Goal: Task Accomplishment & Management: Use online tool/utility

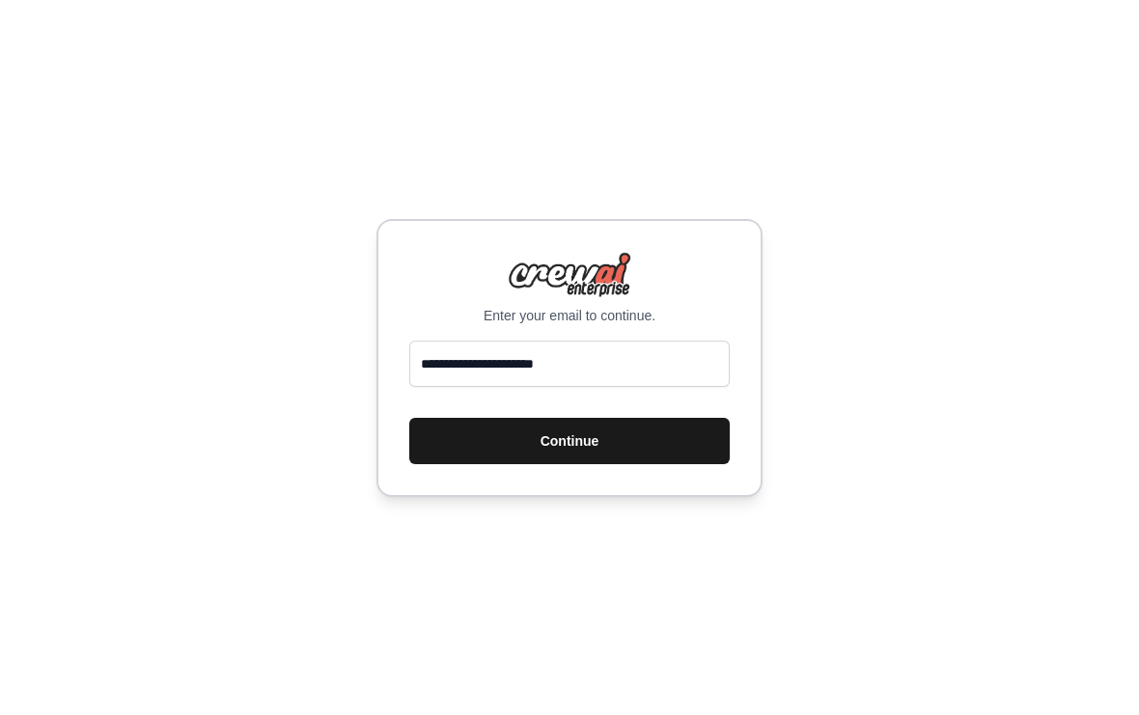
type input "**********"
click at [639, 452] on button "Continue" at bounding box center [569, 441] width 320 height 46
click at [604, 448] on button "Continue" at bounding box center [569, 441] width 320 height 46
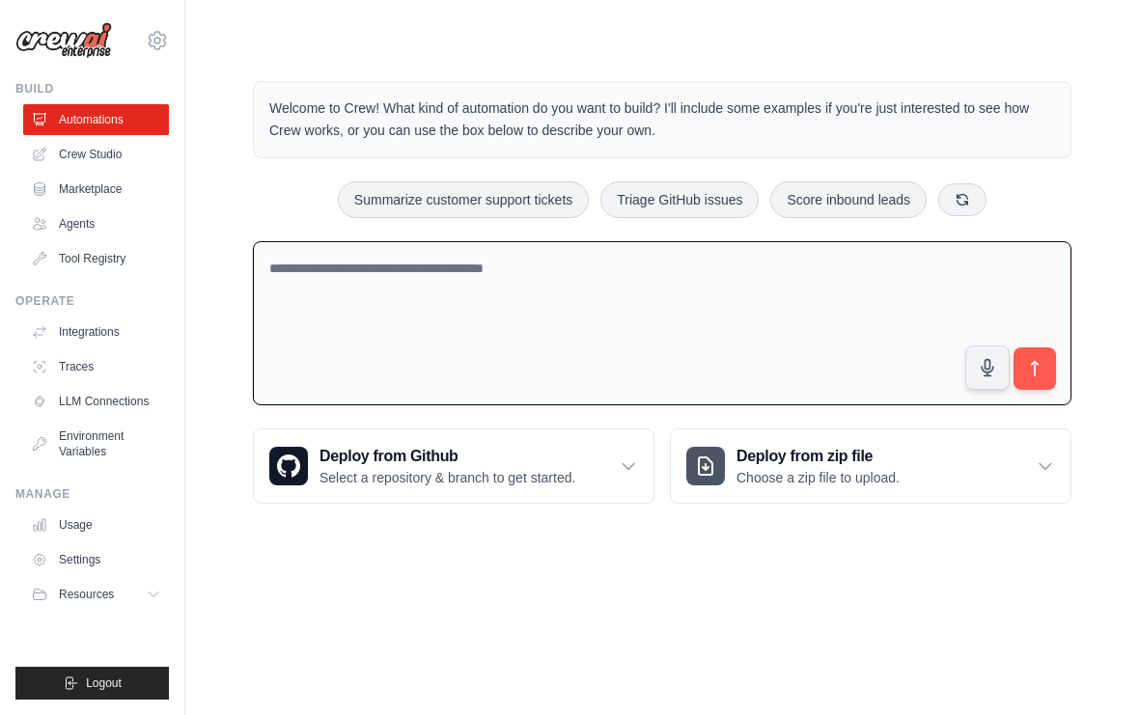
click at [418, 307] on textarea at bounding box center [662, 323] width 818 height 165
click at [113, 160] on link "Crew Studio" at bounding box center [98, 154] width 146 height 31
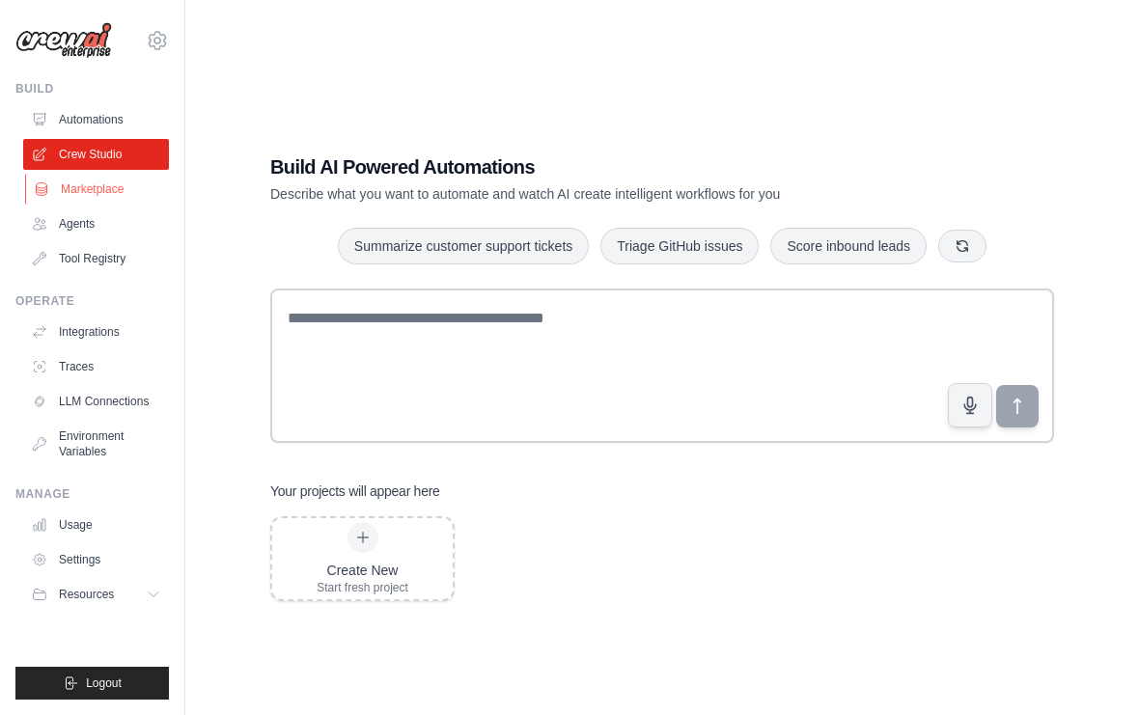
click at [114, 191] on link "Marketplace" at bounding box center [98, 189] width 146 height 31
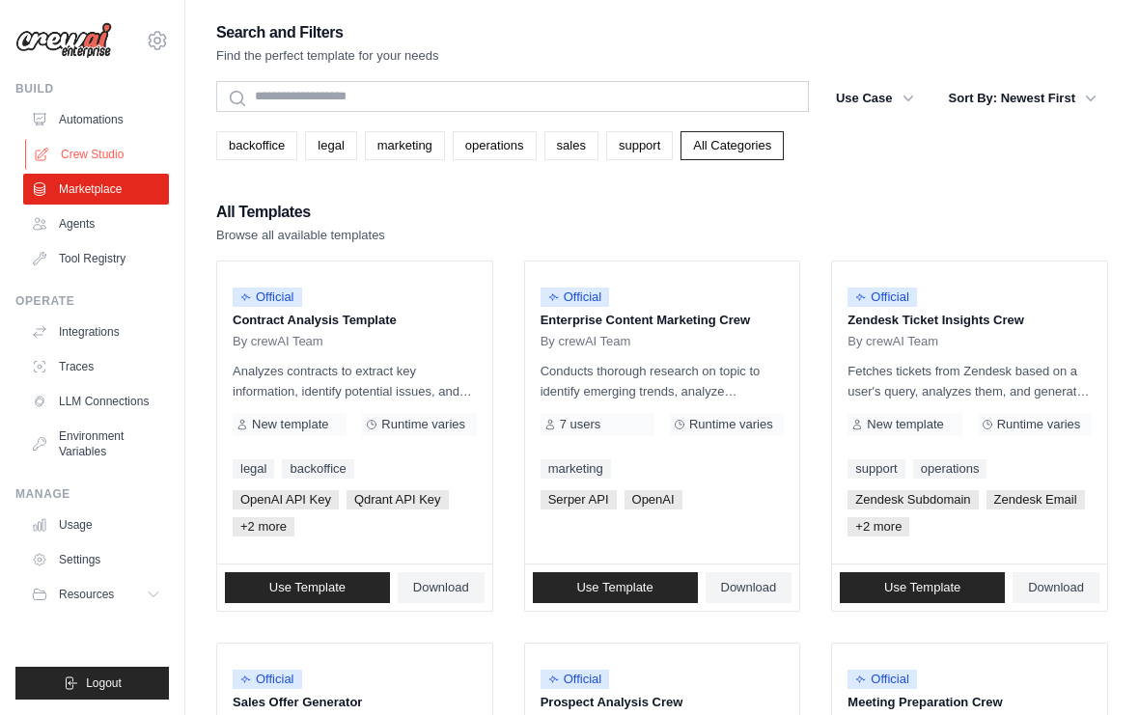
click at [98, 162] on link "Crew Studio" at bounding box center [98, 154] width 146 height 31
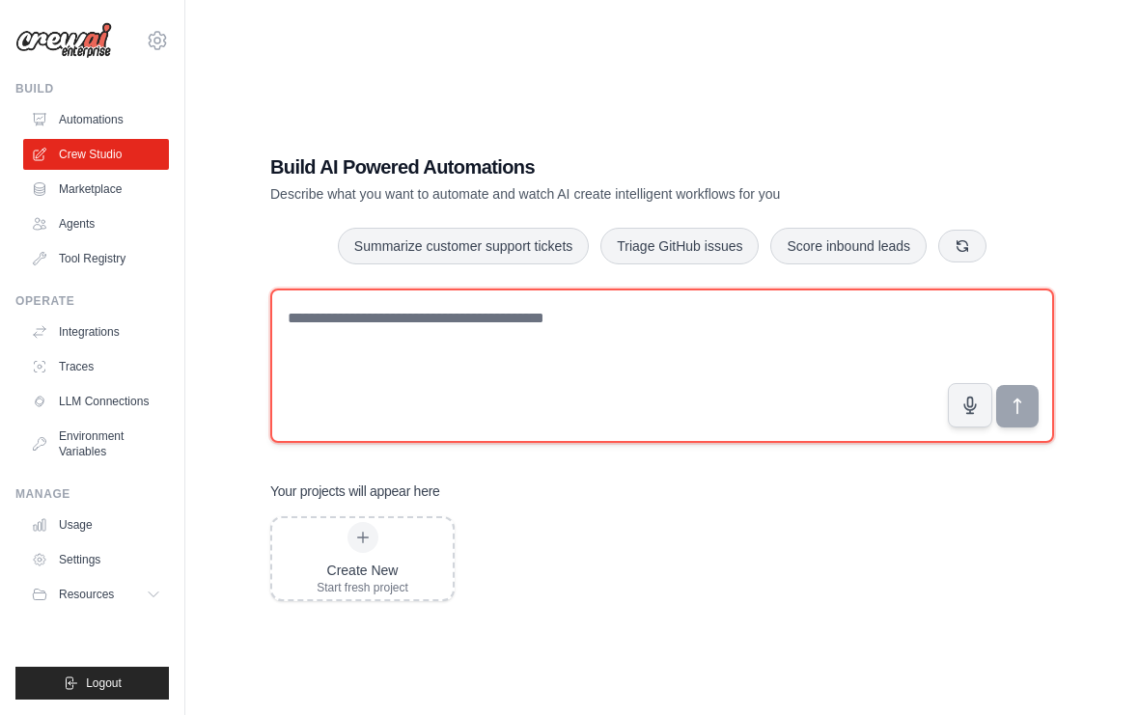
click at [426, 366] on textarea at bounding box center [661, 365] width 783 height 154
type textarea "**********"
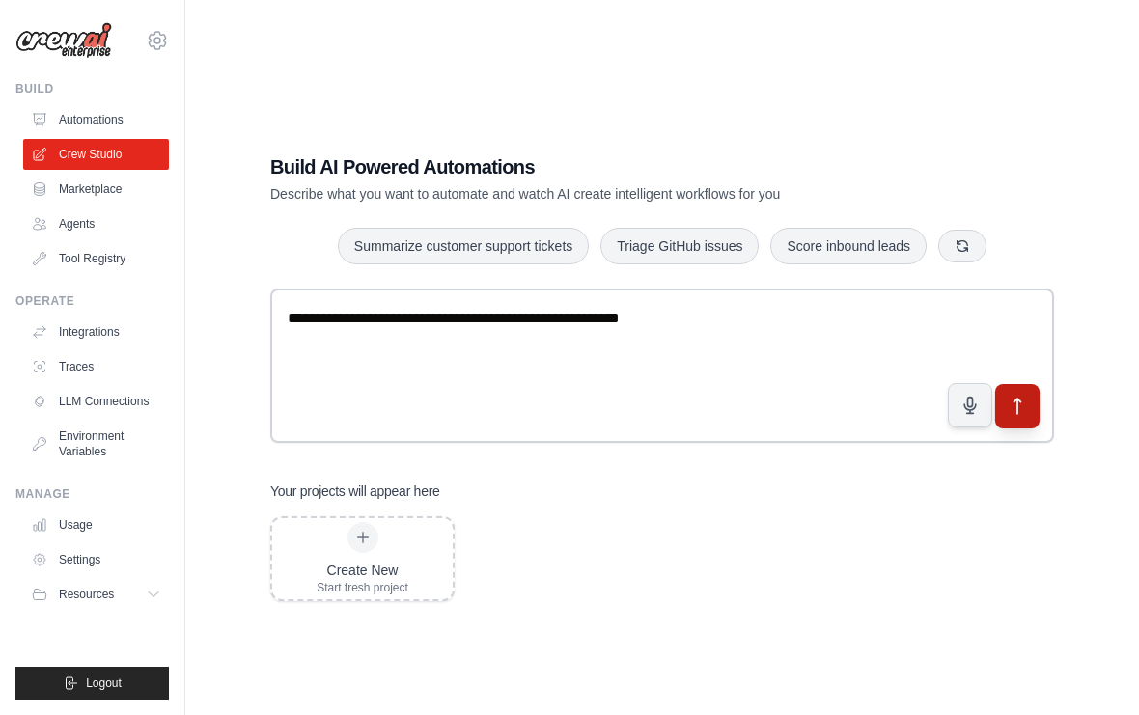
click at [1027, 416] on icon "submit" at bounding box center [1017, 406] width 20 height 20
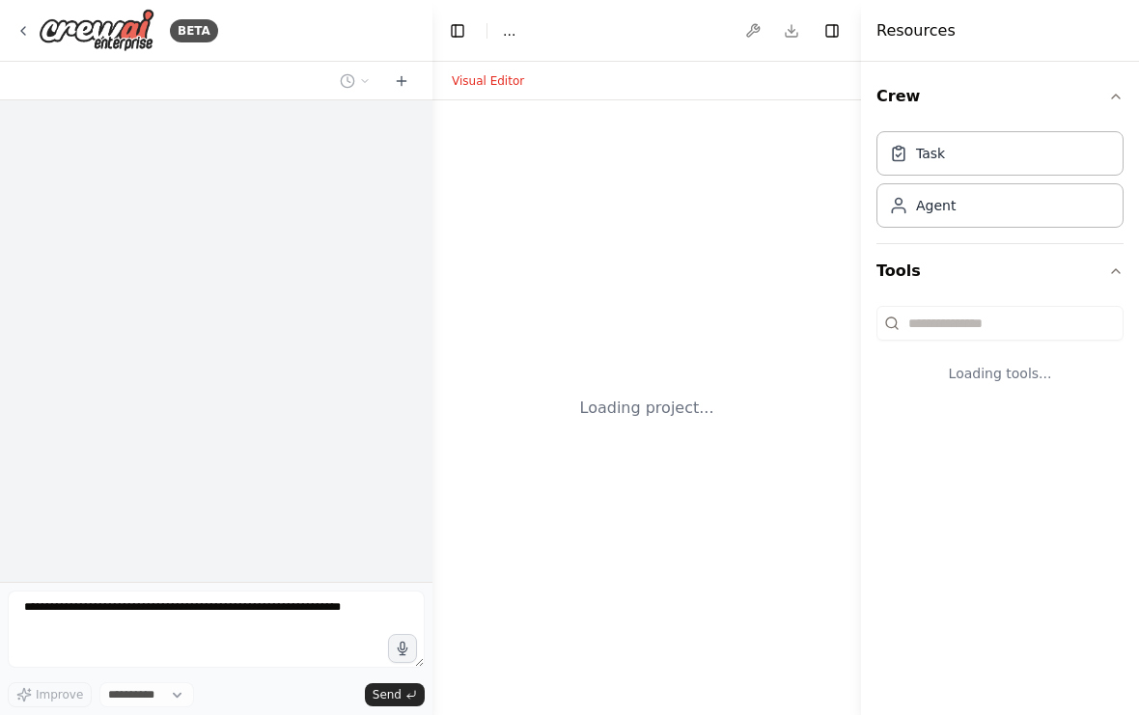
select select "****"
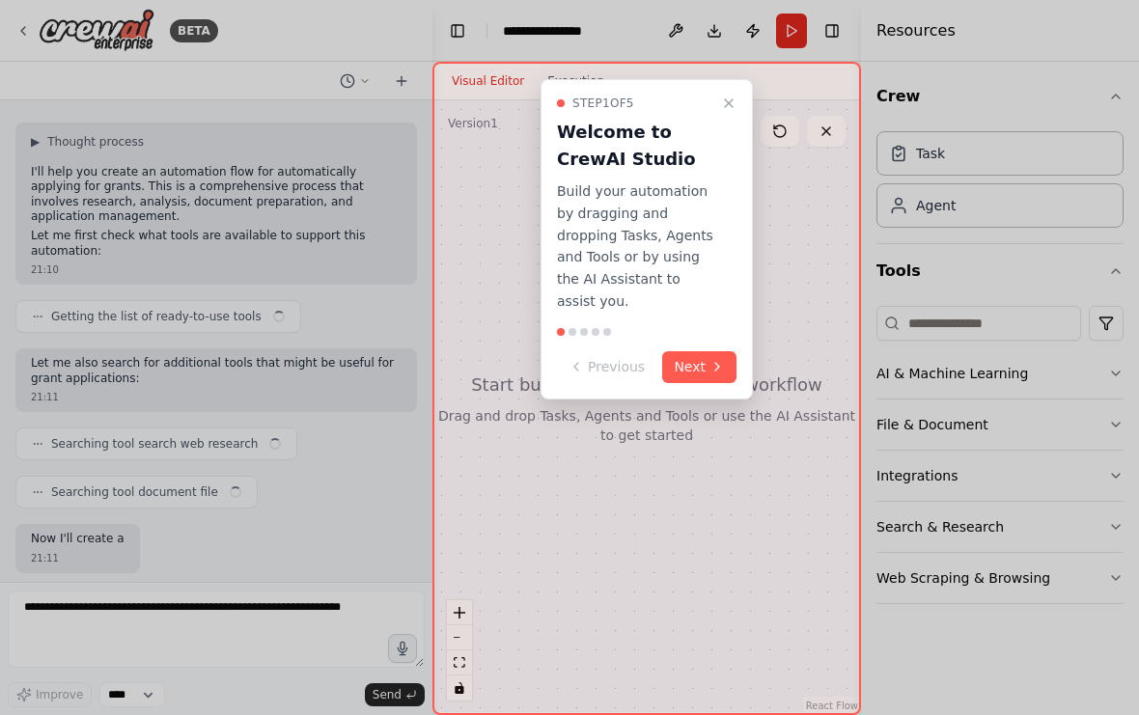
scroll to position [186, 0]
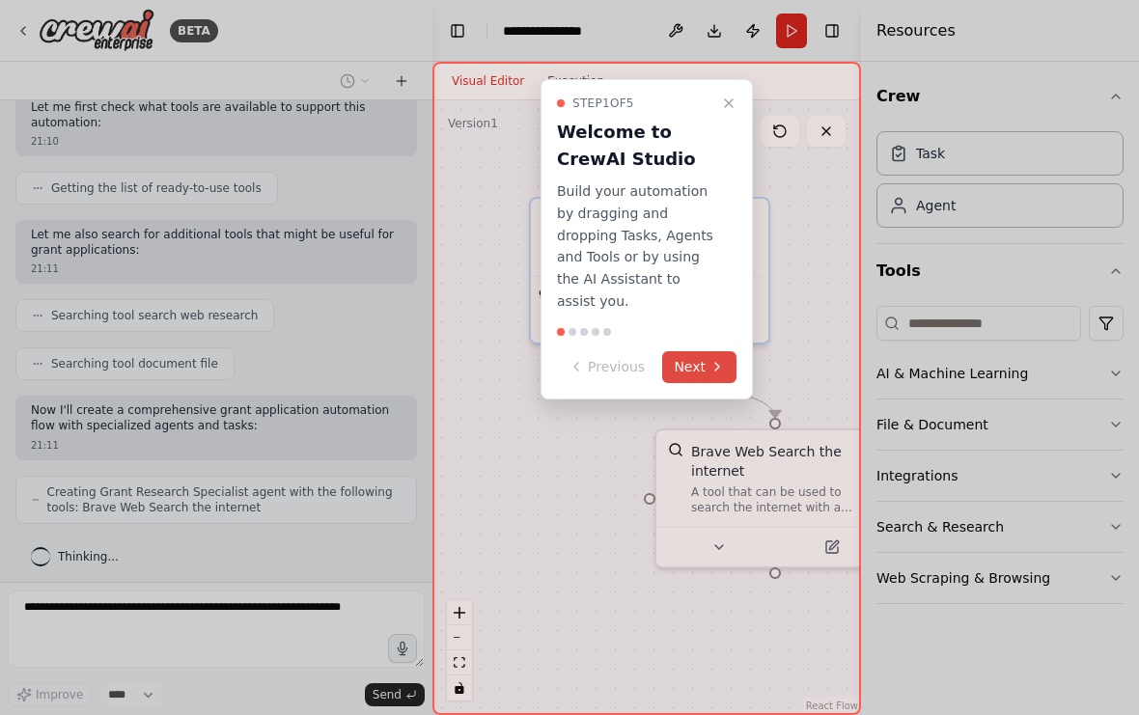
click at [712, 364] on icon at bounding box center [716, 366] width 15 height 15
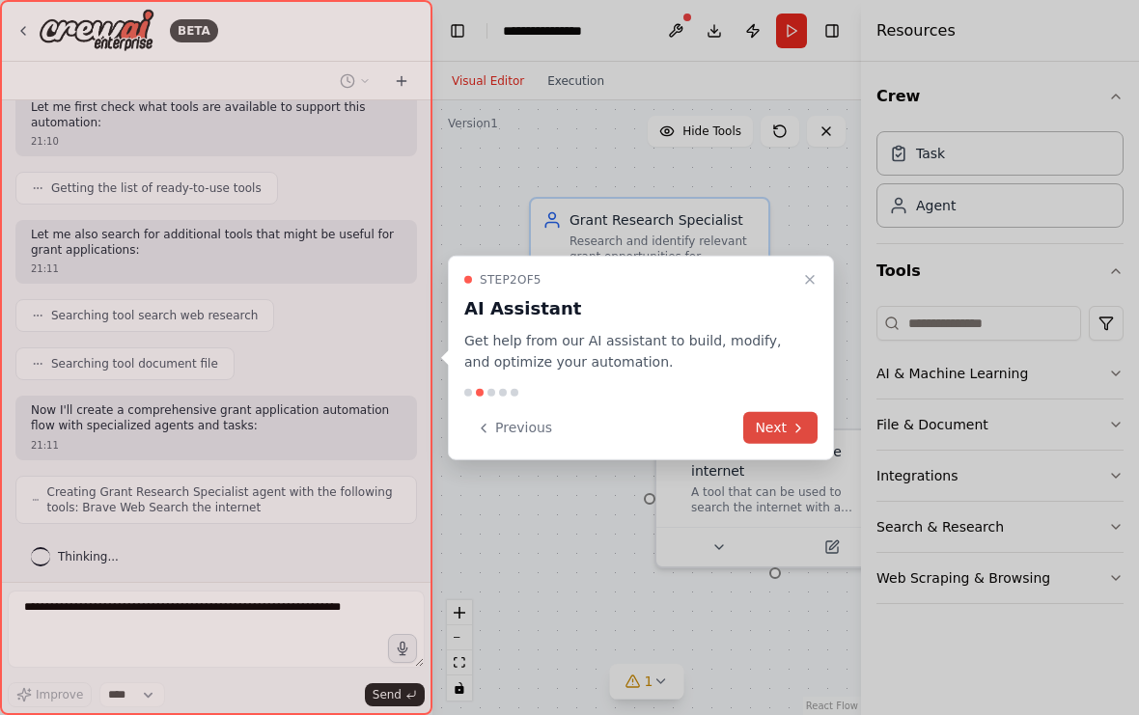
click at [790, 431] on icon at bounding box center [797, 427] width 15 height 15
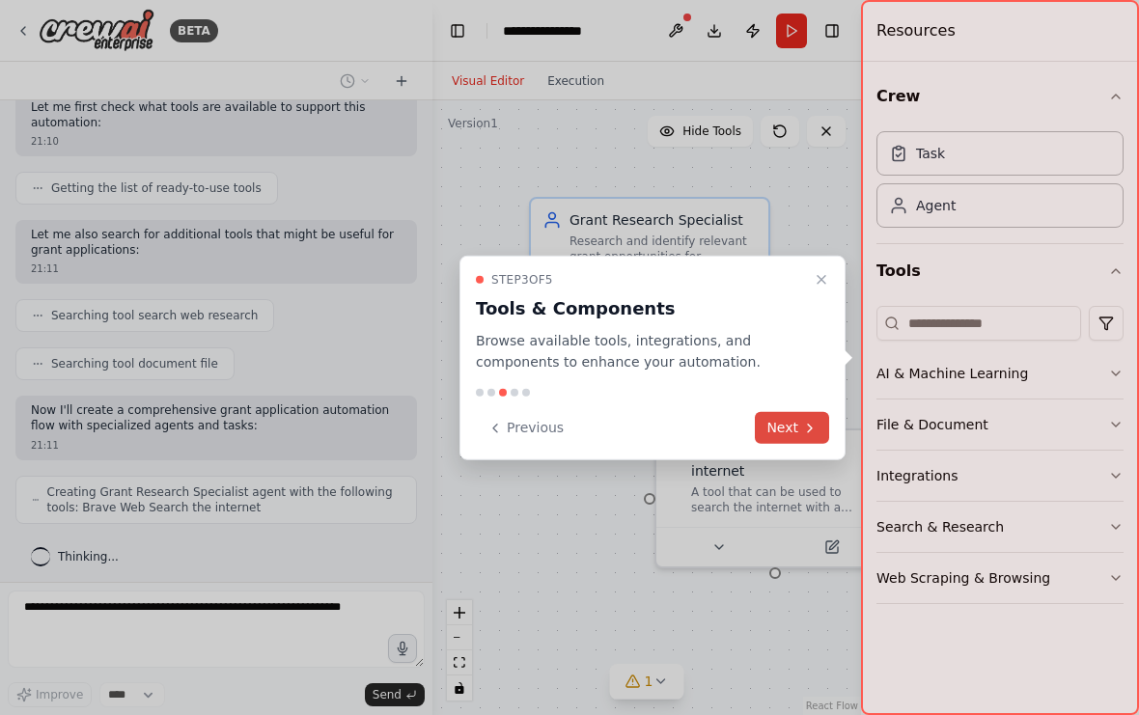
scroll to position [250, 0]
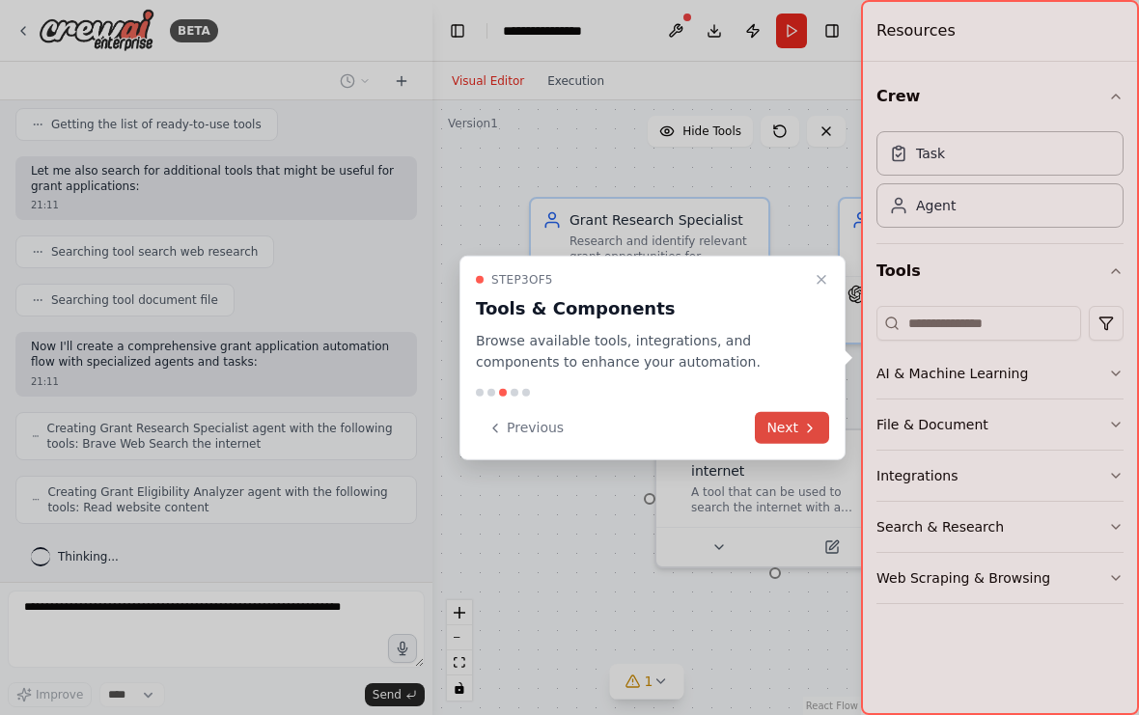
click at [788, 424] on button "Next" at bounding box center [792, 428] width 74 height 32
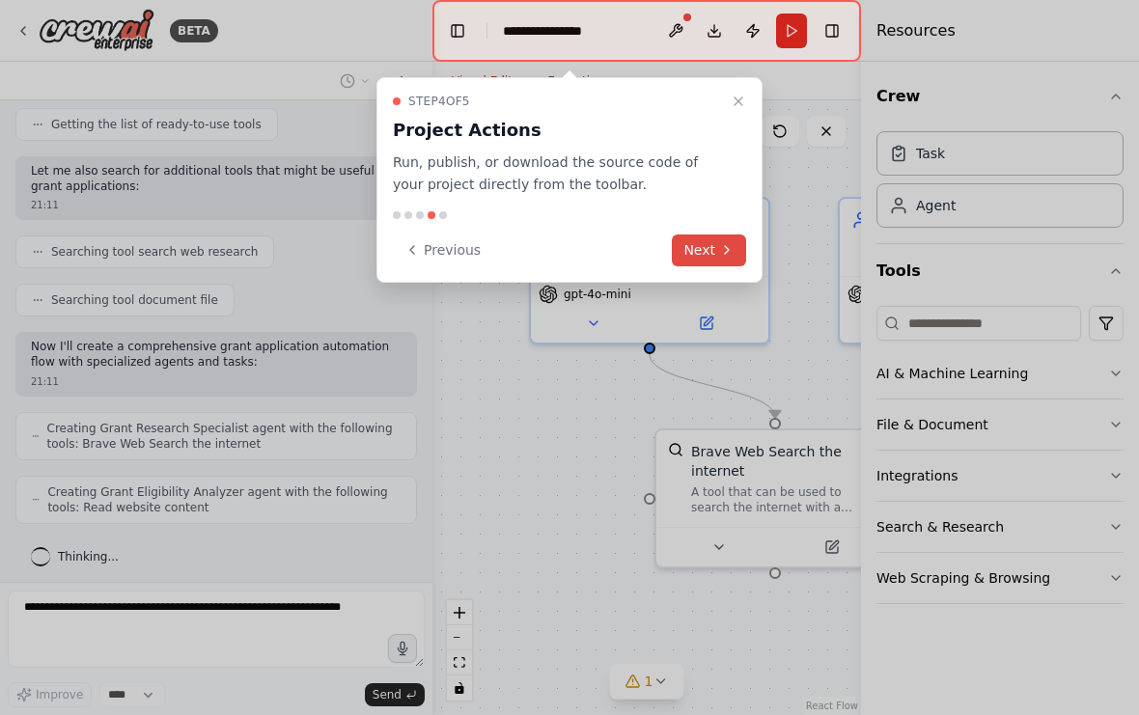
click at [695, 242] on button "Next" at bounding box center [709, 250] width 74 height 32
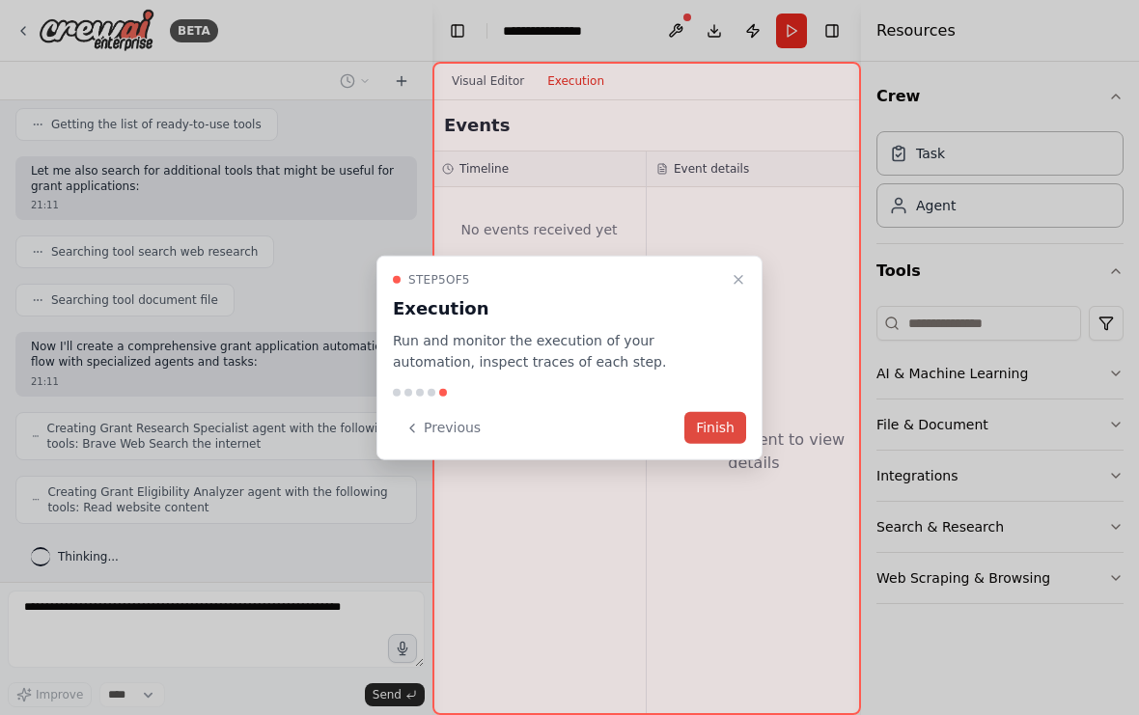
click at [713, 422] on button "Finish" at bounding box center [715, 428] width 62 height 32
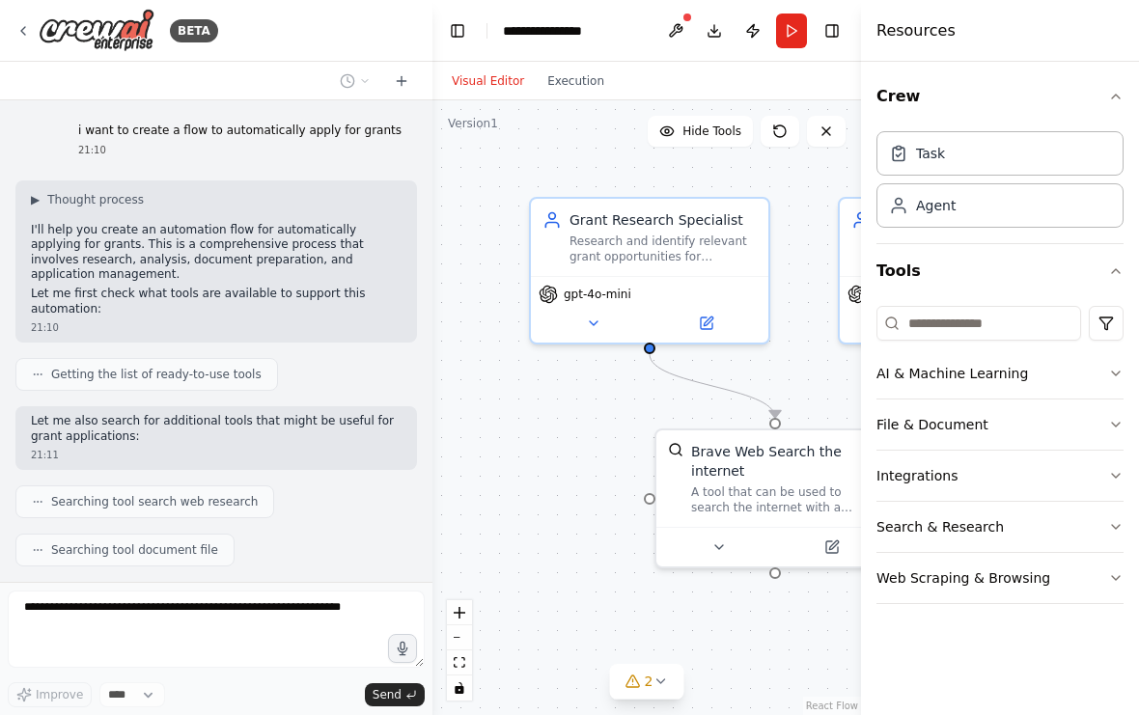
scroll to position [35, 0]
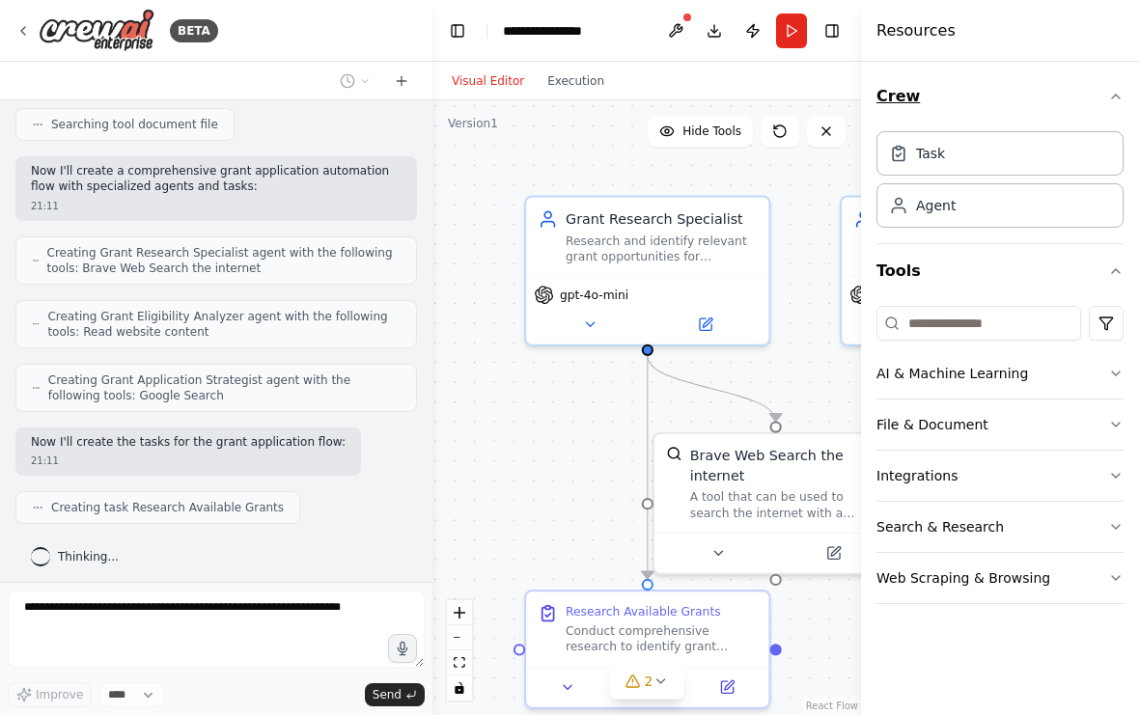
click at [1099, 96] on button "Crew" at bounding box center [999, 96] width 247 height 54
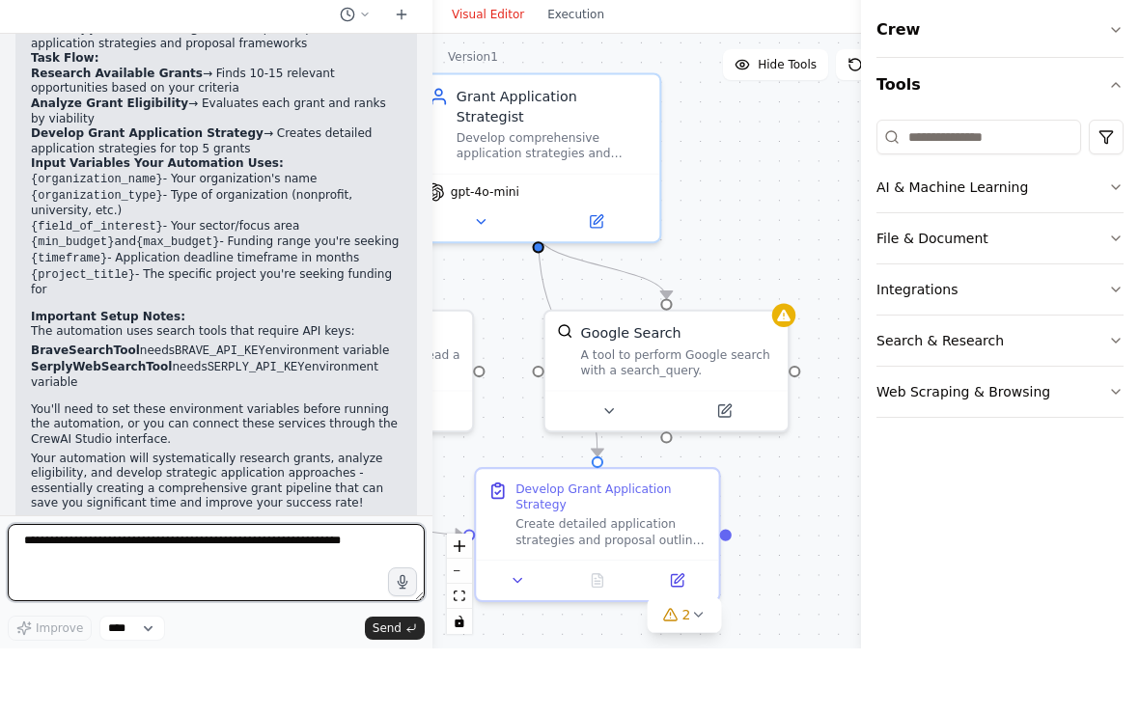
scroll to position [1280, 0]
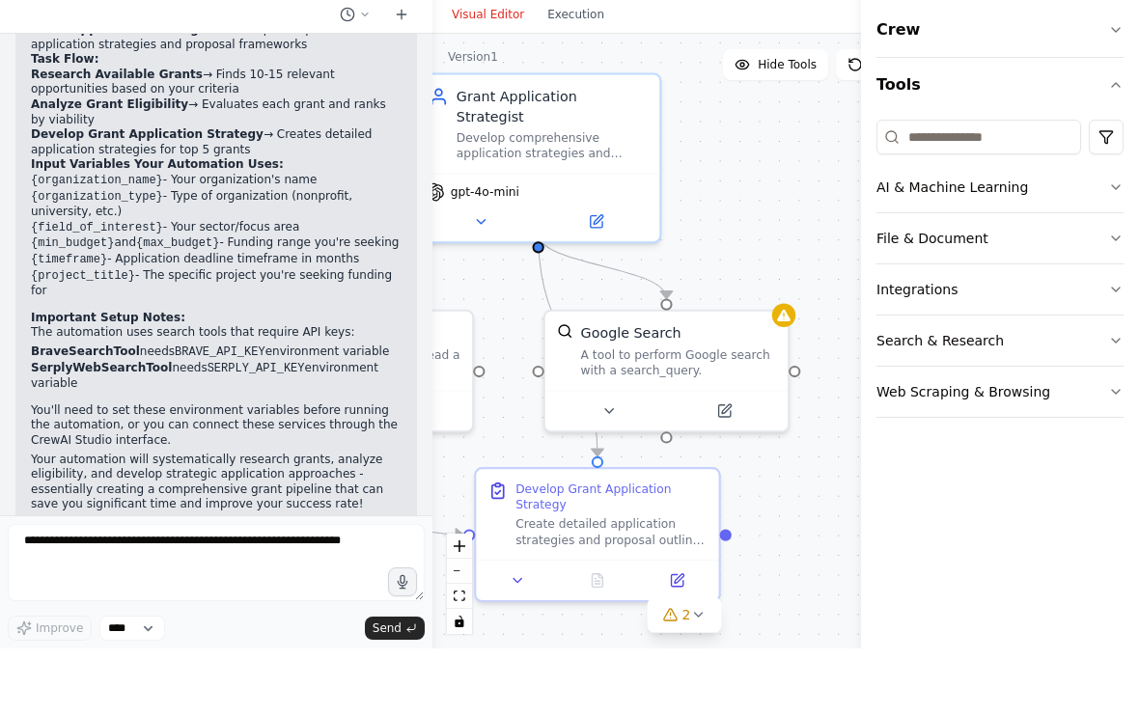
click at [809, 429] on div ".deletable-edge-delete-btn { width: 20px; height: 20px; border: 0px solid #ffff…" at bounding box center [684, 407] width 504 height 615
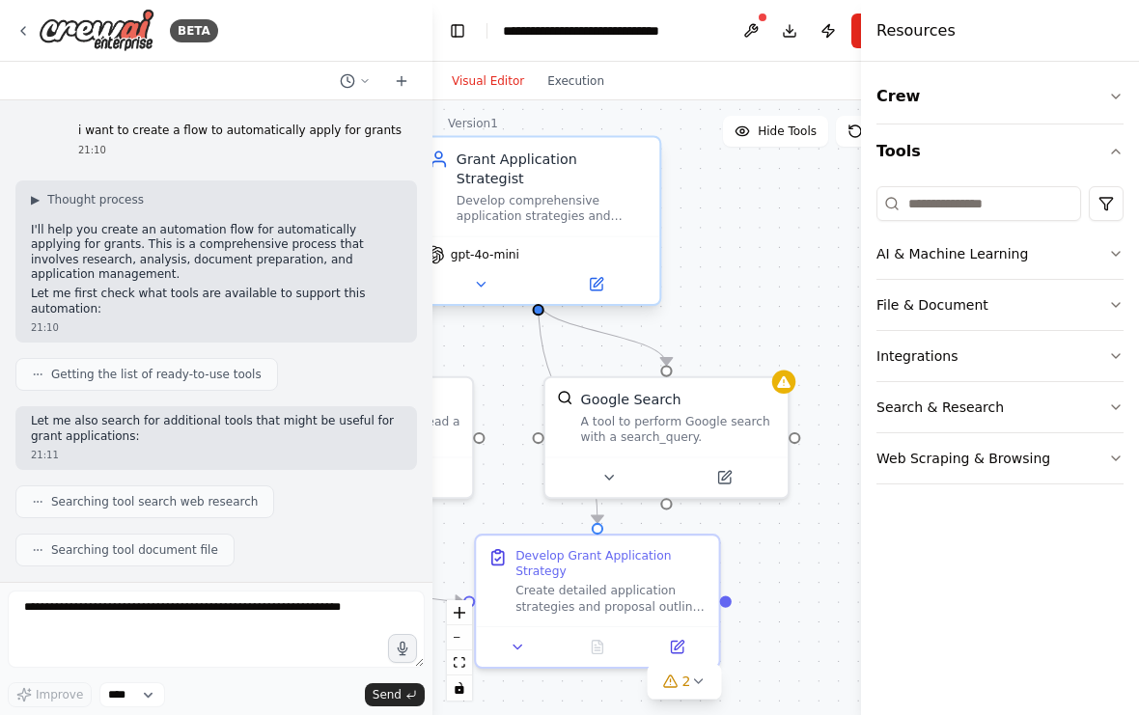
scroll to position [0, 0]
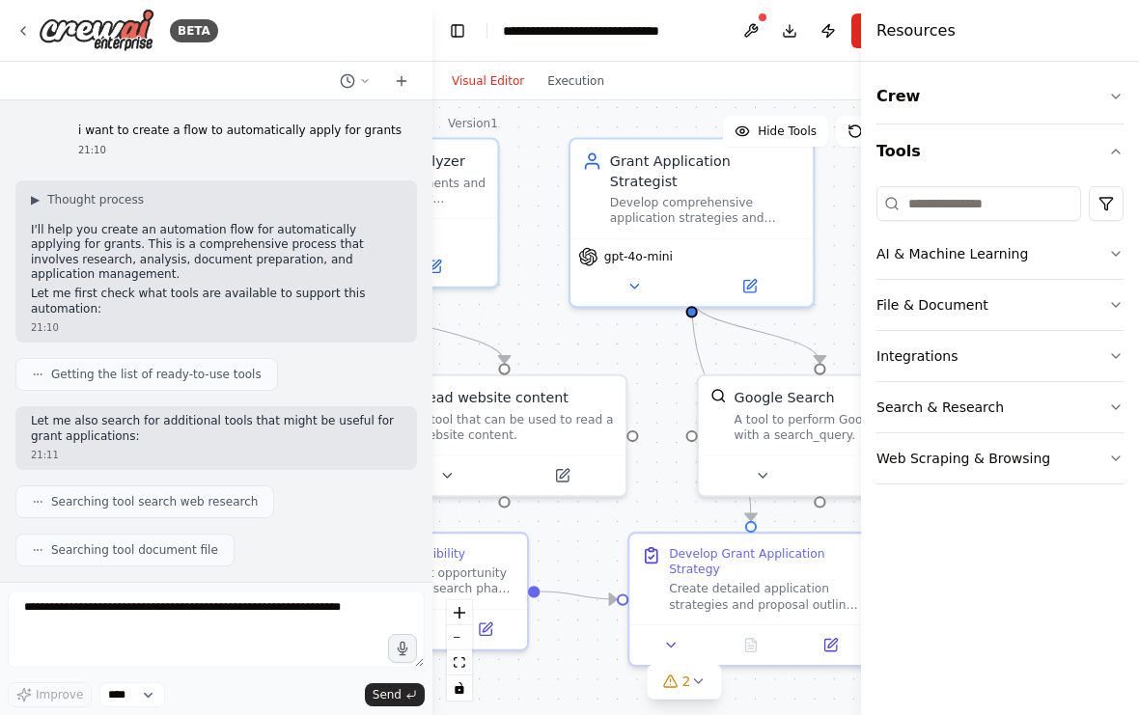
drag, startPoint x: 471, startPoint y: 284, endPoint x: 624, endPoint y: 282, distance: 153.4
click at [624, 282] on div ".deletable-edge-delete-btn { width: 20px; height: 20px; border: 0px solid #ffff…" at bounding box center [684, 407] width 504 height 615
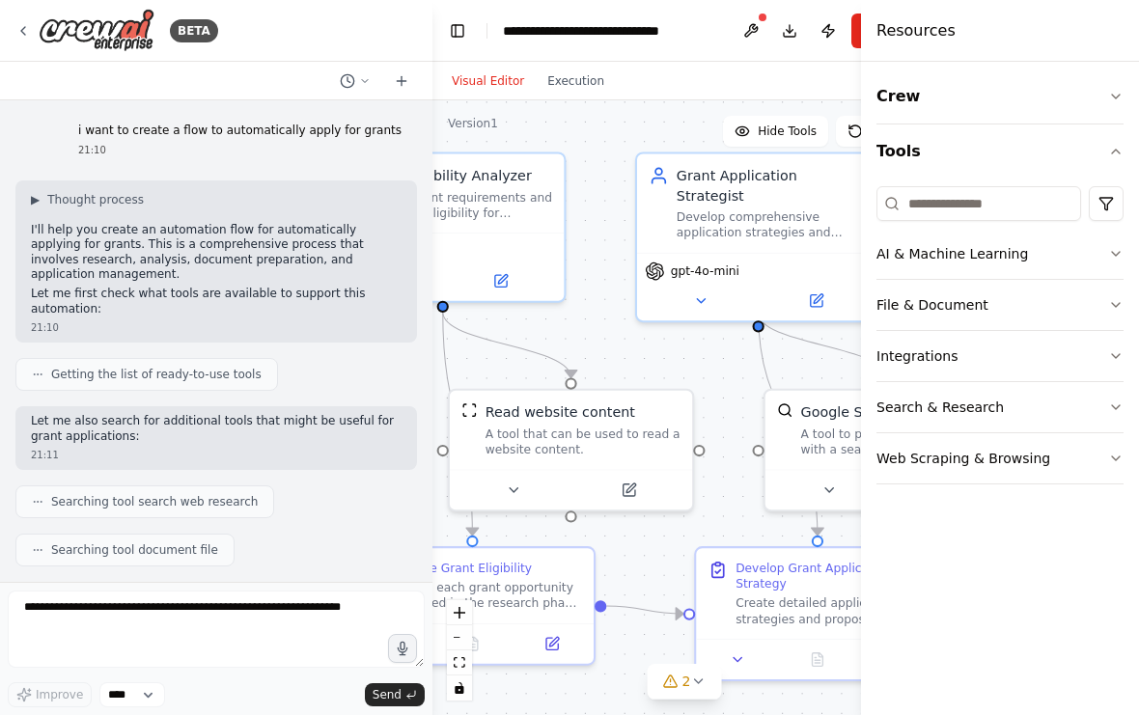
drag, startPoint x: 521, startPoint y: 281, endPoint x: 653, endPoint y: 294, distance: 132.9
click at [653, 294] on div ".deletable-edge-delete-btn { width: 20px; height: 20px; border: 0px solid #ffff…" at bounding box center [684, 407] width 504 height 615
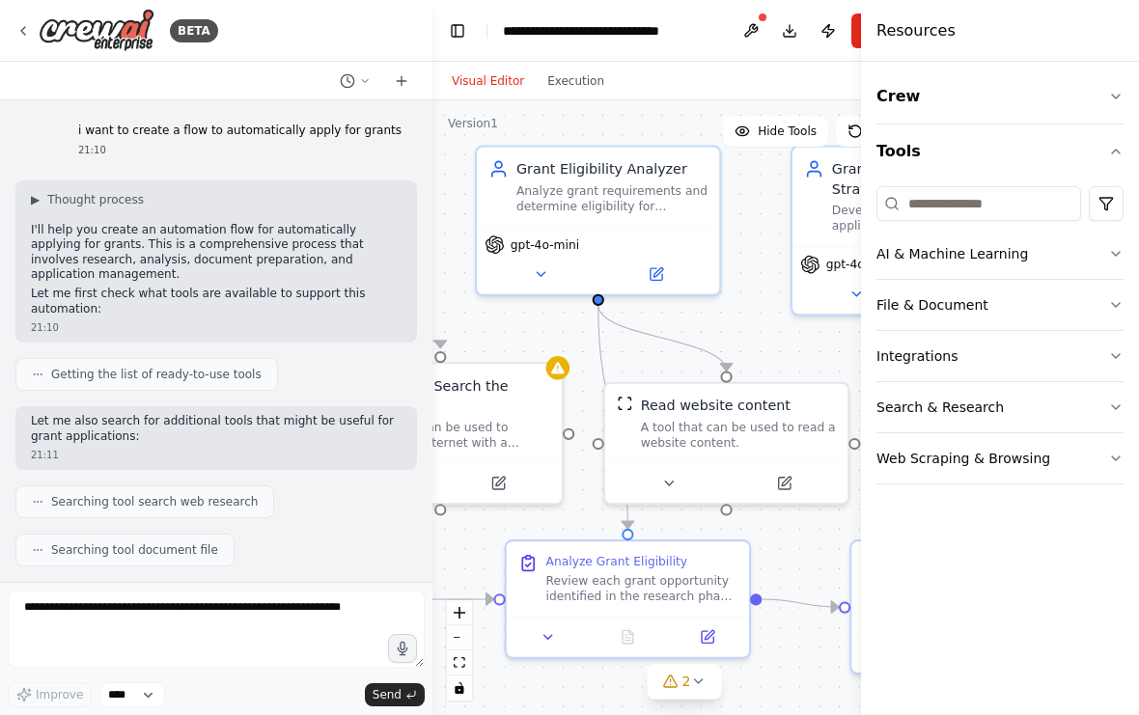
drag, startPoint x: 633, startPoint y: 291, endPoint x: 719, endPoint y: 281, distance: 86.5
click at [721, 281] on div ".deletable-edge-delete-btn { width: 20px; height: 20px; border: 0px solid #ffff…" at bounding box center [684, 407] width 504 height 615
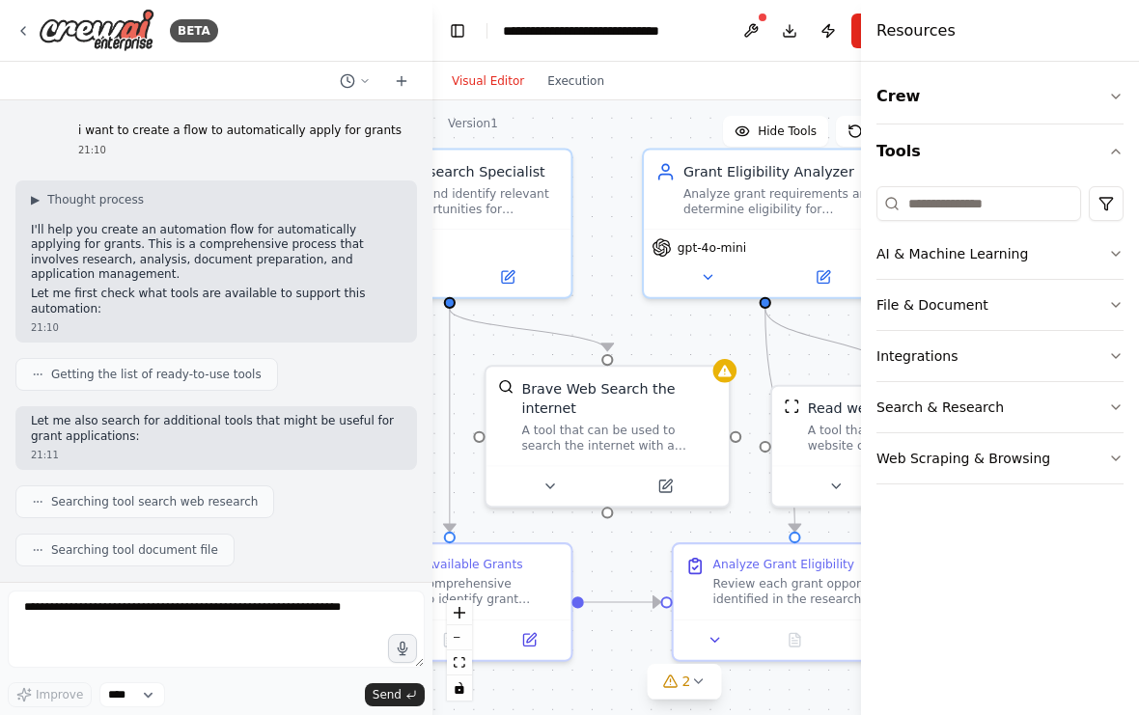
drag, startPoint x: 515, startPoint y: 288, endPoint x: 695, endPoint y: 291, distance: 179.5
click at [695, 291] on div ".deletable-edge-delete-btn { width: 20px; height: 20px; border: 0px solid #ffff…" at bounding box center [684, 407] width 504 height 615
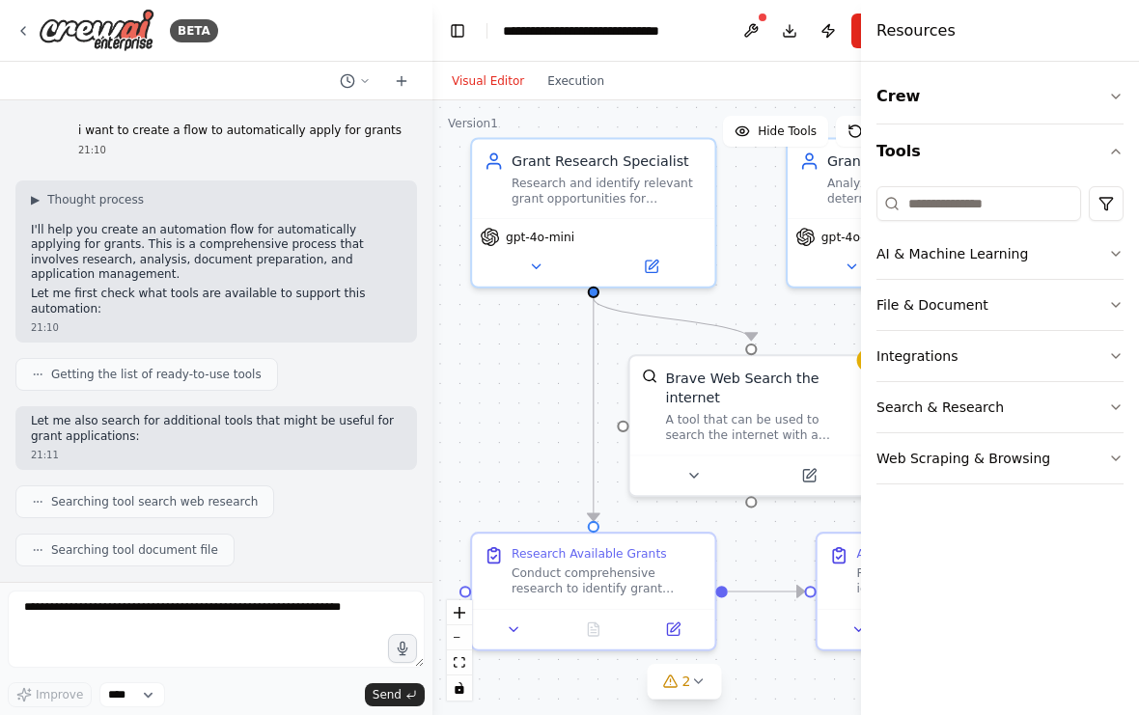
drag, startPoint x: 456, startPoint y: 305, endPoint x: 564, endPoint y: 294, distance: 108.6
click at [564, 294] on div ".deletable-edge-delete-btn { width: 20px; height: 20px; border: 0px solid #ffff…" at bounding box center [684, 407] width 504 height 615
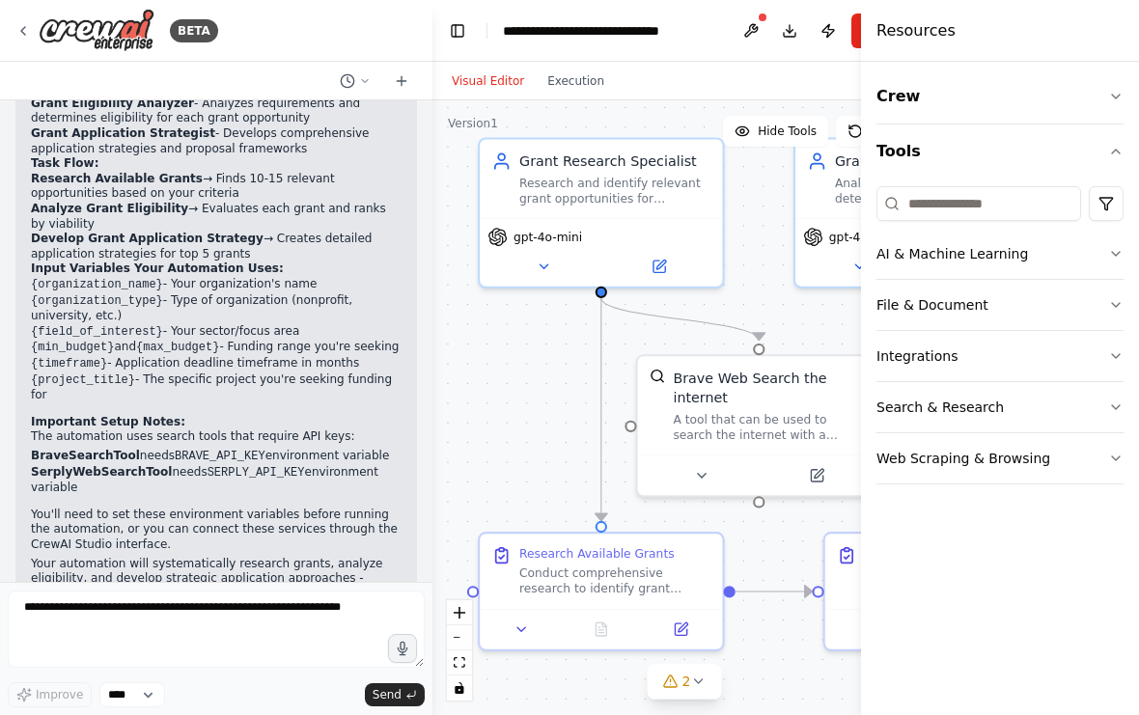
scroll to position [1080, 0]
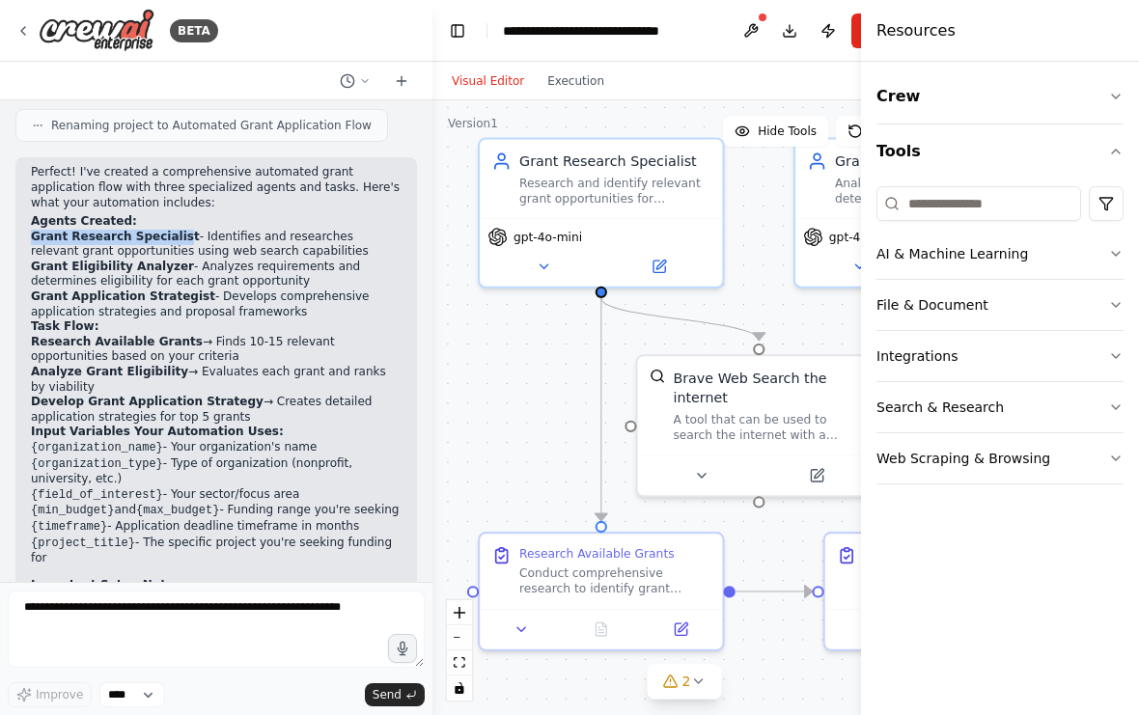
drag, startPoint x: 34, startPoint y: 212, endPoint x: 187, endPoint y: 208, distance: 153.5
click at [187, 230] on strong "Grant Research Specialist" at bounding box center [115, 237] width 169 height 14
click at [392, 289] on li "Grant Application Strategist - Develops comprehensive application strategies an…" at bounding box center [216, 304] width 371 height 30
drag, startPoint x: 32, startPoint y: 239, endPoint x: 187, endPoint y: 238, distance: 155.3
click at [187, 260] on li "Grant Eligibility Analyzer - Analyzes requirements and determines eligibility f…" at bounding box center [216, 275] width 371 height 30
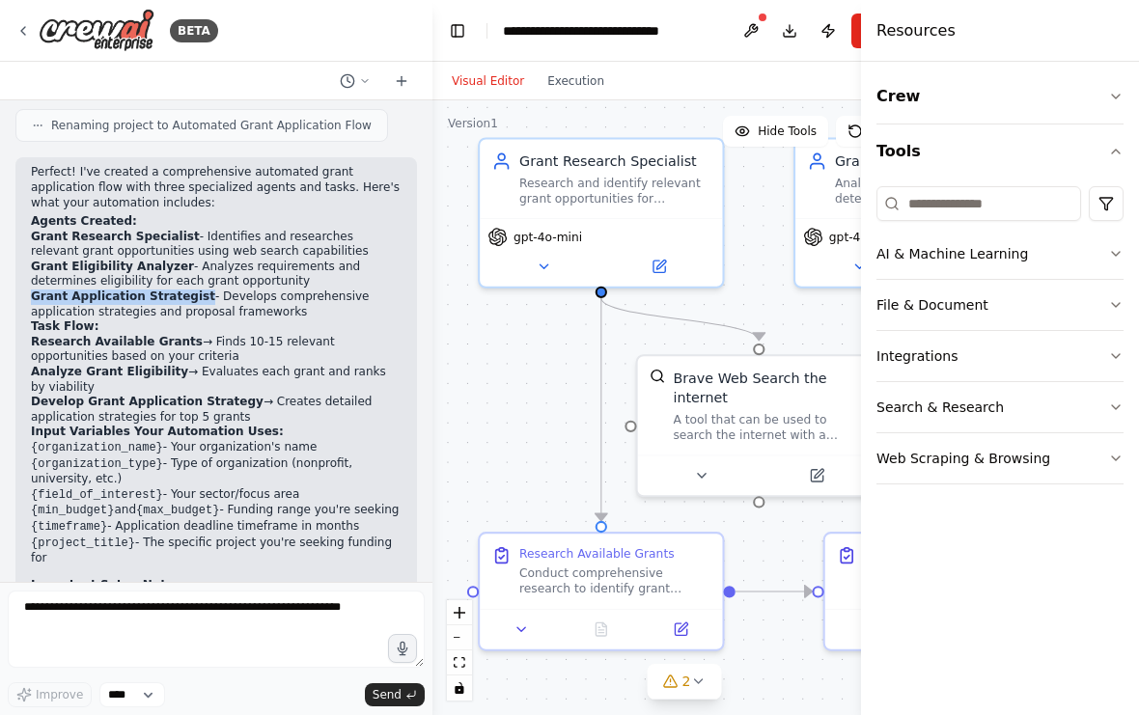
drag, startPoint x: 29, startPoint y: 269, endPoint x: 206, endPoint y: 272, distance: 176.6
click at [206, 272] on div "Perfect! I've created a comprehensive automated grant application flow with thr…" at bounding box center [215, 481] width 401 height 648
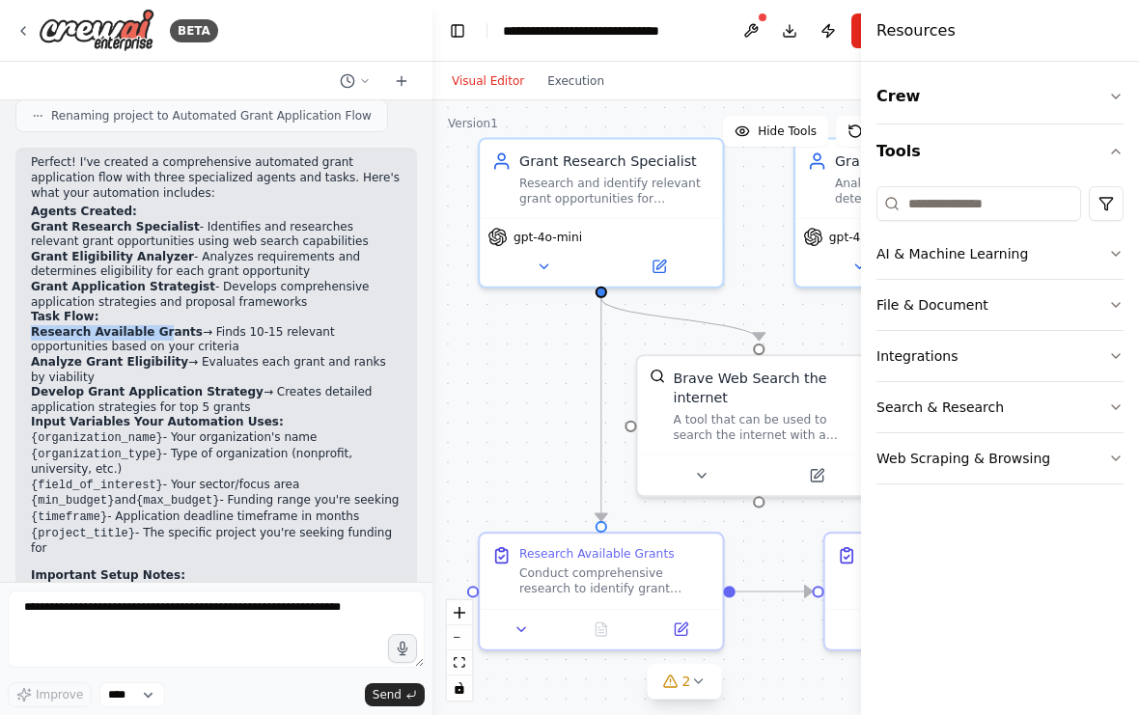
drag, startPoint x: 30, startPoint y: 301, endPoint x: 168, endPoint y: 304, distance: 138.0
click at [168, 304] on div "Perfect! I've created a comprehensive automated grant application flow with thr…" at bounding box center [215, 472] width 401 height 648
click at [109, 355] on li "Analyze Grant Eligibility → Evaluates each grant and ranks by viability" at bounding box center [216, 370] width 371 height 30
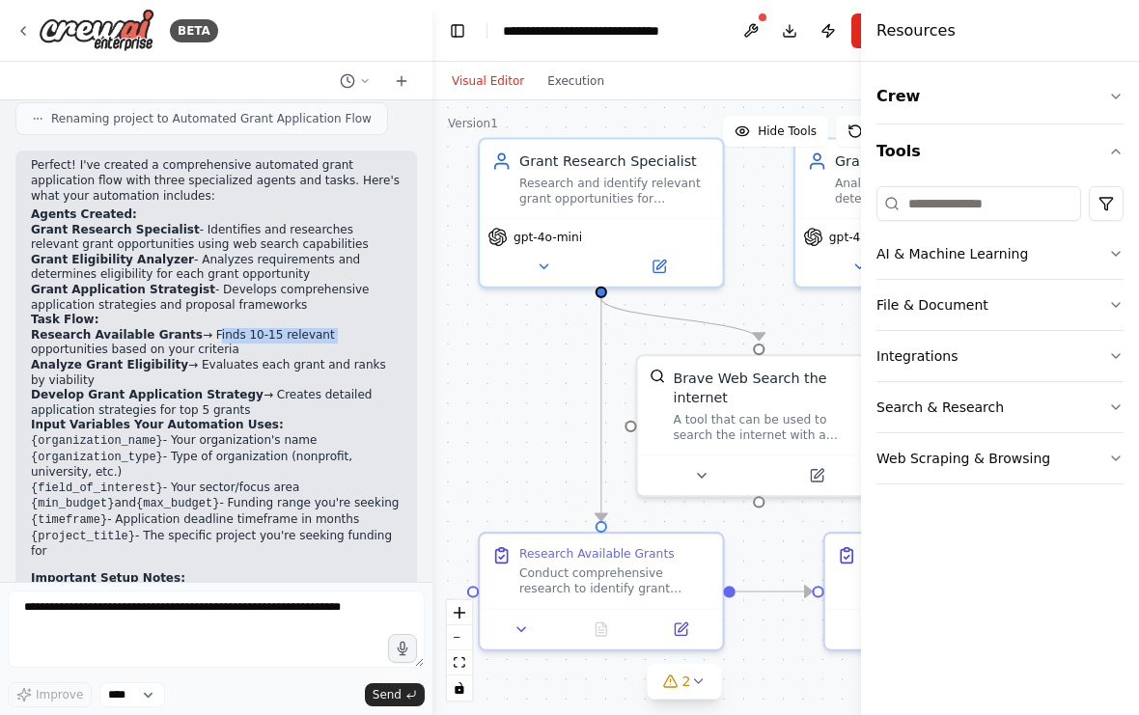
drag, startPoint x: 208, startPoint y: 312, endPoint x: 328, endPoint y: 310, distance: 119.7
click at [328, 328] on li "Research Available Grants → Finds 10-15 relevant opportunities based on your cr…" at bounding box center [216, 343] width 371 height 30
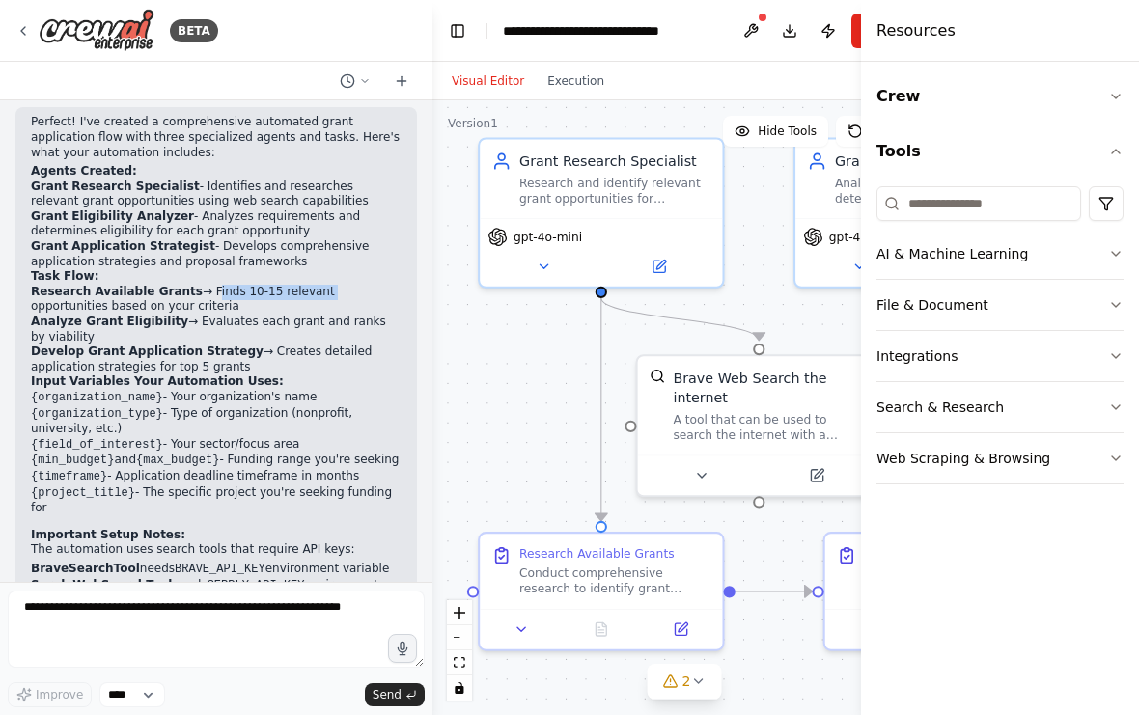
scroll to position [1139, 0]
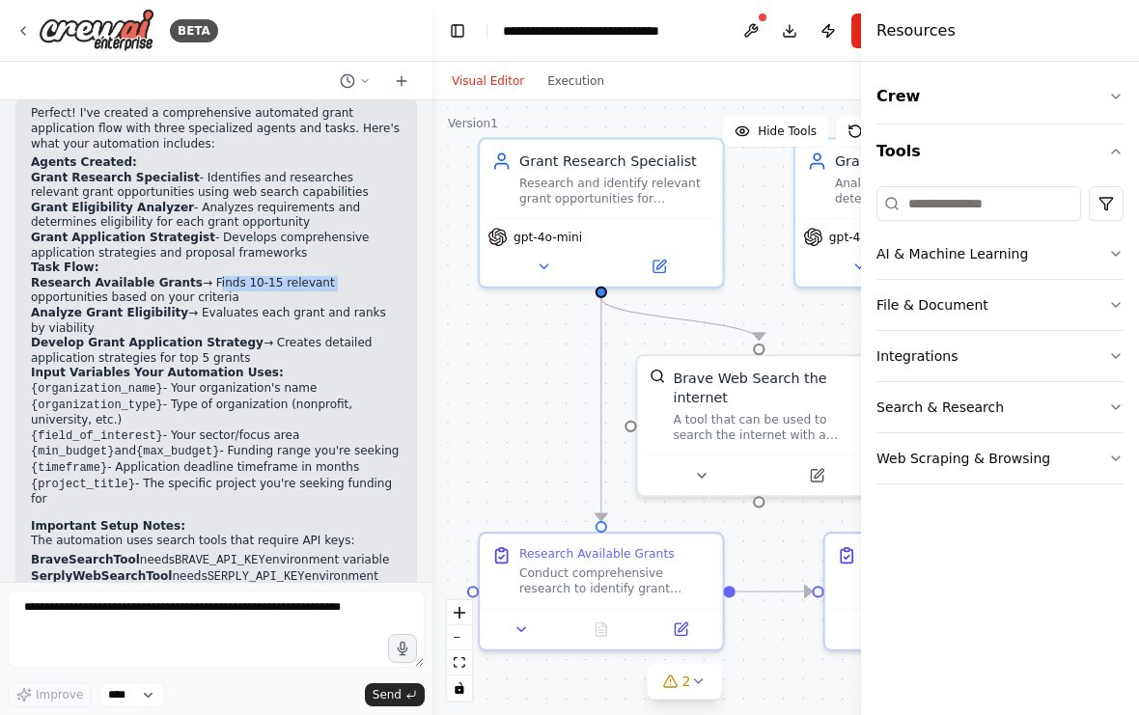
click at [300, 276] on li "Research Available Grants → Finds 10-15 relevant opportunities based on your cr…" at bounding box center [216, 291] width 371 height 30
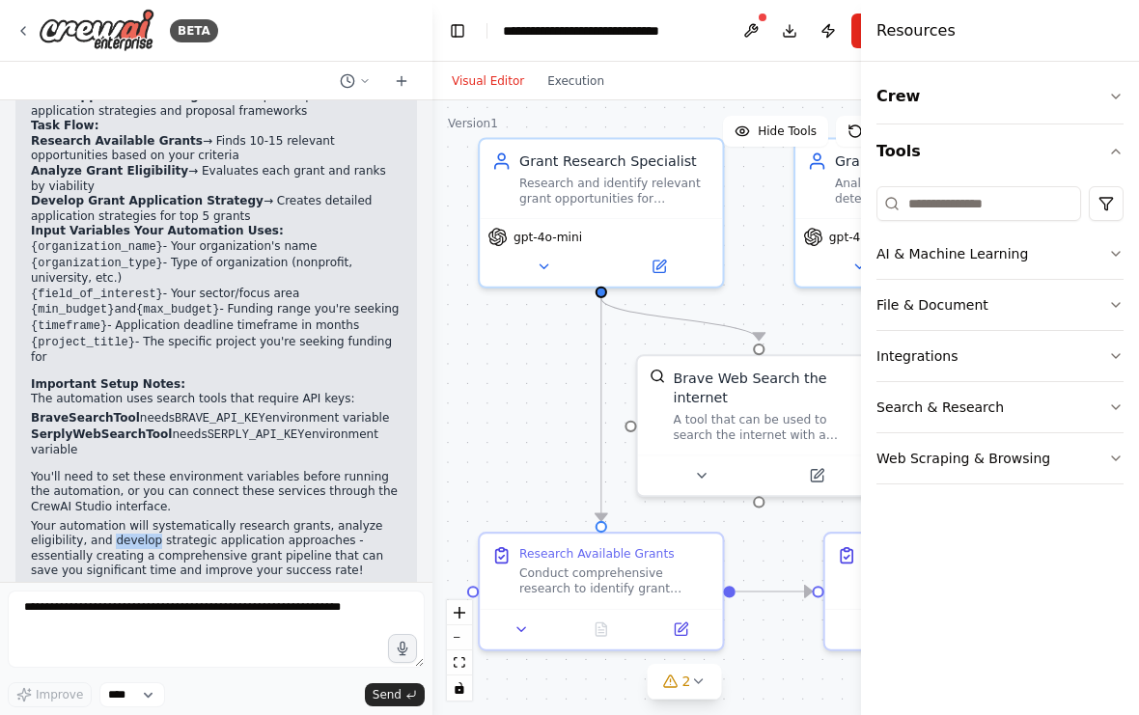
scroll to position [1280, 0]
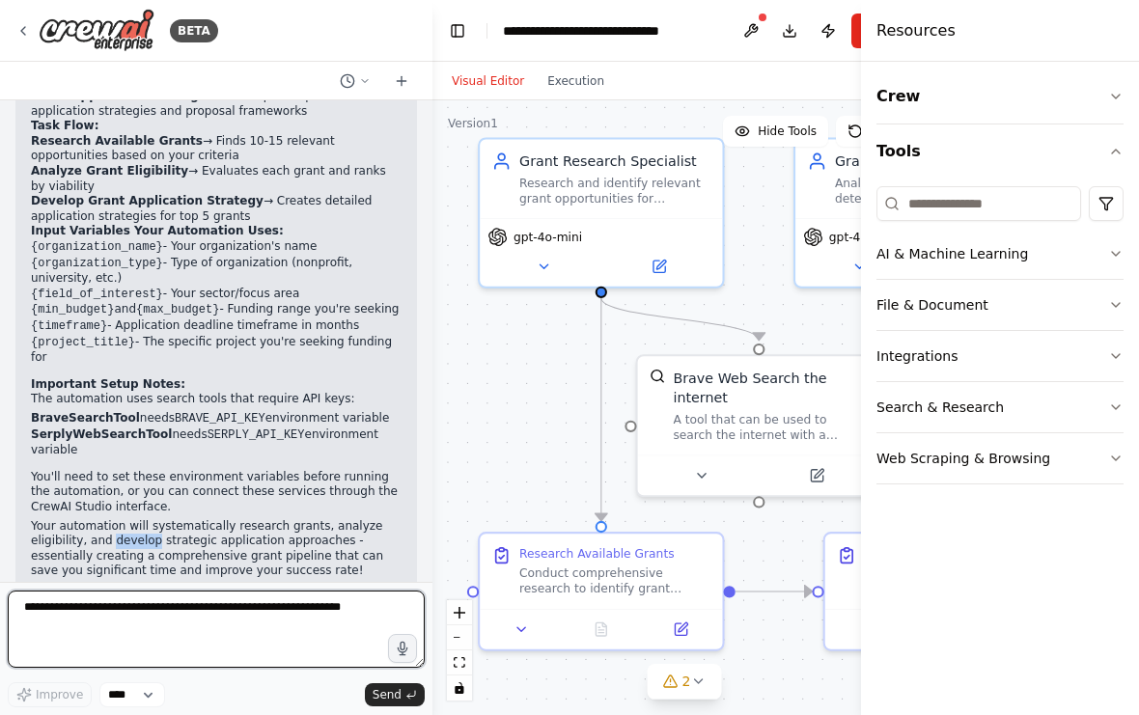
click at [50, 633] on textarea at bounding box center [216, 628] width 417 height 77
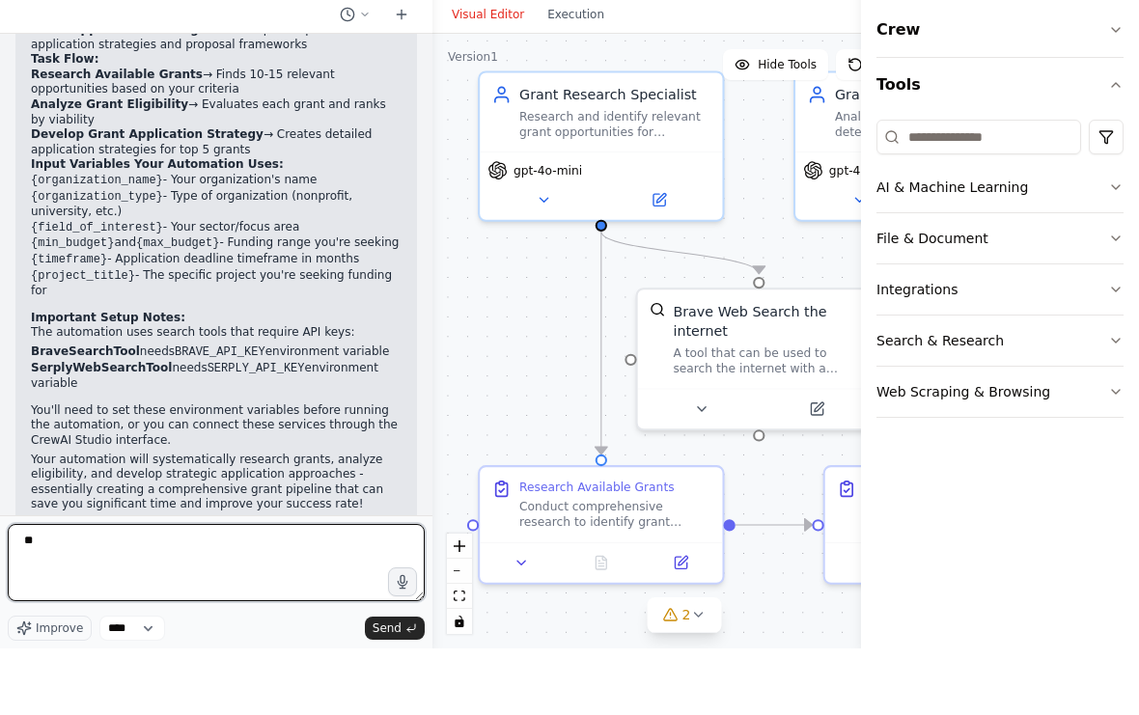
type textarea "*"
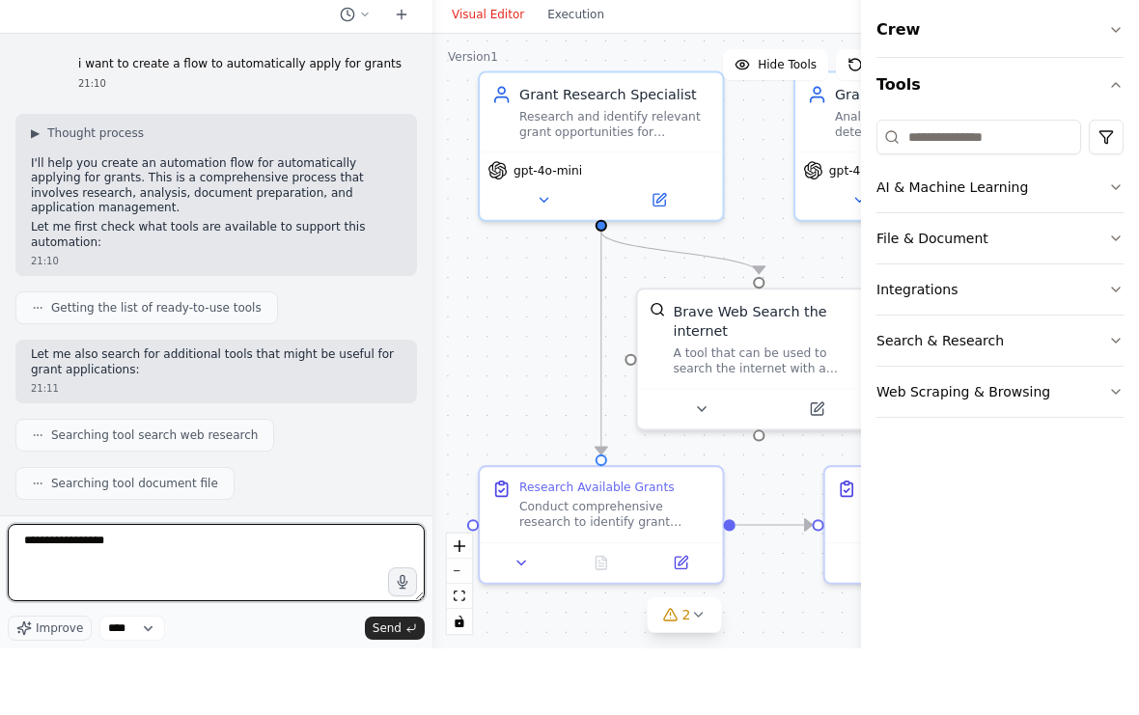
scroll to position [0, 0]
click at [266, 590] on textarea "**********" at bounding box center [216, 628] width 417 height 77
click at [238, 590] on textarea "**********" at bounding box center [216, 628] width 417 height 77
type textarea "*"
type textarea "**********"
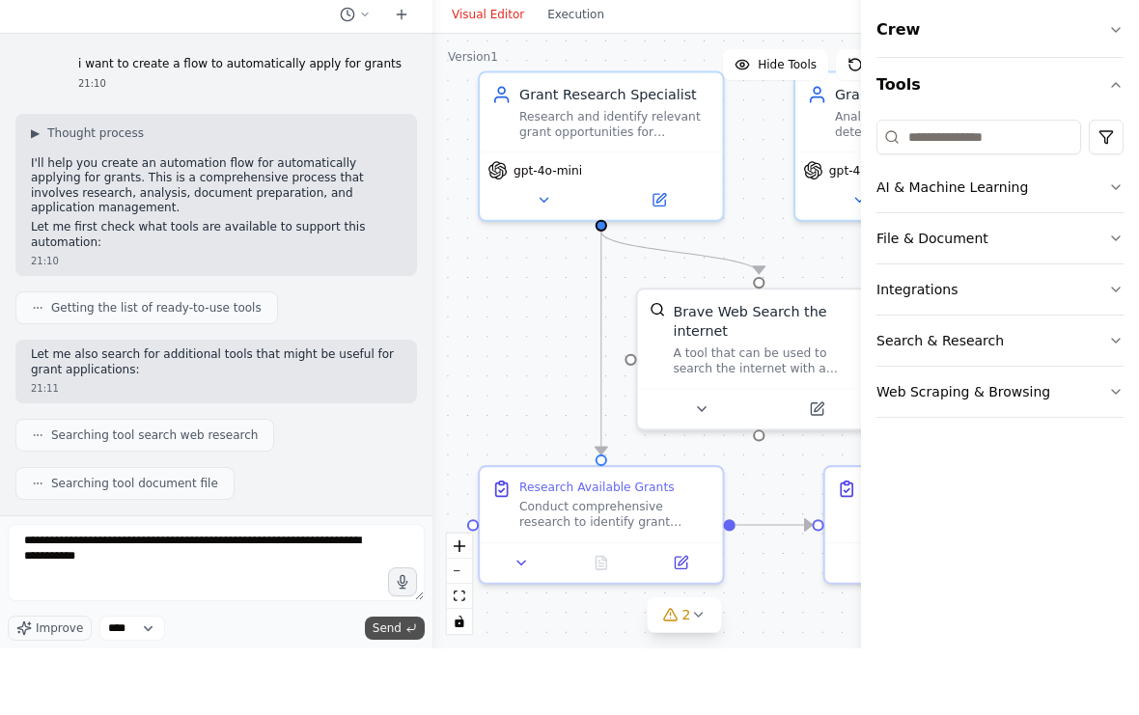
click at [398, 683] on button "Send" at bounding box center [395, 694] width 60 height 23
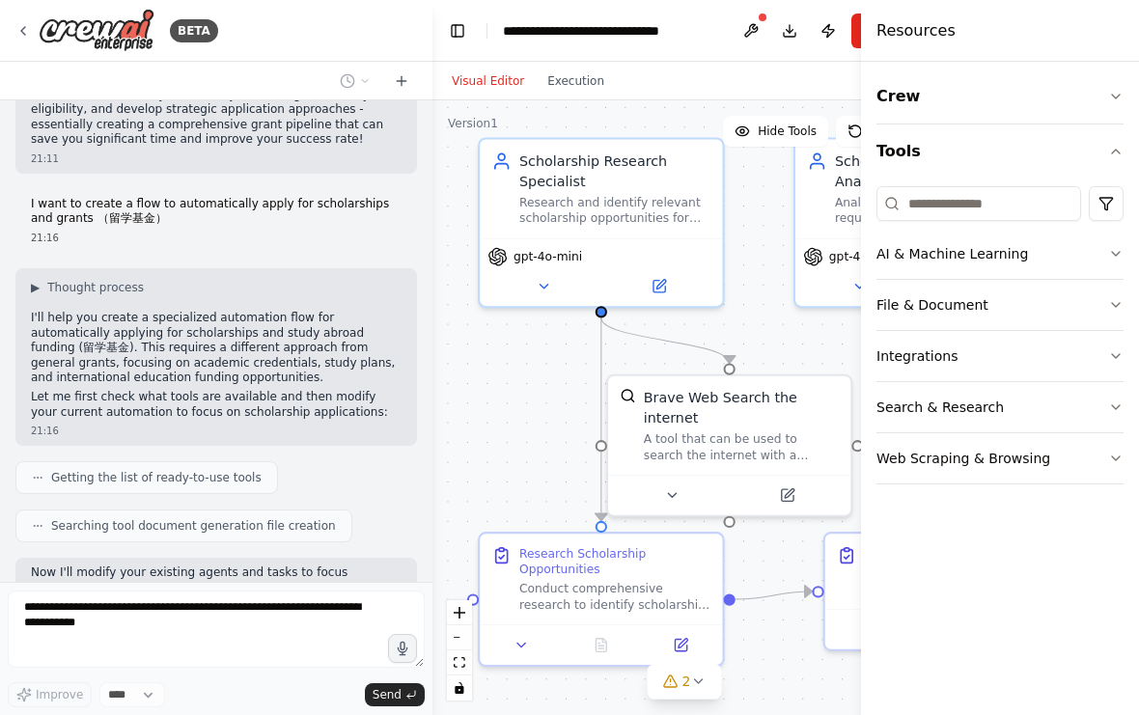
scroll to position [1701, 0]
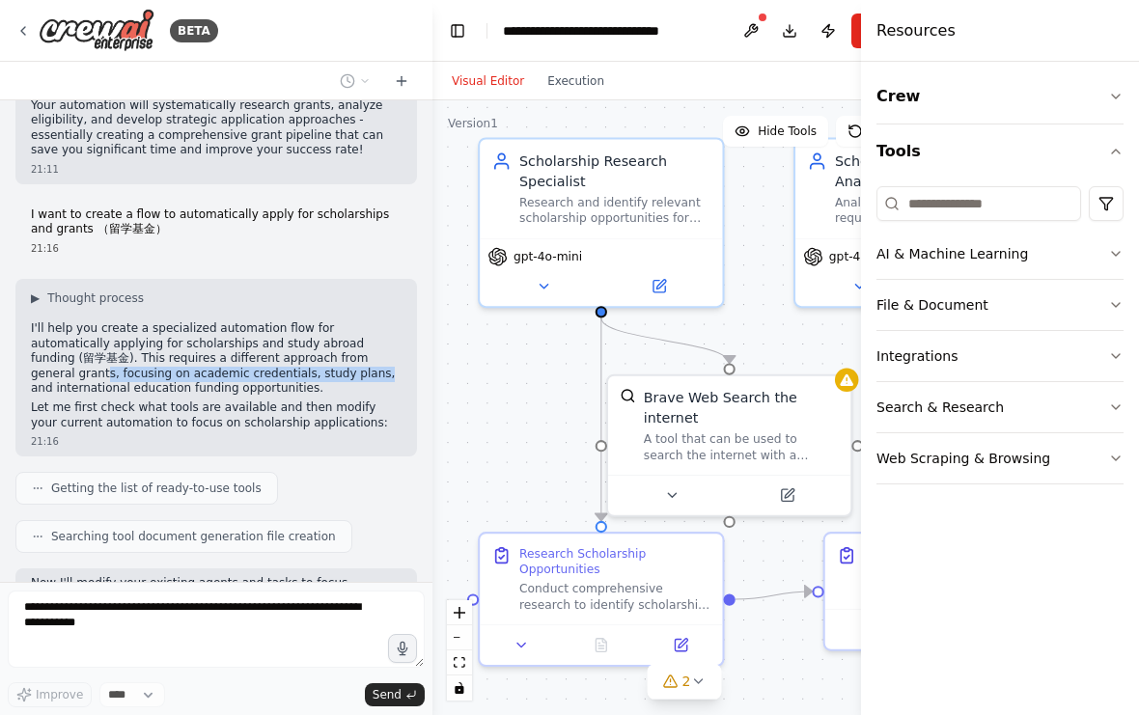
drag, startPoint x: 110, startPoint y: 334, endPoint x: 394, endPoint y: 334, distance: 283.7
click at [394, 334] on p "I'll help you create a specialized automation flow for automatically applying f…" at bounding box center [216, 358] width 371 height 75
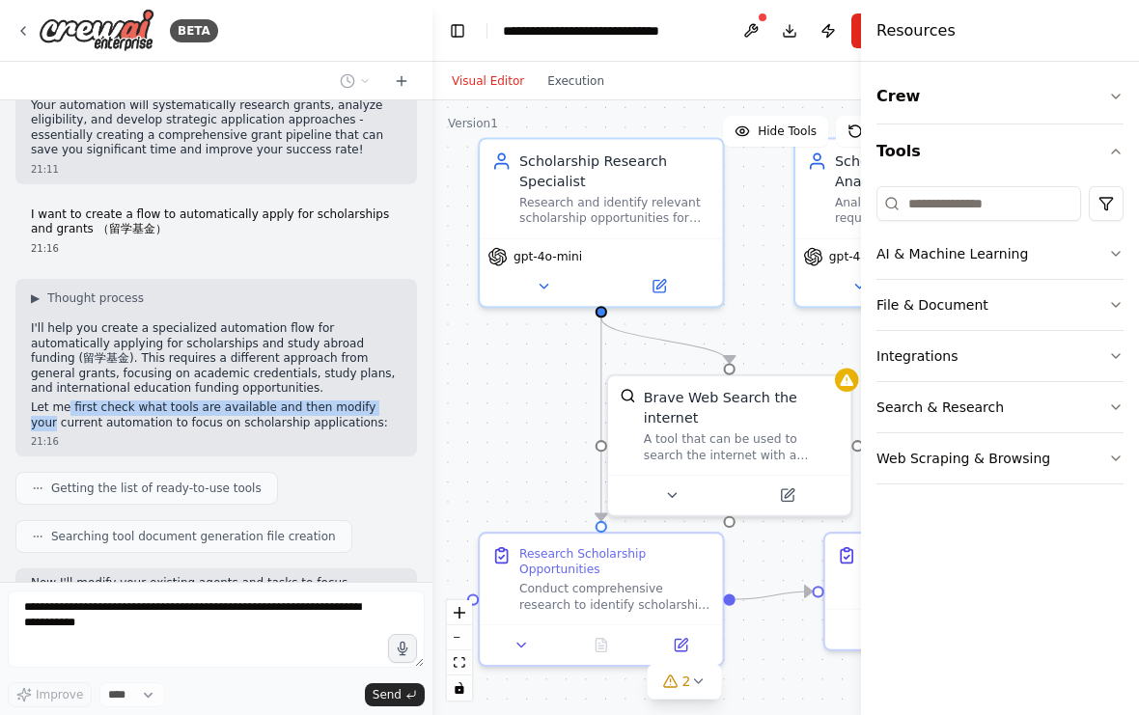
drag, startPoint x: 108, startPoint y: 363, endPoint x: 373, endPoint y: 373, distance: 265.5
click at [395, 400] on p "Let me first check what tools are available and then modify your current automa…" at bounding box center [216, 415] width 371 height 30
drag, startPoint x: 144, startPoint y: 382, endPoint x: 270, endPoint y: 391, distance: 126.7
click at [294, 400] on p "Let me first check what tools are available and then modify your current automa…" at bounding box center [216, 415] width 371 height 30
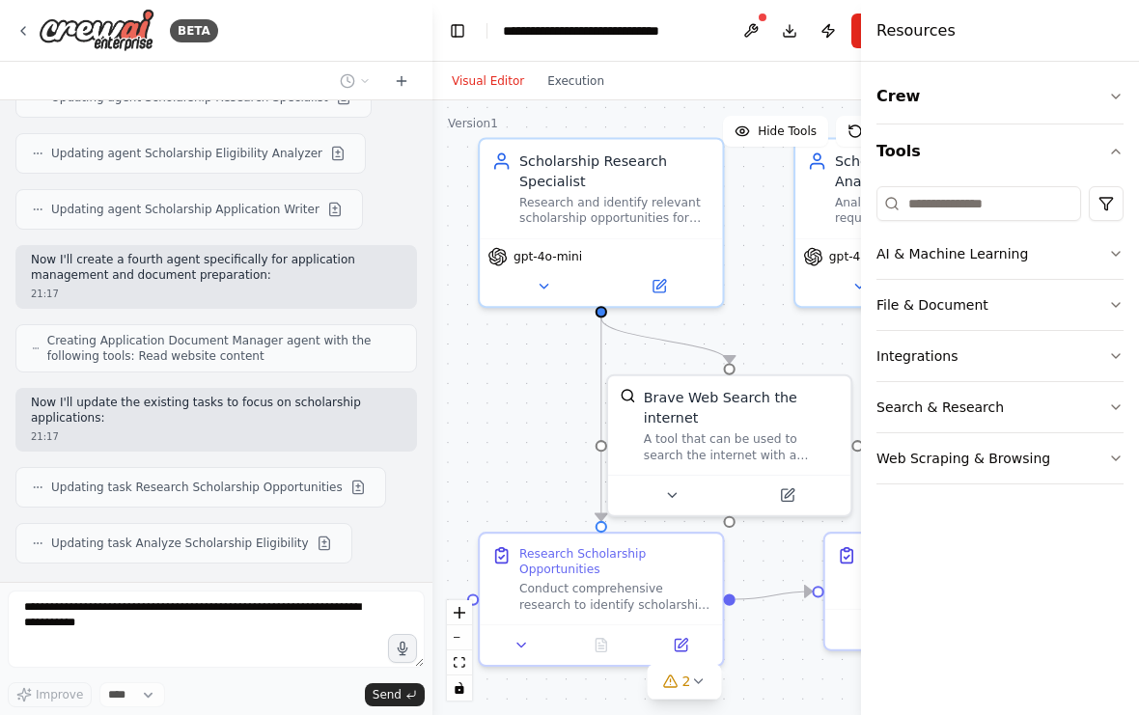
scroll to position [2287, 0]
click at [1107, 89] on button "Crew" at bounding box center [999, 96] width 247 height 54
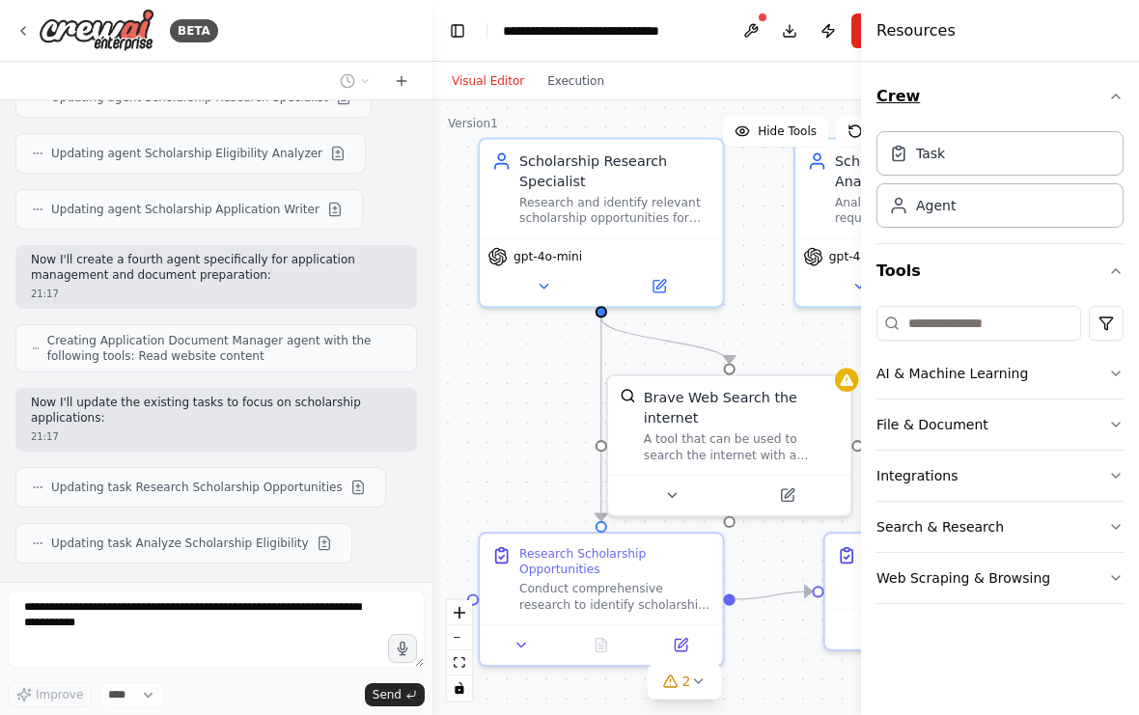
click at [1104, 84] on button "Crew" at bounding box center [999, 96] width 247 height 54
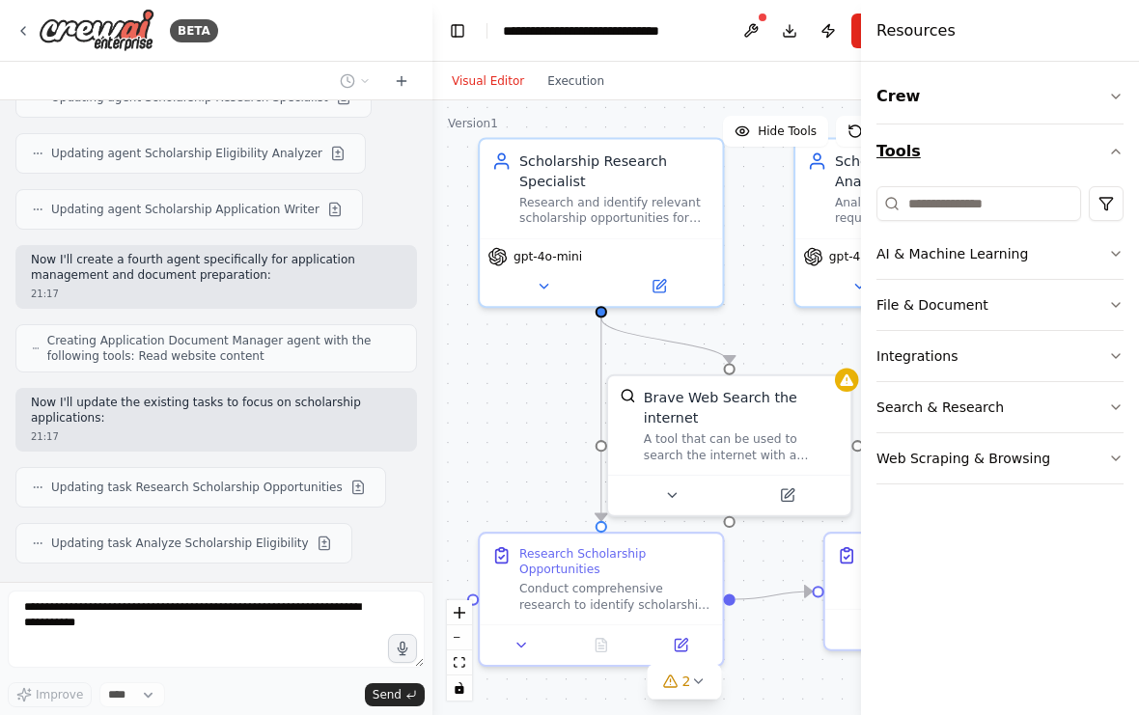
click at [1113, 151] on icon "button" at bounding box center [1115, 151] width 15 height 15
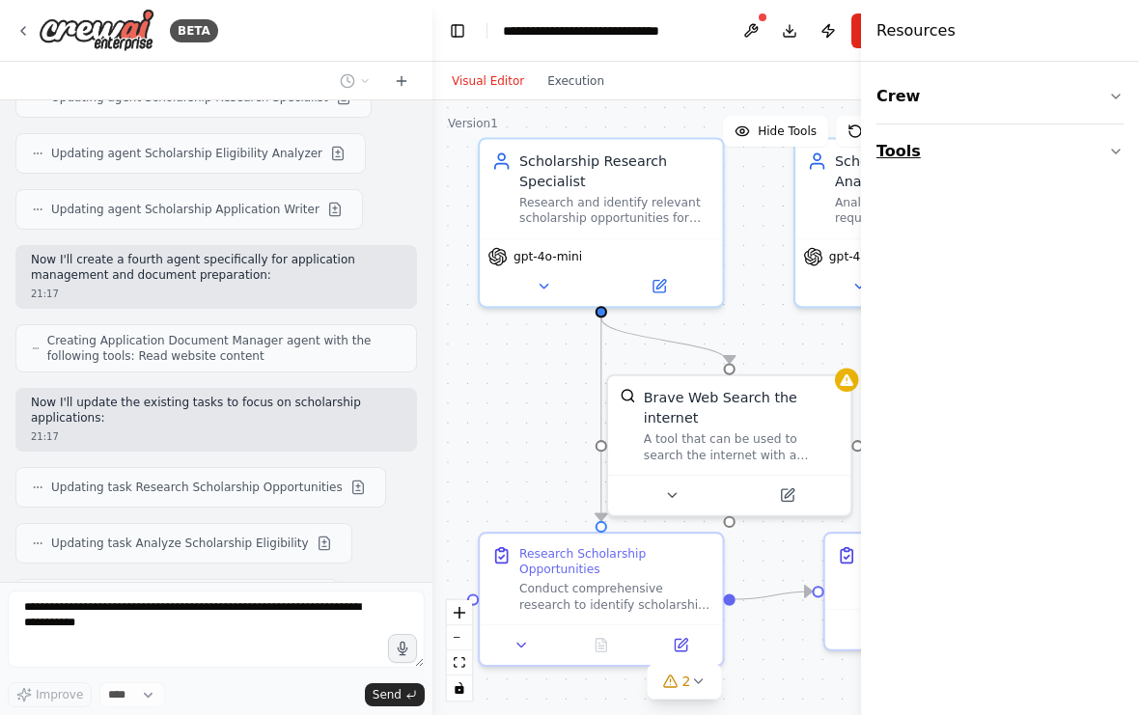
scroll to position [2335, 0]
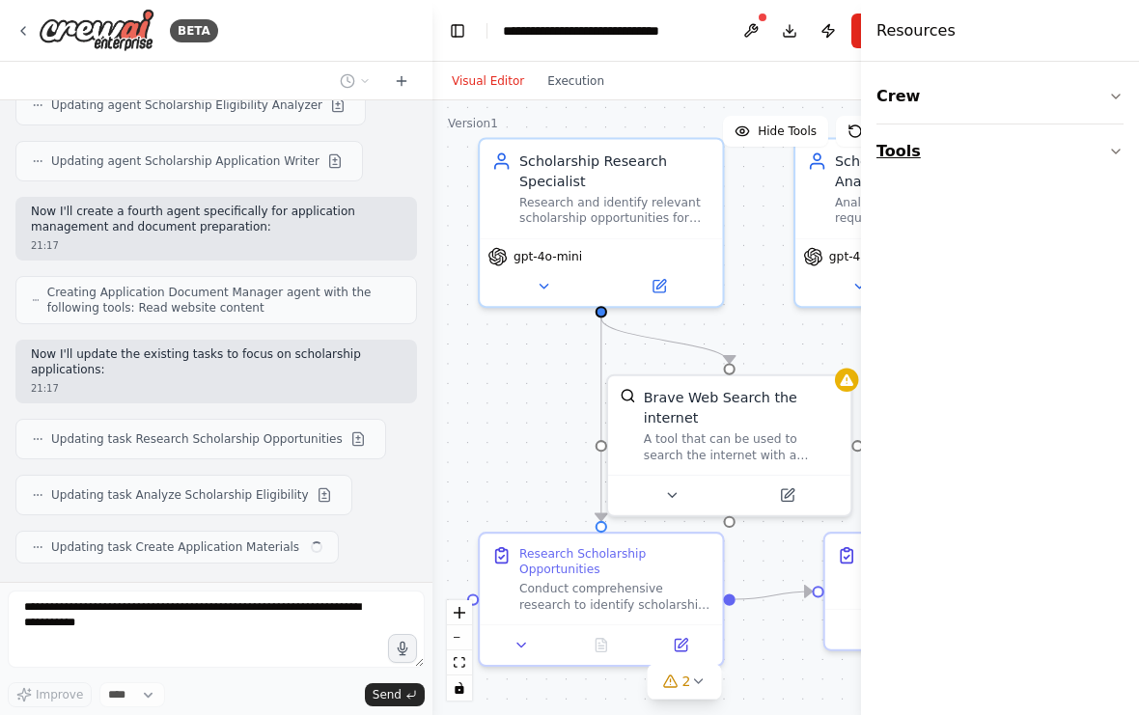
click at [1109, 154] on icon "button" at bounding box center [1115, 151] width 15 height 15
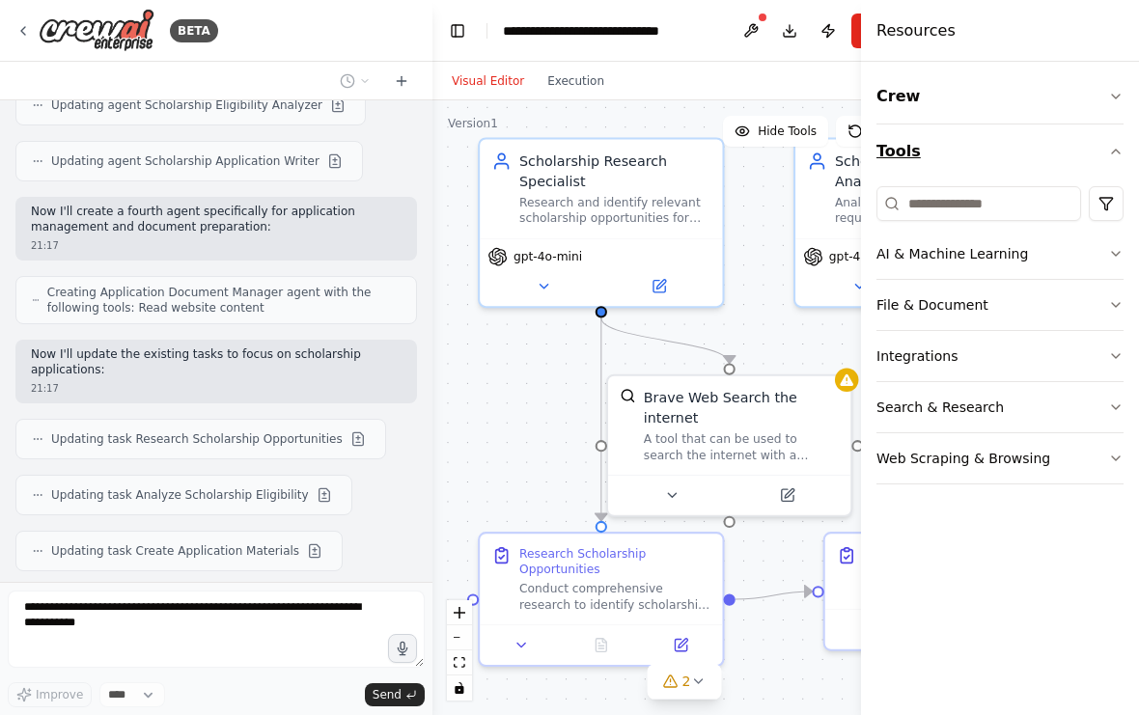
click at [1112, 141] on button "Tools" at bounding box center [999, 151] width 247 height 54
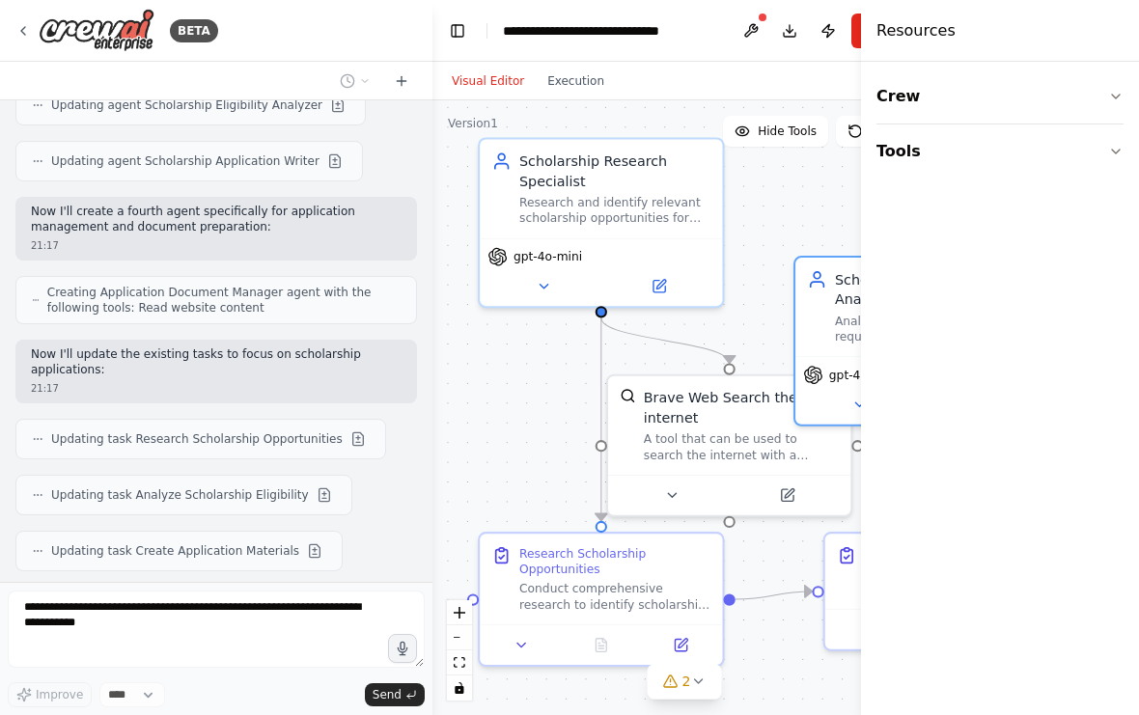
click at [1012, 27] on div "Resources" at bounding box center [1000, 31] width 278 height 62
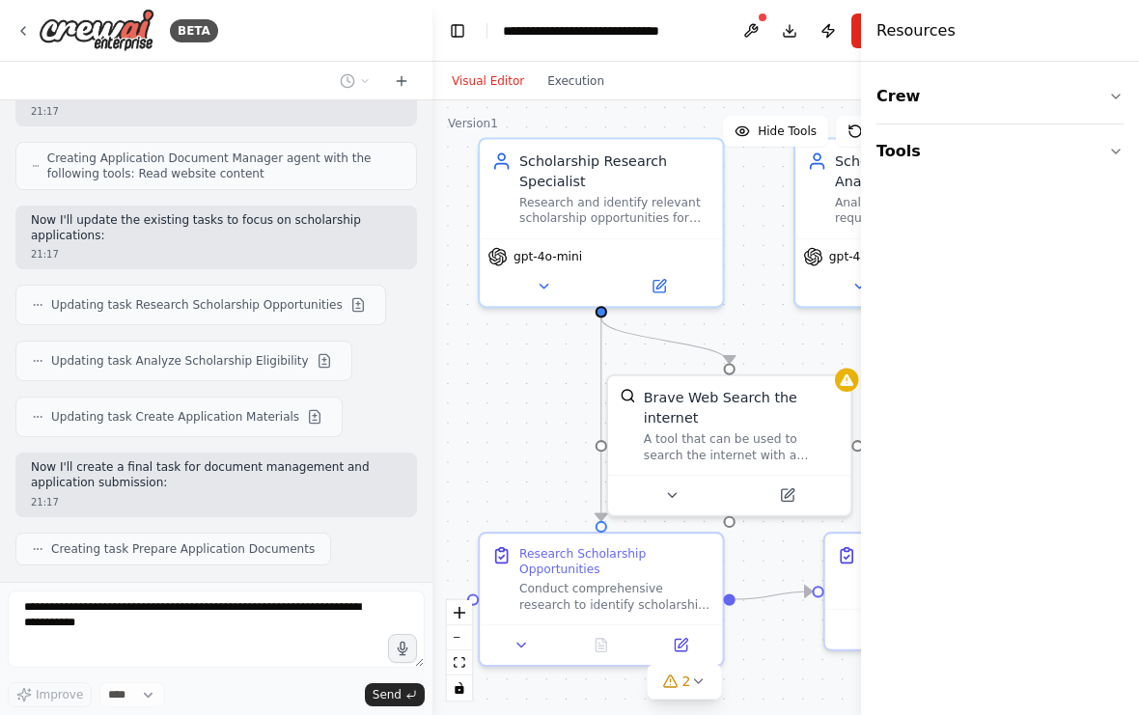
scroll to position [2517, 0]
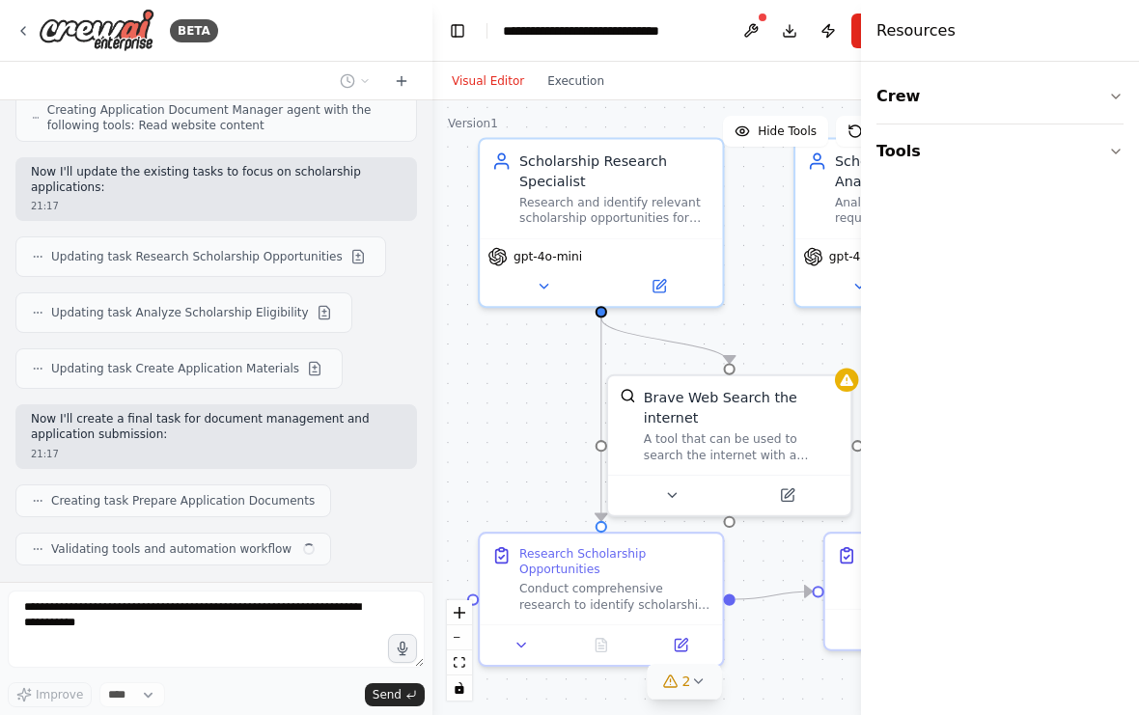
click at [700, 675] on icon at bounding box center [697, 680] width 15 height 15
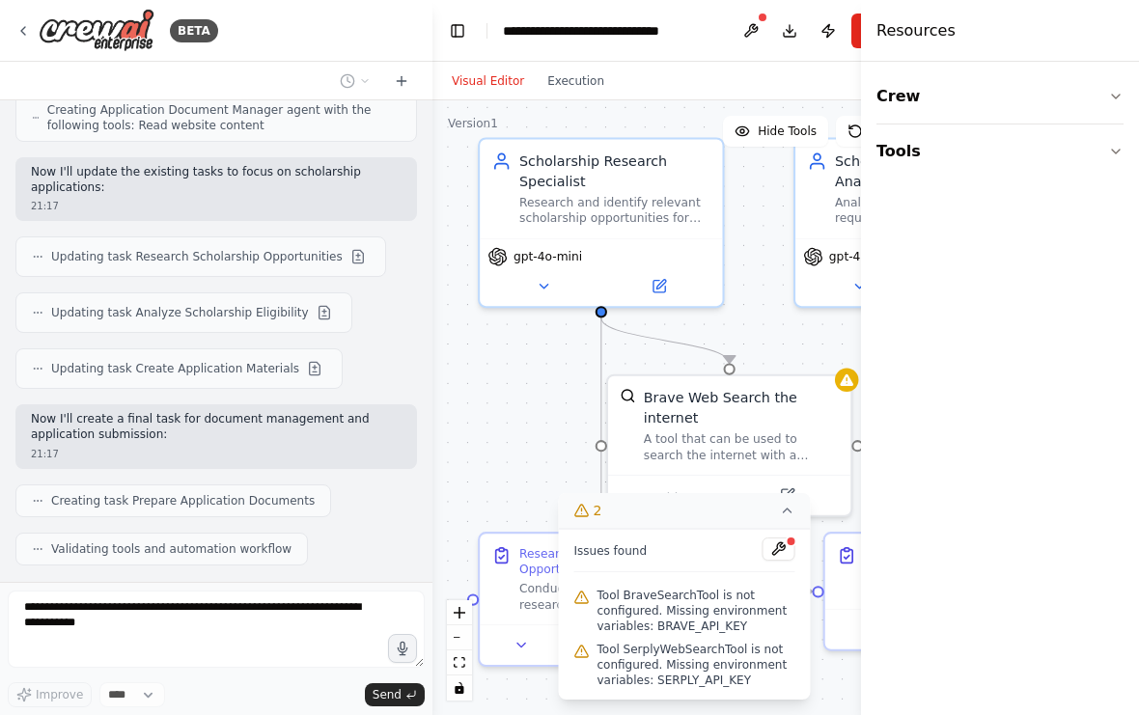
scroll to position [2581, 0]
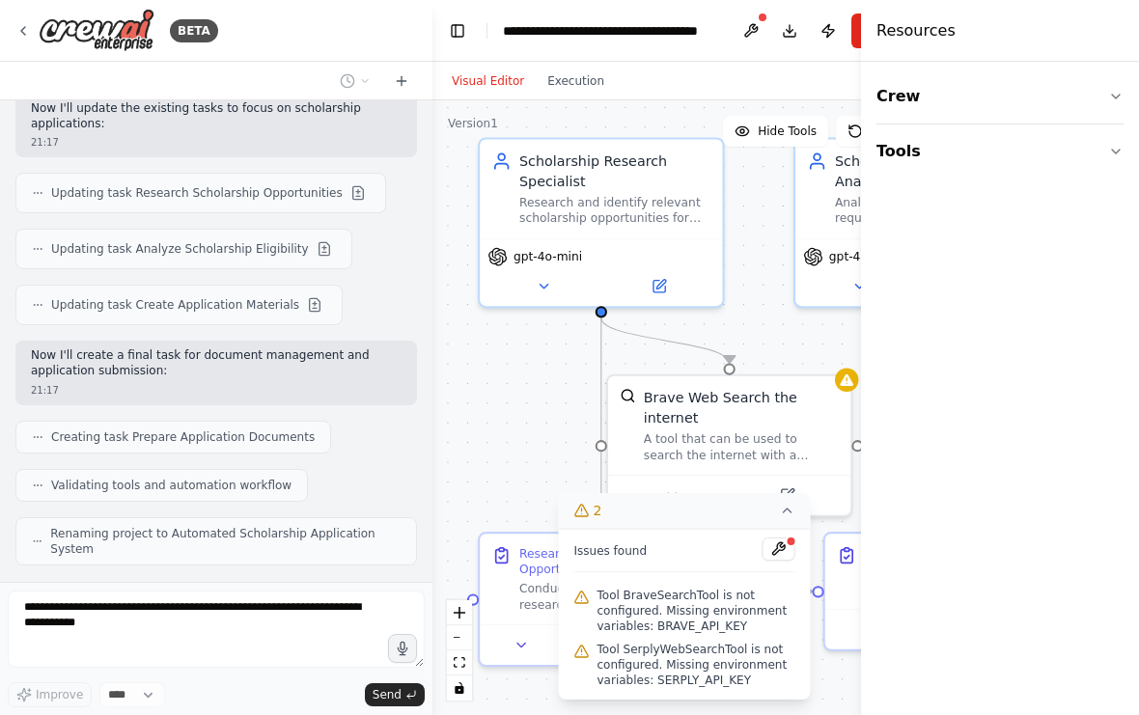
click at [824, 655] on div ".deletable-edge-delete-btn { width: 20px; height: 20px; border: 0px solid #ffff…" at bounding box center [684, 407] width 504 height 615
click at [777, 512] on button "2" at bounding box center [685, 511] width 252 height 36
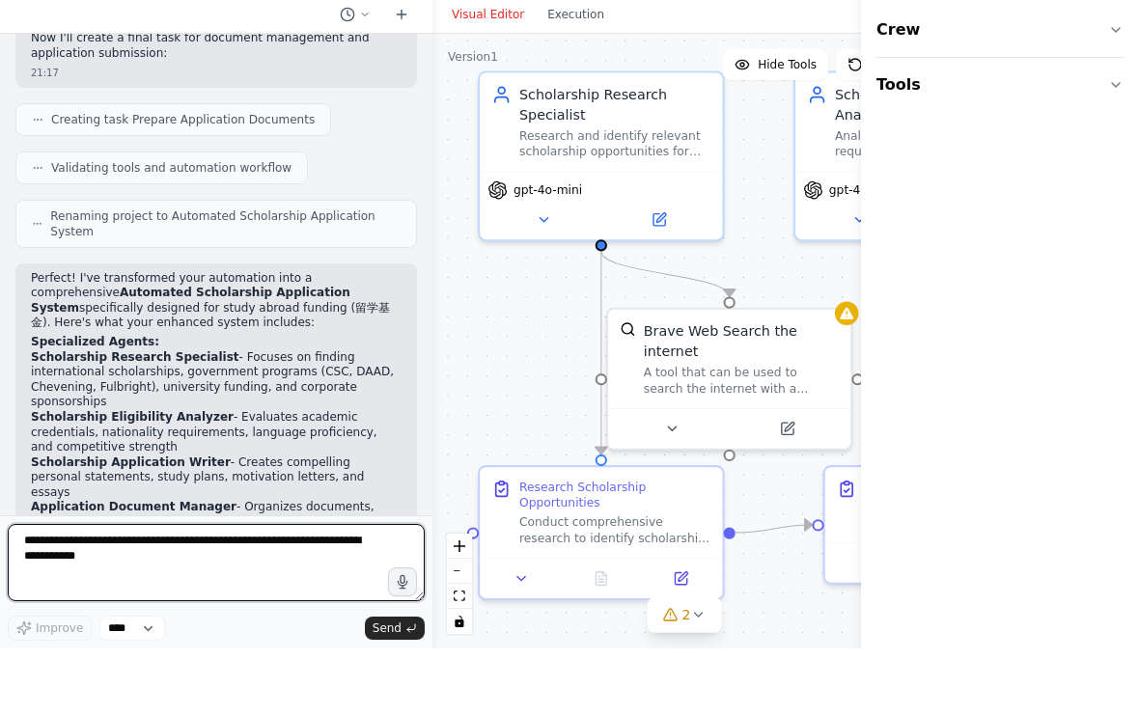
scroll to position [2849, 0]
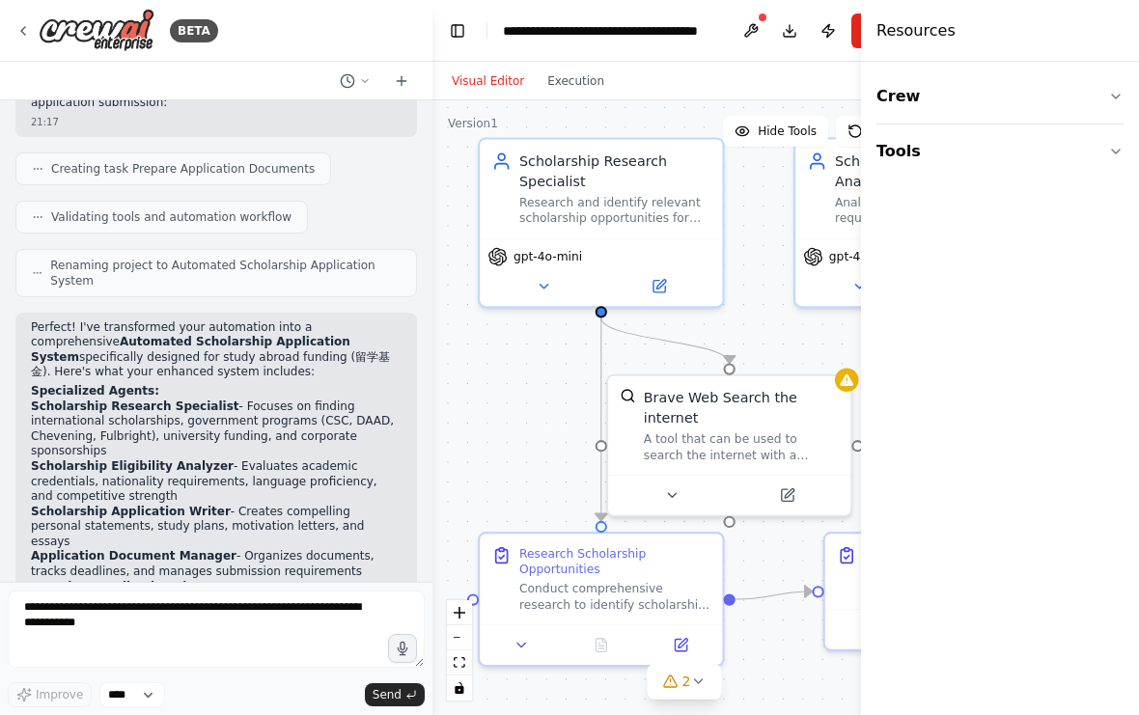
drag, startPoint x: 33, startPoint y: 303, endPoint x: 355, endPoint y: 300, distance: 322.3
click at [355, 320] on div "Perfect! I've transformed your automation into a comprehensive Automated Schola…" at bounding box center [216, 722] width 371 height 805
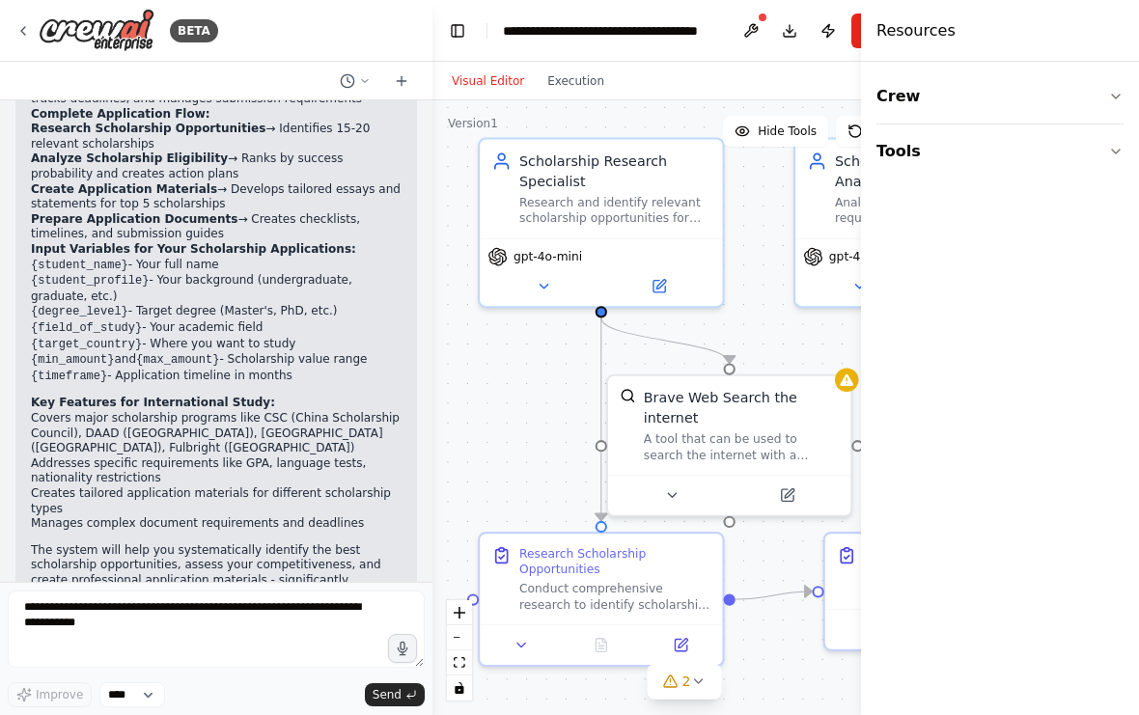
scroll to position [3320, 0]
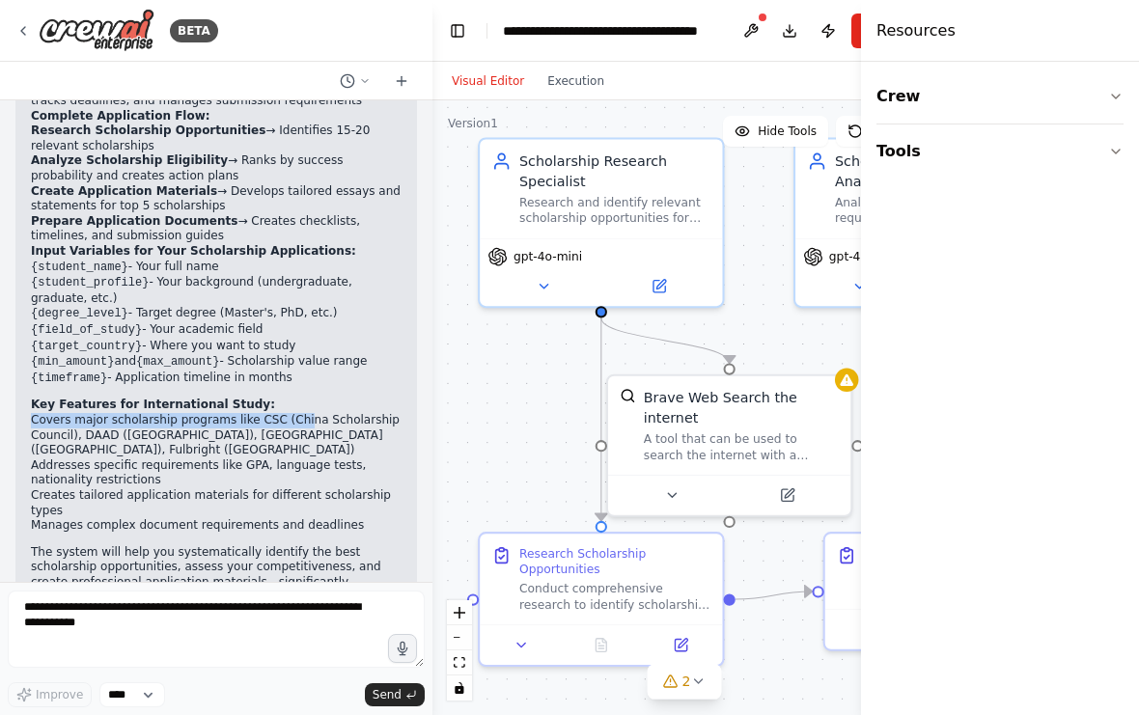
drag, startPoint x: 31, startPoint y: 332, endPoint x: 308, endPoint y: 331, distance: 276.9
click at [308, 413] on li "Covers major scholarship programs like CSC (China Scholarship Council), DAAD (G…" at bounding box center [216, 435] width 371 height 45
click at [384, 458] on li "Addresses specific requirements like GPA, language tests, nationality restricti…" at bounding box center [216, 473] width 371 height 30
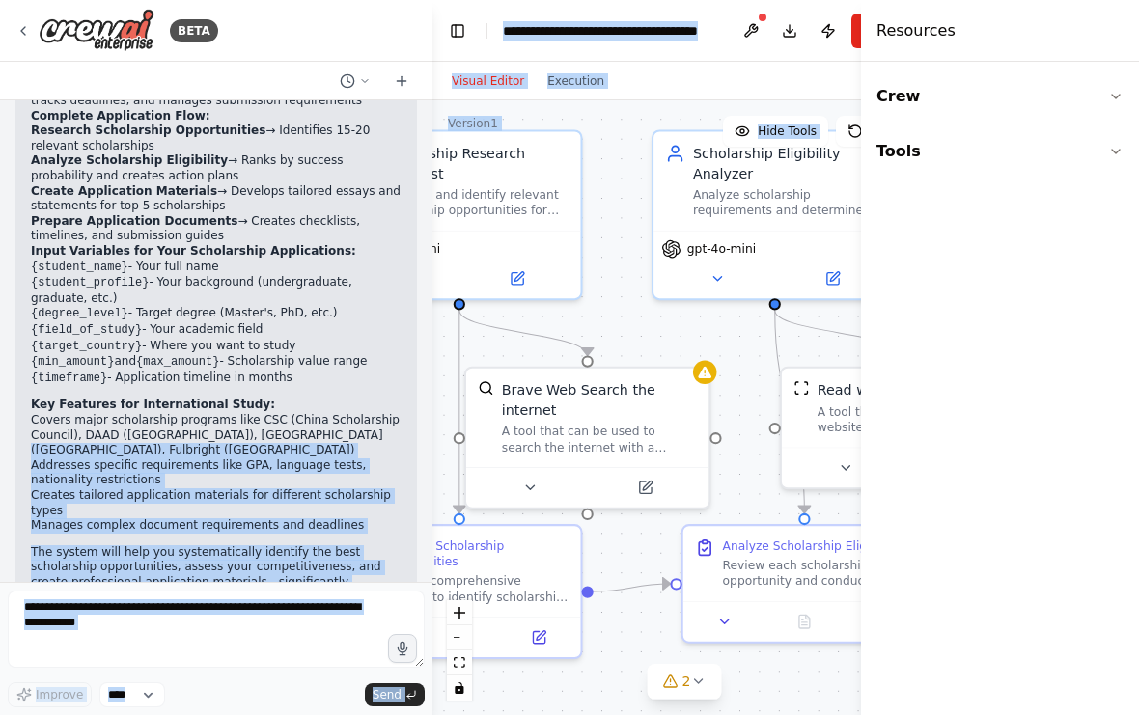
drag, startPoint x: 498, startPoint y: 351, endPoint x: 356, endPoint y: 343, distance: 142.0
click at [356, 343] on div "BETA i want to create a flow to automatically apply for grants 21:10 ▶ Thought …" at bounding box center [569, 357] width 1139 height 715
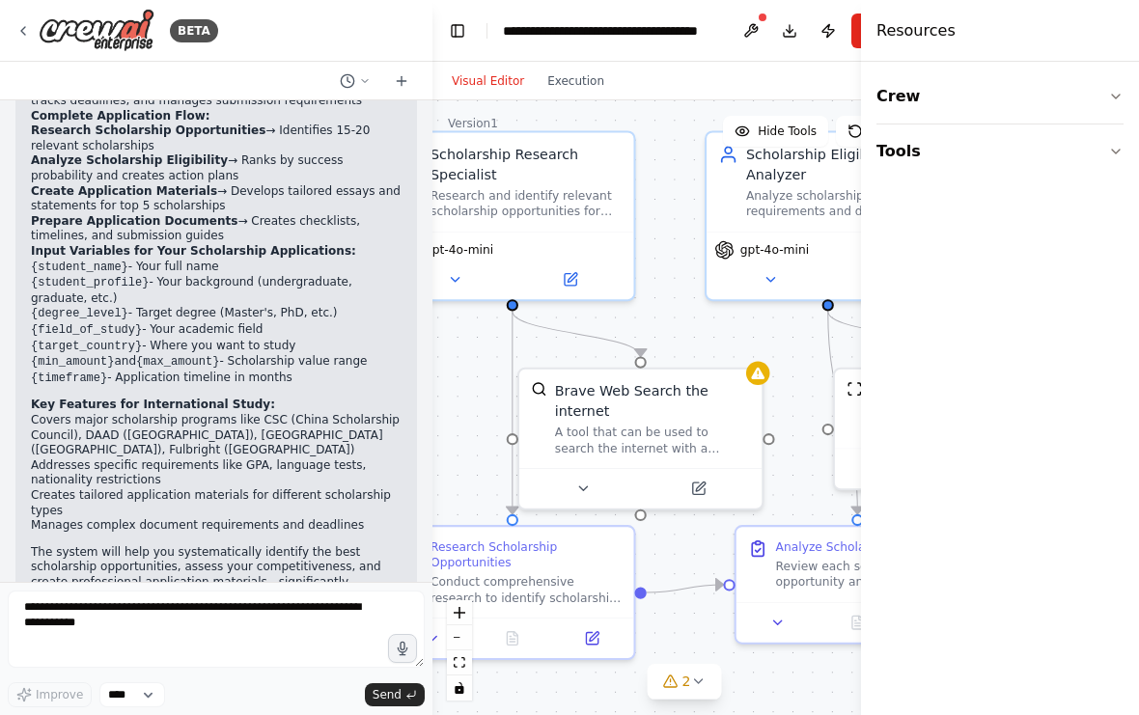
drag, startPoint x: 645, startPoint y: 303, endPoint x: 715, endPoint y: 305, distance: 69.5
click at [715, 305] on div ".deletable-edge-delete-btn { width: 20px; height: 20px; border: 0px solid #ffff…" at bounding box center [684, 407] width 504 height 615
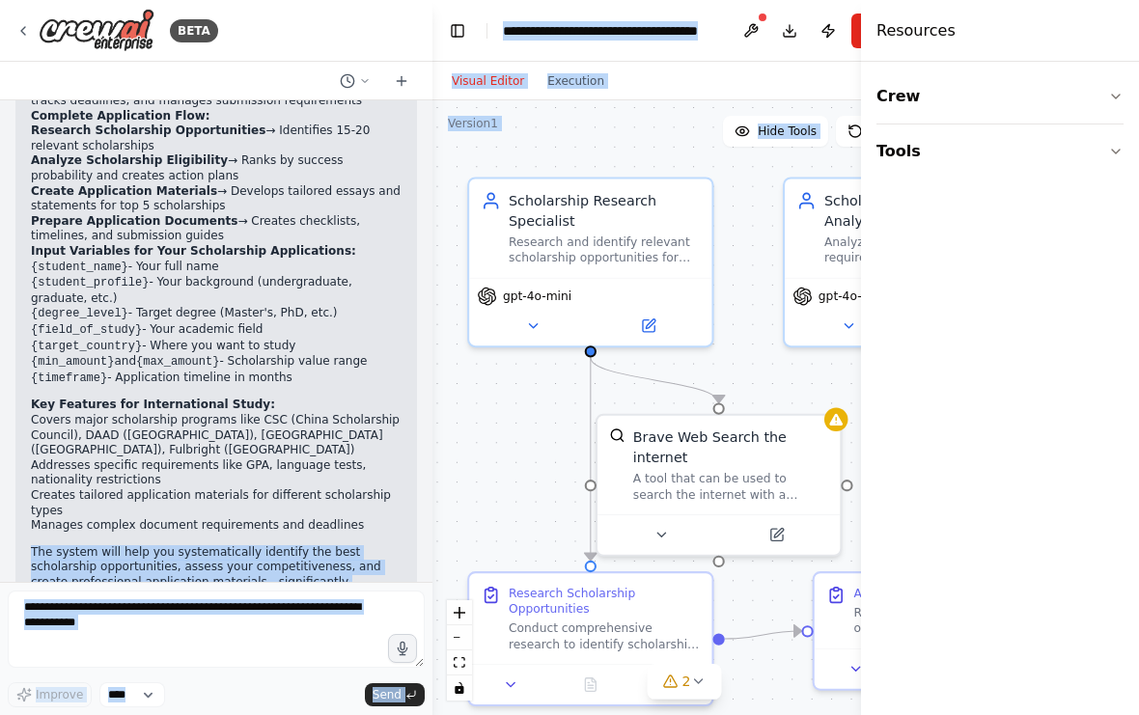
drag, startPoint x: 484, startPoint y: 352, endPoint x: 410, endPoint y: 426, distance: 104.4
click at [412, 426] on div "BETA i want to create a flow to automatically apply for grants 21:10 ▶ Thought …" at bounding box center [569, 357] width 1139 height 715
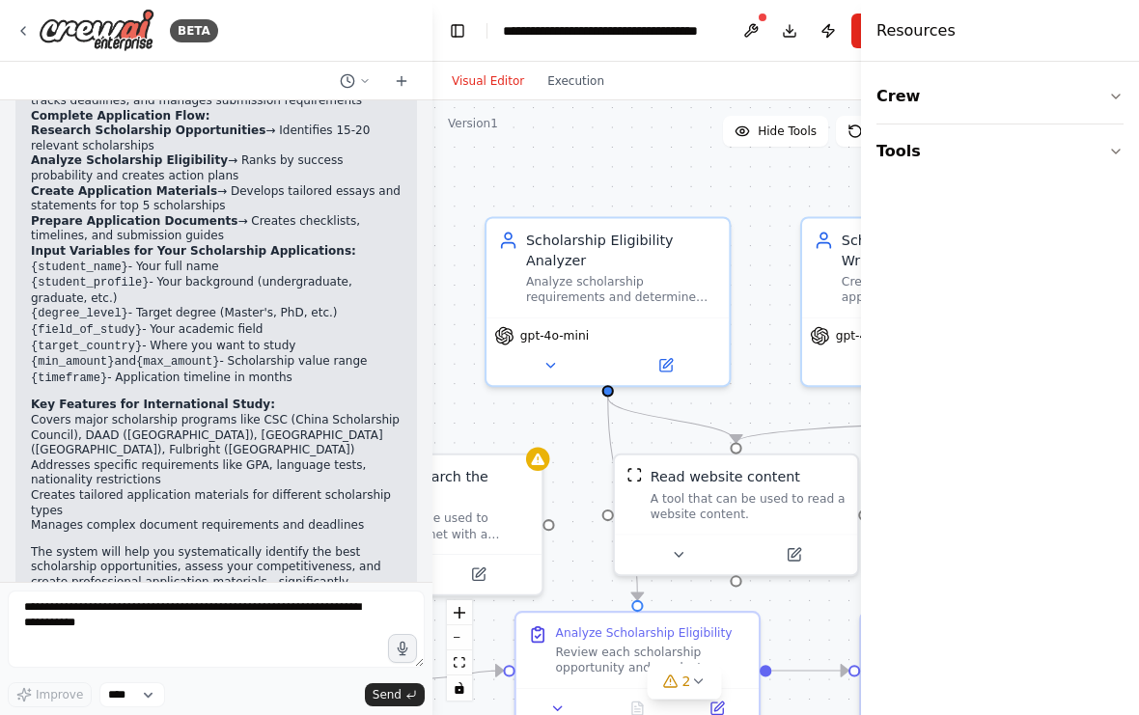
drag, startPoint x: 656, startPoint y: 379, endPoint x: 491, endPoint y: 391, distance: 165.4
click at [491, 391] on div ".deletable-edge-delete-btn { width: 20px; height: 20px; border: 0px solid #ffff…" at bounding box center [684, 407] width 504 height 615
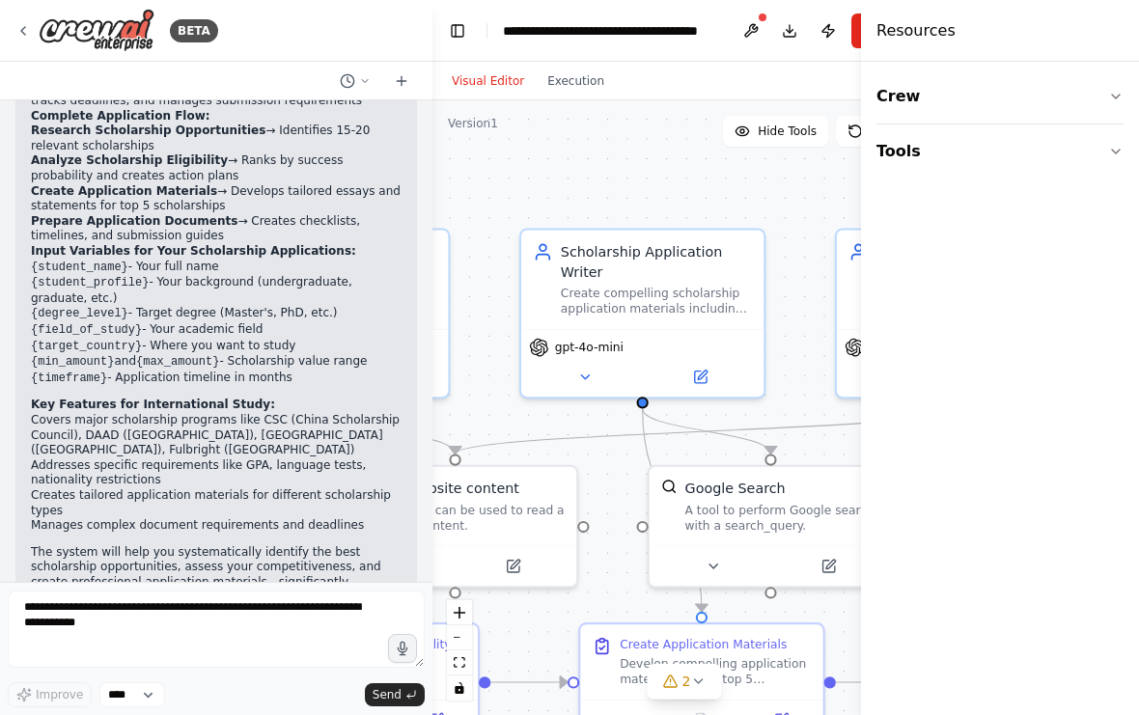
drag, startPoint x: 738, startPoint y: 369, endPoint x: 457, endPoint y: 381, distance: 281.1
click at [457, 381] on div ".deletable-edge-delete-btn { width: 20px; height: 20px; border: 0px solid #ffff…" at bounding box center [684, 407] width 504 height 615
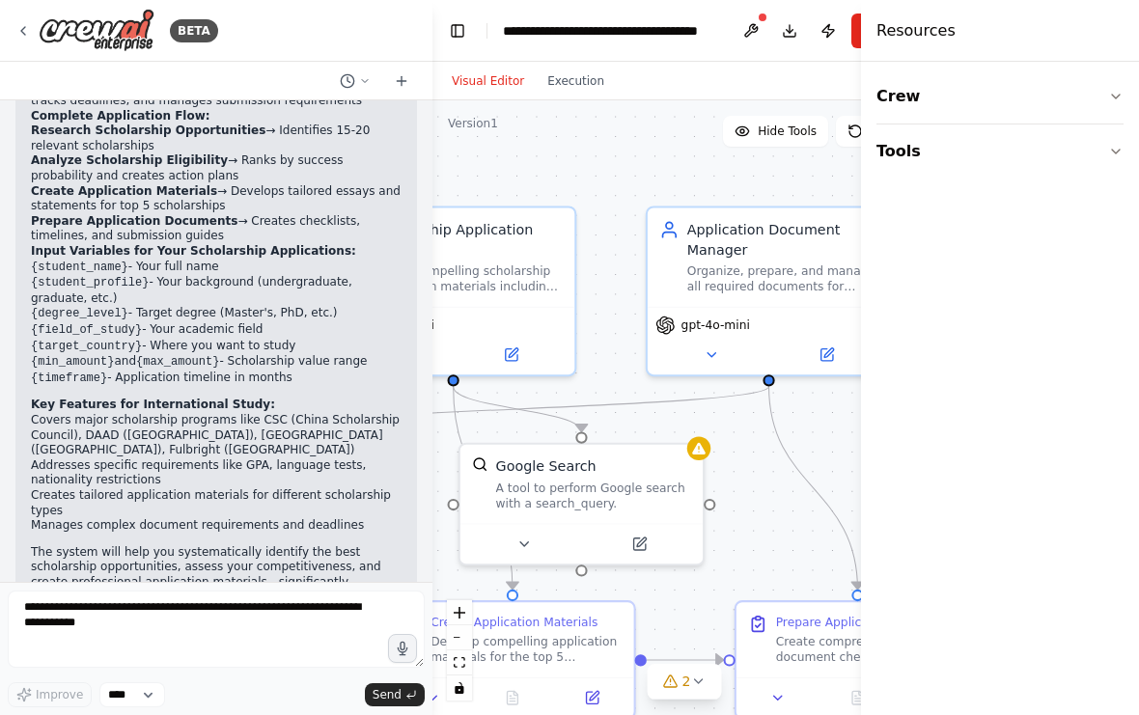
drag, startPoint x: 760, startPoint y: 371, endPoint x: 571, endPoint y: 349, distance: 190.4
click at [571, 349] on div ".deletable-edge-delete-btn { width: 20px; height: 20px; border: 0px solid #ffff…" at bounding box center [684, 407] width 504 height 615
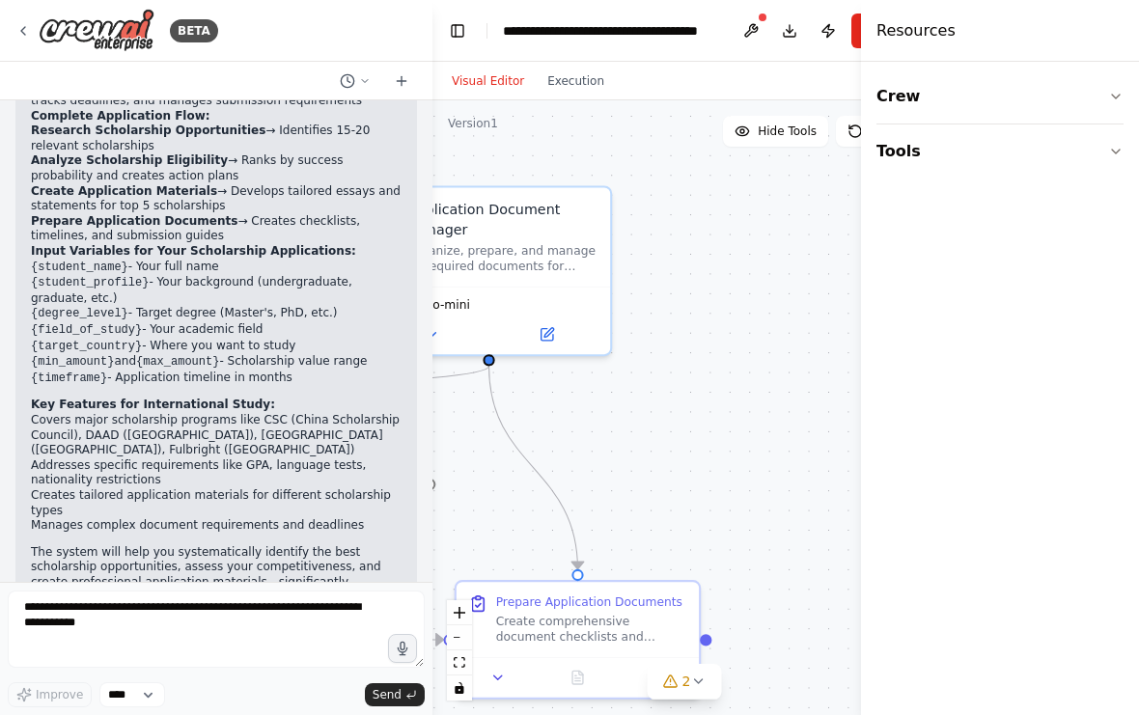
drag, startPoint x: 846, startPoint y: 404, endPoint x: 562, endPoint y: 383, distance: 285.4
click at [562, 383] on div ".deletable-edge-delete-btn { width: 20px; height: 20px; border: 0px solid #ffff…" at bounding box center [684, 407] width 504 height 615
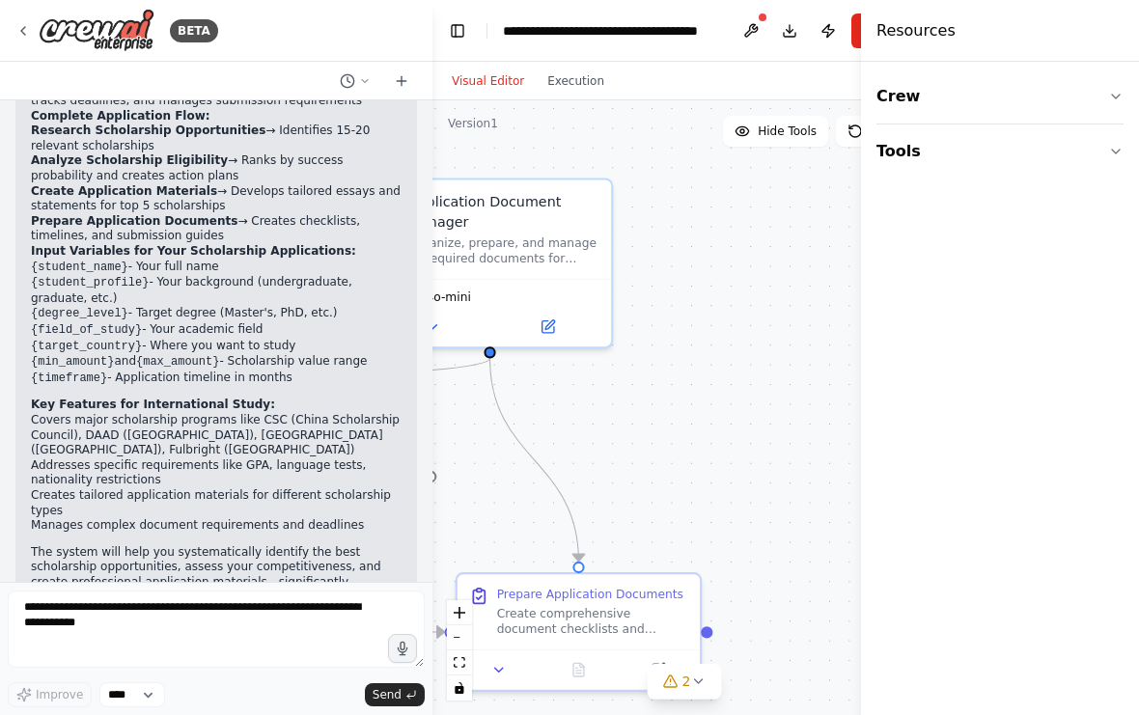
drag, startPoint x: 589, startPoint y: 379, endPoint x: 668, endPoint y: 314, distance: 102.8
click at [669, 314] on div ".deletable-edge-delete-btn { width: 20px; height: 20px; border: 0px solid #ffff…" at bounding box center [684, 407] width 504 height 615
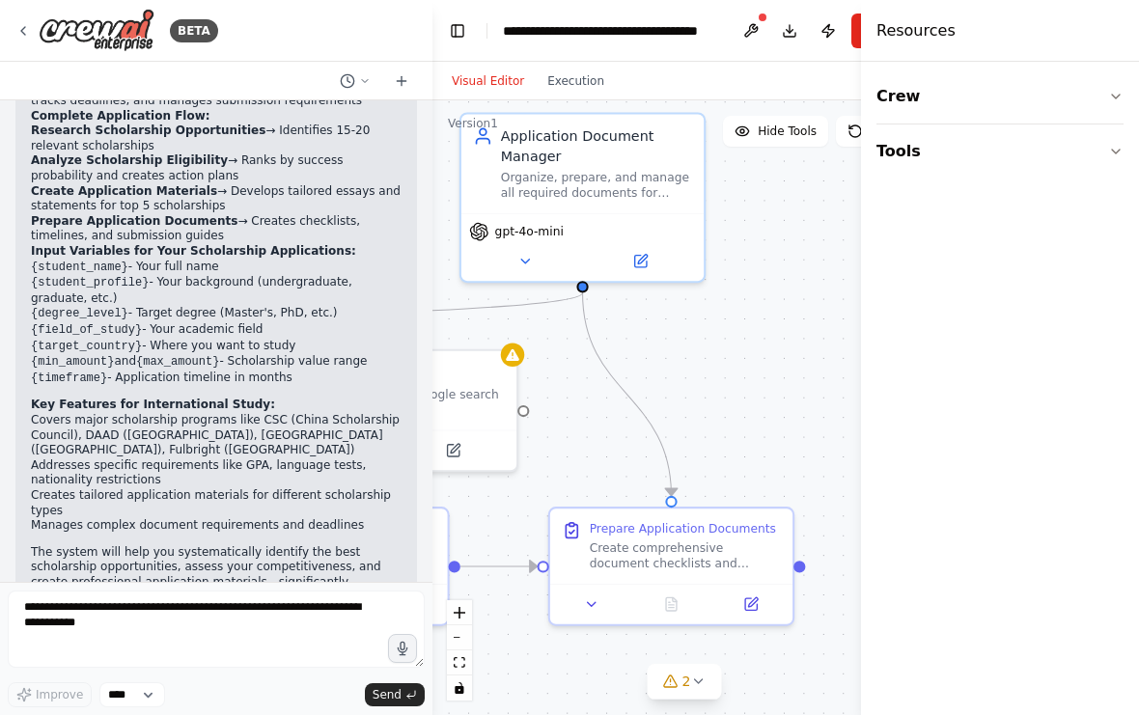
drag, startPoint x: 509, startPoint y: 427, endPoint x: 577, endPoint y: 423, distance: 67.7
click at [578, 423] on div ".deletable-edge-delete-btn { width: 20px; height: 20px; border: 0px solid #ffff…" at bounding box center [684, 407] width 504 height 615
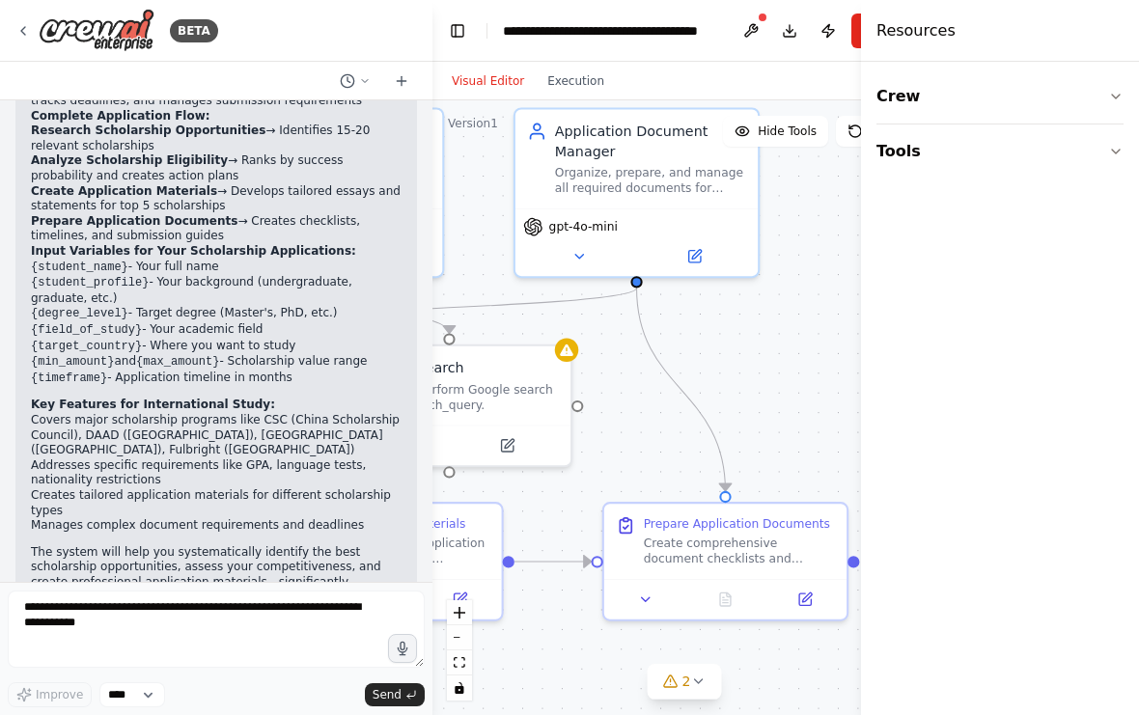
drag, startPoint x: 551, startPoint y: 455, endPoint x: 743, endPoint y: 455, distance: 192.0
click at [743, 455] on div ".deletable-edge-delete-btn { width: 20px; height: 20px; border: 0px solid #ffff…" at bounding box center [684, 407] width 504 height 615
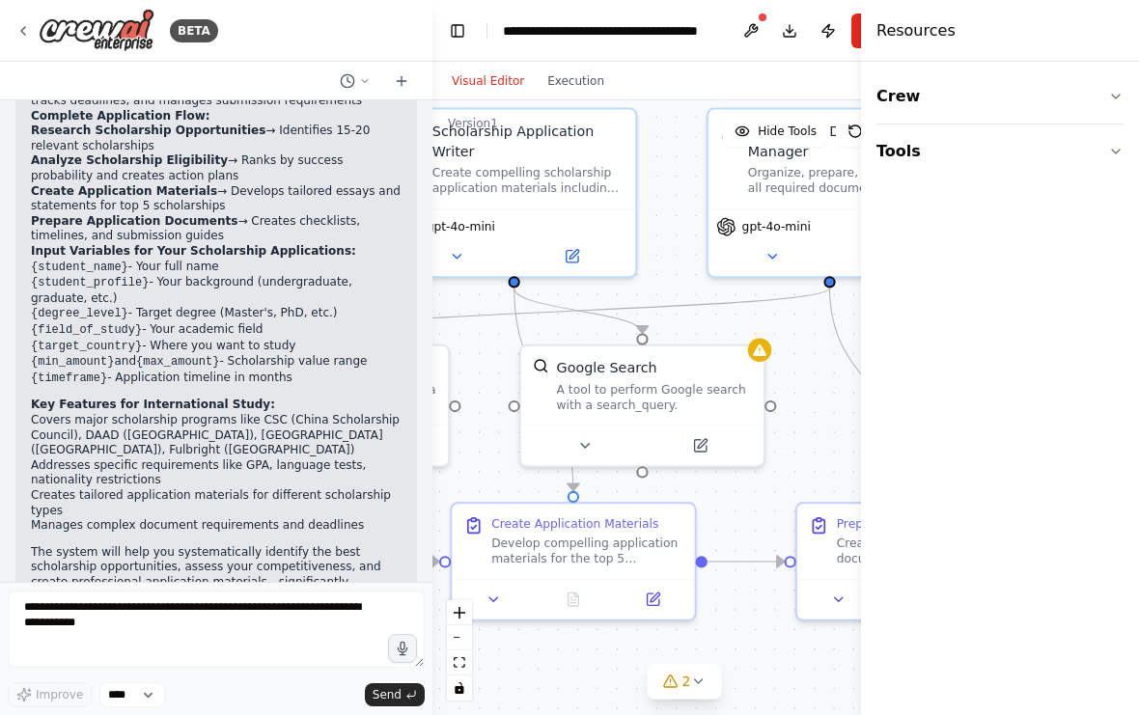
drag, startPoint x: 471, startPoint y: 412, endPoint x: 667, endPoint y: 469, distance: 204.0
click at [667, 469] on div ".deletable-edge-delete-btn { width: 20px; height: 20px; border: 0px solid #ffff…" at bounding box center [684, 407] width 504 height 615
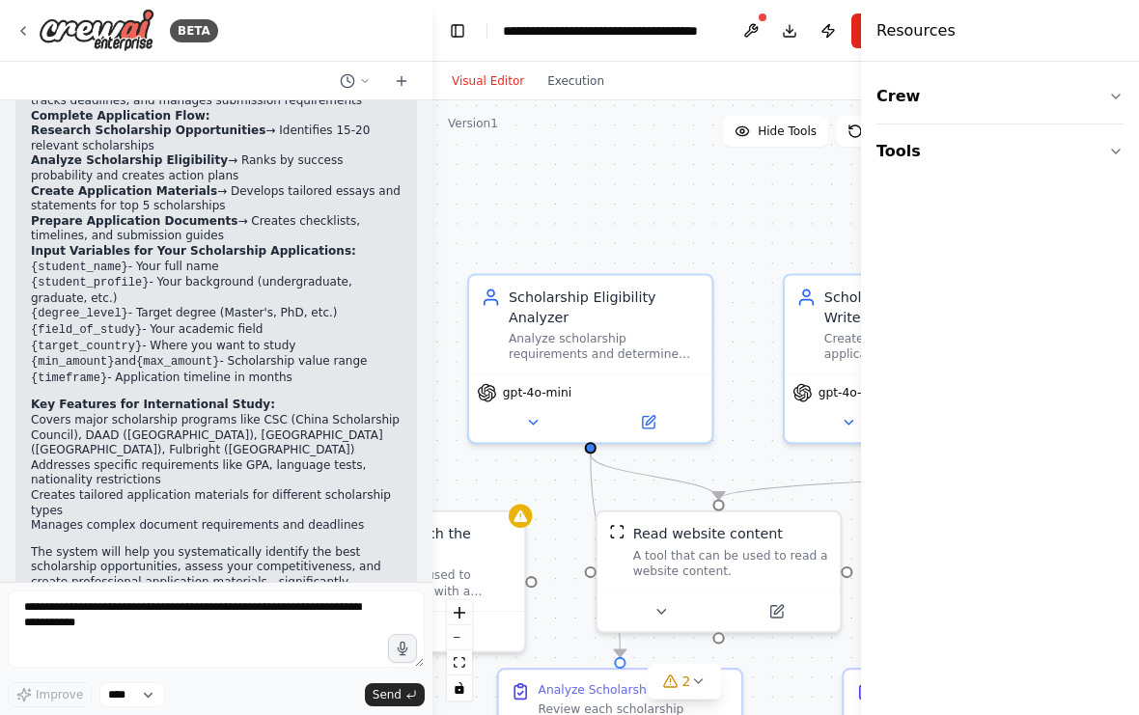
drag, startPoint x: 541, startPoint y: 306, endPoint x: 739, endPoint y: 415, distance: 225.9
click at [739, 415] on div ".deletable-edge-delete-btn { width: 20px; height: 20px; border: 0px solid #ffff…" at bounding box center [684, 407] width 504 height 615
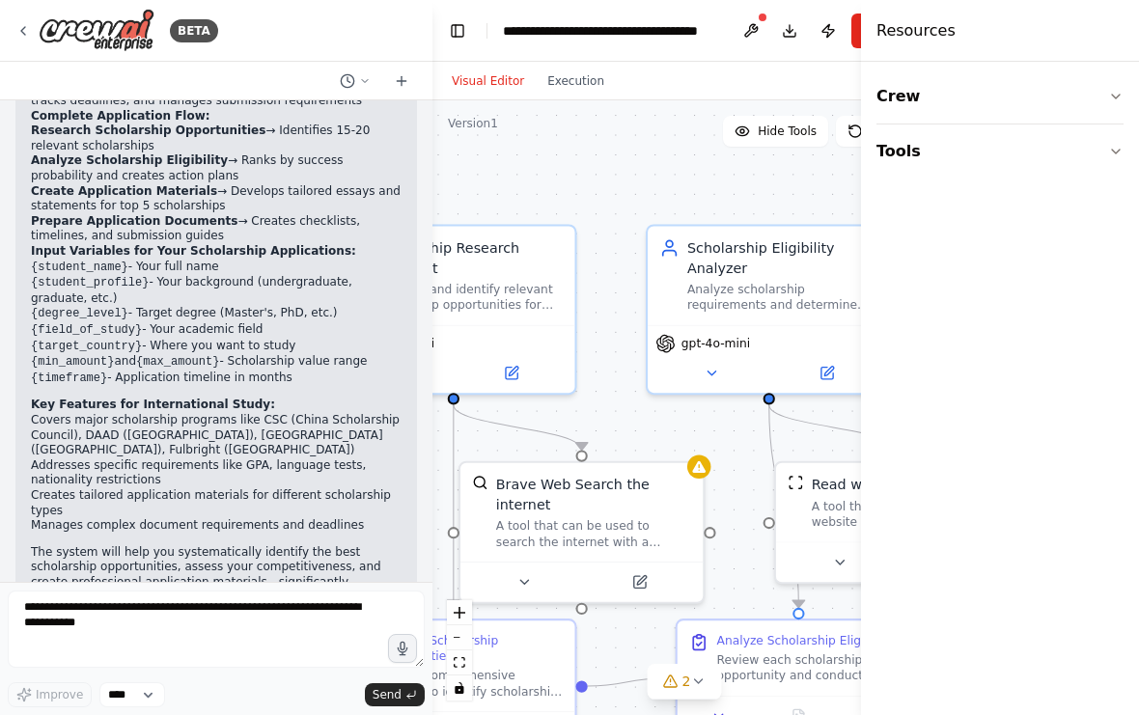
drag, startPoint x: 495, startPoint y: 423, endPoint x: 715, endPoint y: 371, distance: 226.1
click at [715, 371] on div ".deletable-edge-delete-btn { width: 20px; height: 20px; border: 0px solid #ffff…" at bounding box center [684, 407] width 504 height 615
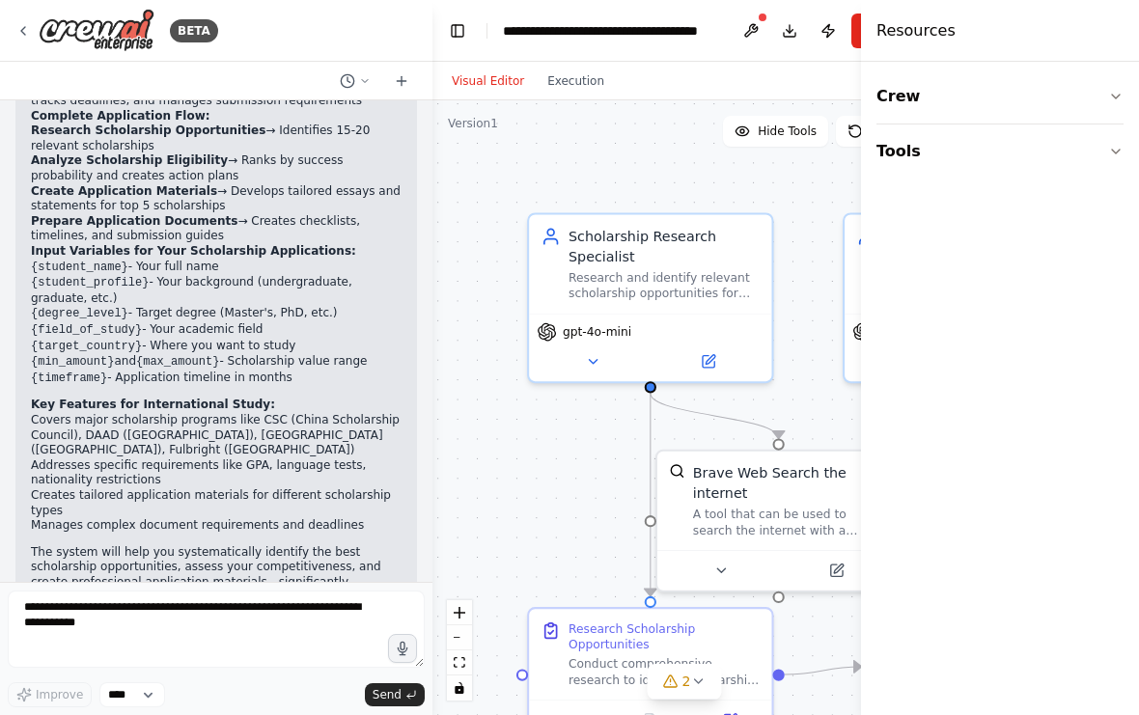
drag, startPoint x: 615, startPoint y: 372, endPoint x: 770, endPoint y: 364, distance: 155.6
click at [770, 364] on div ".deletable-edge-delete-btn { width: 20px; height: 20px; border: 0px solid #ffff…" at bounding box center [684, 407] width 504 height 615
click at [676, 685] on icon at bounding box center [670, 681] width 13 height 12
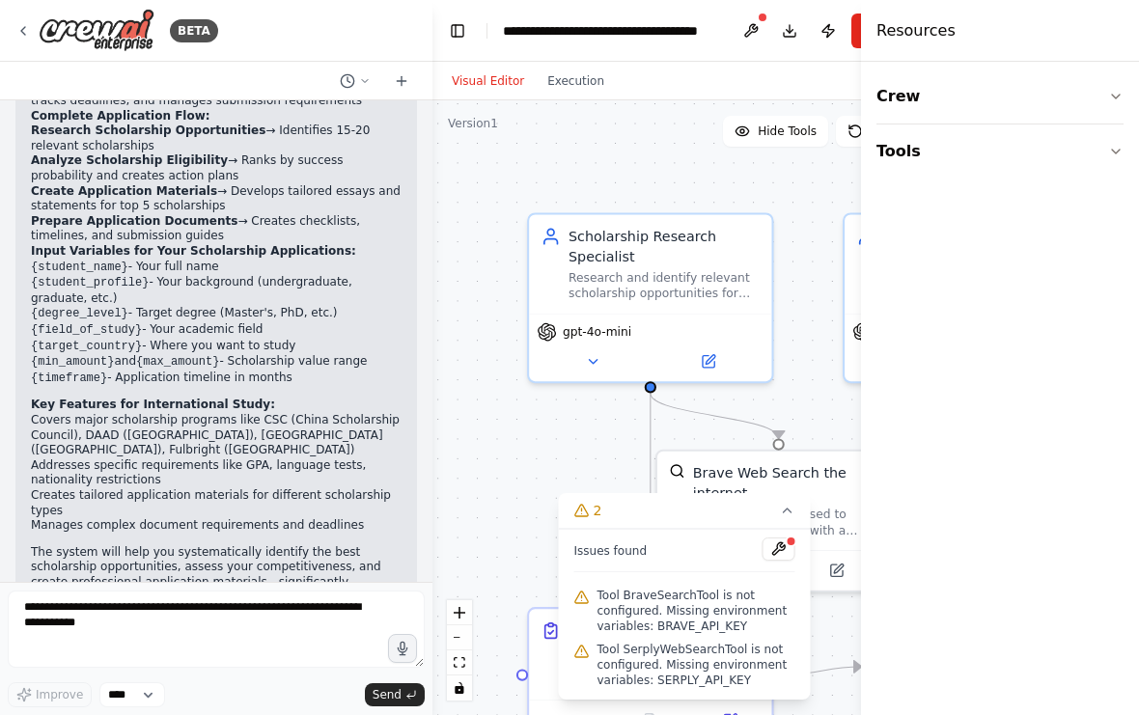
click at [653, 666] on span "Tool SerplyWebSearchTool is not configured. Missing environment variables: SERP…" at bounding box center [696, 665] width 198 height 46
click at [480, 485] on div ".deletable-edge-delete-btn { width: 20px; height: 20px; border: 0px solid #ffff…" at bounding box center [684, 407] width 504 height 615
click at [516, 475] on div ".deletable-edge-delete-btn { width: 20px; height: 20px; border: 0px solid #ffff…" at bounding box center [684, 407] width 504 height 615
click at [782, 516] on icon at bounding box center [787, 510] width 15 height 15
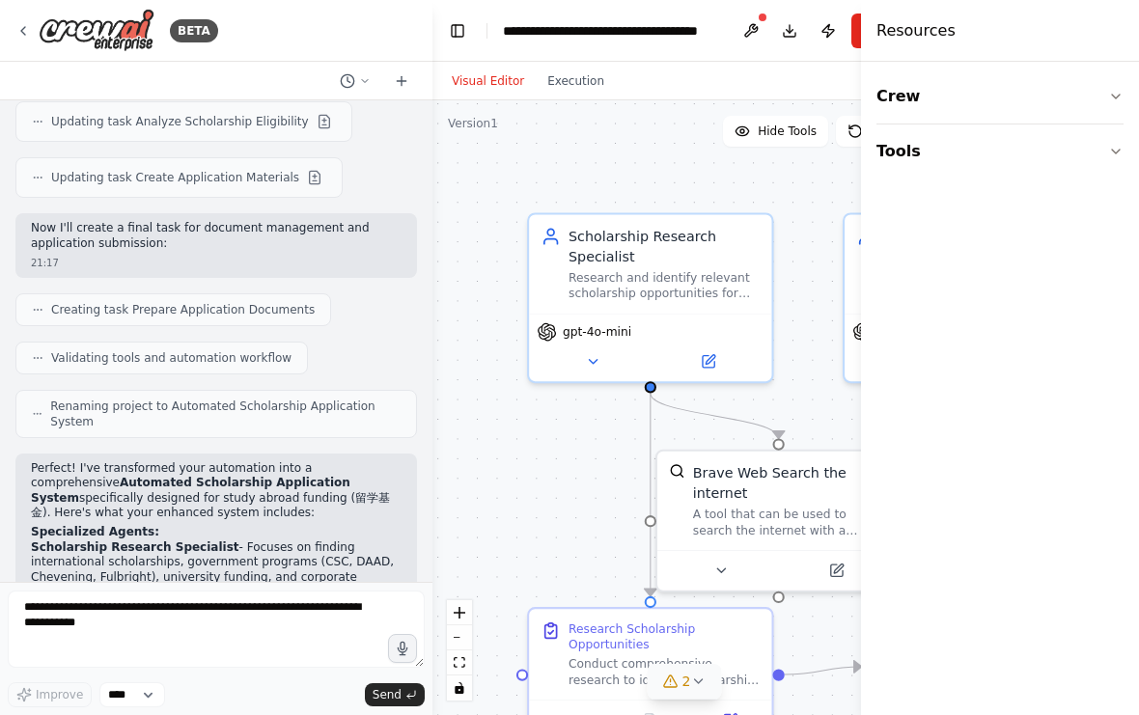
scroll to position [2837, 0]
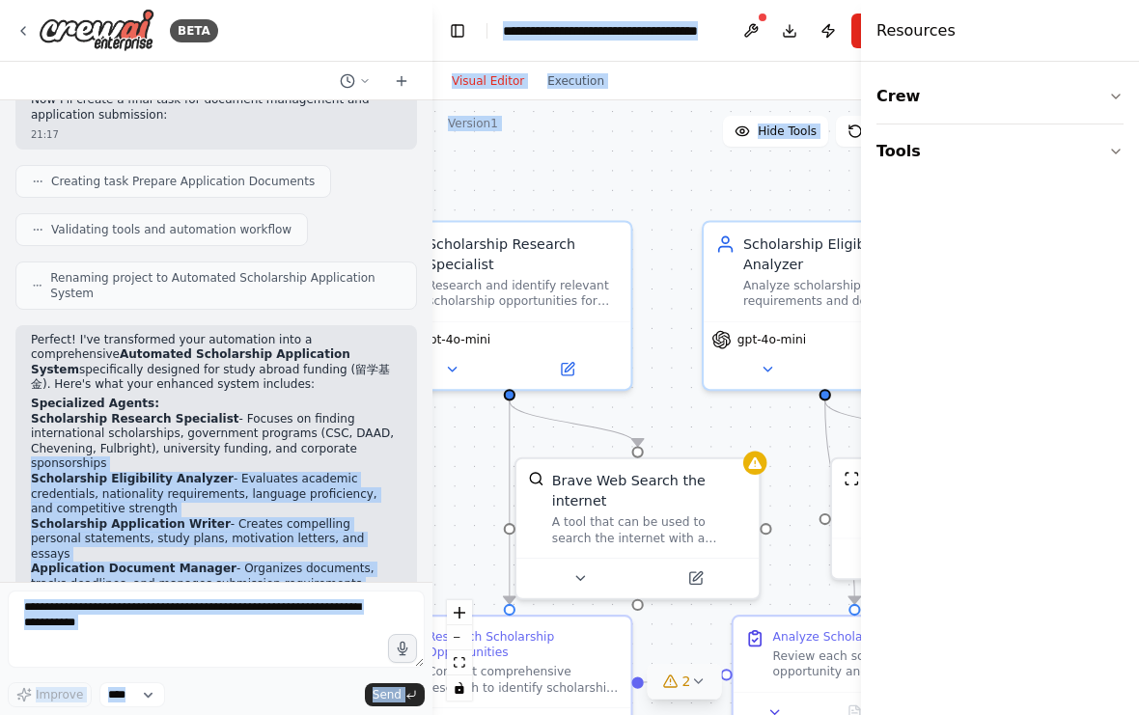
drag, startPoint x: 562, startPoint y: 386, endPoint x: 415, endPoint y: 390, distance: 146.7
click at [415, 390] on div "BETA i want to create a flow to automatically apply for grants 21:10 ▶ Thought …" at bounding box center [569, 357] width 1139 height 715
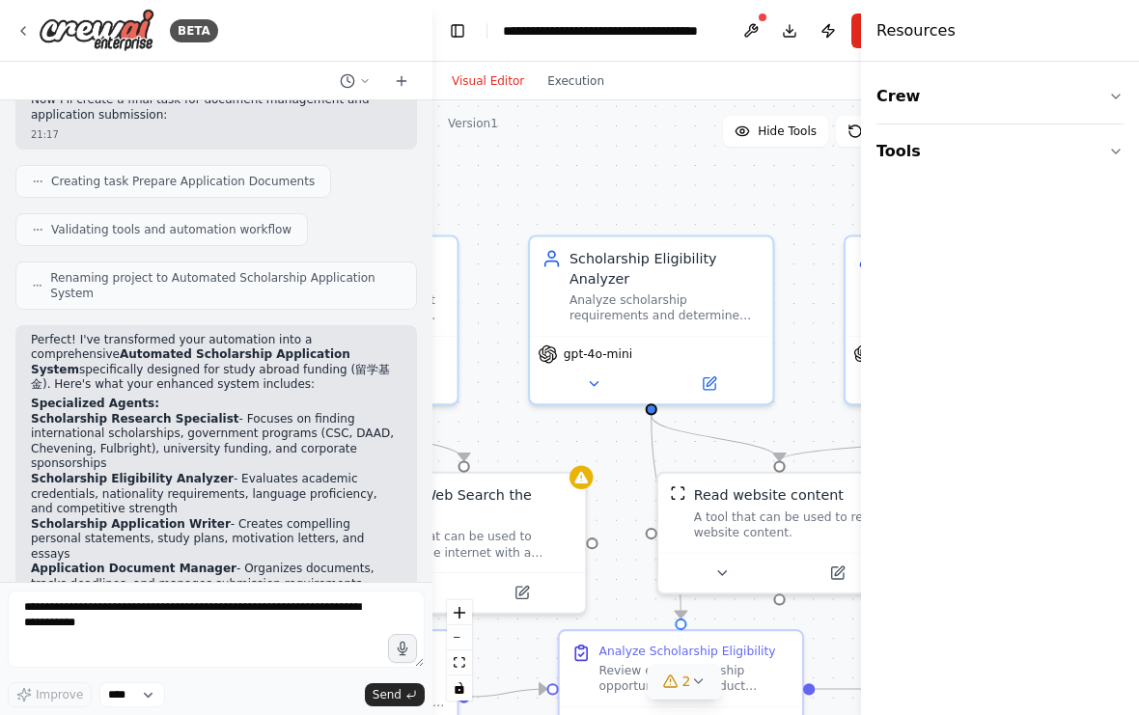
drag, startPoint x: 680, startPoint y: 354, endPoint x: 523, endPoint y: 371, distance: 158.2
click at [523, 371] on div ".deletable-edge-delete-btn { width: 20px; height: 20px; border: 0px solid #ffff…" at bounding box center [684, 407] width 504 height 615
click at [714, 372] on icon at bounding box center [706, 379] width 15 height 15
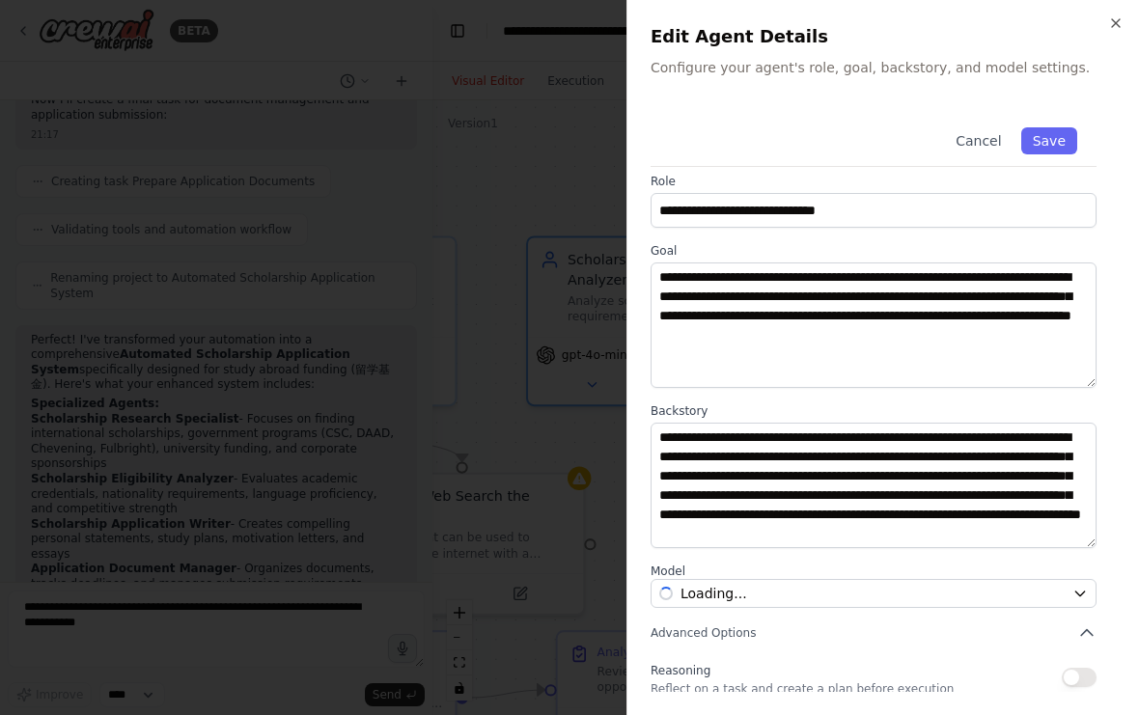
scroll to position [34, 0]
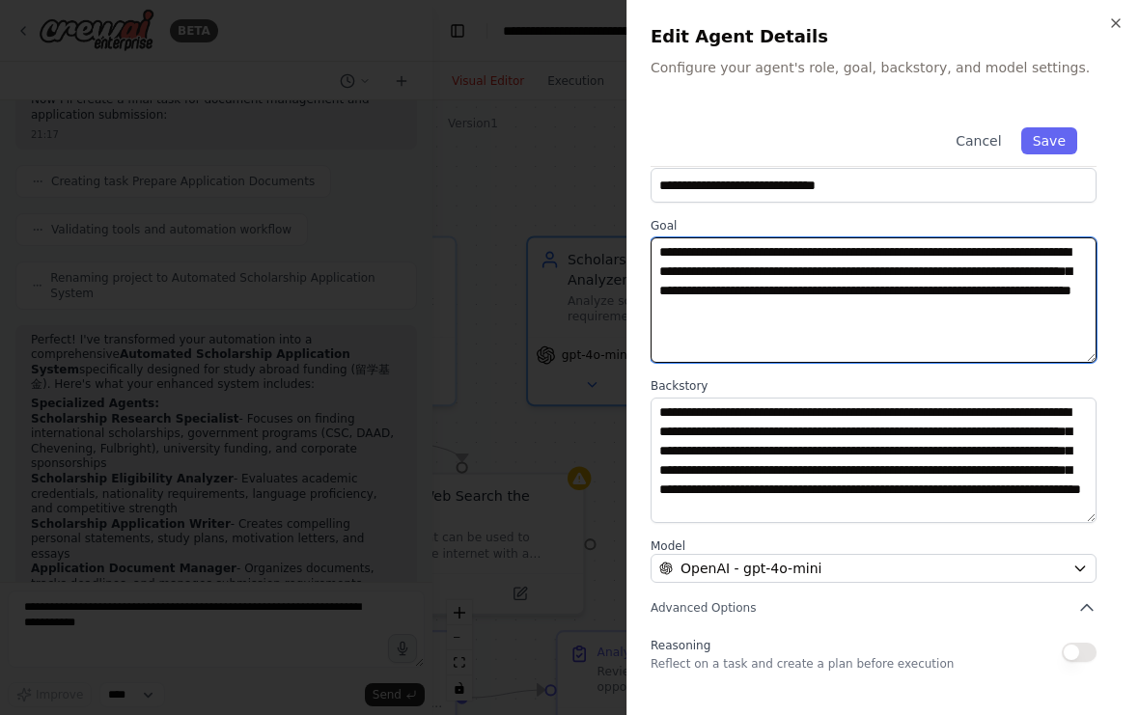
drag, startPoint x: 756, startPoint y: 265, endPoint x: 798, endPoint y: 273, distance: 42.2
click at [756, 265] on textarea "**********" at bounding box center [873, 299] width 446 height 125
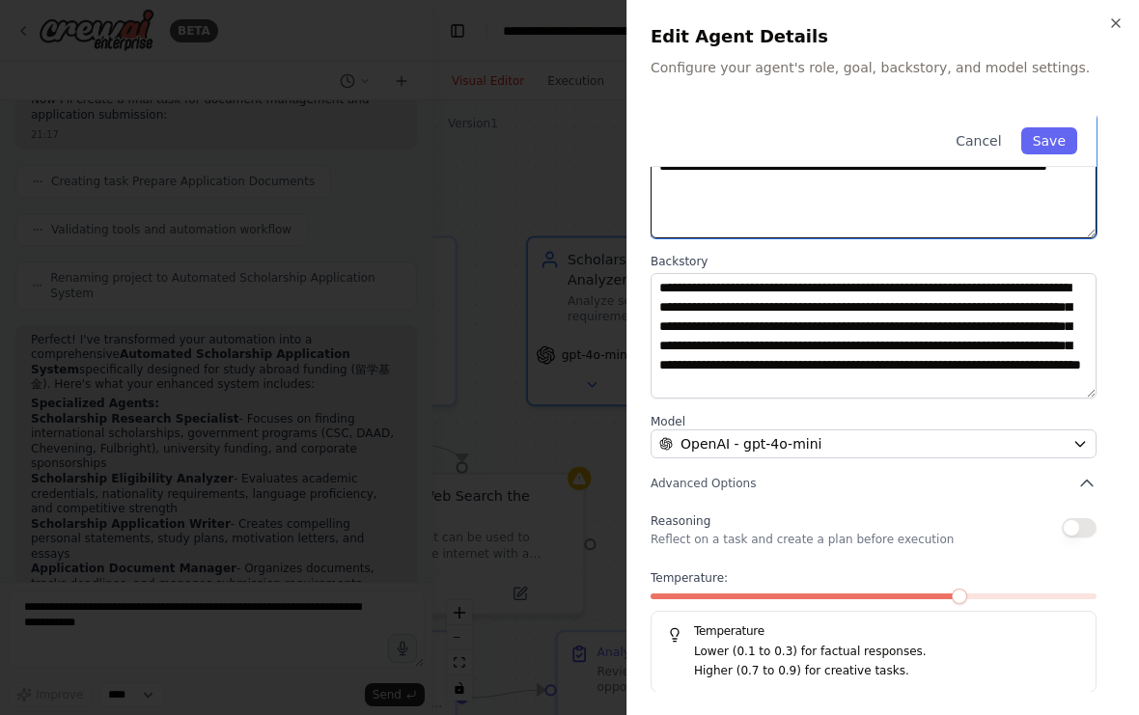
scroll to position [19, 0]
type textarea "**********"
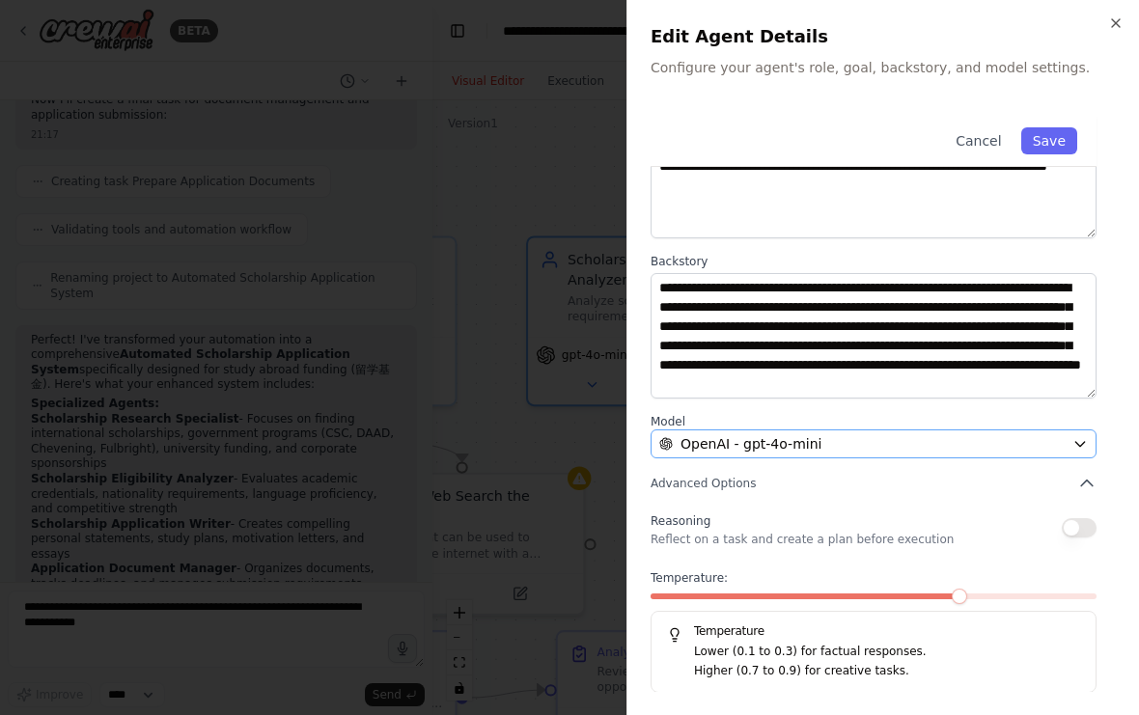
click at [848, 450] on div "OpenAI - gpt-4o-mini" at bounding box center [861, 443] width 405 height 19
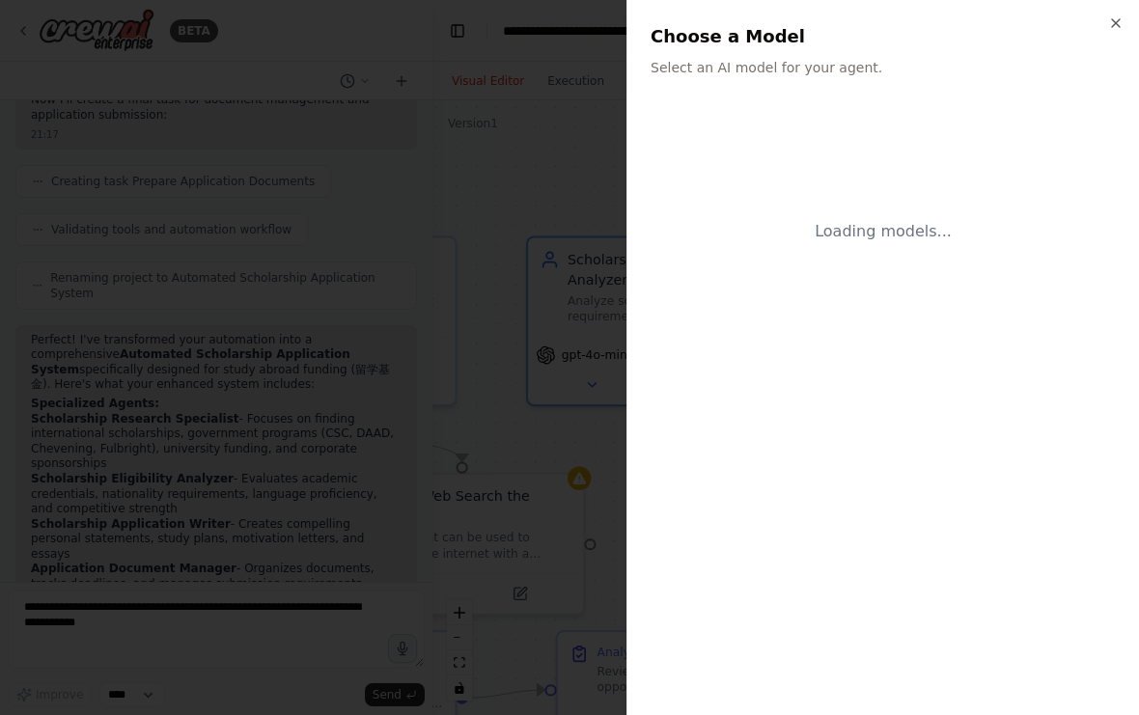
scroll to position [0, 0]
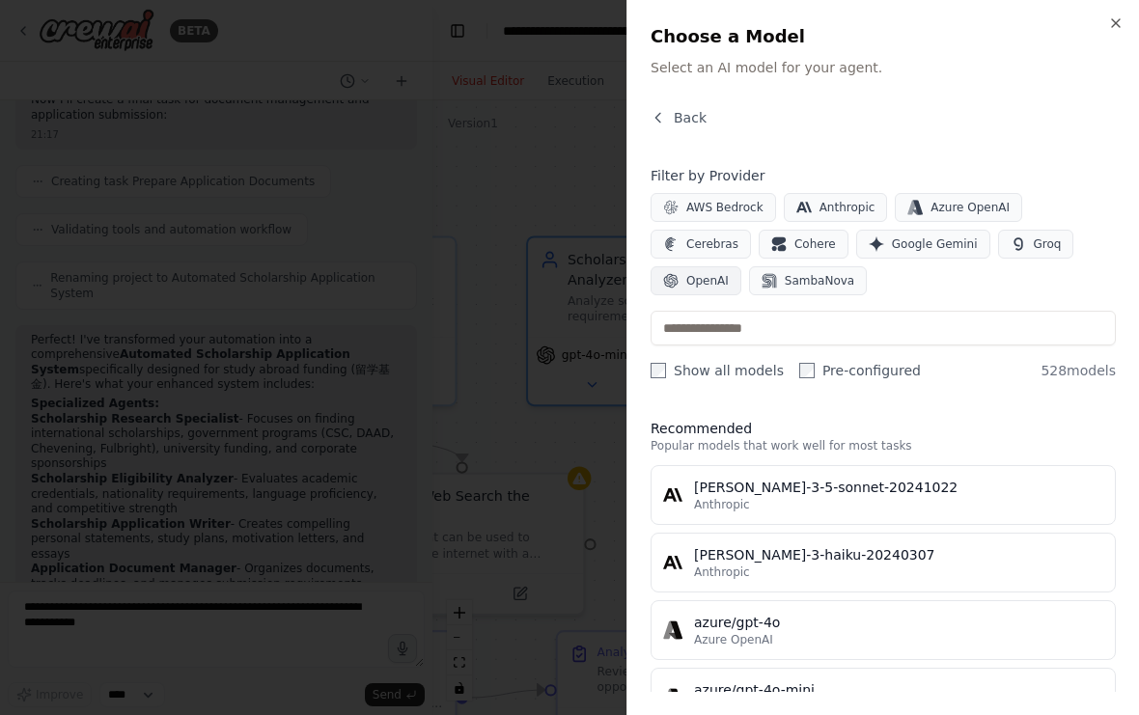
click at [691, 284] on span "OpenAI" at bounding box center [707, 280] width 42 height 15
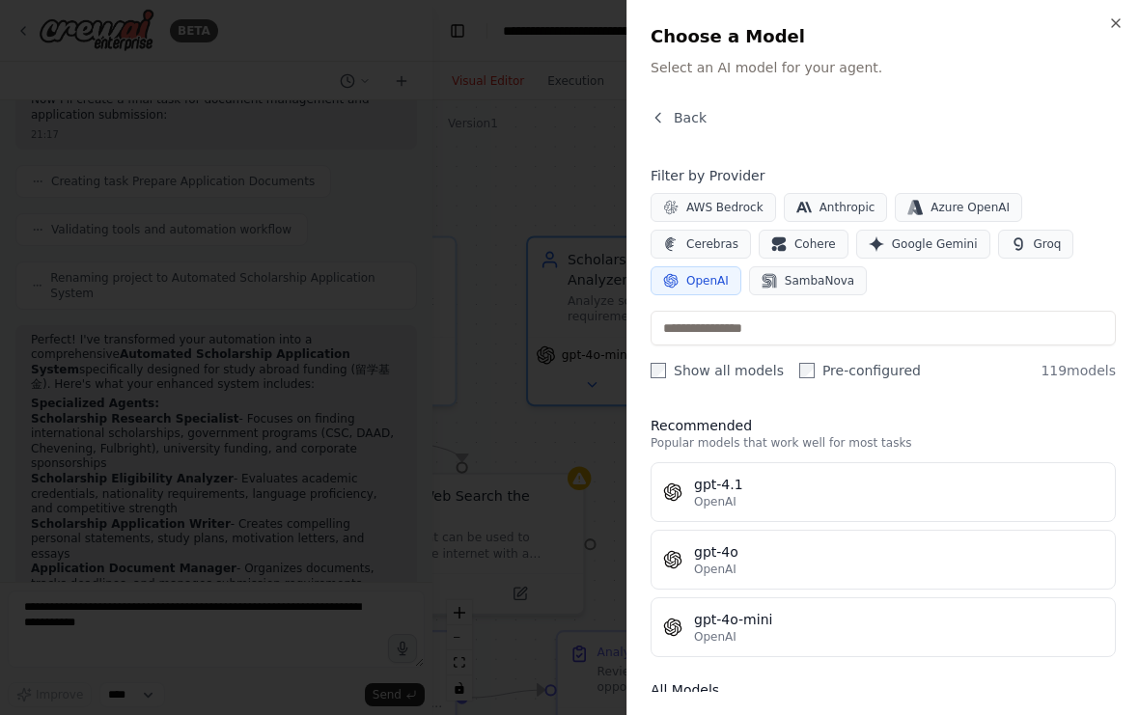
scroll to position [31, 0]
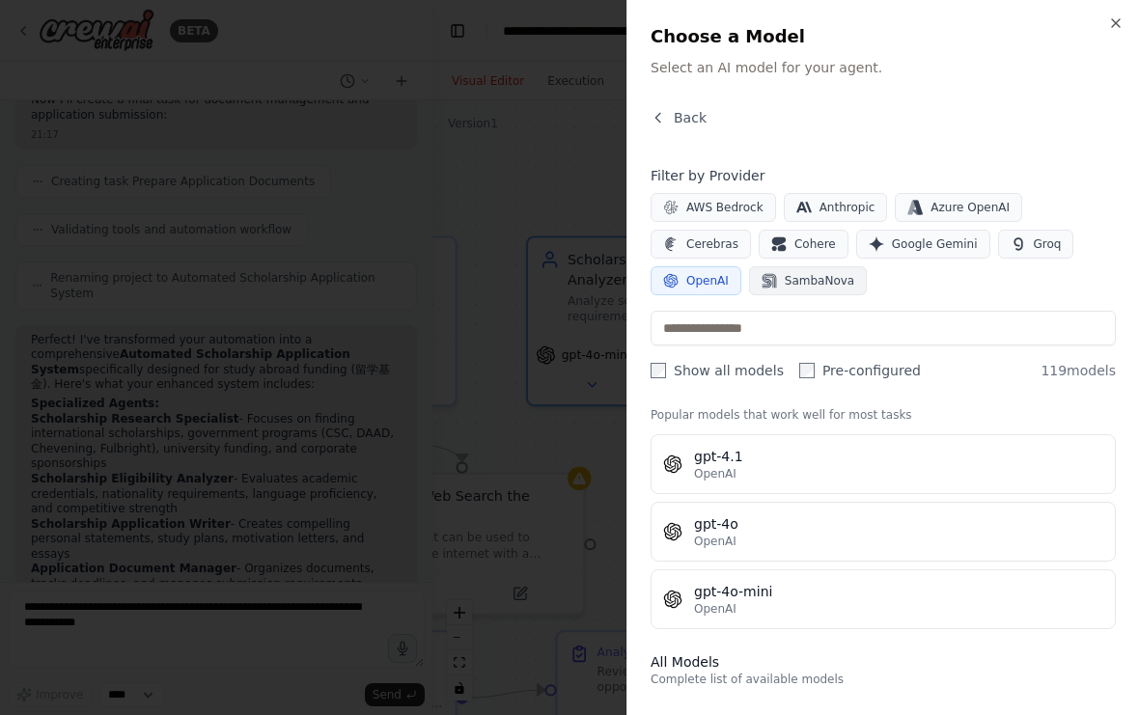
click at [796, 283] on span "SambaNova" at bounding box center [818, 280] width 69 height 15
click at [789, 253] on button "Cohere" at bounding box center [803, 244] width 90 height 29
click at [710, 239] on span "Cerebras" at bounding box center [712, 243] width 52 height 15
click at [719, 212] on span "AWS Bedrock" at bounding box center [724, 207] width 77 height 15
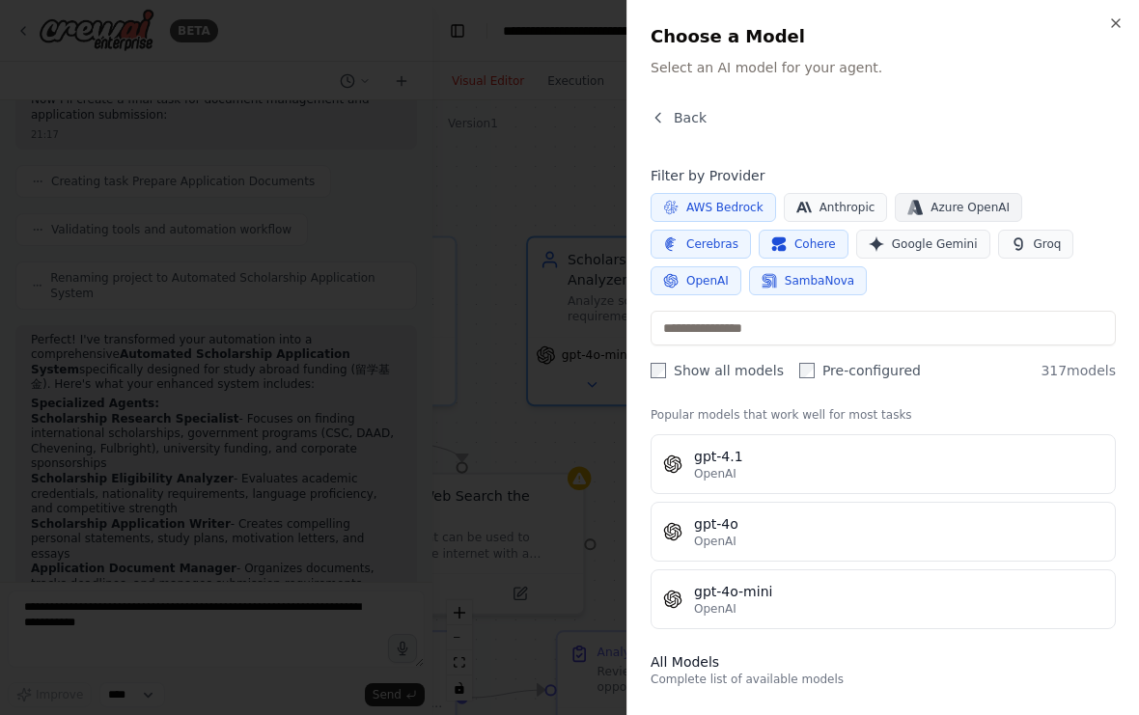
click at [896, 209] on button "Azure OpenAI" at bounding box center [957, 207] width 127 height 29
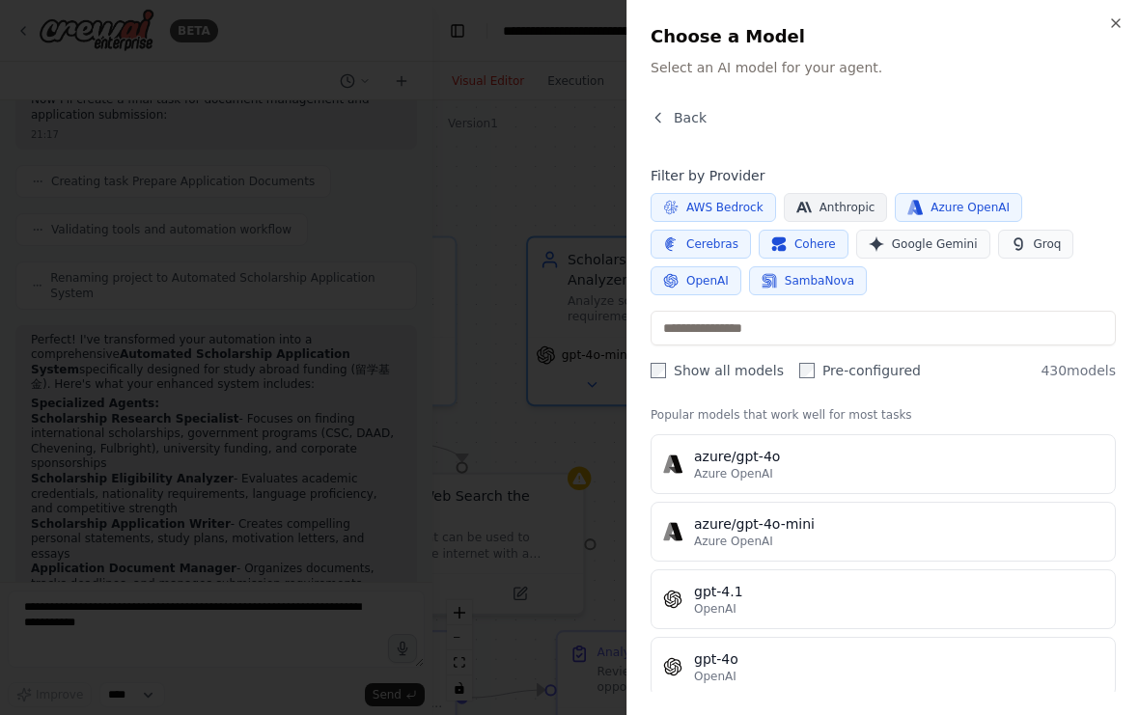
click at [870, 208] on span "Anthropic" at bounding box center [847, 207] width 56 height 15
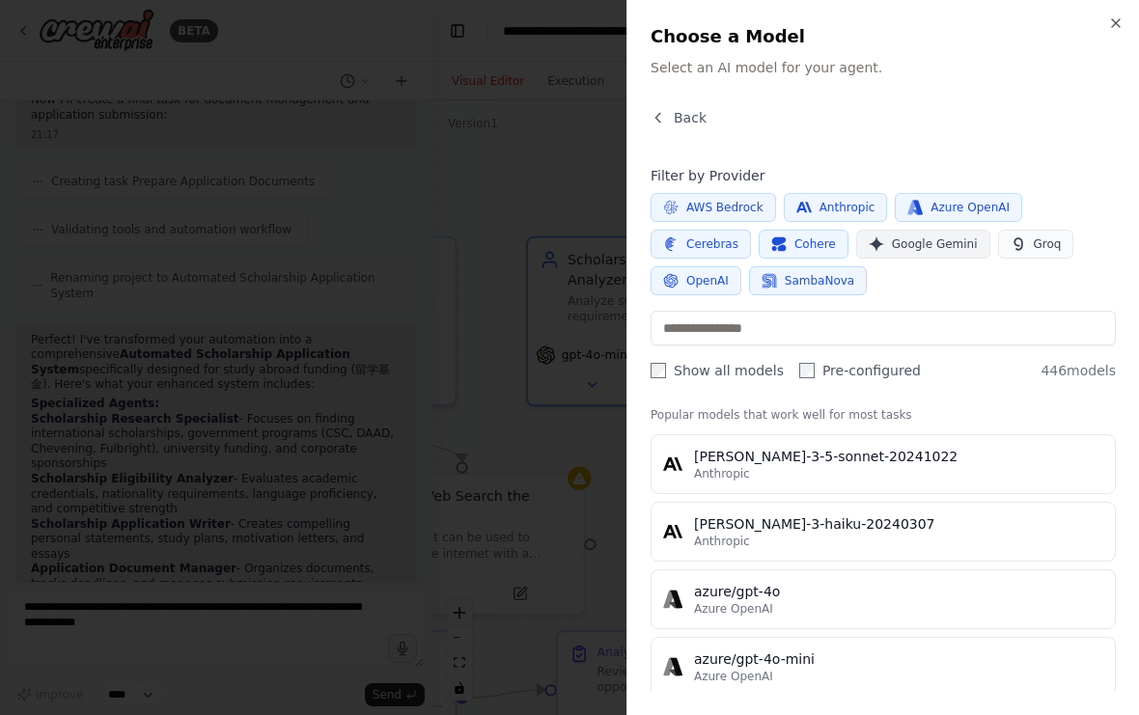
click at [911, 252] on button "Google Gemini" at bounding box center [923, 244] width 134 height 29
click at [1051, 249] on span "Groq" at bounding box center [1047, 243] width 28 height 15
click at [685, 283] on button "OpenAI" at bounding box center [695, 280] width 91 height 29
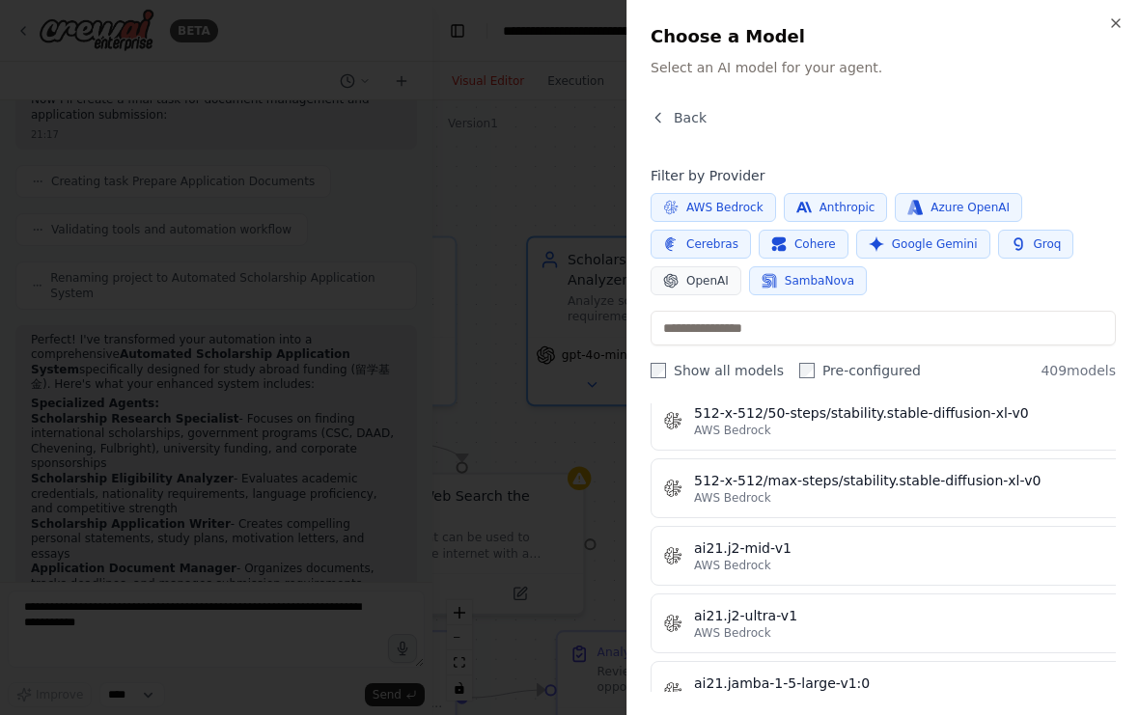
scroll to position [629, 0]
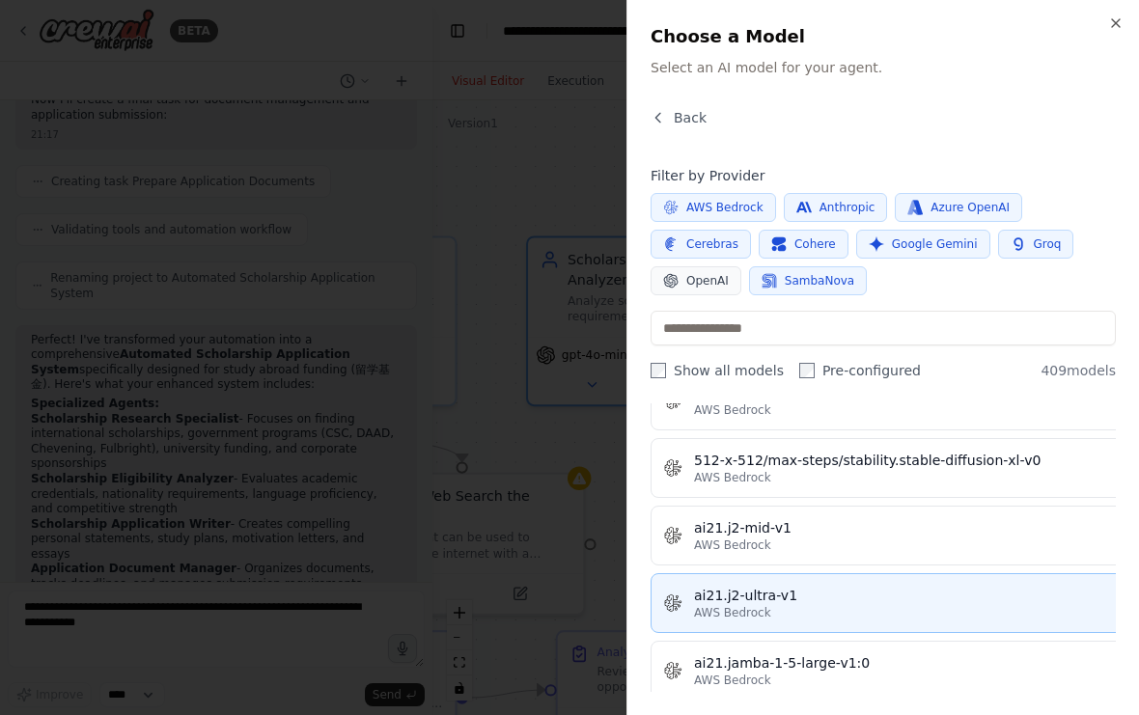
click at [822, 615] on div "AWS Bedrock" at bounding box center [945, 612] width 503 height 15
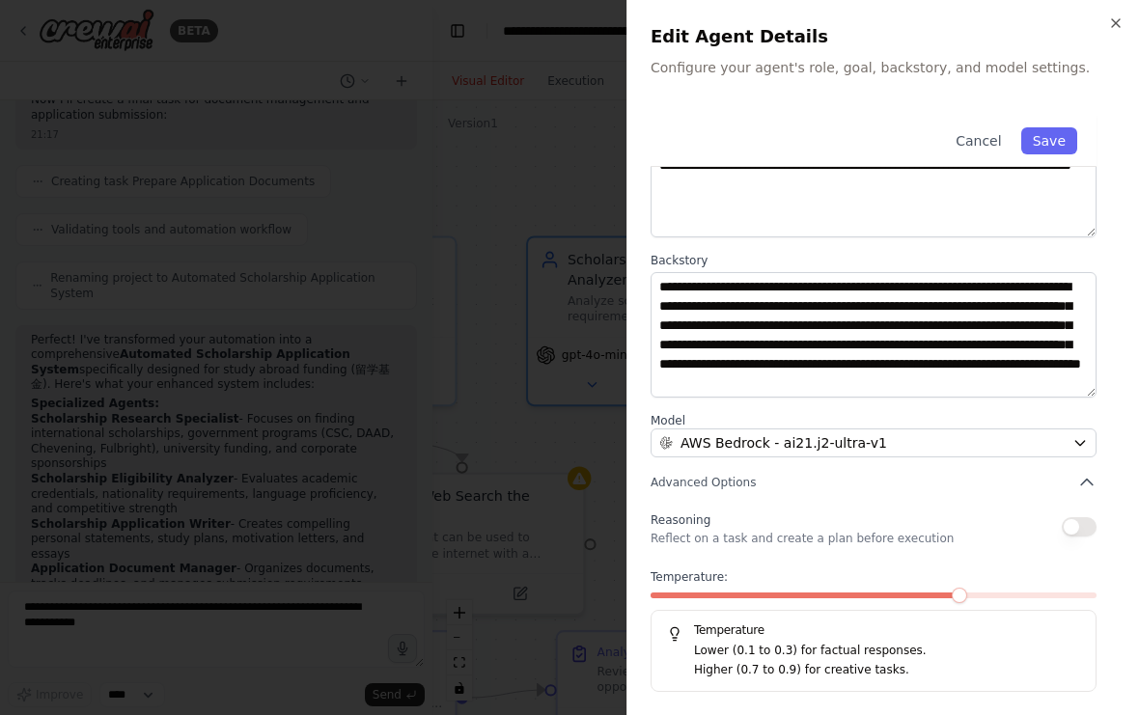
scroll to position [158, 0]
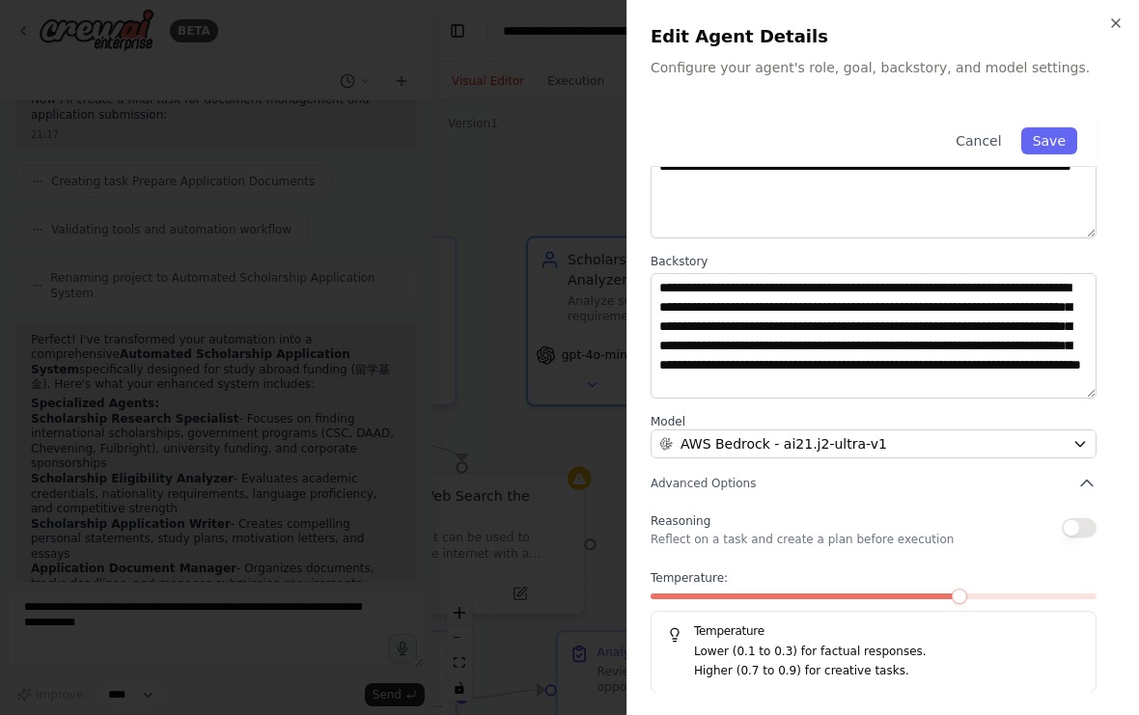
click at [1089, 534] on button "button" at bounding box center [1078, 527] width 35 height 19
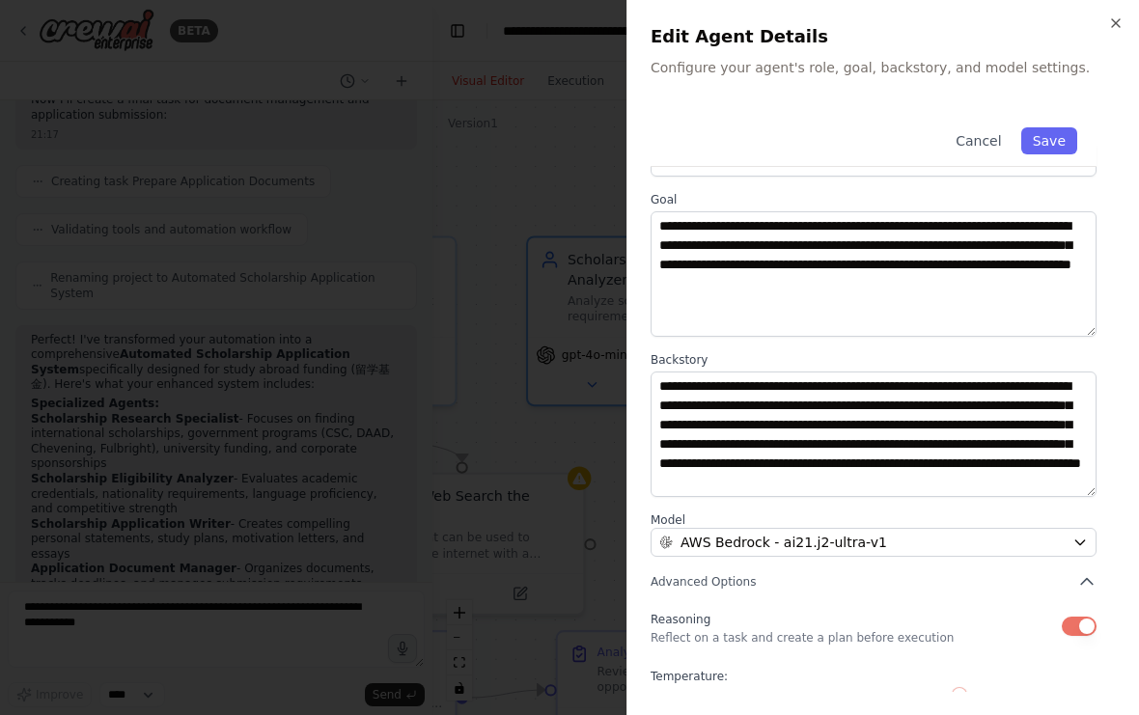
scroll to position [119, 0]
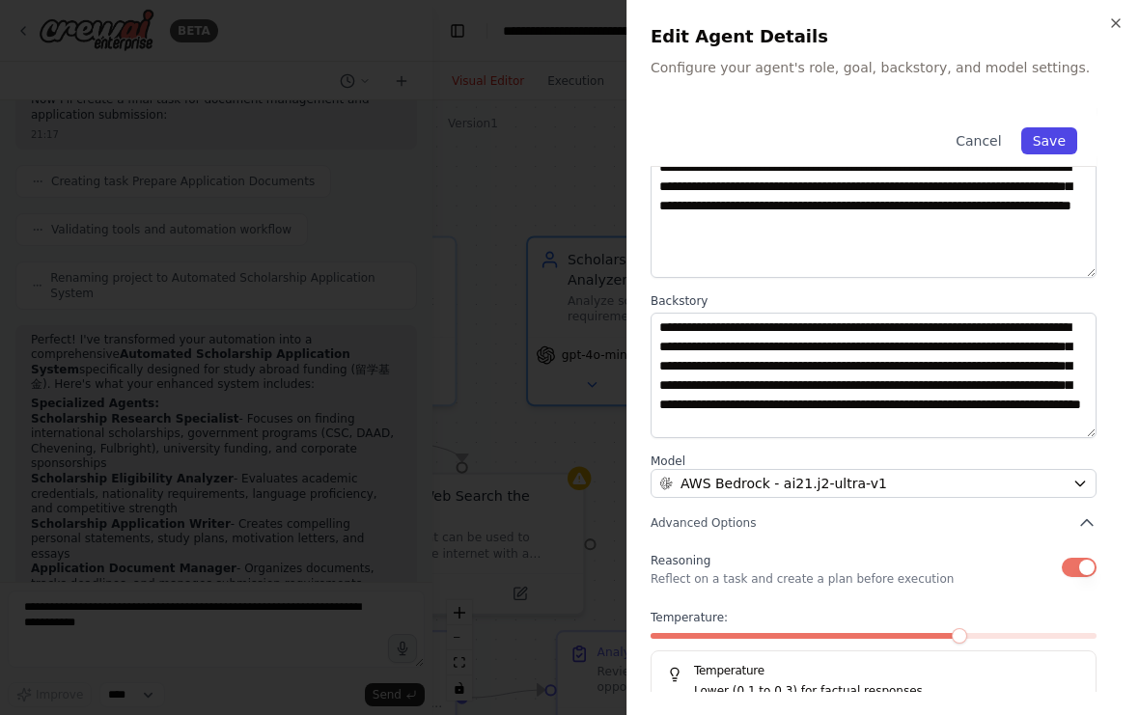
click at [1052, 144] on button "Save" at bounding box center [1049, 140] width 56 height 27
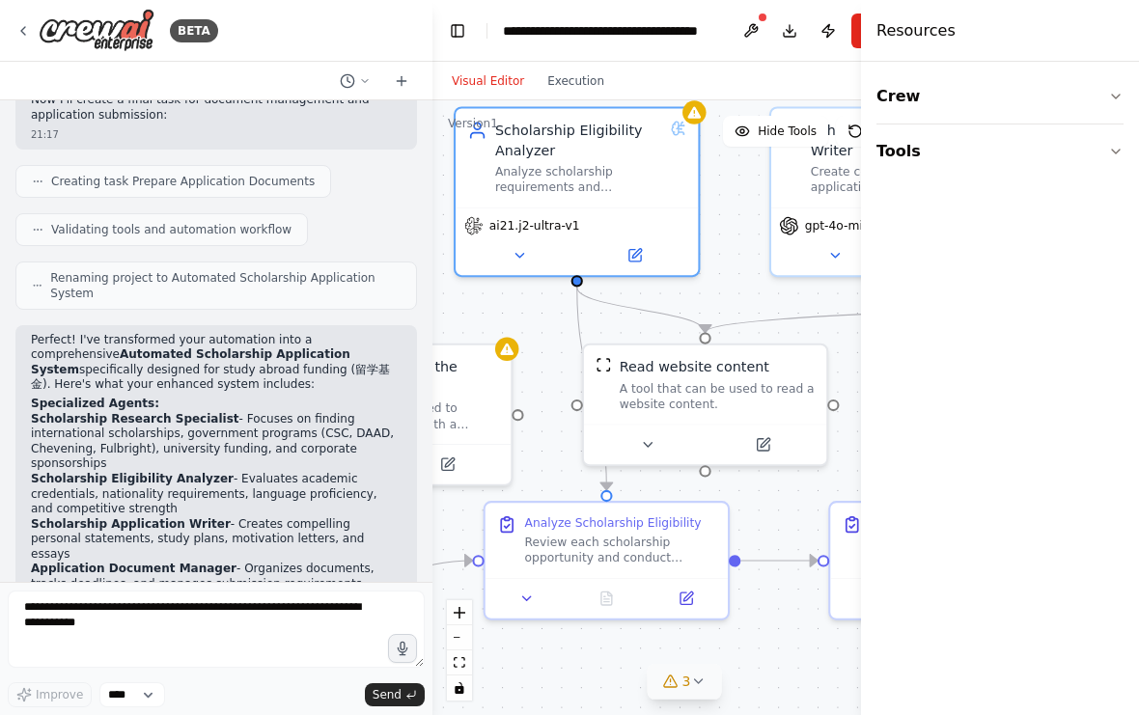
drag, startPoint x: 622, startPoint y: 399, endPoint x: 550, endPoint y: 270, distance: 148.2
click at [550, 270] on div ".deletable-edge-delete-btn { width: 20px; height: 20px; border: 0px solid #ffff…" at bounding box center [684, 407] width 504 height 615
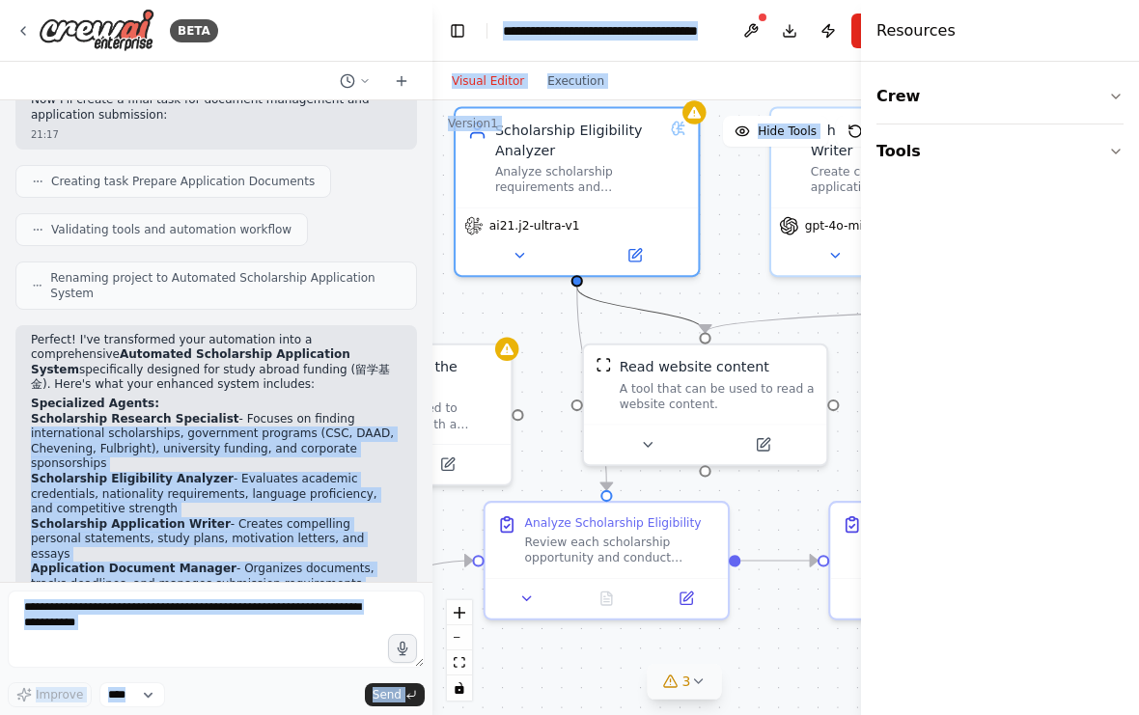
drag, startPoint x: 692, startPoint y: 278, endPoint x: 401, endPoint y: 370, distance: 304.5
click at [401, 370] on div "BETA i want to create a flow to automatically apply for grants 21:10 ▶ Thought …" at bounding box center [569, 357] width 1139 height 715
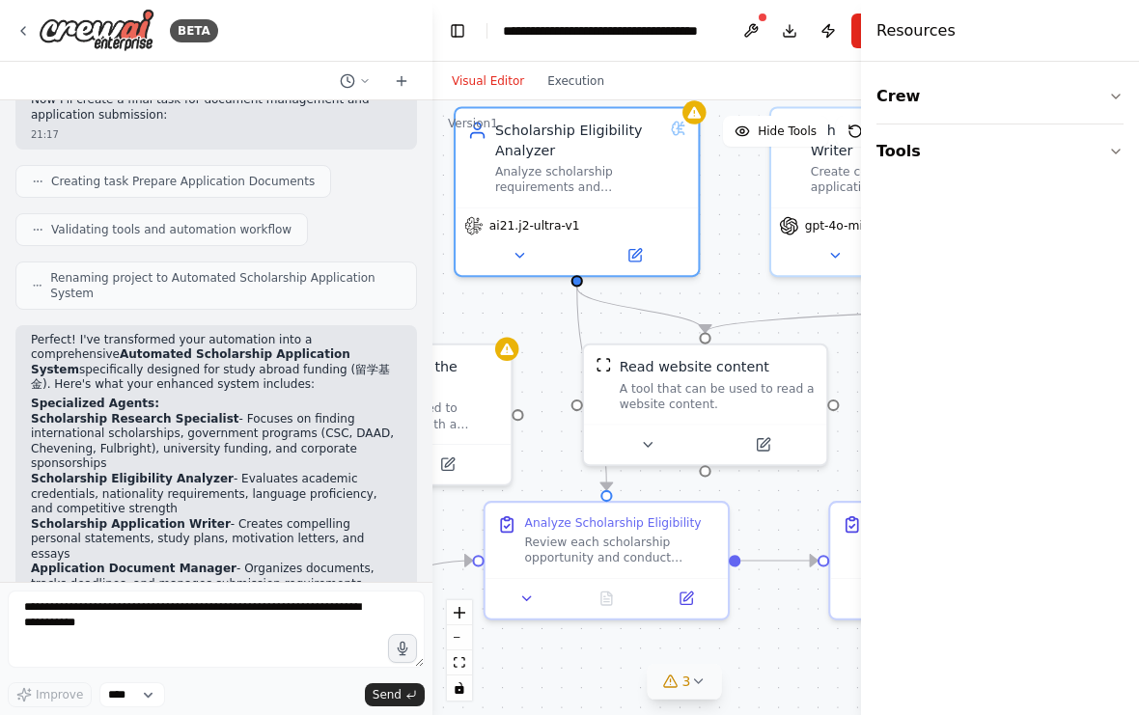
click at [728, 604] on div ".deletable-edge-delete-btn { width: 20px; height: 20px; border: 0px solid #ffff…" at bounding box center [684, 407] width 504 height 615
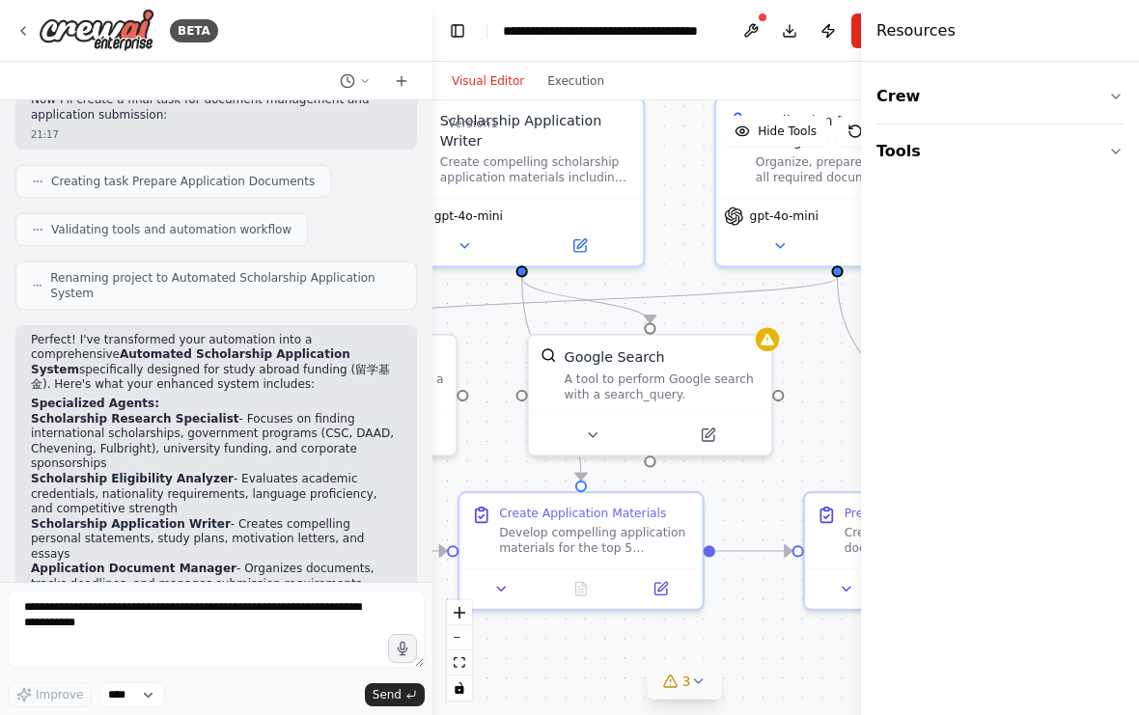
drag, startPoint x: 619, startPoint y: 582, endPoint x: 381, endPoint y: 581, distance: 238.3
click at [381, 581] on div "BETA i want to create a flow to automatically apply for grants 21:10 ▶ Thought …" at bounding box center [569, 357] width 1139 height 715
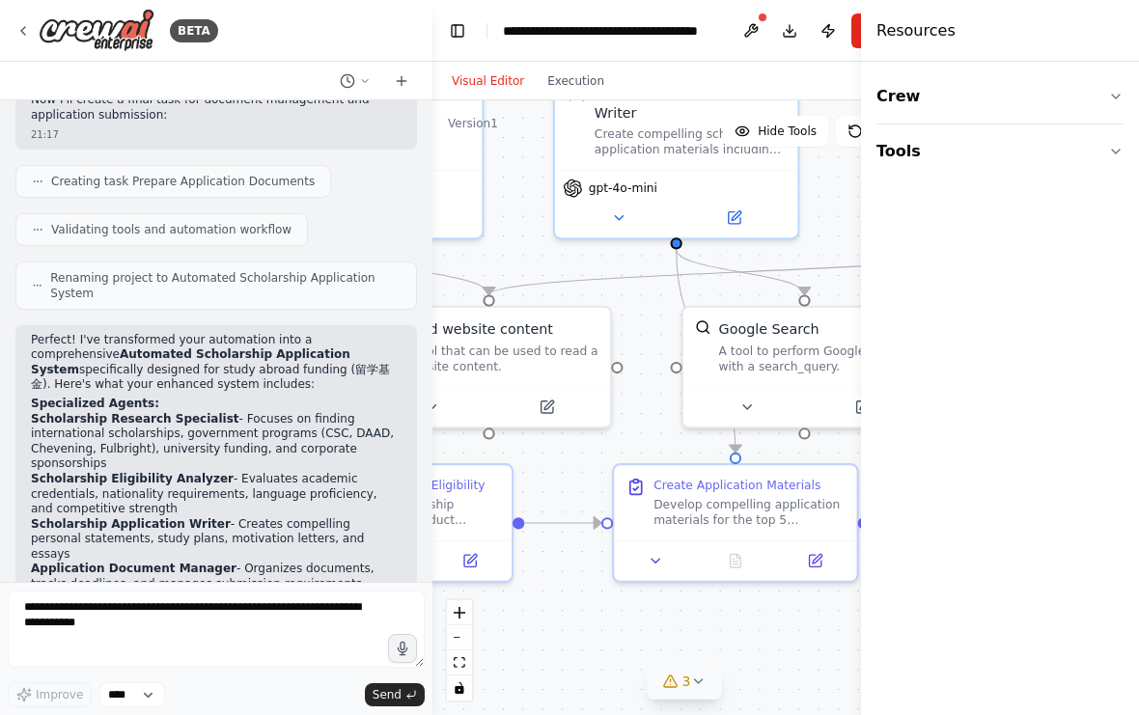
drag, startPoint x: 601, startPoint y: 640, endPoint x: 755, endPoint y: 612, distance: 156.9
click at [755, 612] on div ".deletable-edge-delete-btn { width: 20px; height: 20px; border: 0px solid #ffff…" at bounding box center [684, 407] width 504 height 615
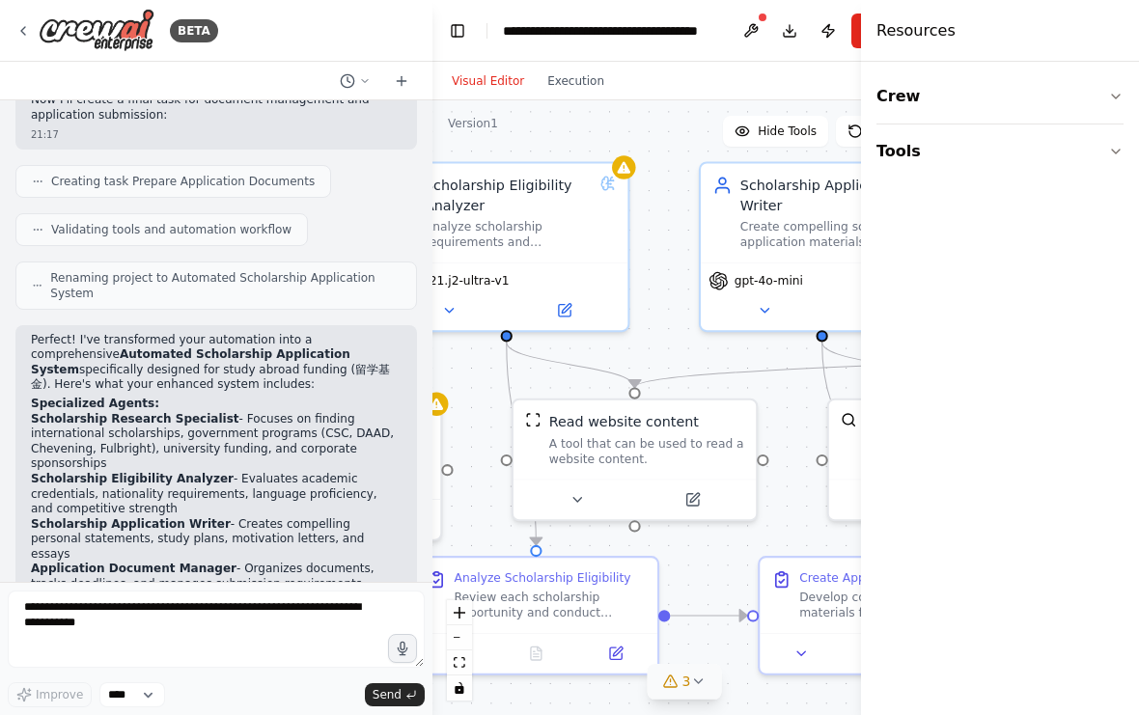
drag, startPoint x: 562, startPoint y: 535, endPoint x: 724, endPoint y: 631, distance: 188.1
click at [724, 631] on div ".deletable-edge-delete-btn { width: 20px; height: 20px; border: 0px solid #ffff…" at bounding box center [684, 407] width 504 height 615
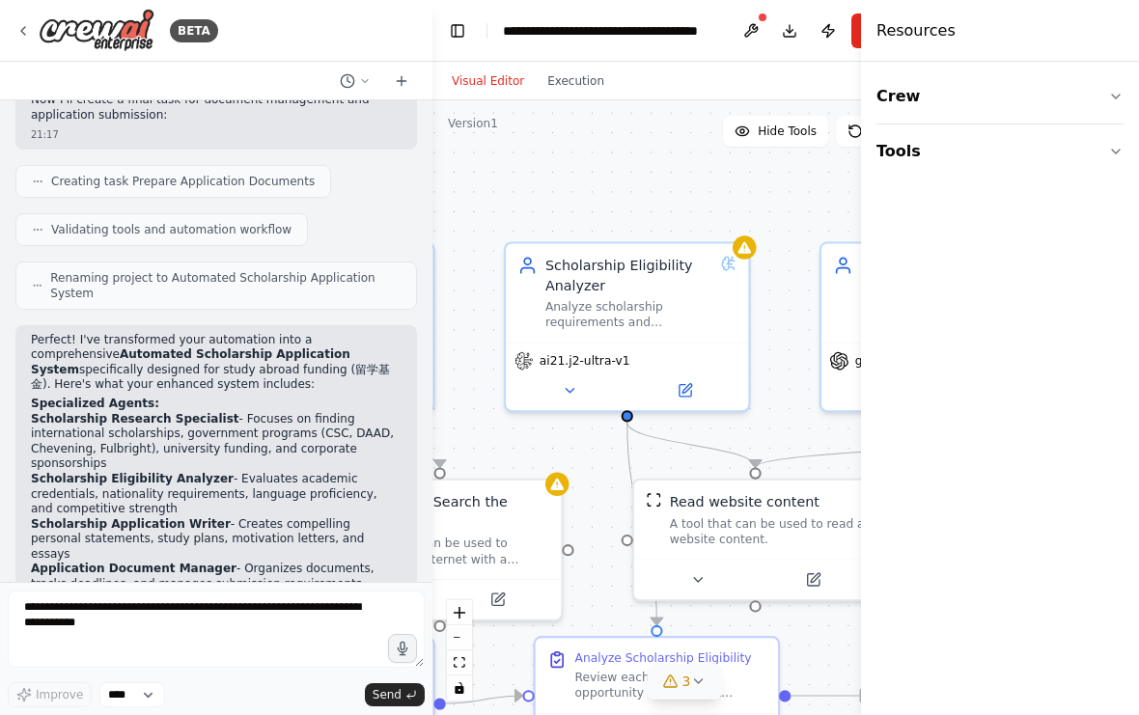
drag, startPoint x: 676, startPoint y: 240, endPoint x: 782, endPoint y: 317, distance: 130.5
click at [782, 317] on div ".deletable-edge-delete-btn { width: 20px; height: 20px; border: 0px solid #ffff…" at bounding box center [684, 407] width 504 height 615
click at [697, 687] on icon at bounding box center [697, 680] width 15 height 15
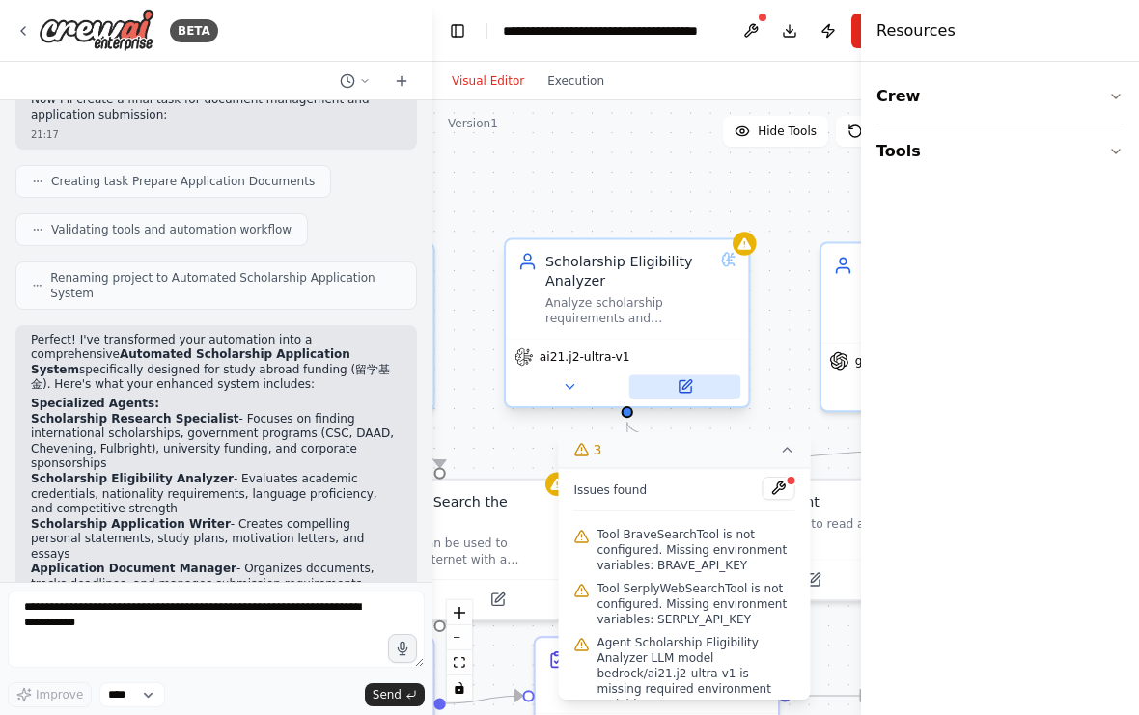
click at [700, 374] on button at bounding box center [684, 386] width 111 height 24
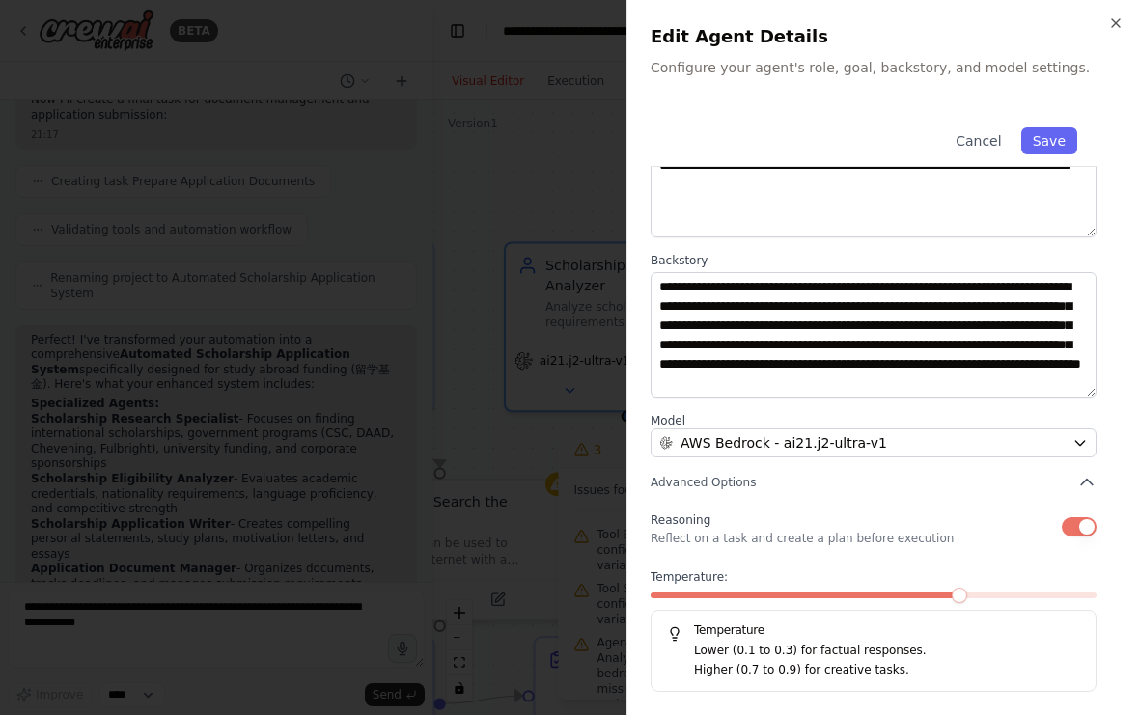
scroll to position [158, 0]
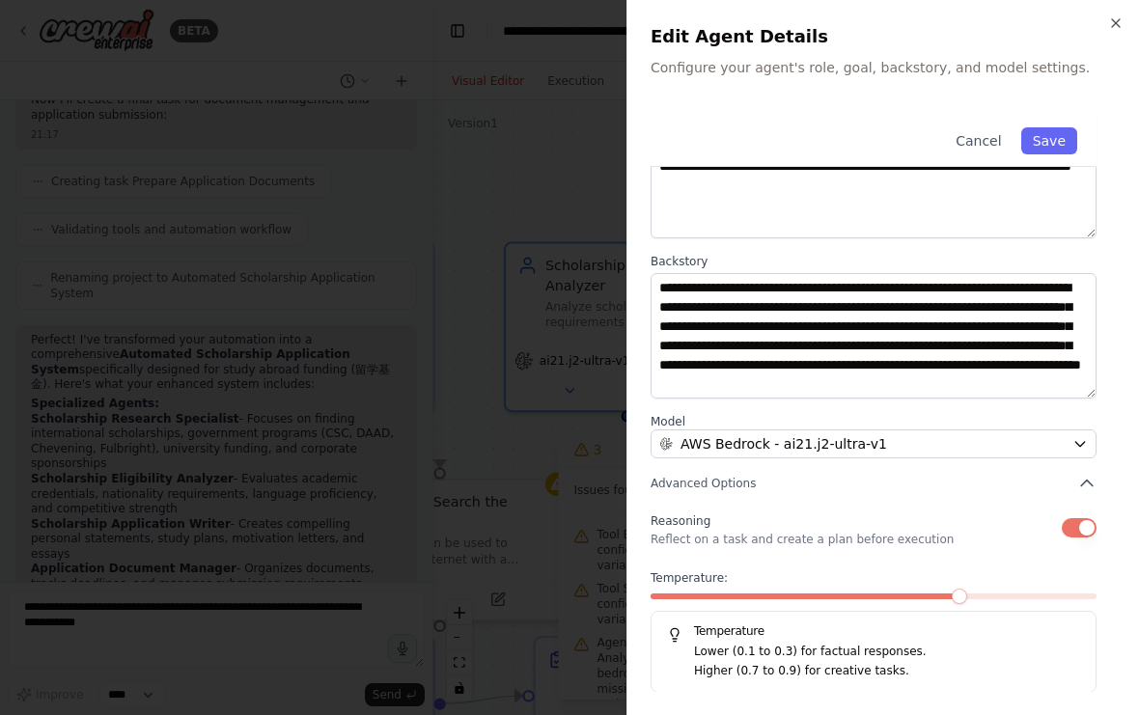
click at [1083, 533] on button "button" at bounding box center [1078, 527] width 35 height 19
click at [1102, 624] on div "**********" at bounding box center [882, 321] width 465 height 743
click at [1058, 136] on button "Save" at bounding box center [1049, 140] width 56 height 27
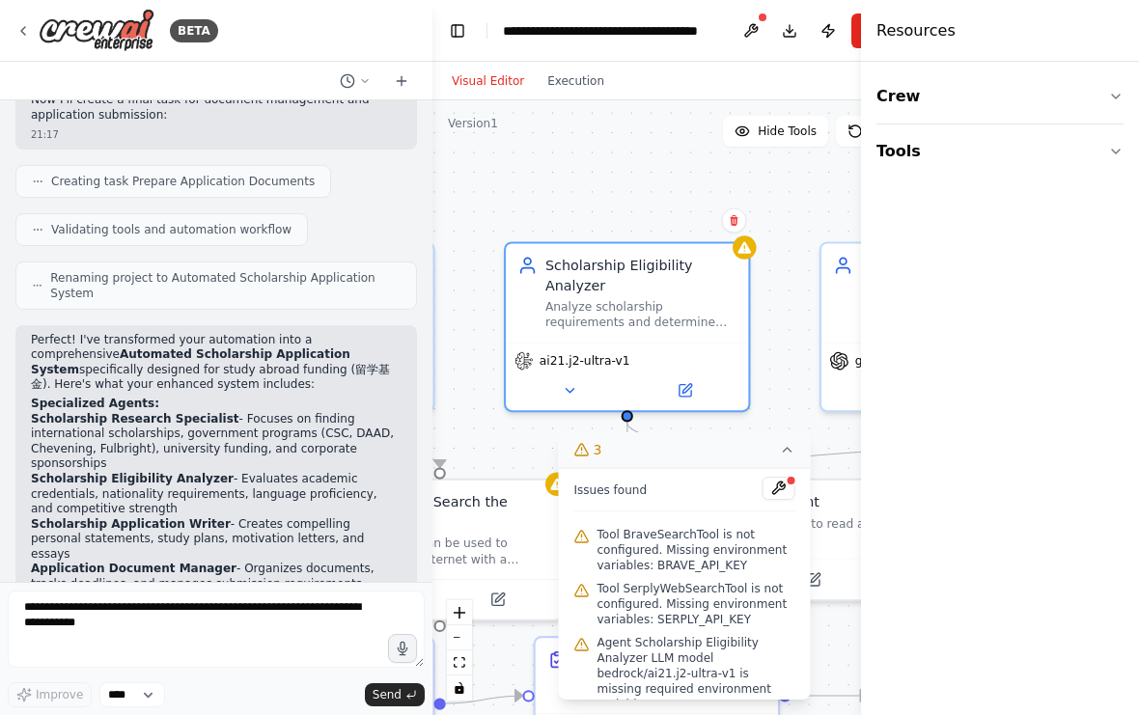
click at [687, 655] on span "Agent Scholarship Eligibility Analyzer LLM model bedrock/ai21.j2-ultra-v1 is mi…" at bounding box center [696, 681] width 198 height 93
click at [671, 667] on span "Agent Scholarship Eligibility Analyzer LLM model bedrock/ai21.j2-ultra-v1 is mi…" at bounding box center [696, 681] width 198 height 93
drag, startPoint x: 682, startPoint y: 672, endPoint x: 682, endPoint y: 650, distance: 21.2
click at [682, 650] on span "Agent Scholarship Eligibility Analyzer LLM model bedrock/ai21.j2-ultra-v1 is mi…" at bounding box center [696, 681] width 198 height 93
click at [590, 637] on div "Agent Scholarship Eligibility Analyzer LLM model bedrock/ai21.j2-ultra-v1 is mi…" at bounding box center [684, 681] width 221 height 100
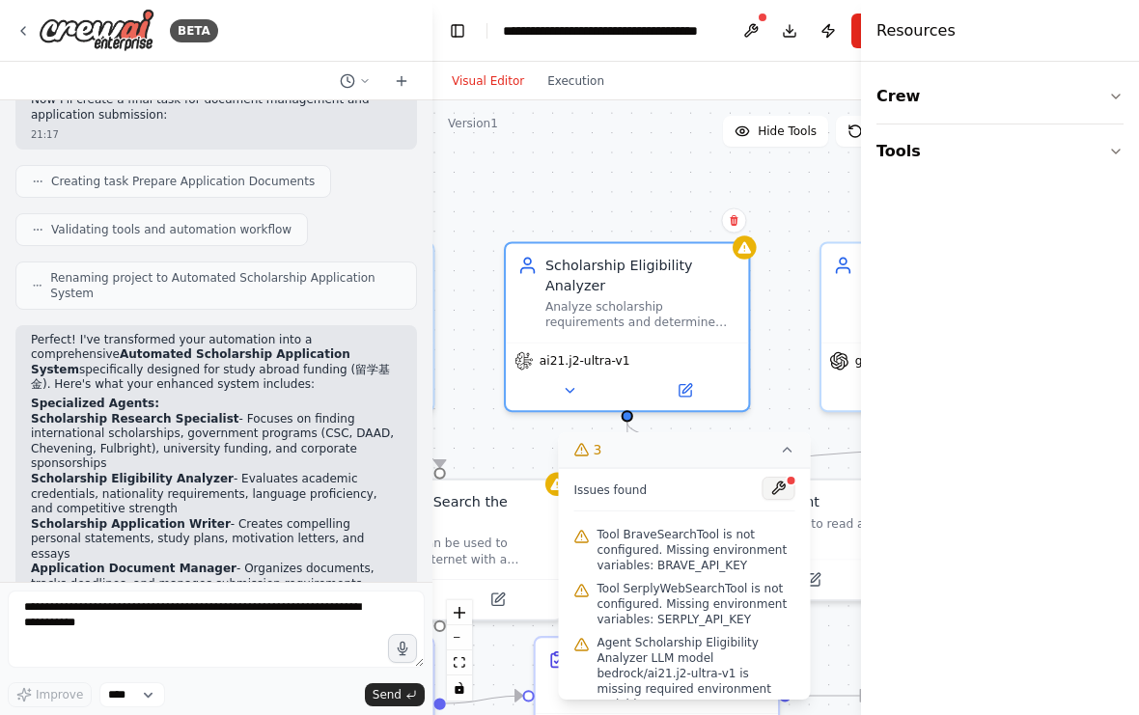
click at [772, 493] on button at bounding box center [778, 488] width 33 height 23
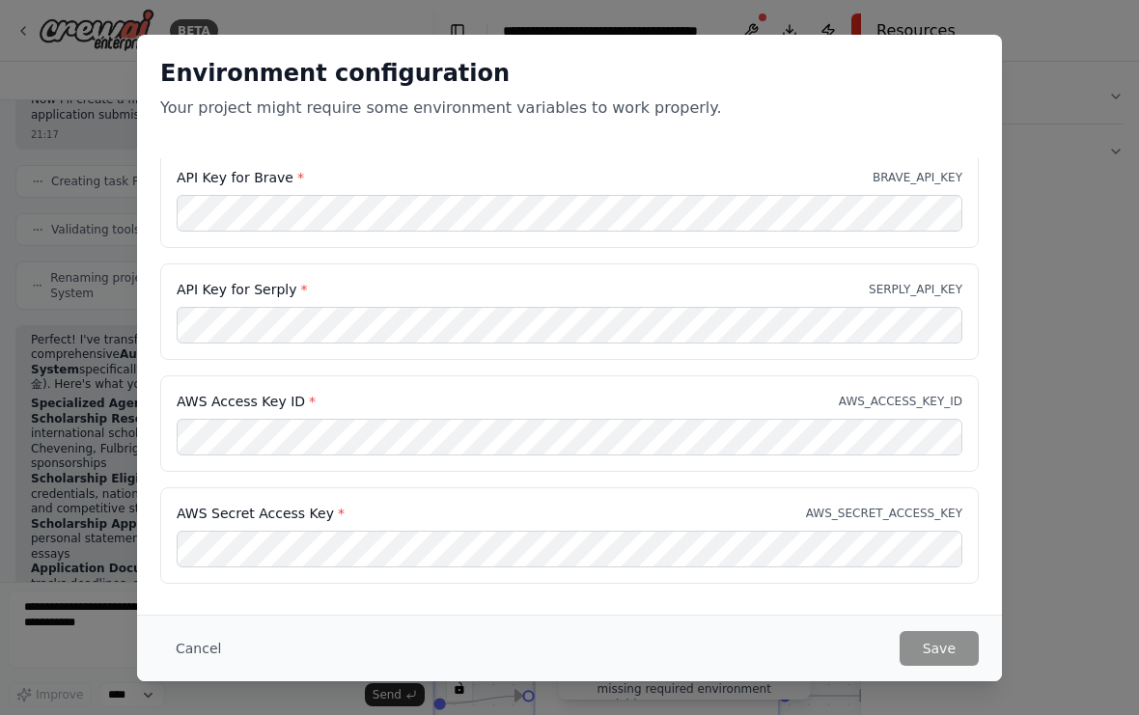
scroll to position [6, 0]
click at [206, 650] on button "Cancel" at bounding box center [198, 648] width 76 height 35
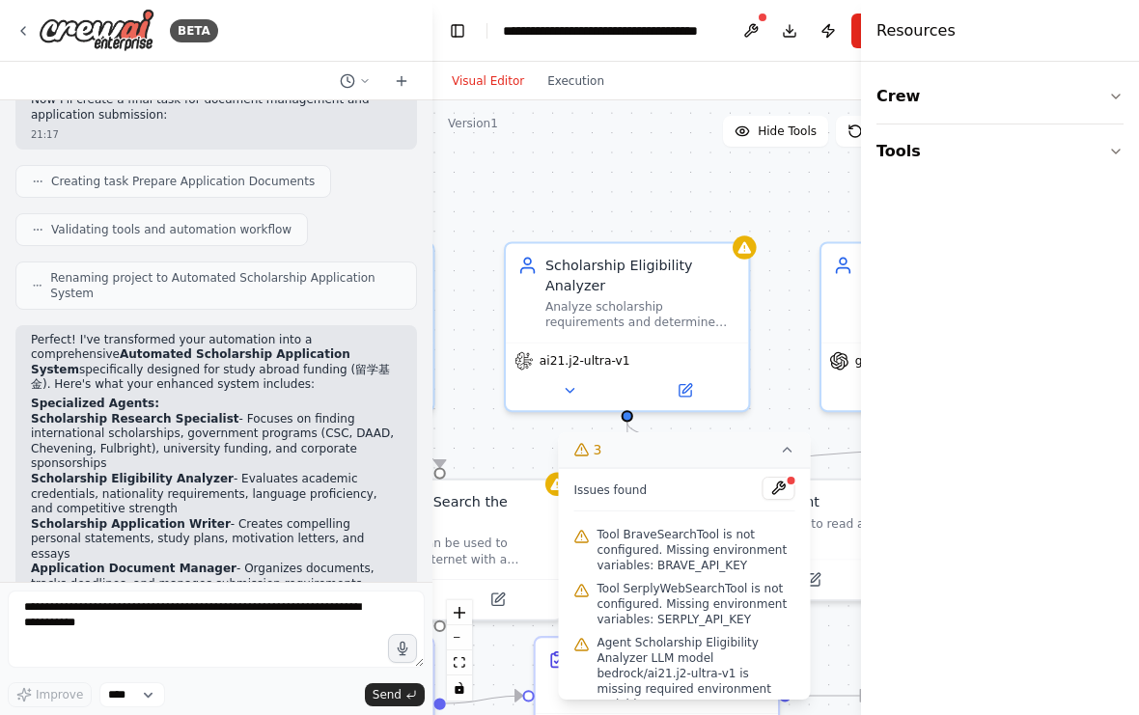
click at [470, 393] on div ".deletable-edge-delete-btn { width: 20px; height: 20px; border: 0px solid #ffff…" at bounding box center [684, 407] width 504 height 615
click at [774, 451] on button "3" at bounding box center [685, 450] width 252 height 36
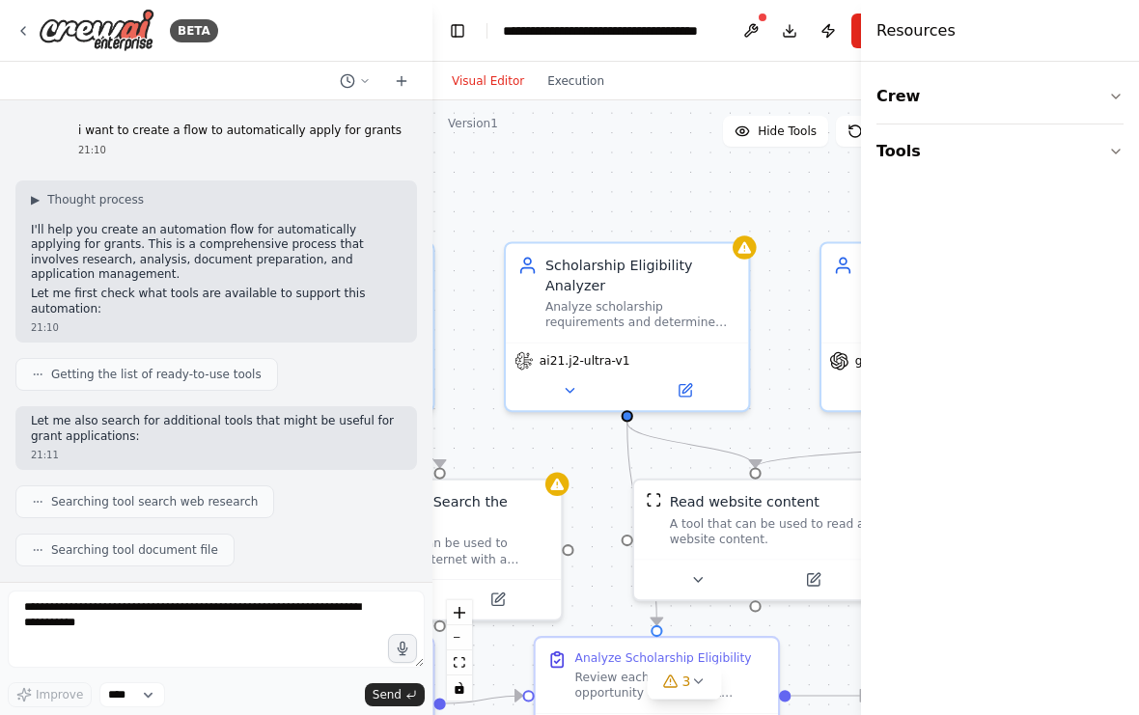
scroll to position [0, 0]
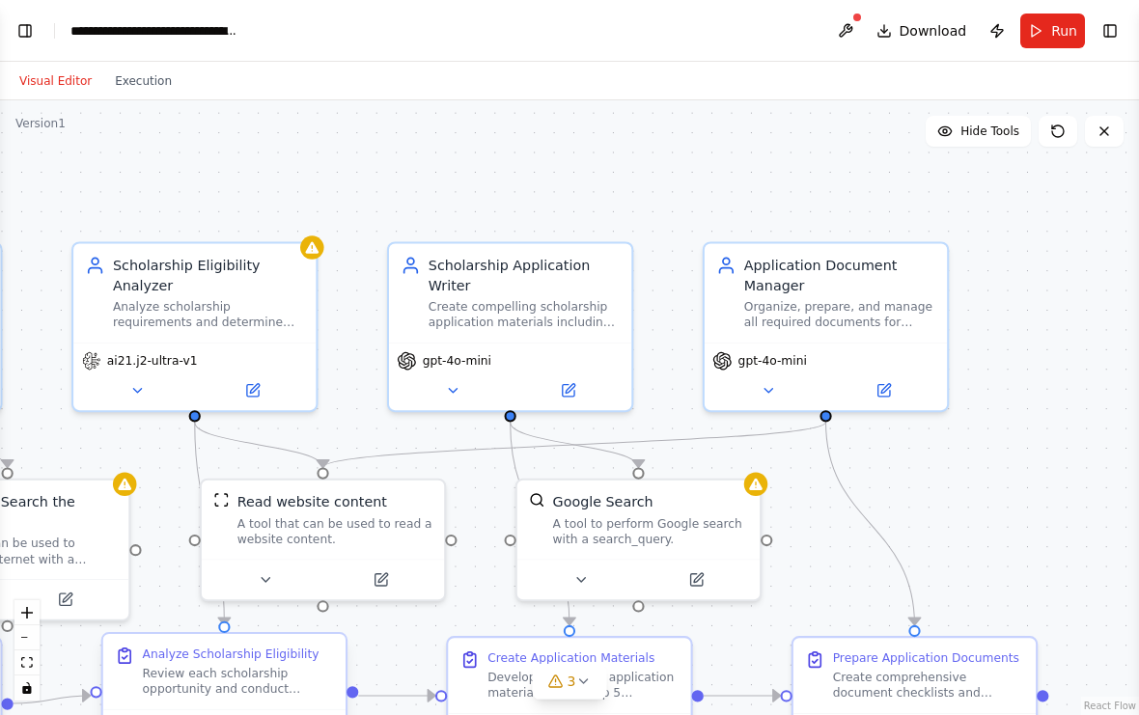
select select "****"
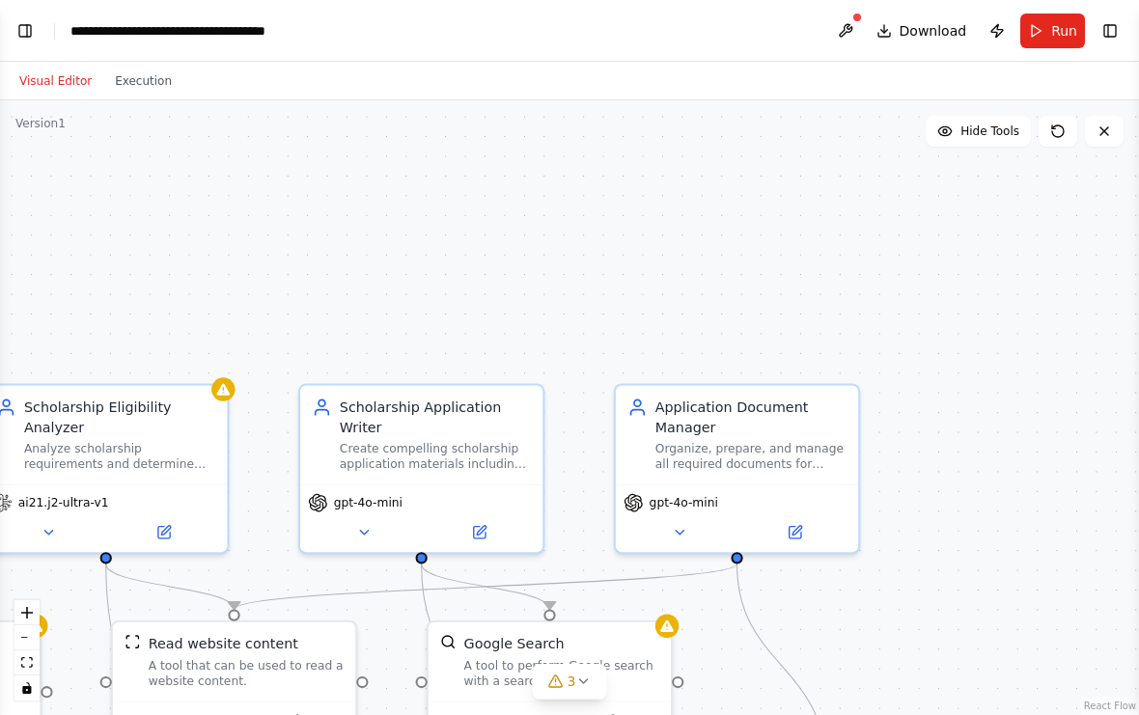
drag, startPoint x: 795, startPoint y: 157, endPoint x: 708, endPoint y: 292, distance: 160.6
click at [700, 302] on div ".deletable-edge-delete-btn { width: 20px; height: 20px; border: 0px solid #ffff…" at bounding box center [569, 407] width 1139 height 615
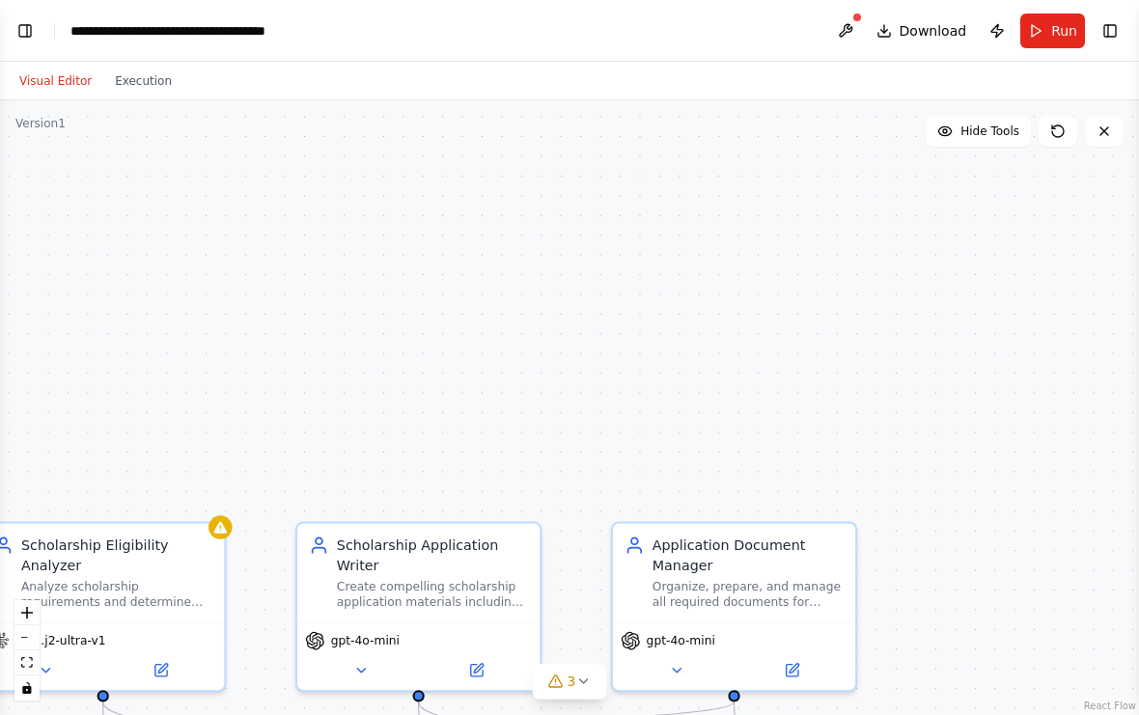
drag, startPoint x: 900, startPoint y: 166, endPoint x: 903, endPoint y: 297, distance: 131.3
click at [903, 297] on div ".deletable-edge-delete-btn { width: 20px; height: 20px; border: 0px solid #ffff…" at bounding box center [569, 407] width 1139 height 615
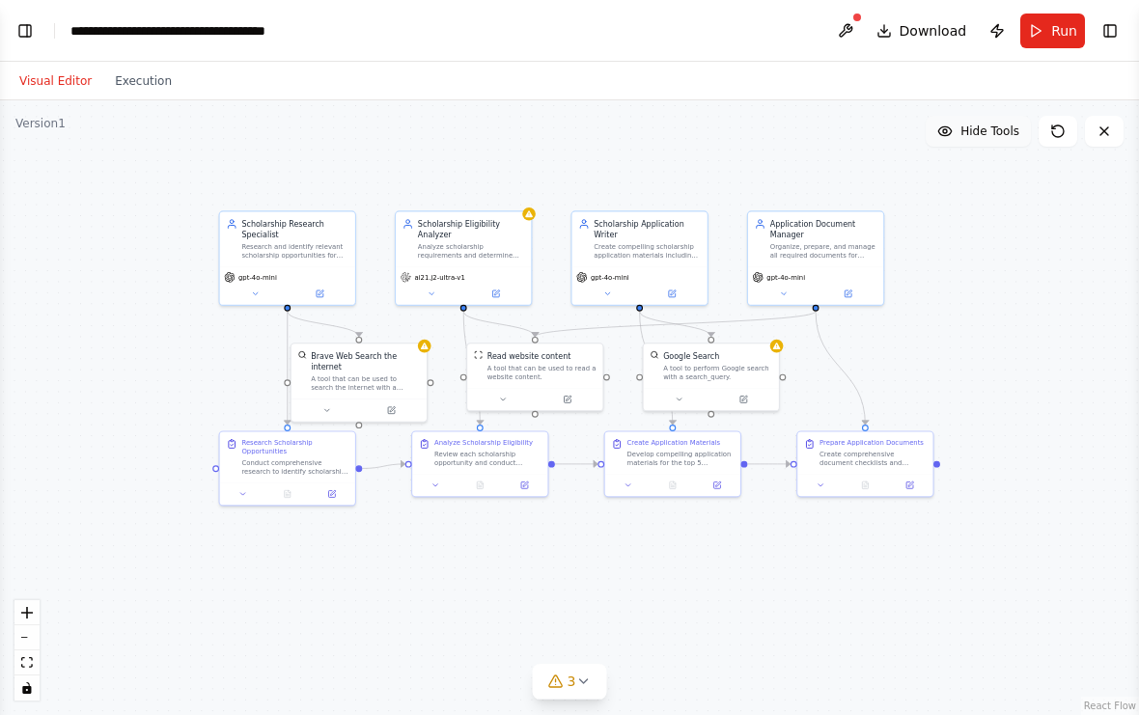
click at [996, 116] on button "Hide Tools" at bounding box center [977, 131] width 105 height 31
click at [1012, 116] on button "Show Tools" at bounding box center [975, 131] width 110 height 31
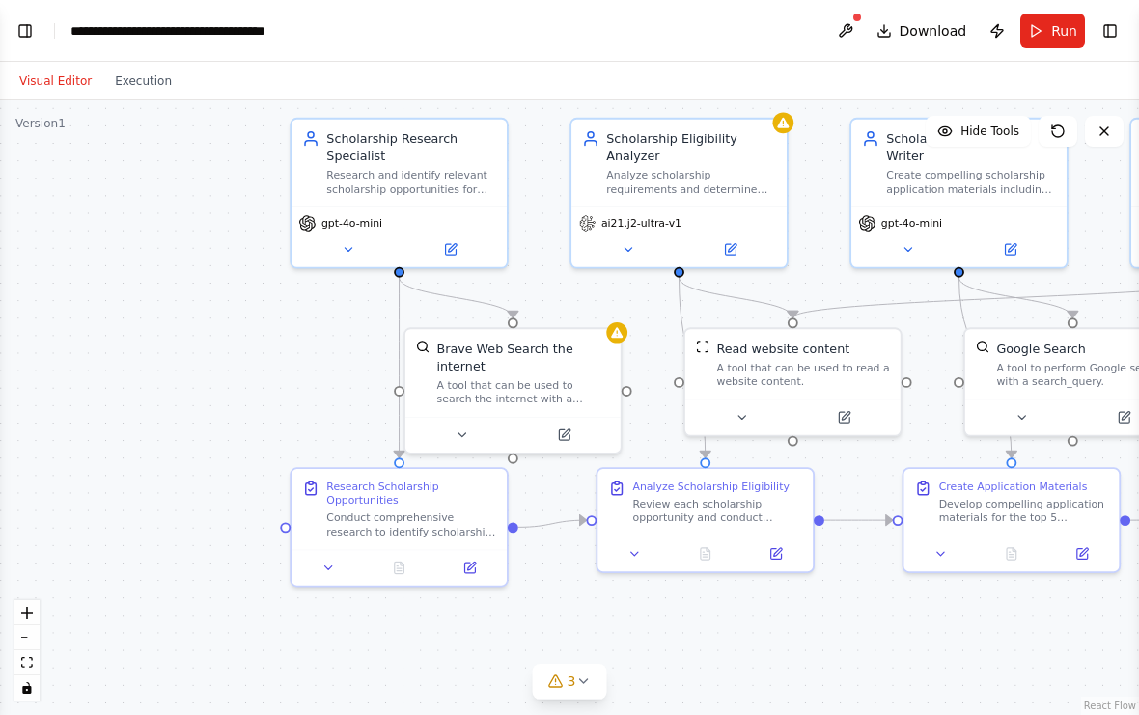
click at [65, 69] on button "Visual Editor" at bounding box center [56, 80] width 96 height 23
click at [69, 108] on div ".deletable-edge-delete-btn { width: 20px; height: 20px; border: 0px solid #ffff…" at bounding box center [569, 407] width 1139 height 615
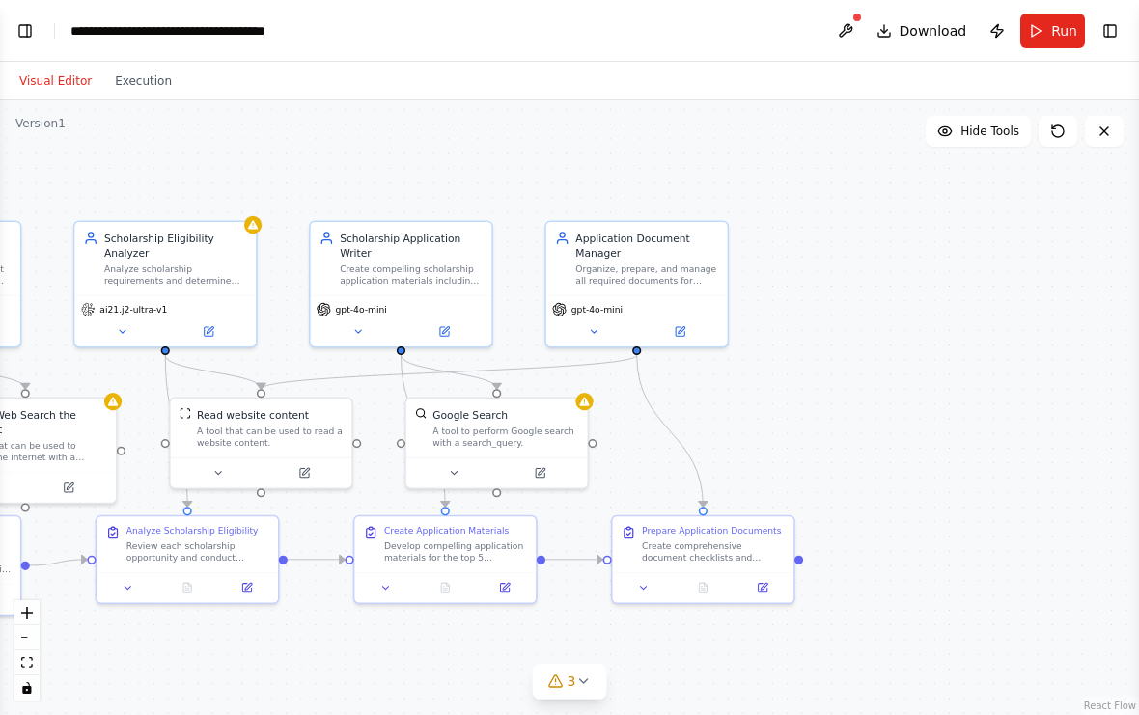
click at [988, 253] on div ".deletable-edge-delete-btn { width: 20px; height: 20px; border: 0px solid #ffff…" at bounding box center [569, 407] width 1139 height 615
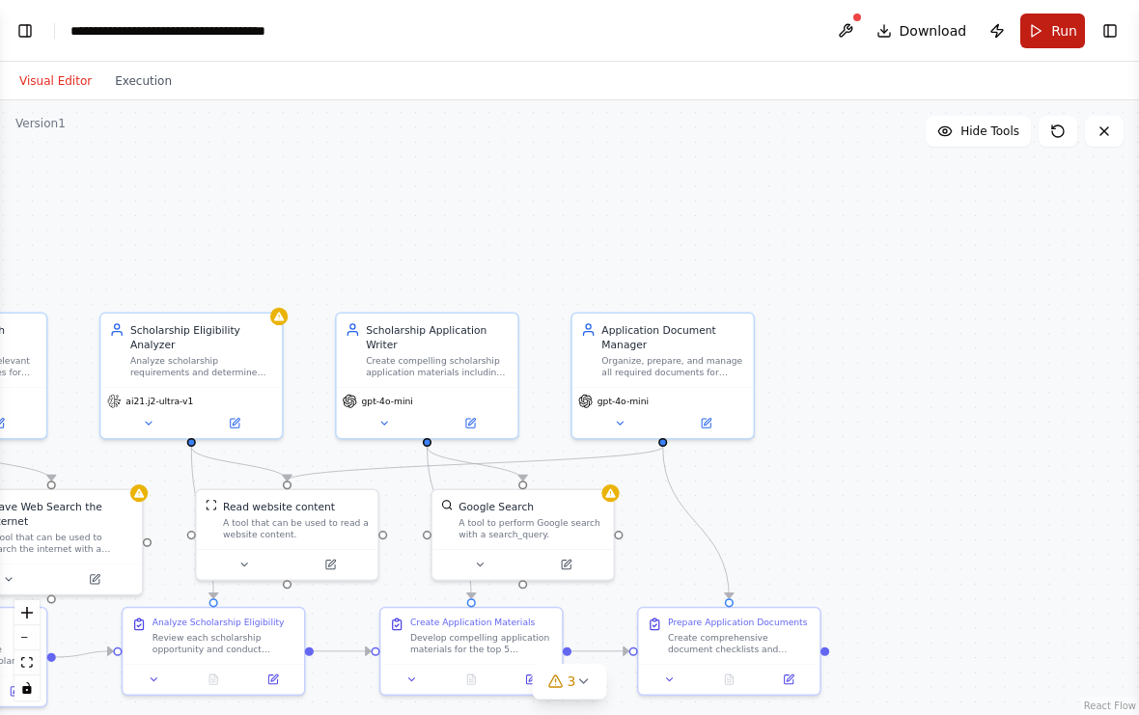
click at [1055, 21] on span "Run" at bounding box center [1064, 30] width 26 height 19
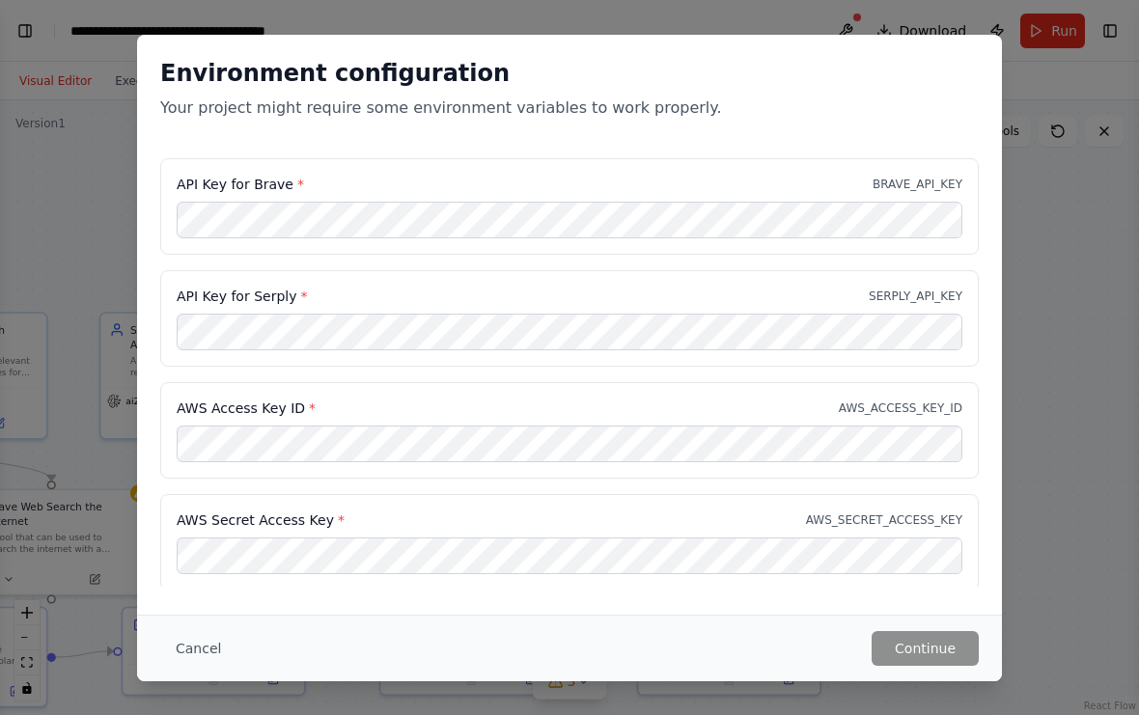
scroll to position [0, 0]
click at [1064, 379] on div "Environment configuration Your project might require some environment variables…" at bounding box center [569, 357] width 1139 height 715
click at [196, 650] on button "Cancel" at bounding box center [198, 648] width 76 height 35
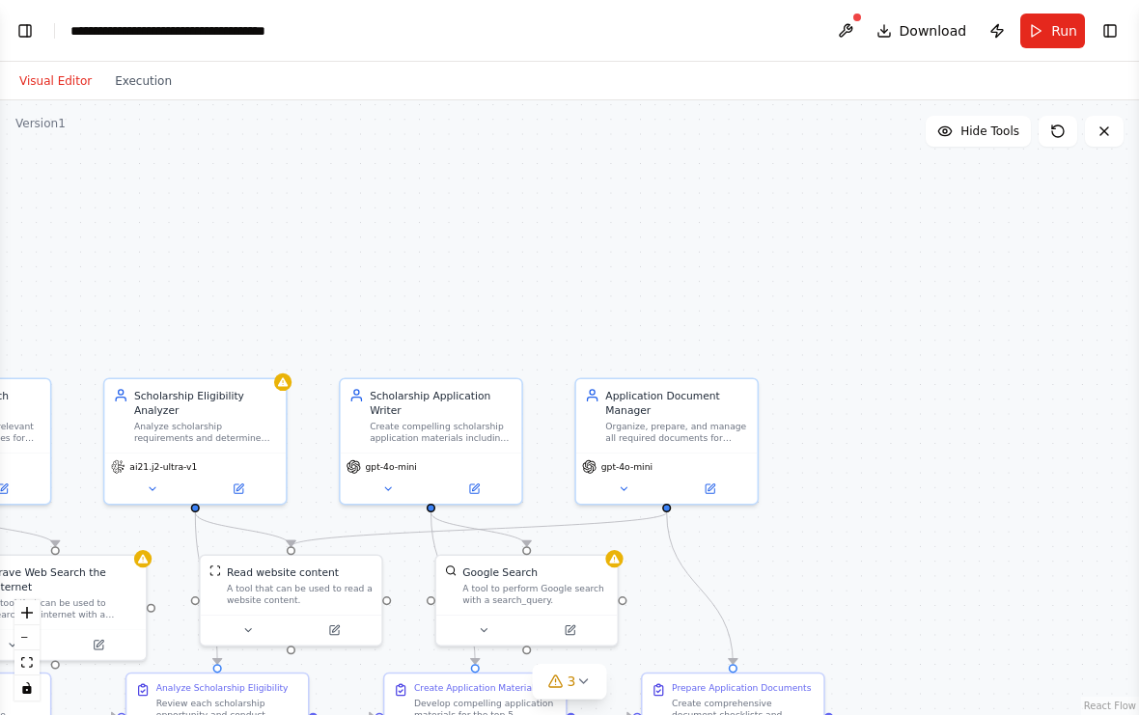
drag, startPoint x: 829, startPoint y: 210, endPoint x: 833, endPoint y: 276, distance: 65.7
click at [833, 276] on div ".deletable-edge-delete-btn { width: 20px; height: 20px; border: 0px solid #ffff…" at bounding box center [569, 407] width 1139 height 615
click at [1007, 124] on span "Hide Tools" at bounding box center [989, 131] width 59 height 15
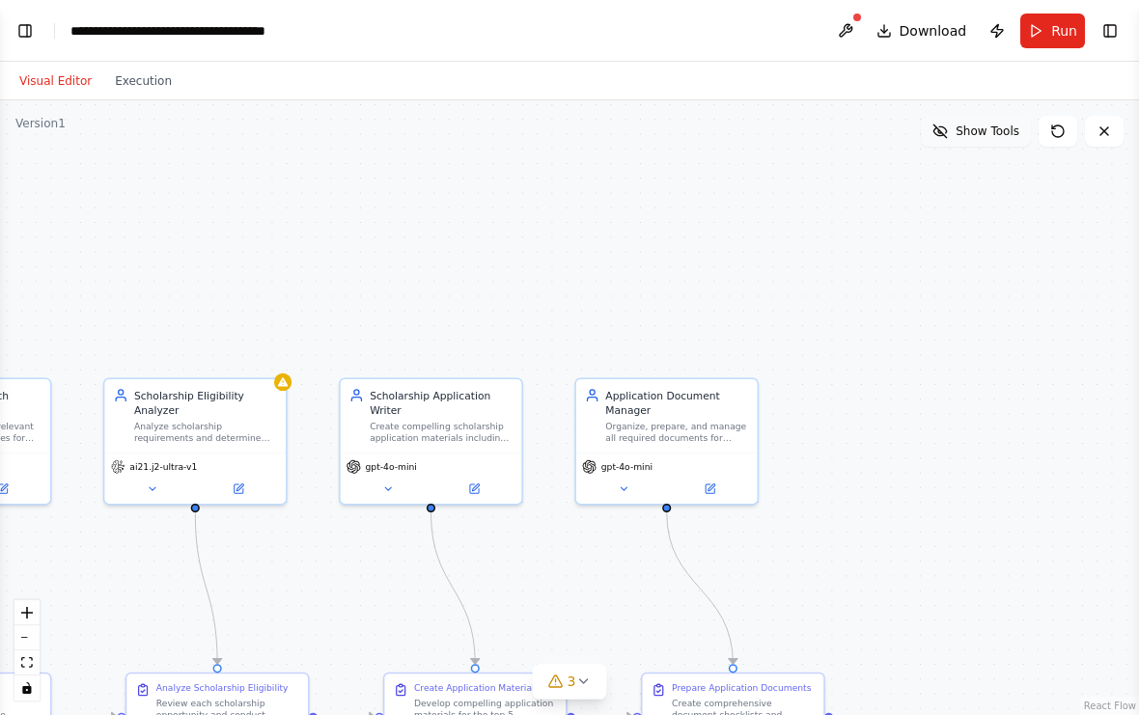
click at [1007, 124] on span "Show Tools" at bounding box center [987, 131] width 64 height 15
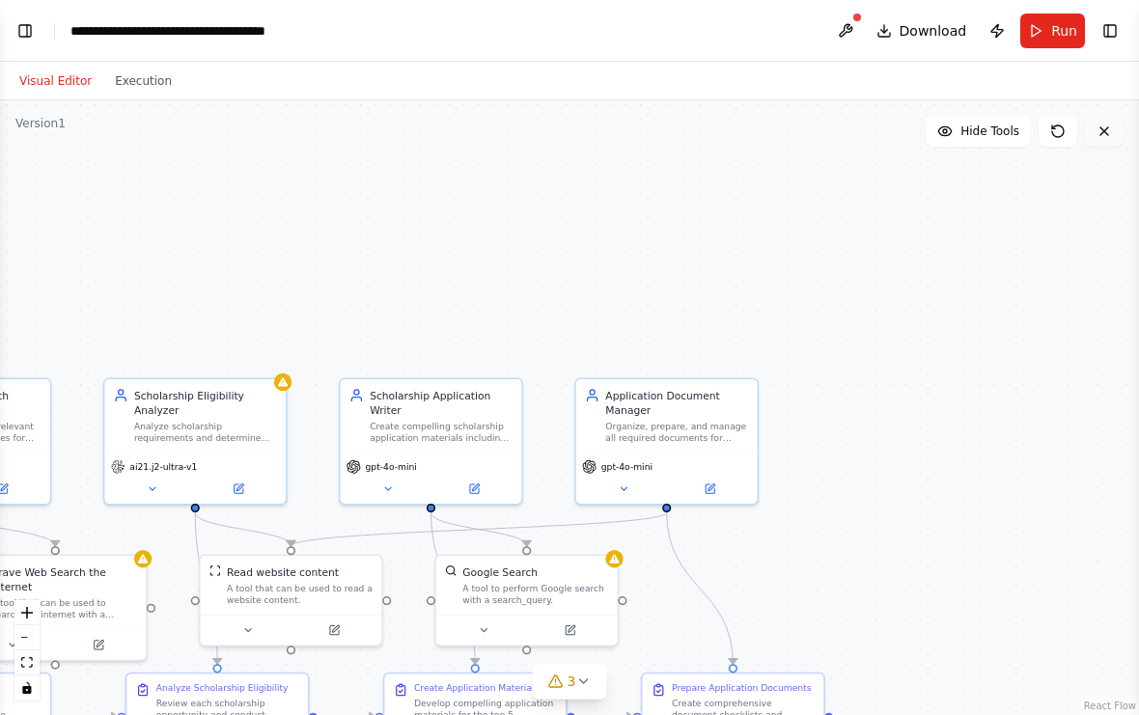
click at [1099, 124] on icon at bounding box center [1103, 131] width 15 height 15
click at [1100, 124] on icon at bounding box center [1103, 131] width 15 height 15
click at [1103, 124] on icon at bounding box center [1103, 131] width 15 height 15
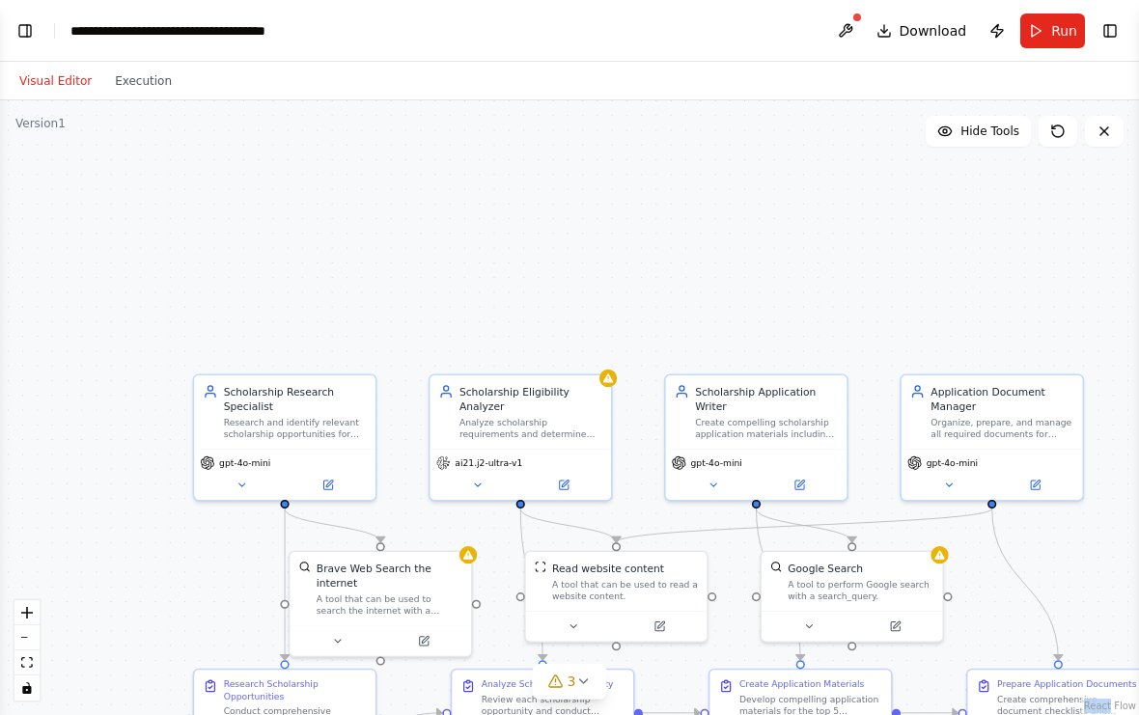
drag, startPoint x: 561, startPoint y: 151, endPoint x: 656, endPoint y: 213, distance: 113.7
click at [885, 147] on div ".deletable-edge-delete-btn { width: 20px; height: 20px; border: 0px solid #ffff…" at bounding box center [569, 407] width 1139 height 615
drag, startPoint x: 333, startPoint y: 273, endPoint x: 329, endPoint y: 227, distance: 46.5
click at [329, 227] on div ".deletable-edge-delete-btn { width: 20px; height: 20px; border: 0px solid #ffff…" at bounding box center [569, 407] width 1139 height 615
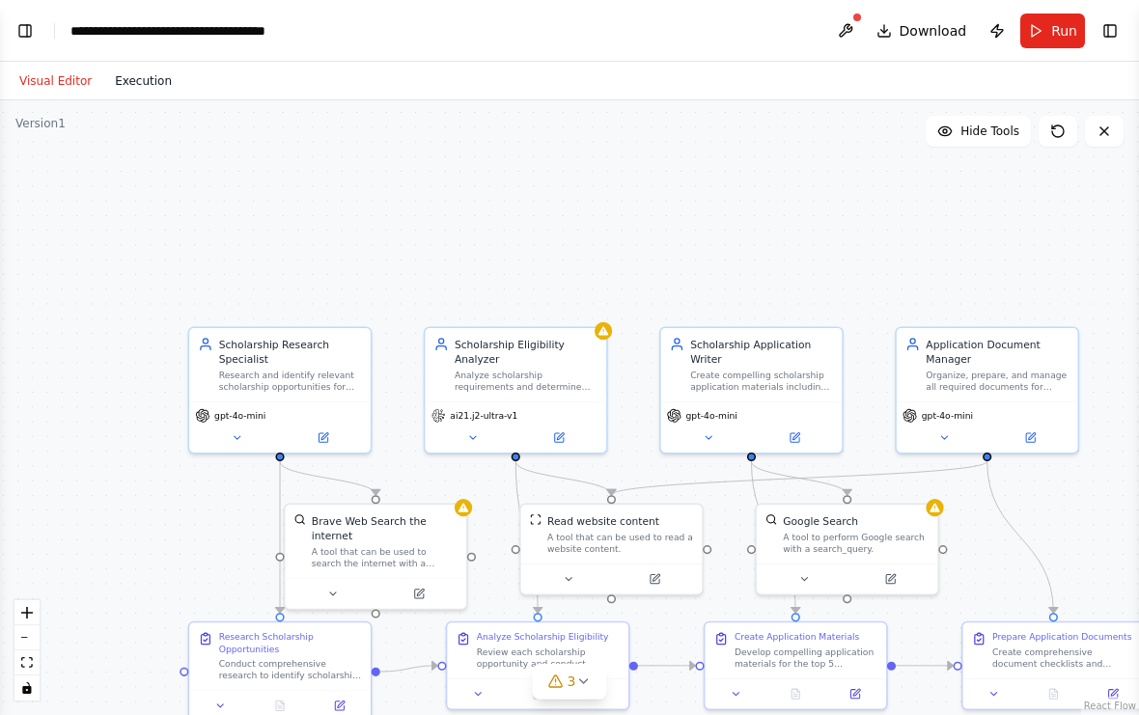
click at [131, 69] on button "Execution" at bounding box center [143, 80] width 80 height 23
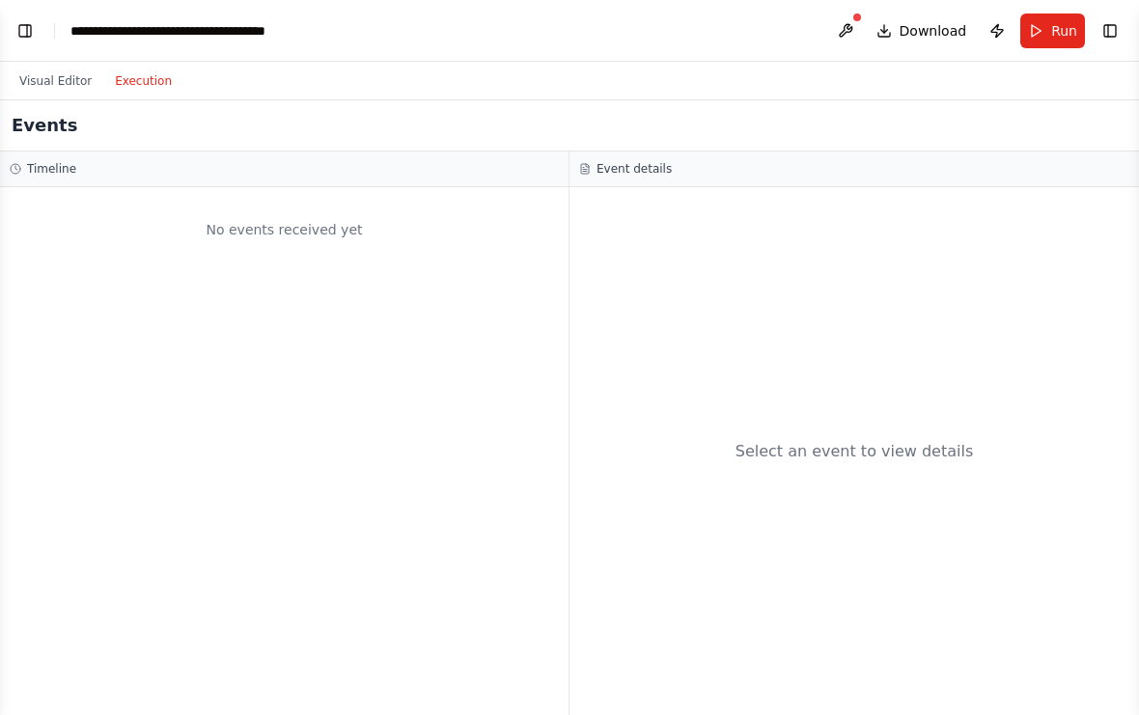
click at [52, 62] on div "Visual Editor Execution" at bounding box center [96, 81] width 176 height 39
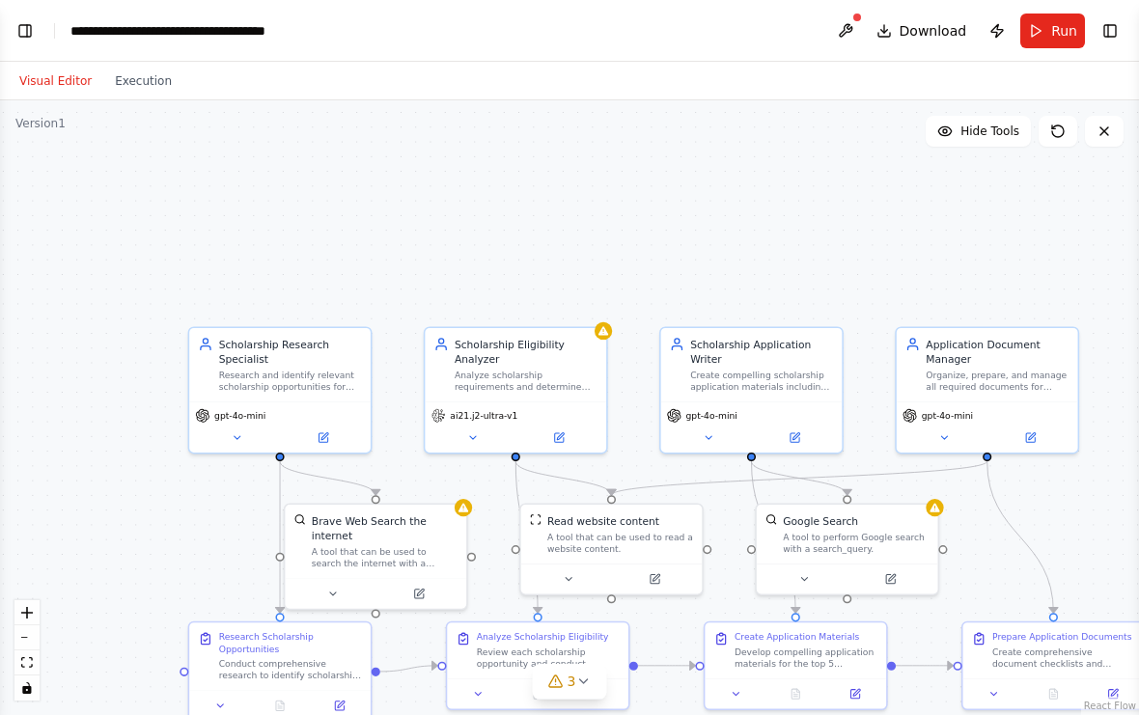
click at [68, 69] on button "Visual Editor" at bounding box center [56, 80] width 96 height 23
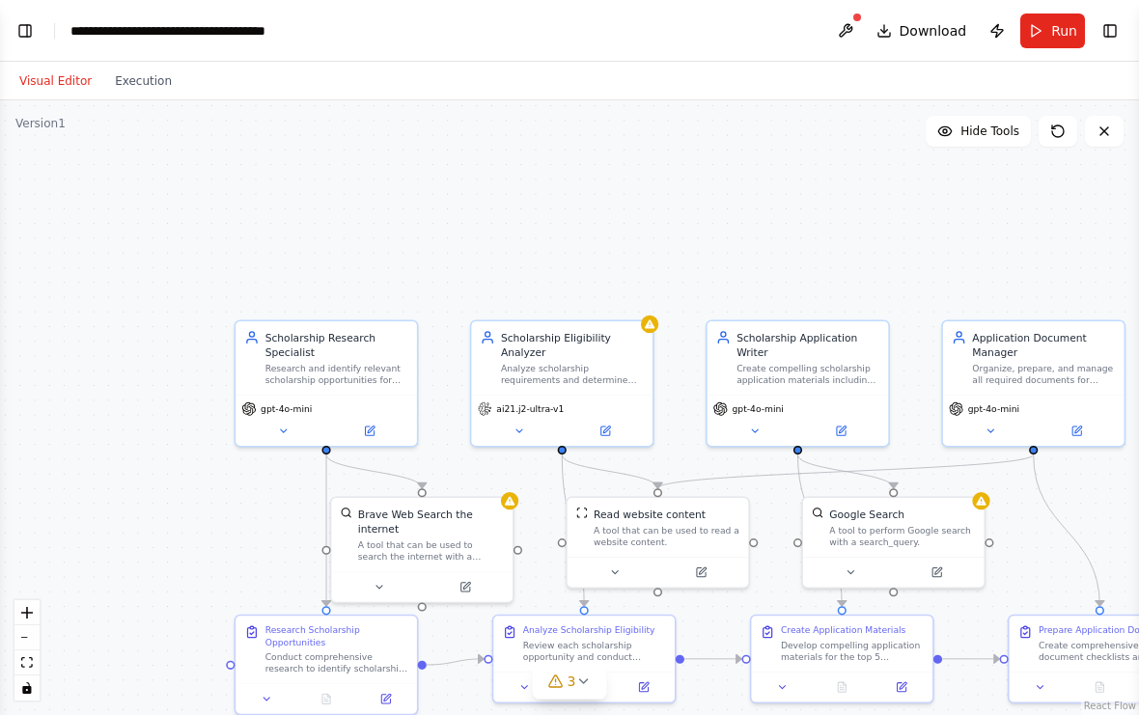
drag, startPoint x: 299, startPoint y: 208, endPoint x: 376, endPoint y: 86, distance: 144.8
click at [378, 100] on div ".deletable-edge-delete-btn { width: 20px; height: 20px; border: 0px solid #ffff…" at bounding box center [569, 407] width 1139 height 615
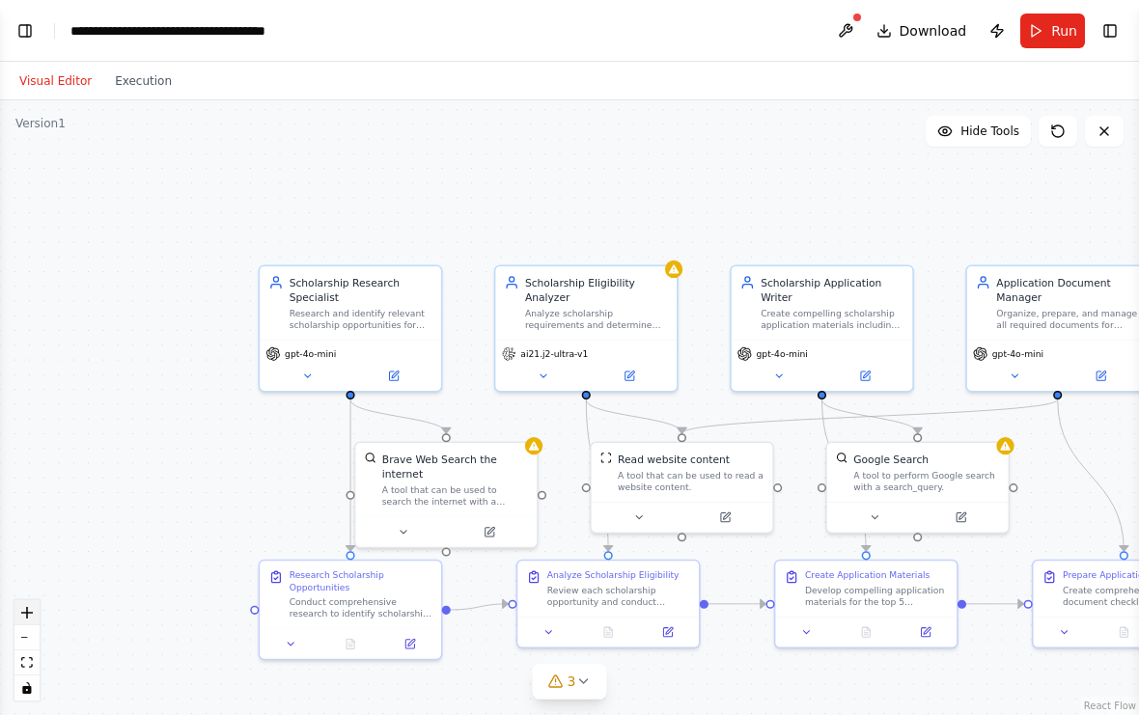
click at [23, 611] on icon "zoom in" at bounding box center [27, 613] width 12 height 12
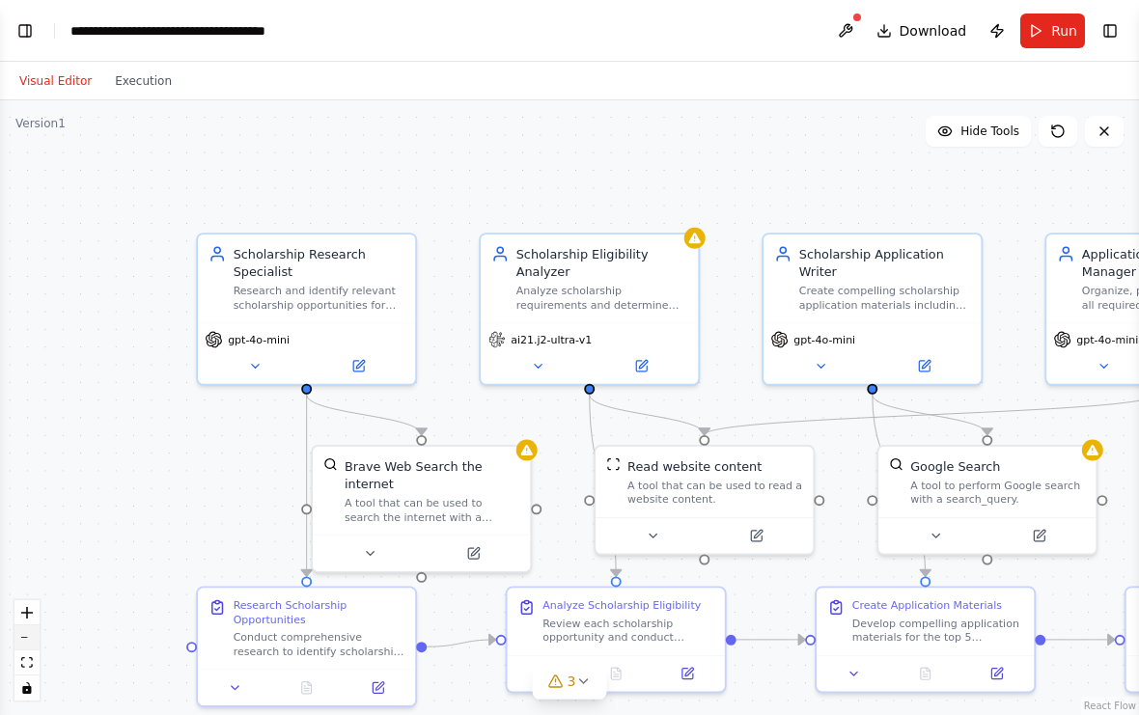
click at [26, 631] on button "zoom out" at bounding box center [26, 637] width 25 height 25
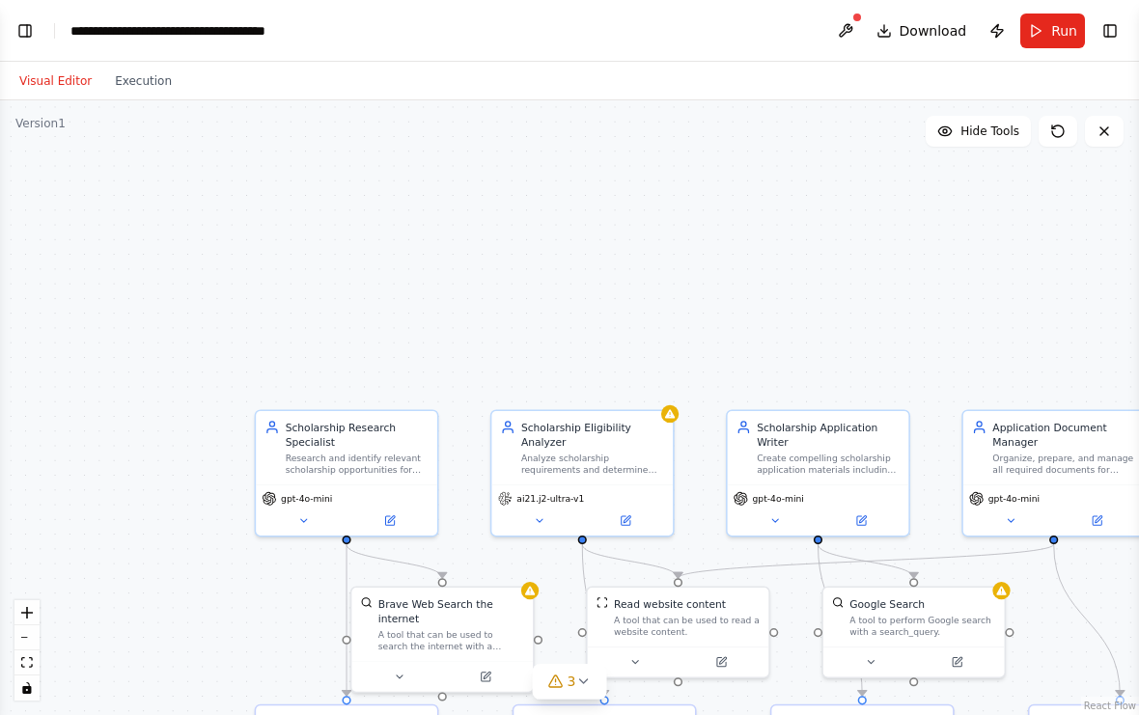
drag, startPoint x: 206, startPoint y: 338, endPoint x: 202, endPoint y: 482, distance: 144.8
click at [202, 482] on div ".deletable-edge-delete-btn { width: 20px; height: 20px; border: 0px solid #ffff…" at bounding box center [569, 407] width 1139 height 615
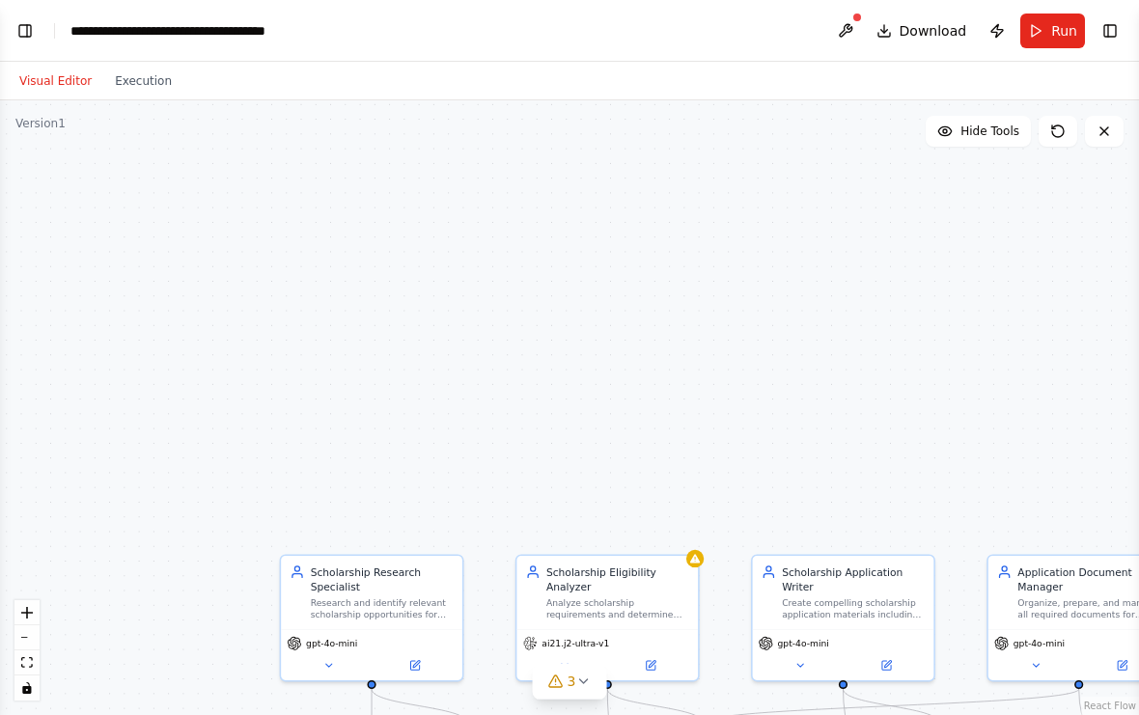
drag, startPoint x: 369, startPoint y: 303, endPoint x: 417, endPoint y: 224, distance: 92.7
click at [379, 356] on div ".deletable-edge-delete-btn { width: 20px; height: 20px; border: 0px solid #ffff…" at bounding box center [569, 407] width 1139 height 615
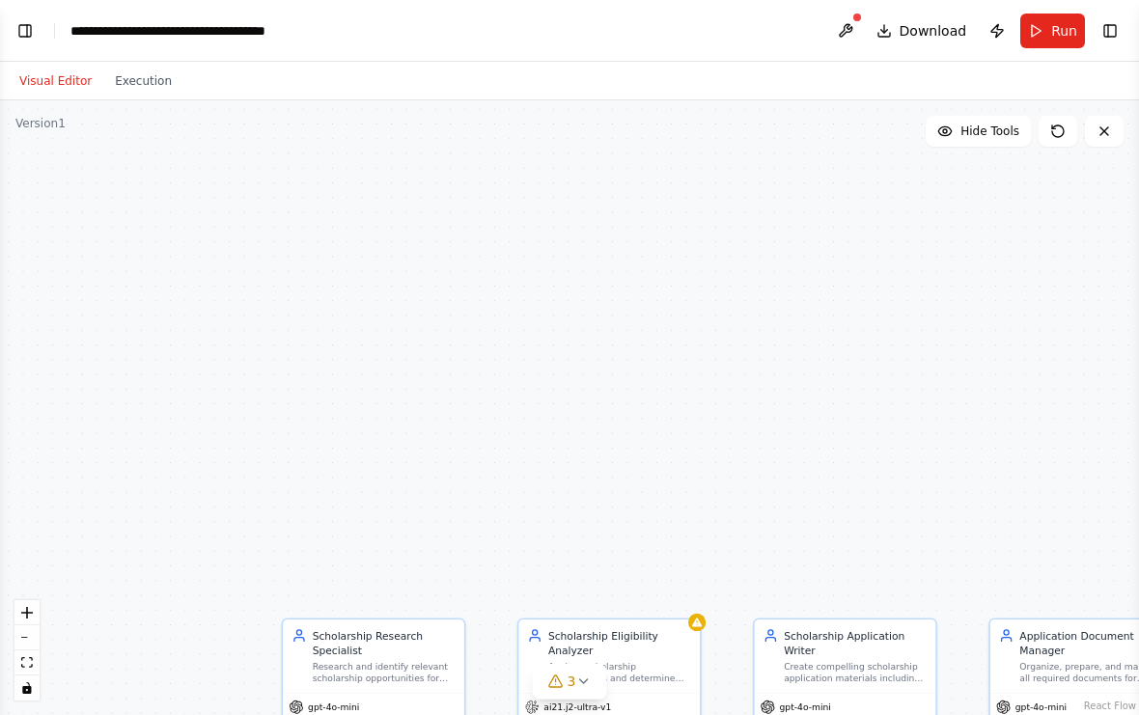
click at [424, 309] on div ".deletable-edge-delete-btn { width: 20px; height: 20px; border: 0px solid #ffff…" at bounding box center [569, 407] width 1139 height 615
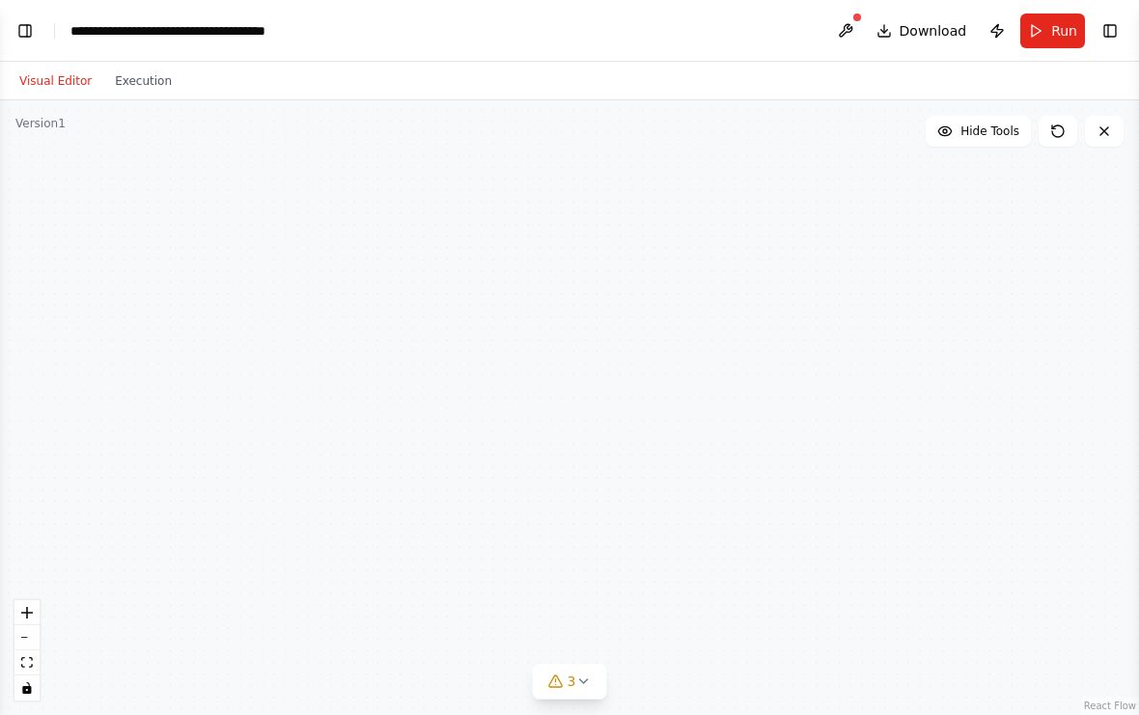
click at [154, 62] on div "Visual Editor Execution" at bounding box center [96, 81] width 176 height 39
click at [139, 69] on button "Execution" at bounding box center [143, 80] width 80 height 23
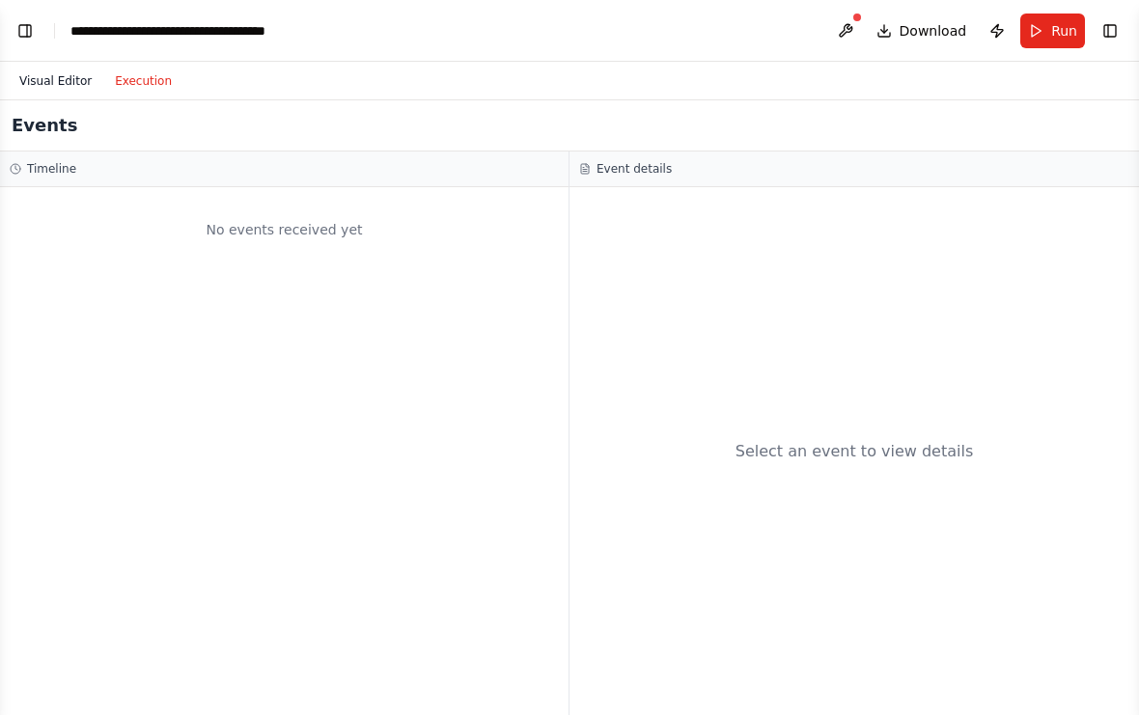
click at [38, 79] on button "Visual Editor" at bounding box center [56, 80] width 96 height 23
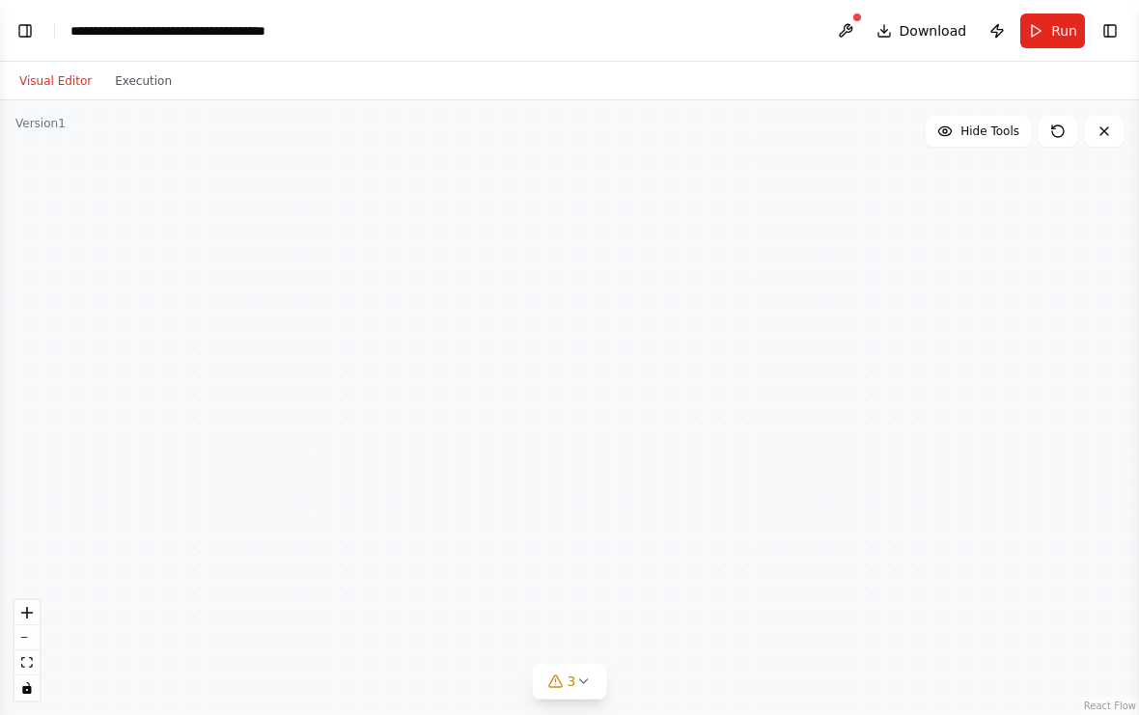
click at [0, 0] on html "BETA i want to create a flow to automatically apply for grants 21:10 ▶ Thought …" at bounding box center [569, 357] width 1139 height 715
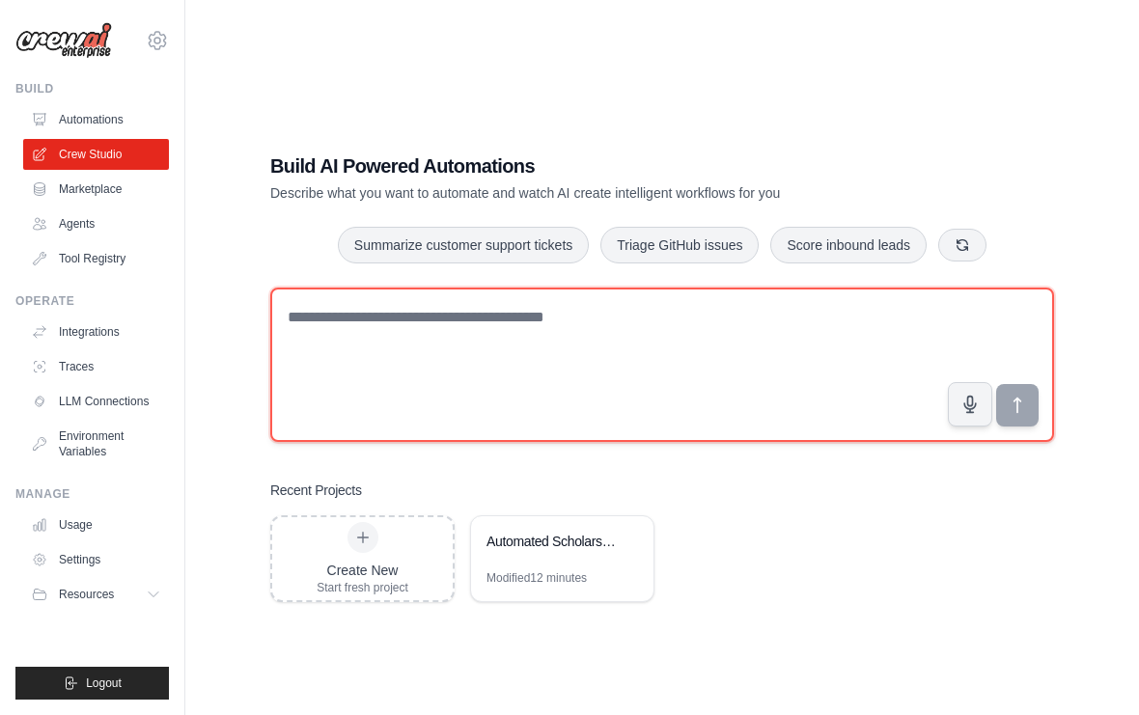
click at [400, 339] on textarea at bounding box center [661, 365] width 783 height 154
type textarea "*"
type textarea "**********"
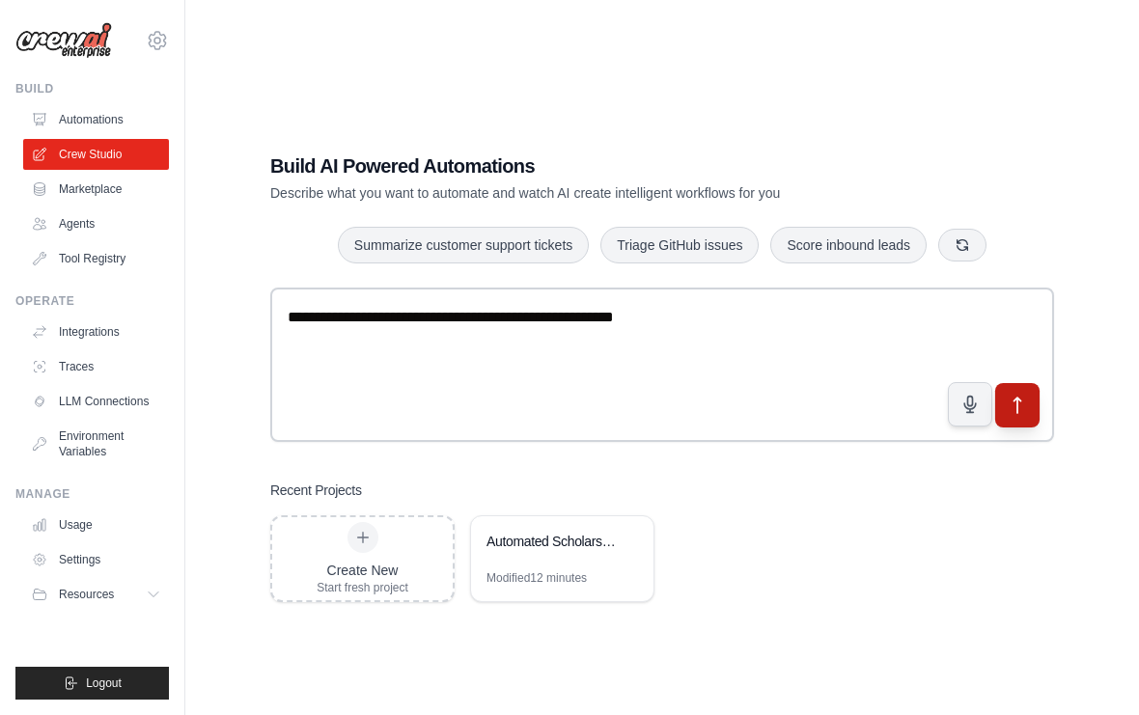
click at [1008, 415] on icon "submit" at bounding box center [1017, 405] width 20 height 20
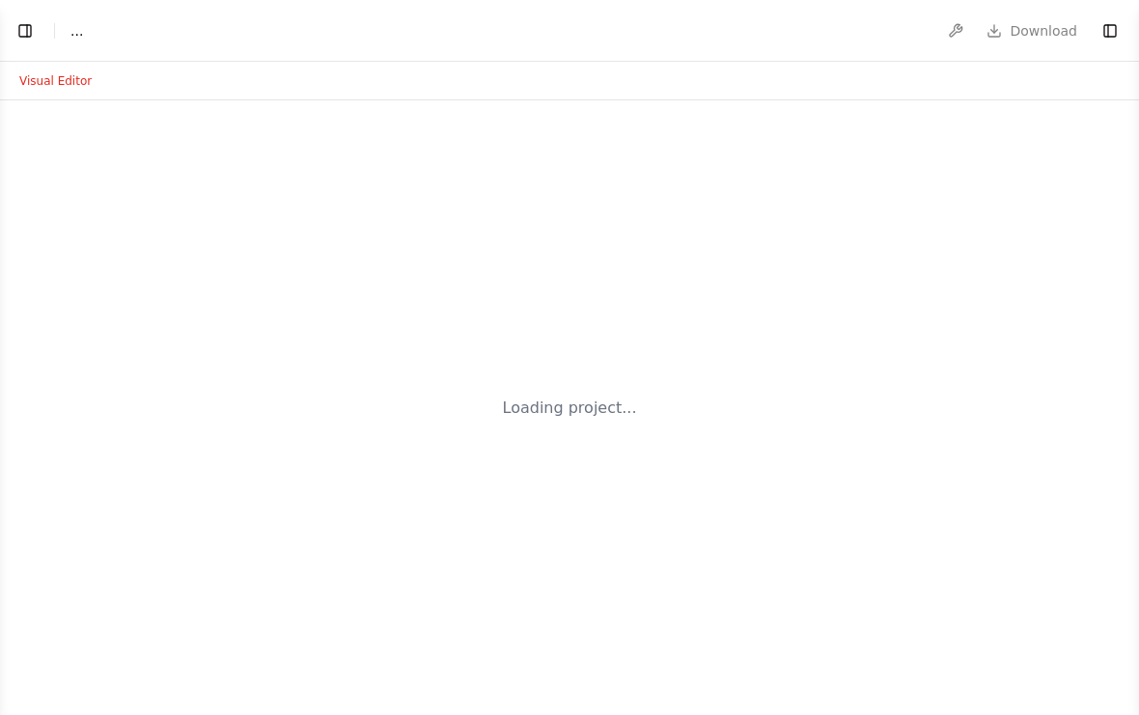
select select "****"
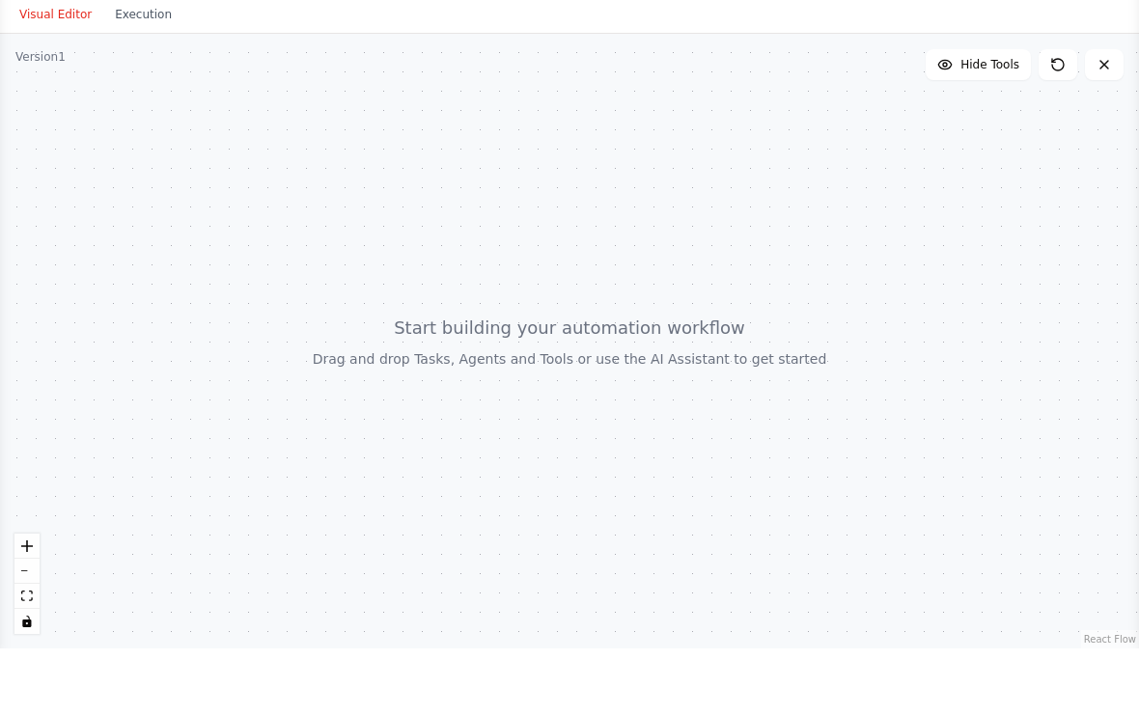
scroll to position [269, 0]
click at [1020, 474] on div at bounding box center [569, 407] width 1139 height 615
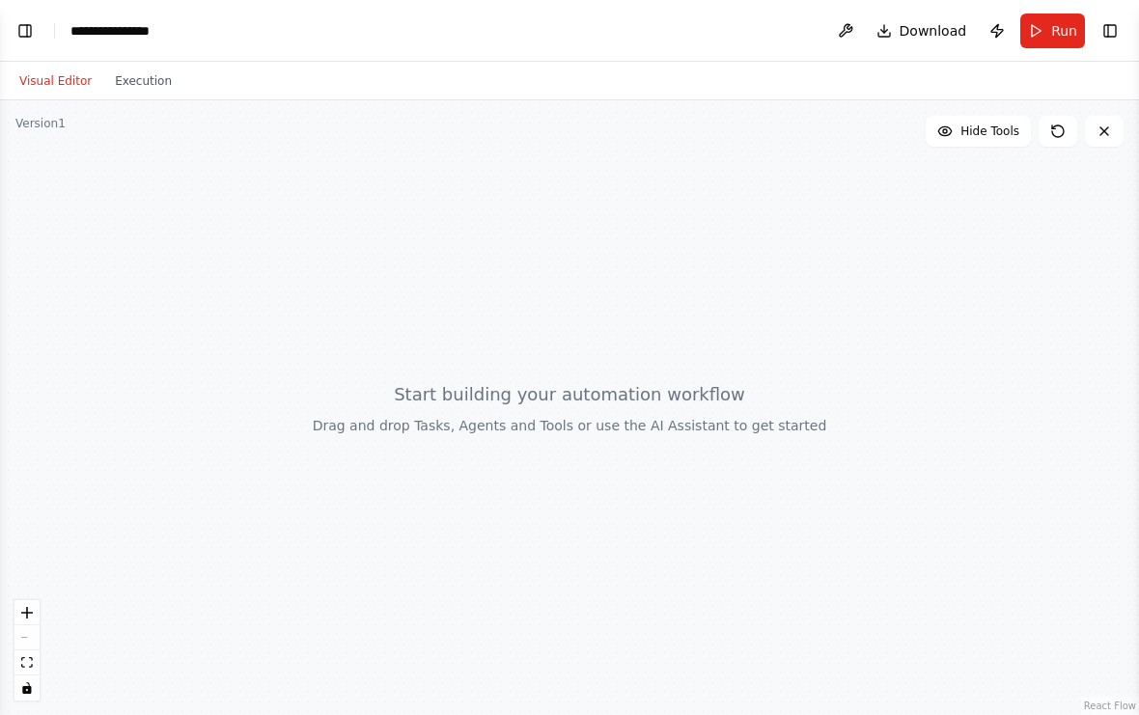
click at [534, 322] on div at bounding box center [569, 407] width 1139 height 615
click at [151, 69] on button "Execution" at bounding box center [143, 80] width 80 height 23
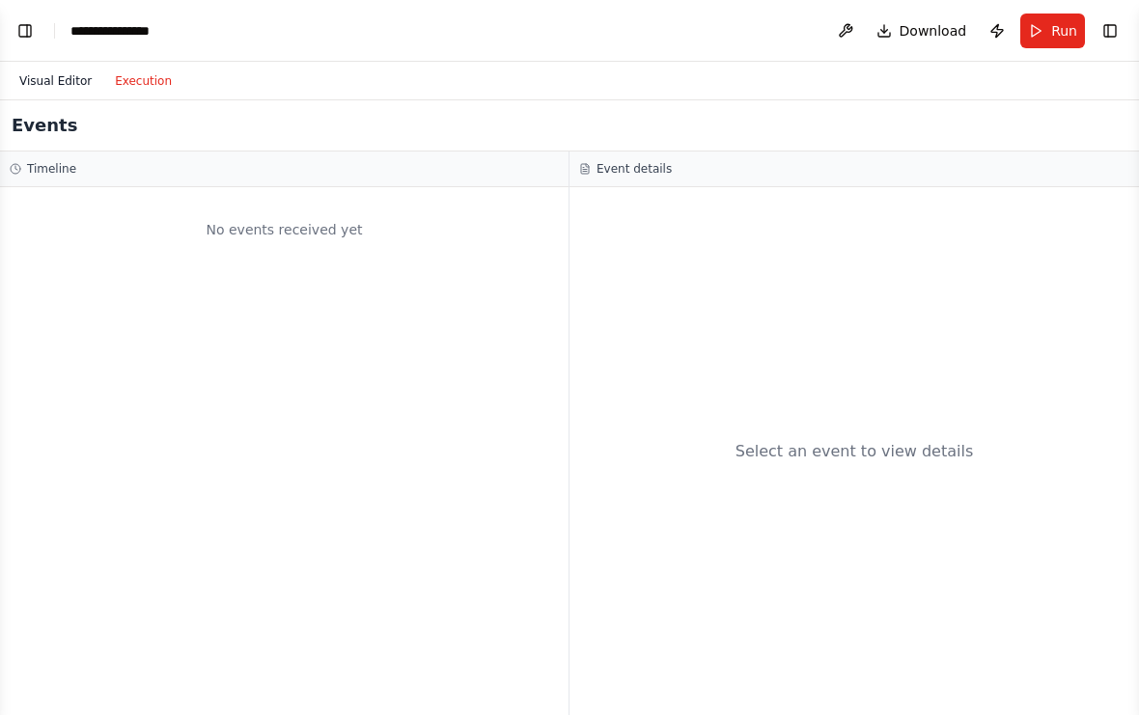
click at [71, 69] on button "Visual Editor" at bounding box center [56, 80] width 96 height 23
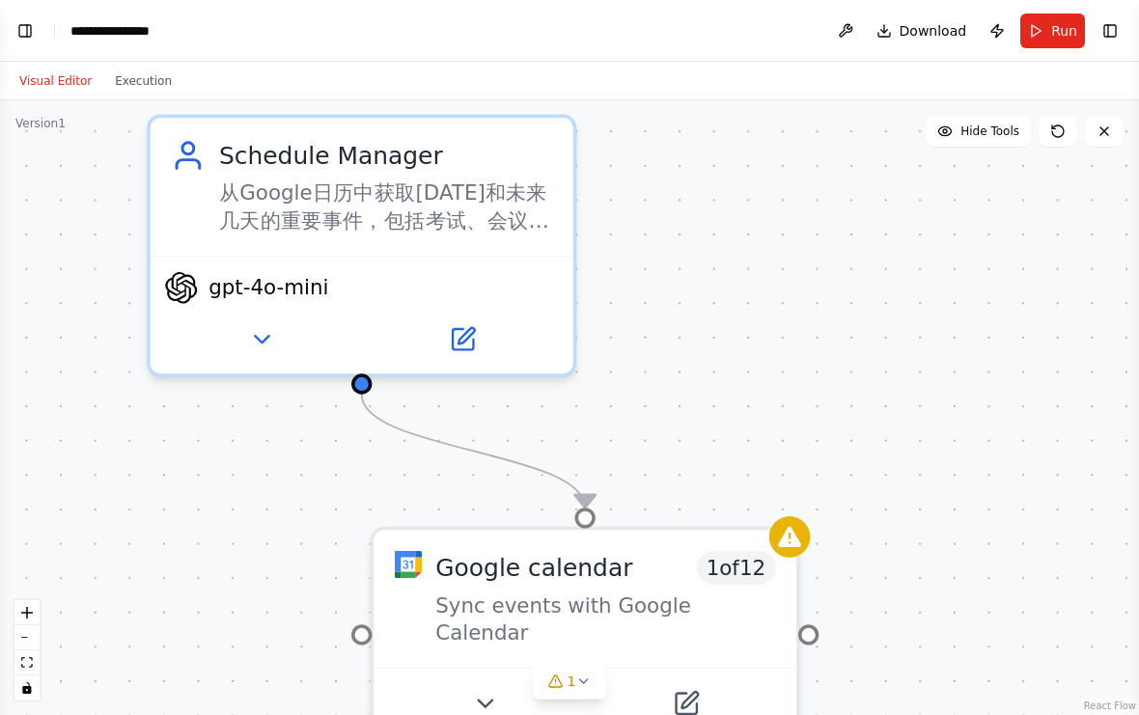
scroll to position [607, 0]
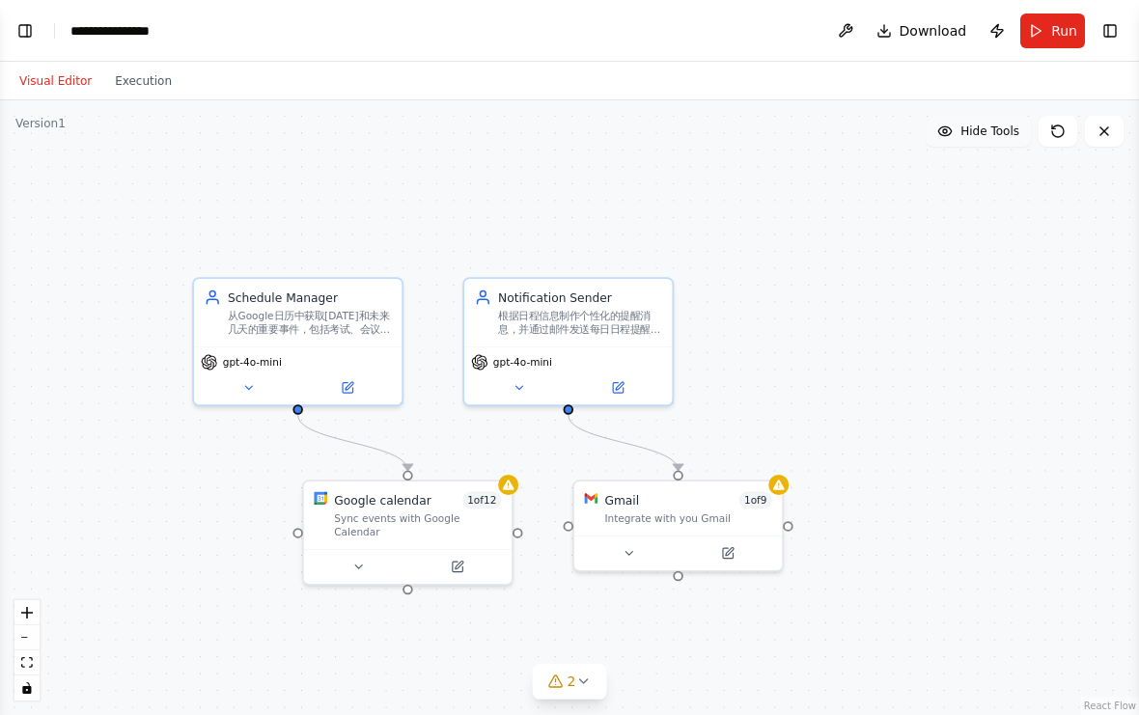
click at [966, 124] on span "Hide Tools" at bounding box center [989, 131] width 59 height 15
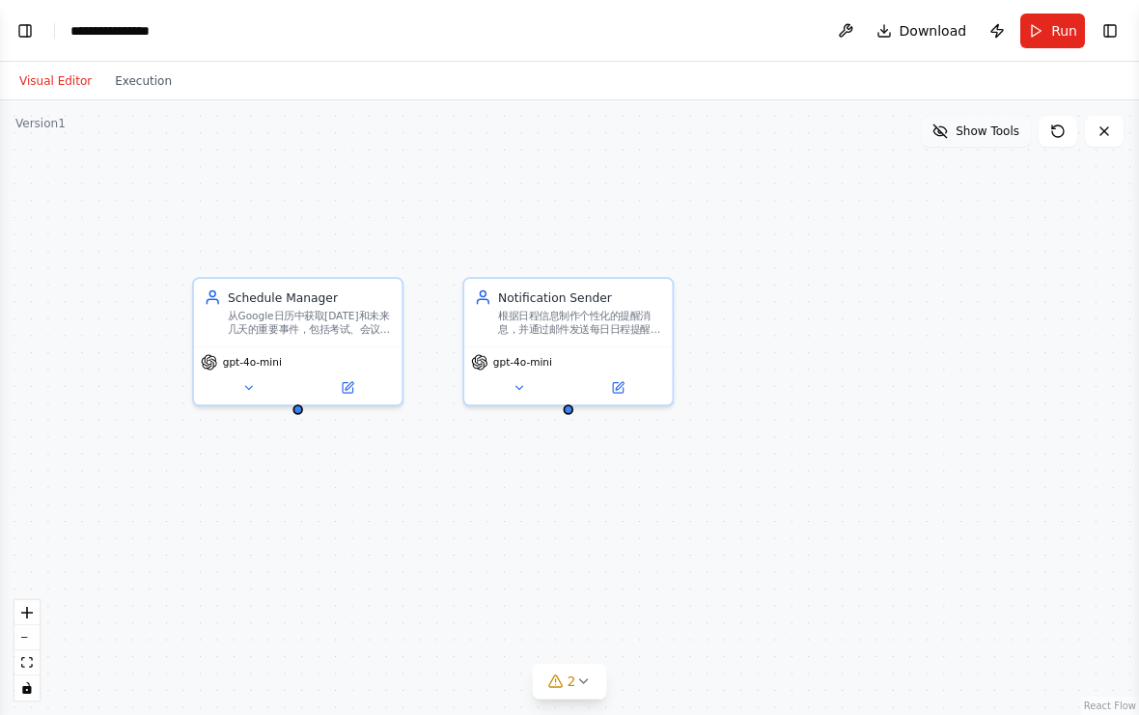
scroll to position [719, 0]
click at [966, 124] on span "Show Tools" at bounding box center [987, 131] width 64 height 15
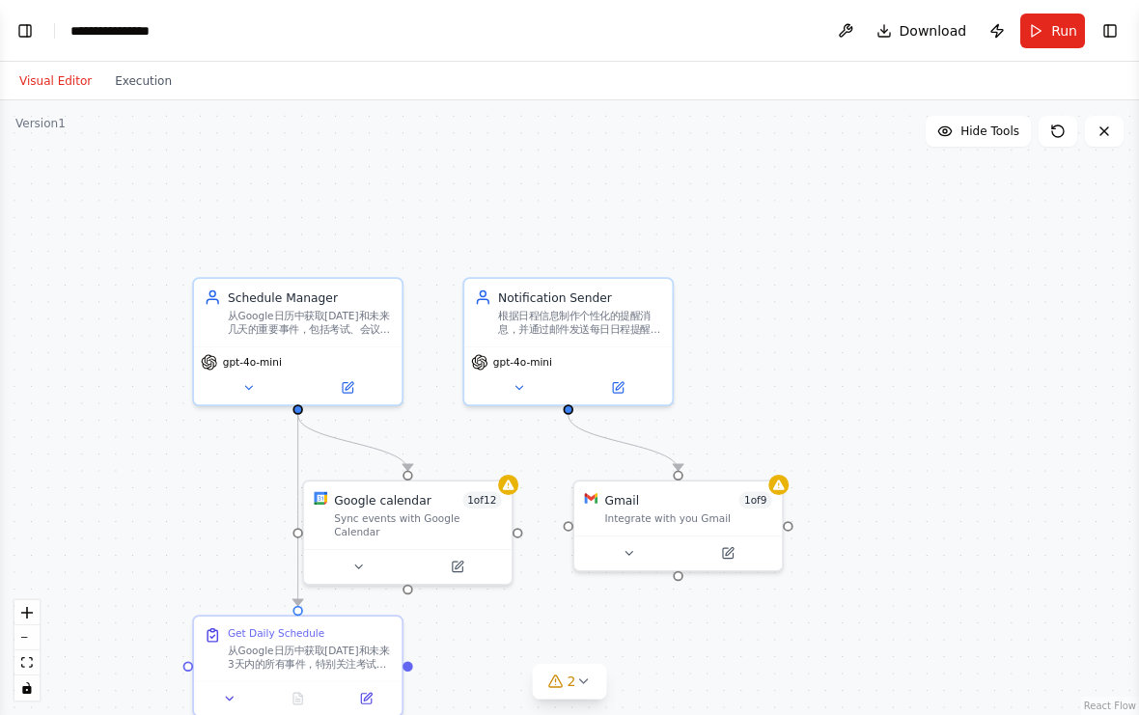
click at [61, 69] on button "Visual Editor" at bounding box center [56, 80] width 96 height 23
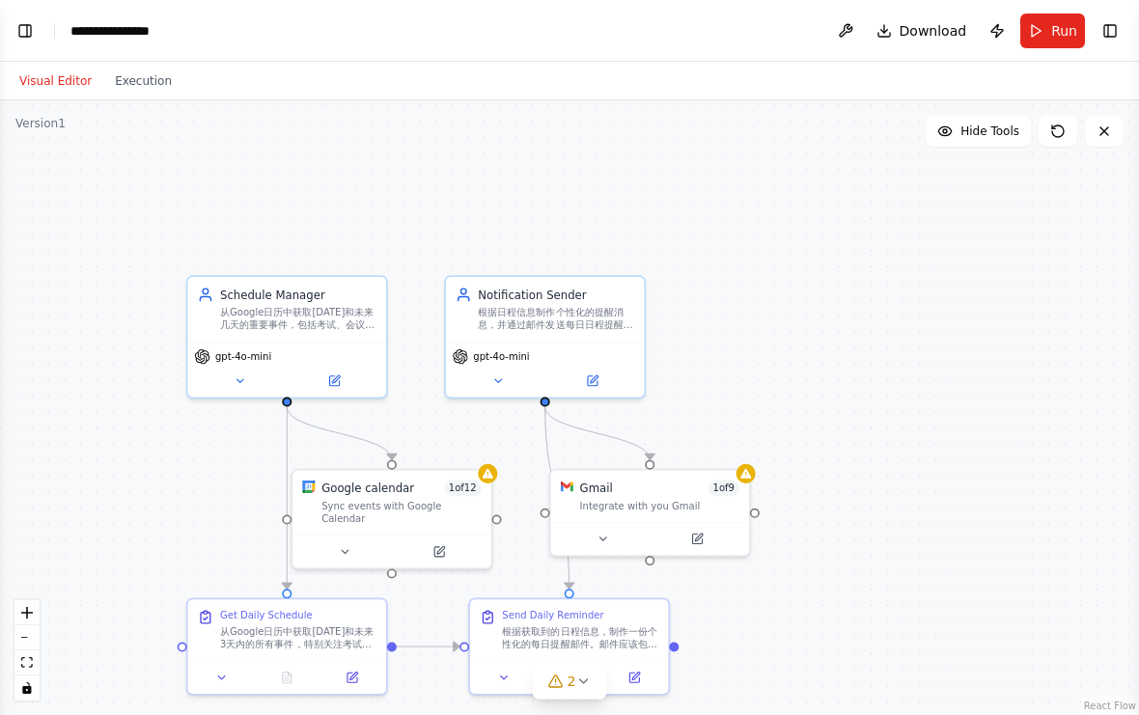
scroll to position [943, 0]
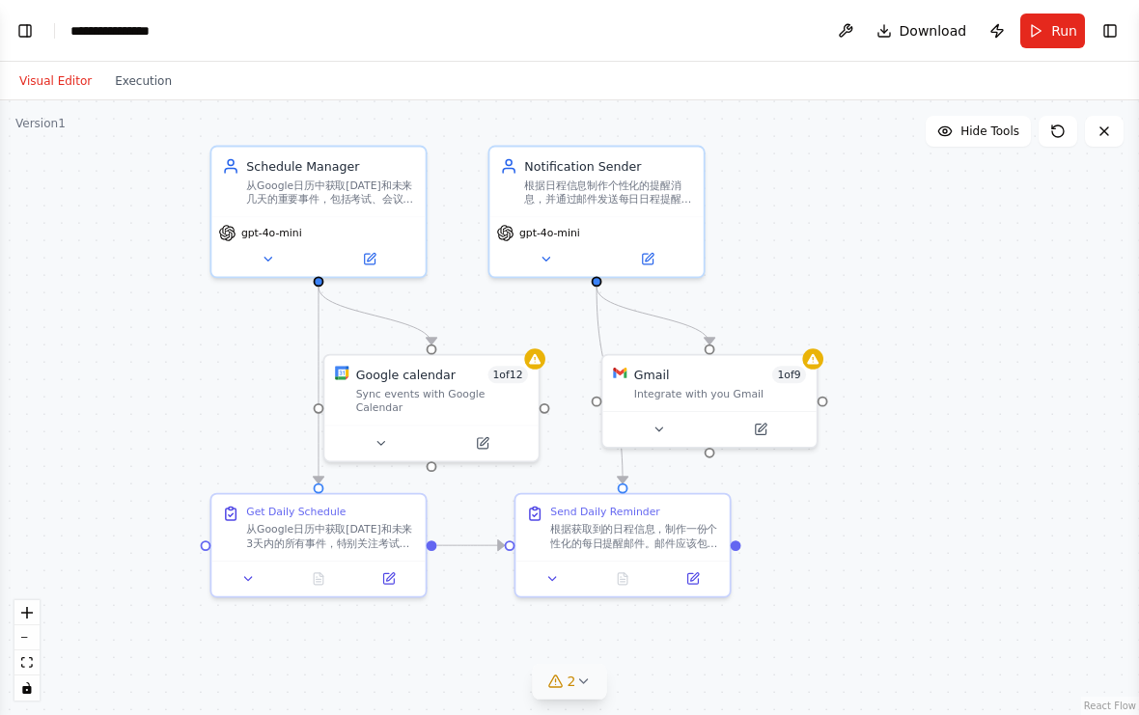
click at [574, 675] on span "2" at bounding box center [571, 681] width 9 height 19
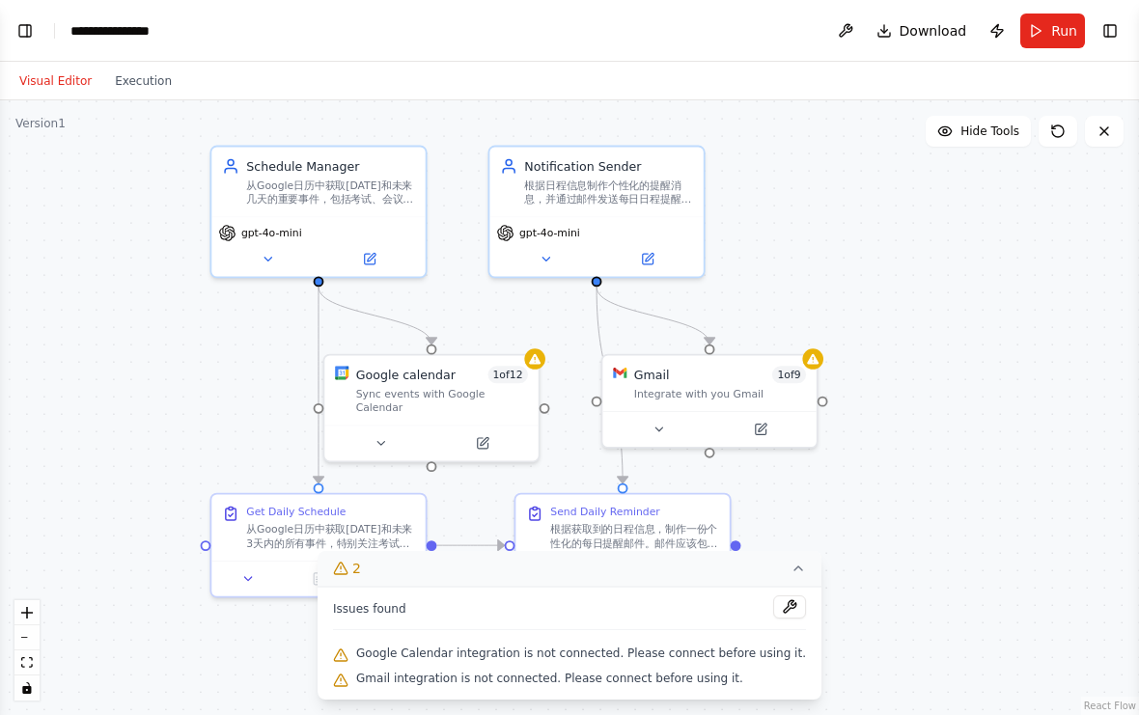
scroll to position [956, 0]
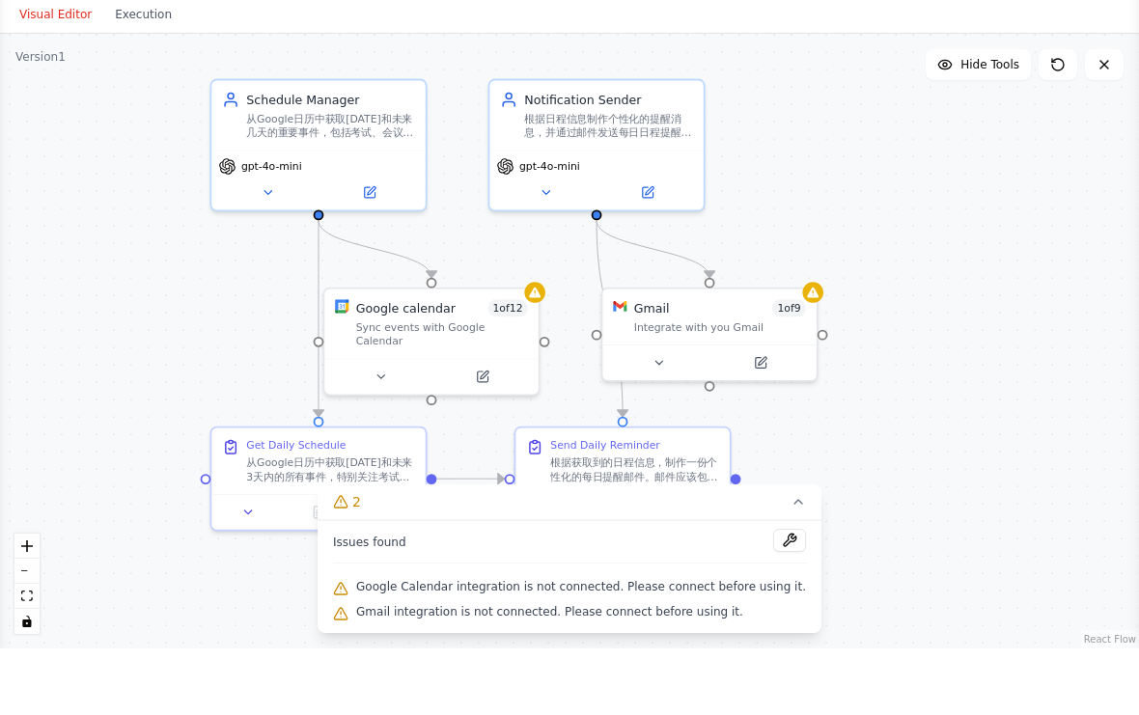
click at [962, 465] on div ".deletable-edge-delete-btn { width: 20px; height: 20px; border: 0px solid #ffff…" at bounding box center [569, 407] width 1139 height 615
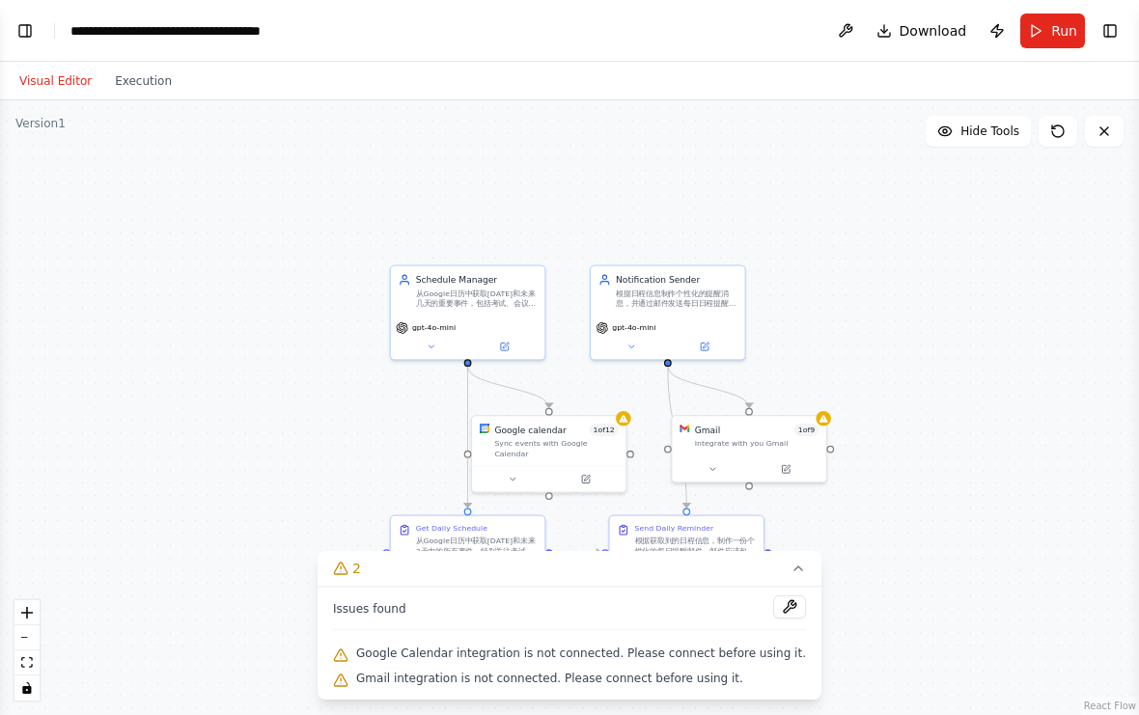
scroll to position [1070, 0]
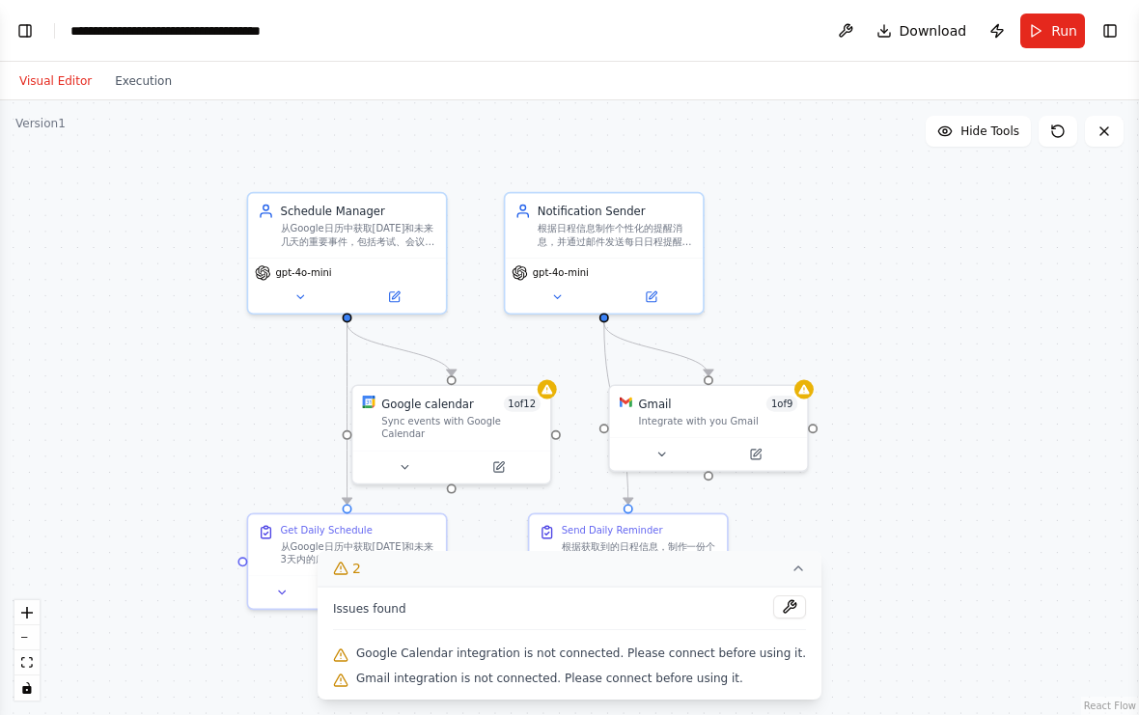
click at [790, 565] on icon at bounding box center [797, 568] width 15 height 15
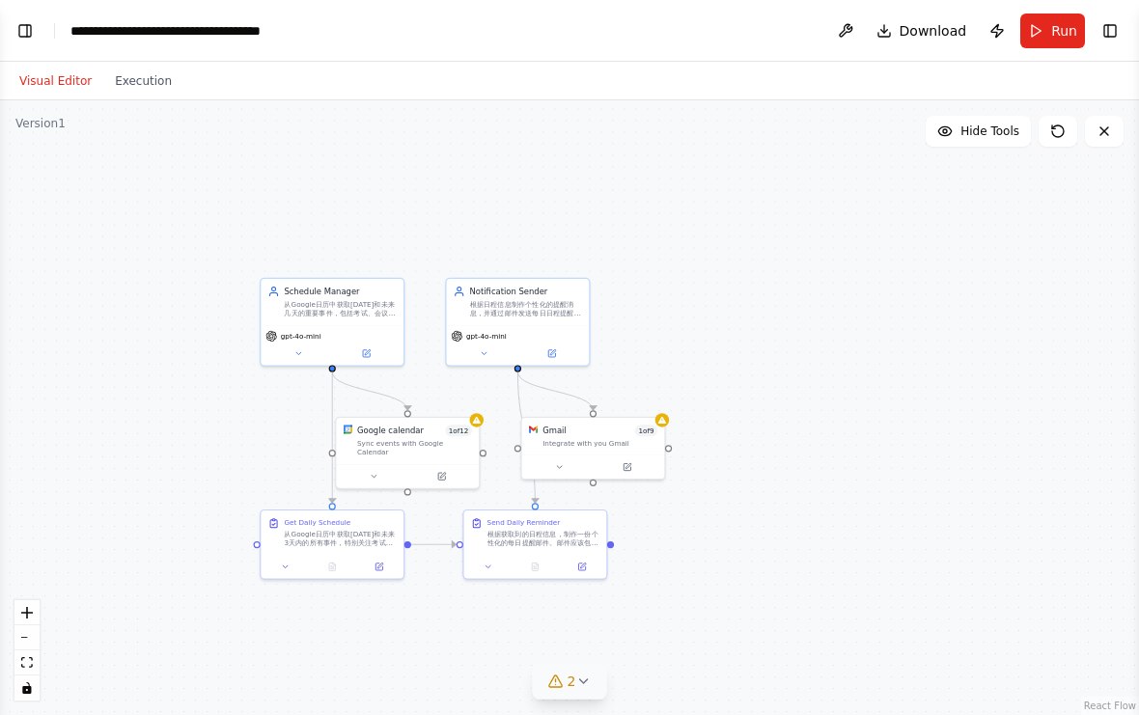
click at [45, 100] on div ".deletable-edge-delete-btn { width: 20px; height: 20px; border: 0px solid #ffff…" at bounding box center [569, 407] width 1139 height 615
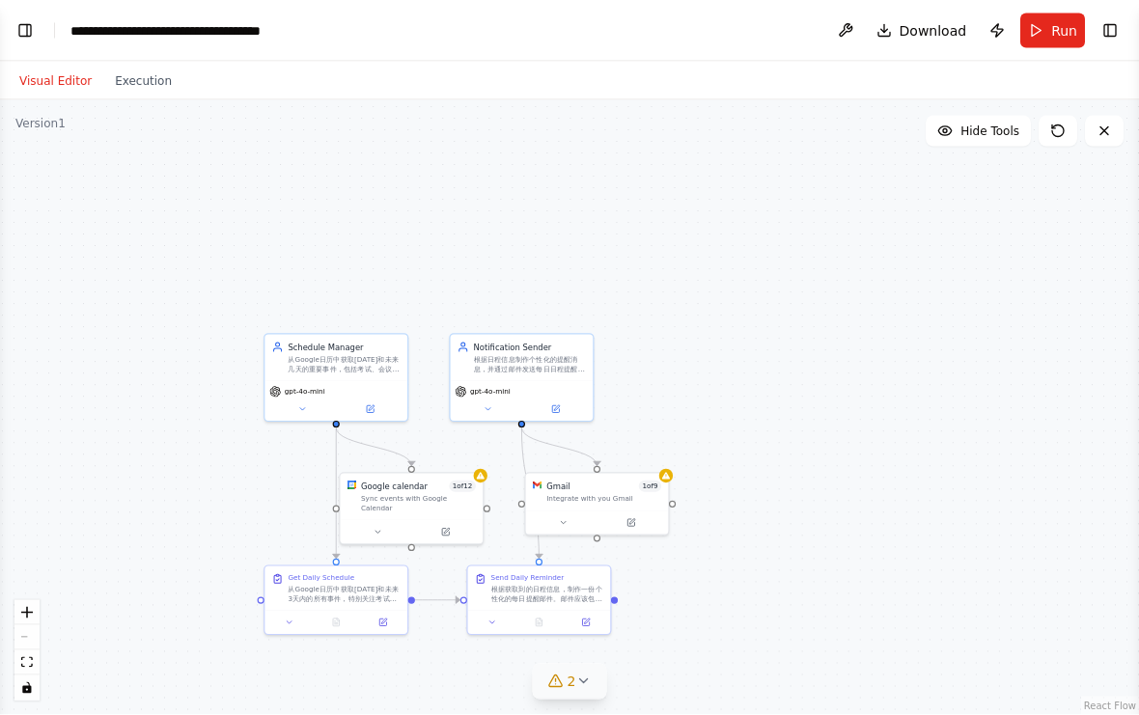
scroll to position [0, 0]
click at [26, 30] on button "Toggle Left Sidebar" at bounding box center [25, 30] width 27 height 27
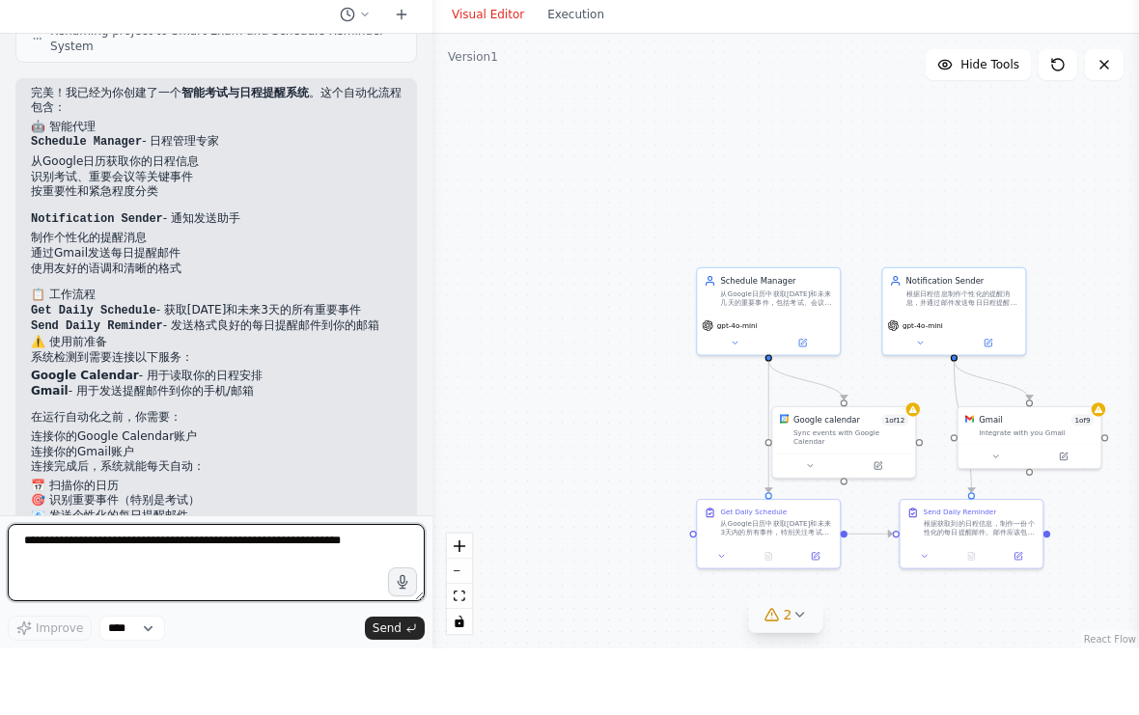
scroll to position [1484, 0]
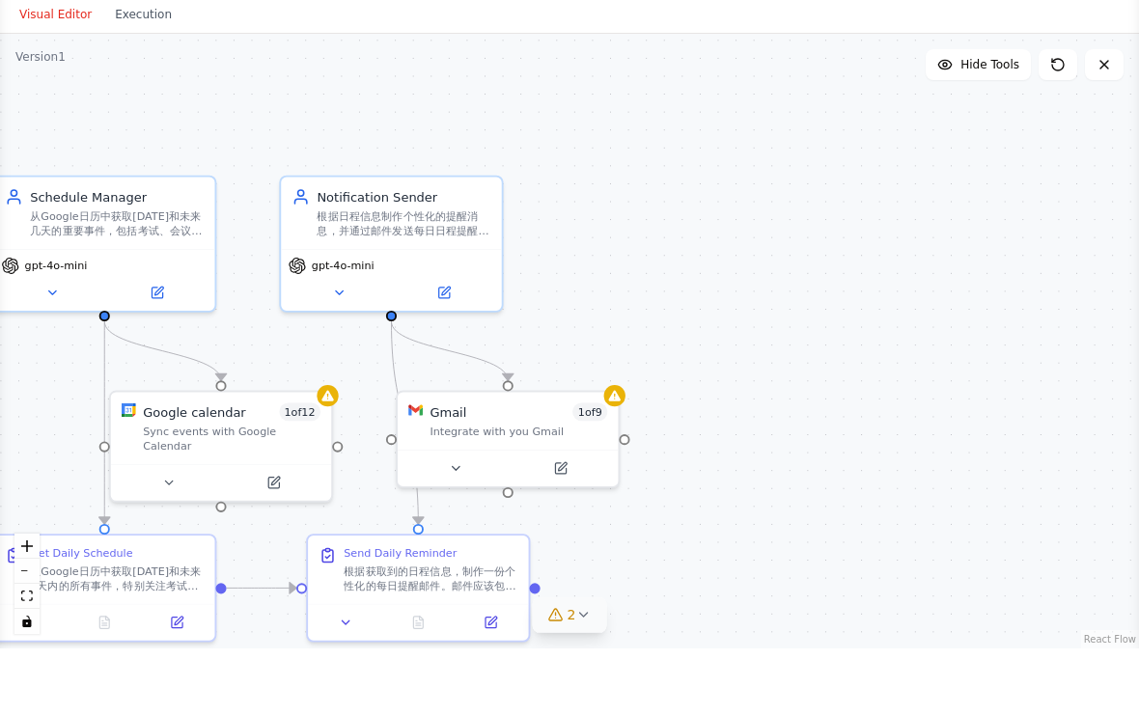
select select "****"
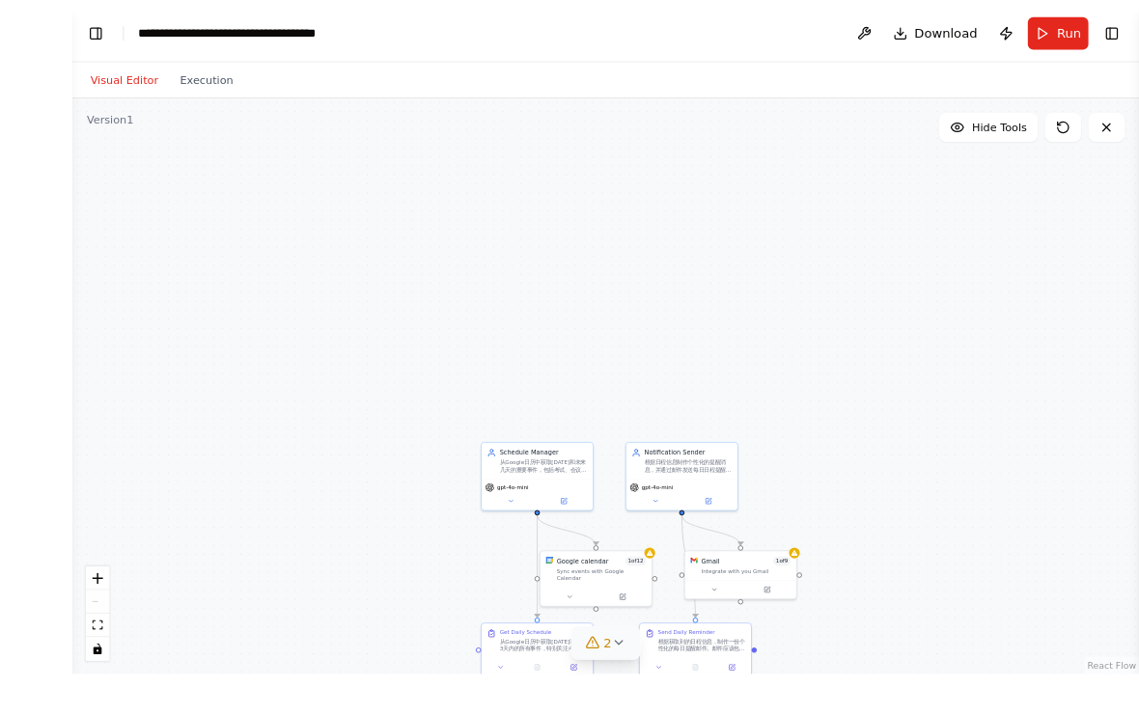
scroll to position [1270, 0]
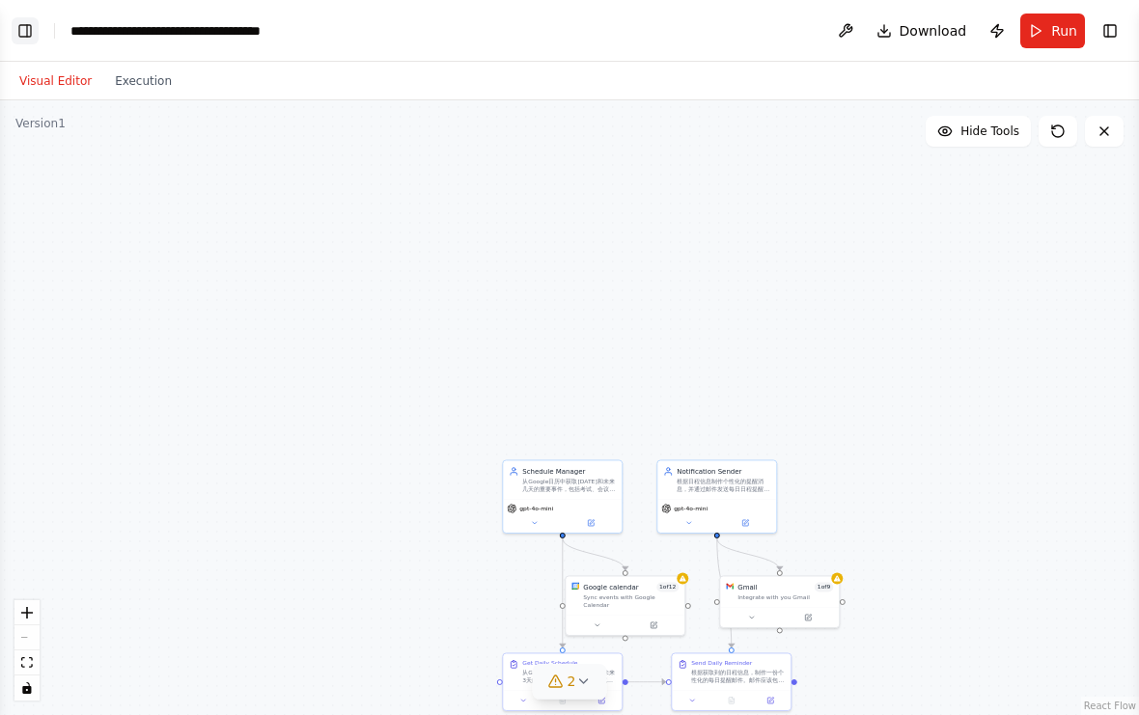
click at [27, 34] on button "Toggle Left Sidebar" at bounding box center [25, 30] width 27 height 27
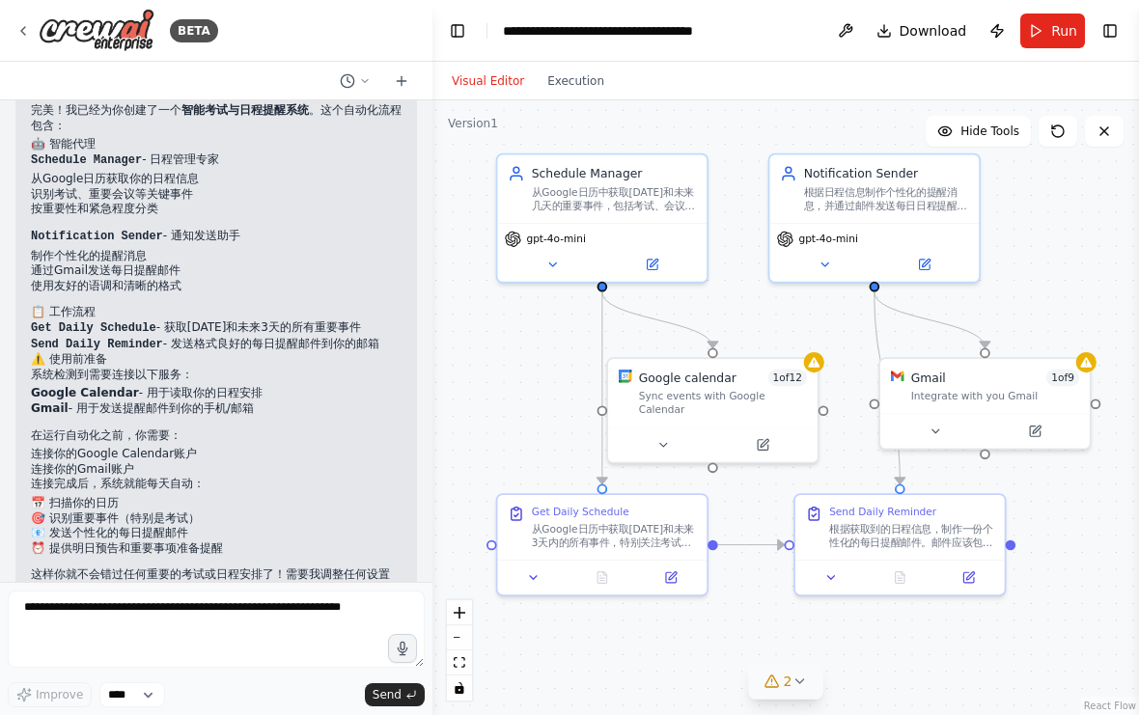
scroll to position [1304, 0]
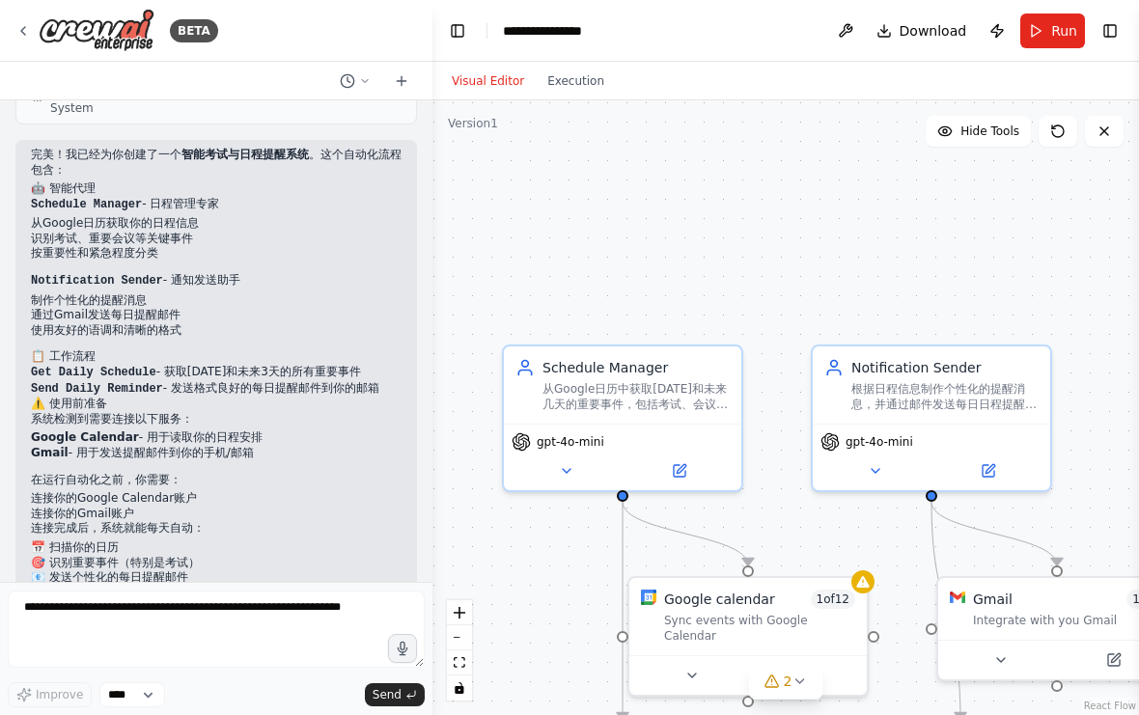
scroll to position [1262, 0]
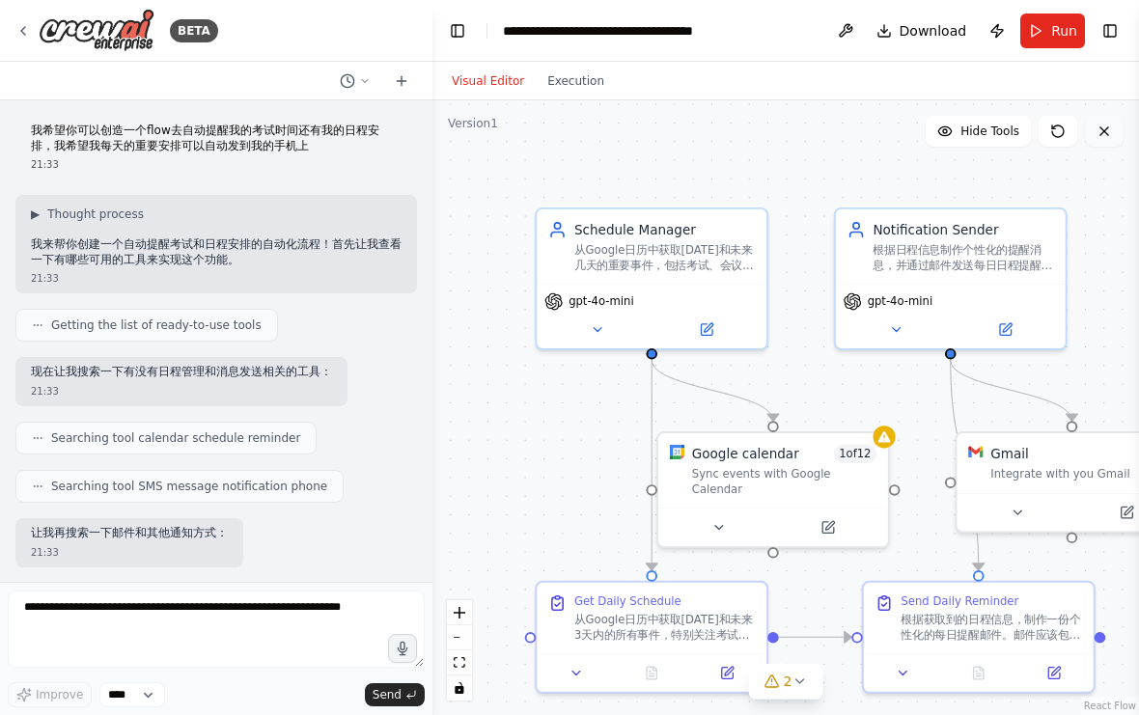
click at [1099, 138] on icon at bounding box center [1103, 131] width 15 height 15
click at [1093, 141] on button at bounding box center [1103, 131] width 39 height 31
click at [1092, 141] on button at bounding box center [1103, 131] width 39 height 31
click at [1063, 128] on icon at bounding box center [1057, 131] width 15 height 15
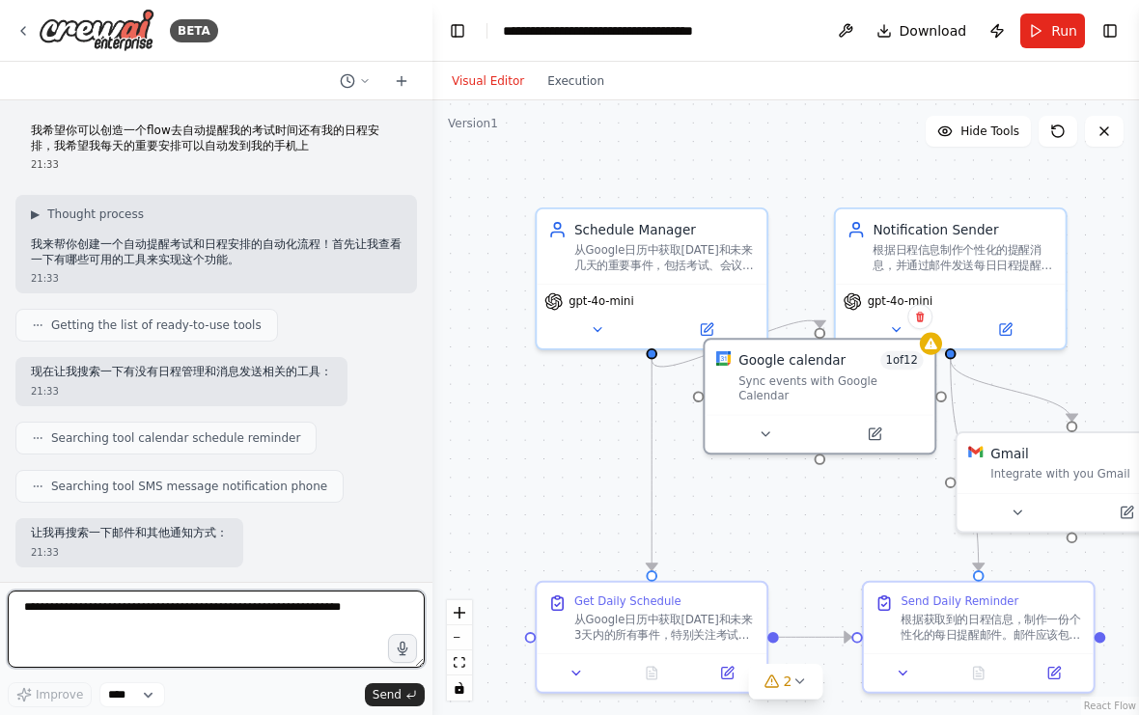
click at [267, 624] on textarea at bounding box center [216, 628] width 417 height 77
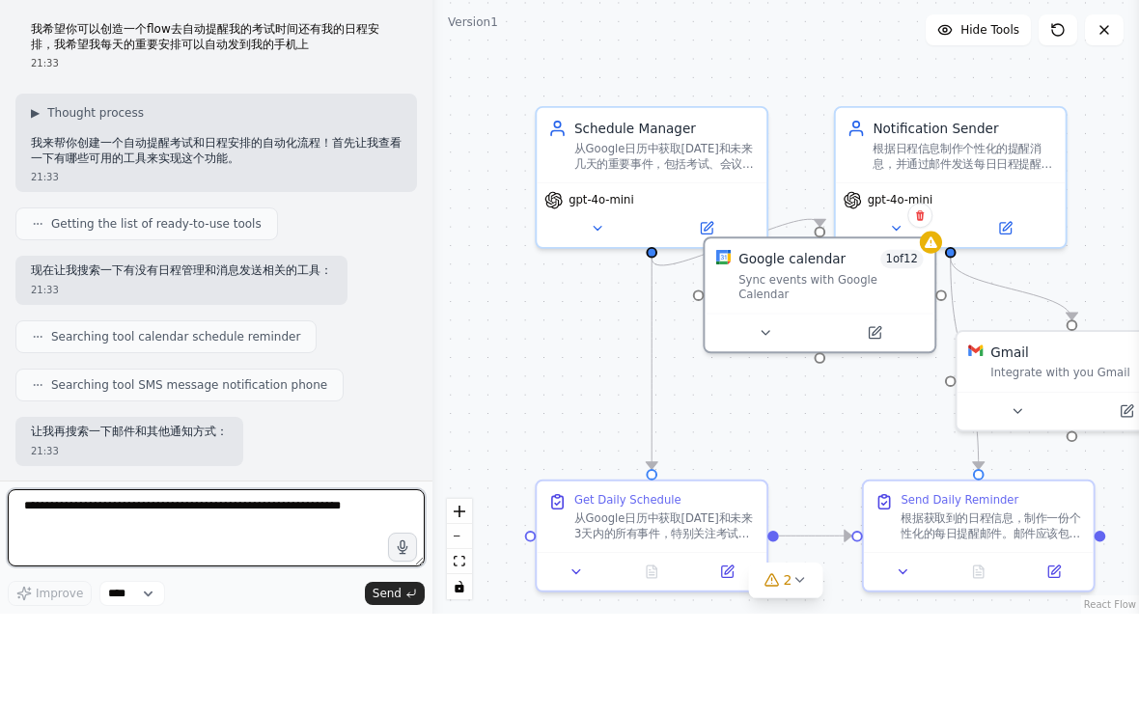
click at [255, 590] on textarea at bounding box center [216, 628] width 417 height 77
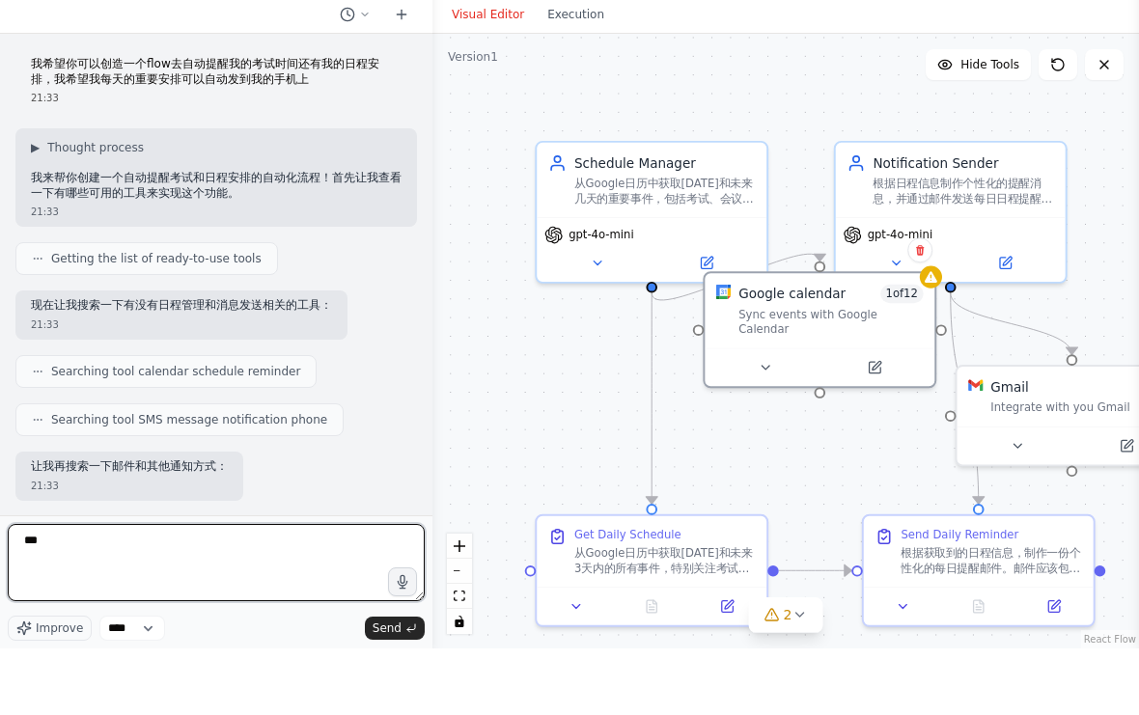
type textarea "*"
type textarea "**********"
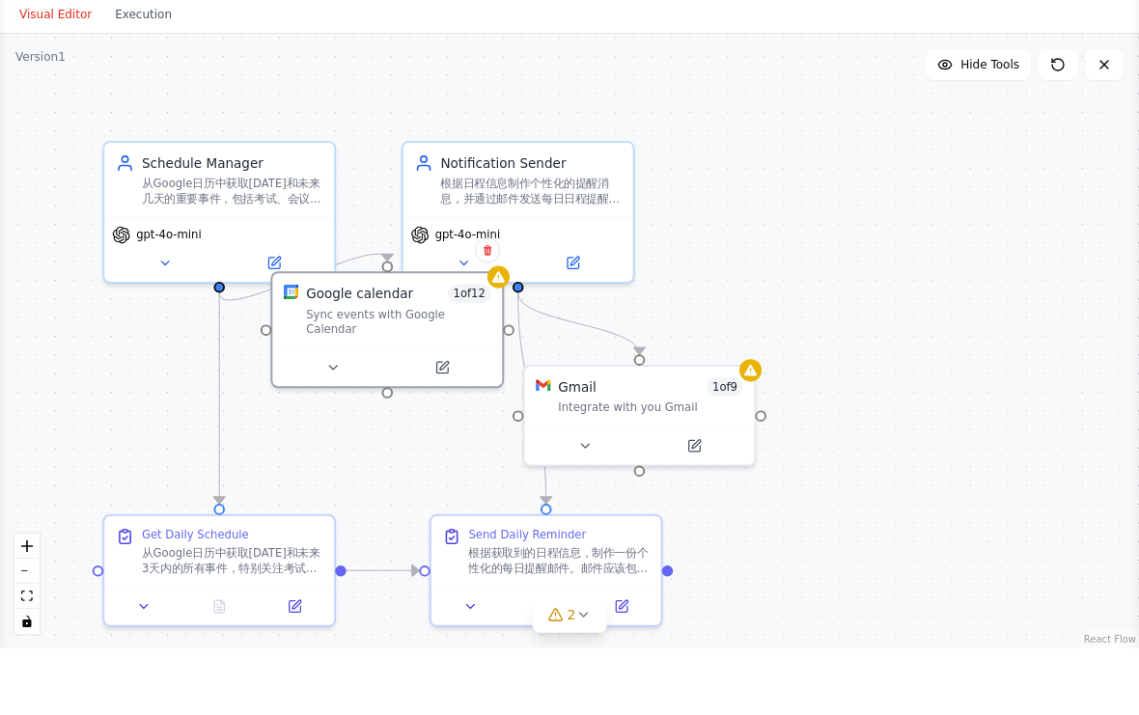
select select "****"
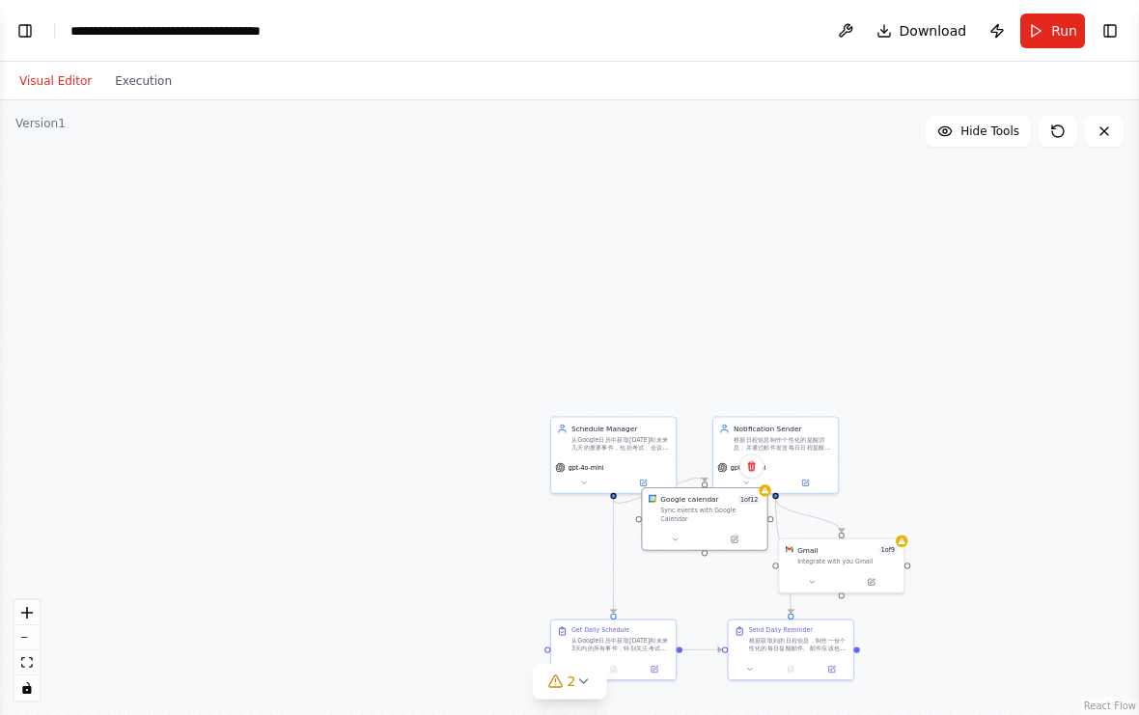
scroll to position [0, 0]
click at [31, 36] on button "Toggle Left Sidebar" at bounding box center [25, 30] width 27 height 27
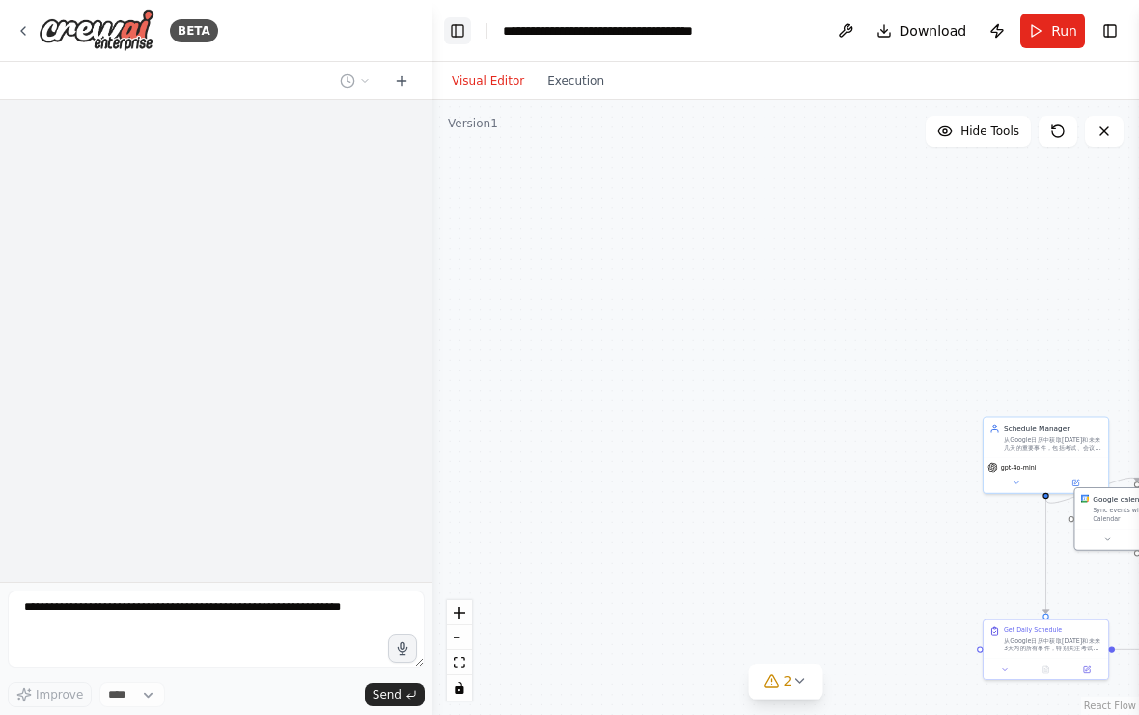
scroll to position [35, 0]
click at [265, 587] on form "Improve **** Send" at bounding box center [216, 648] width 432 height 133
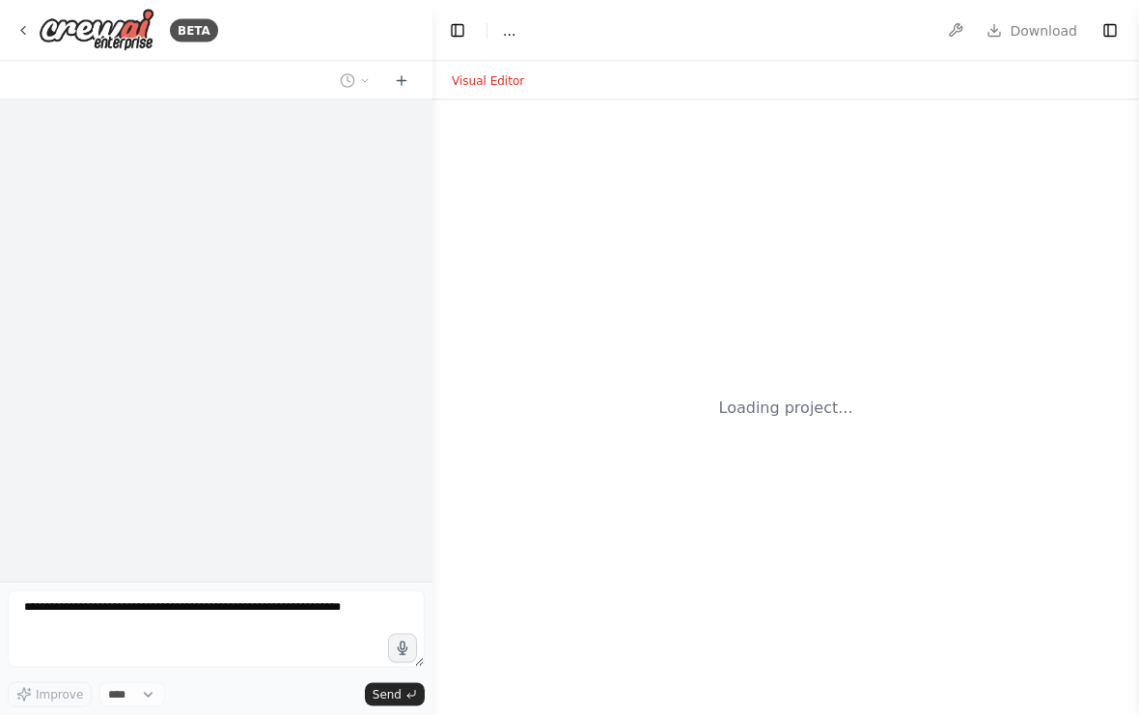
scroll to position [35, 0]
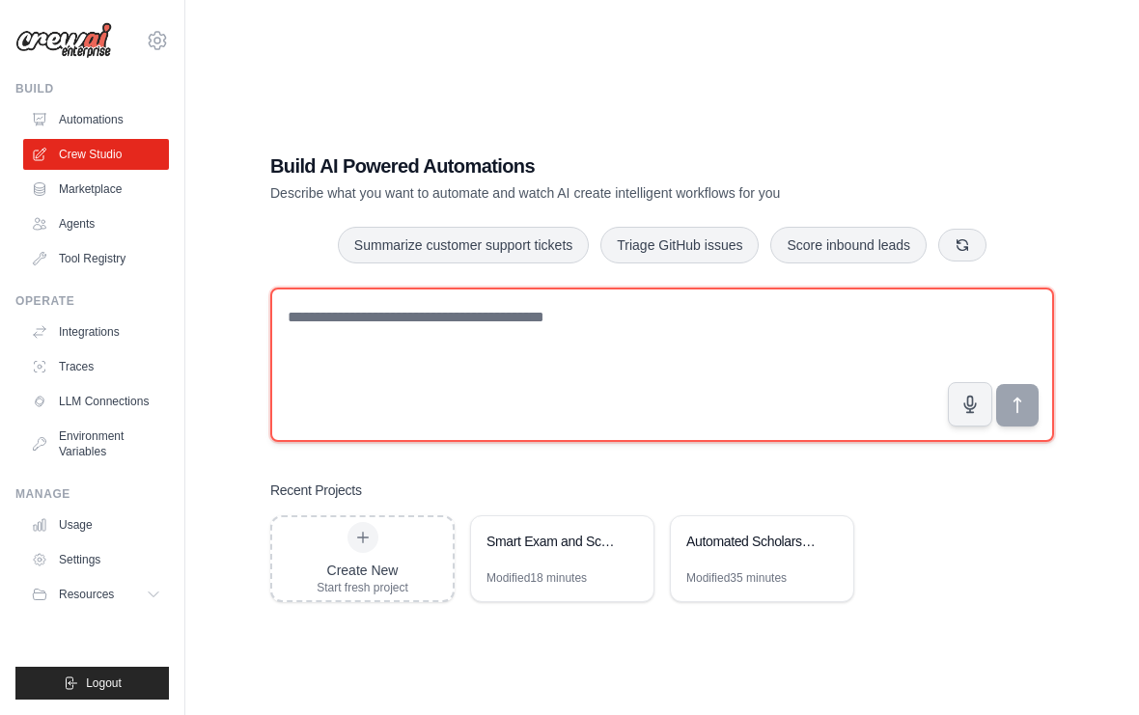
click at [370, 358] on textarea at bounding box center [661, 365] width 783 height 154
type textarea "*"
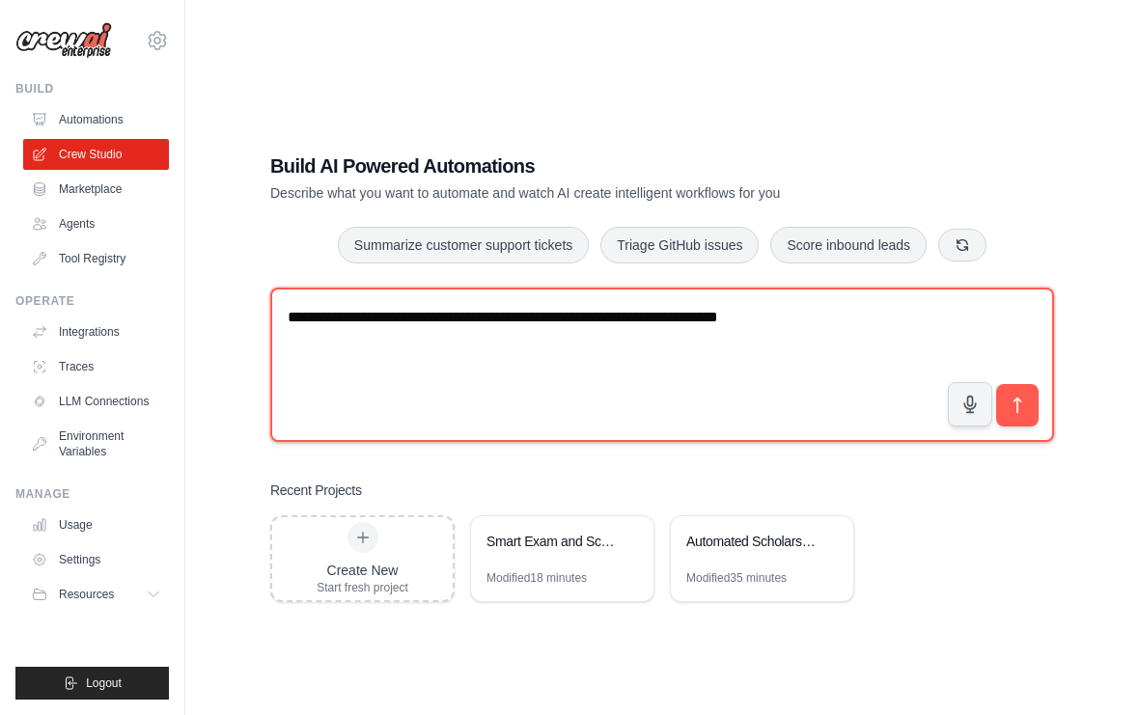
click at [832, 339] on textarea "**********" at bounding box center [661, 365] width 783 height 154
type textarea "**********"
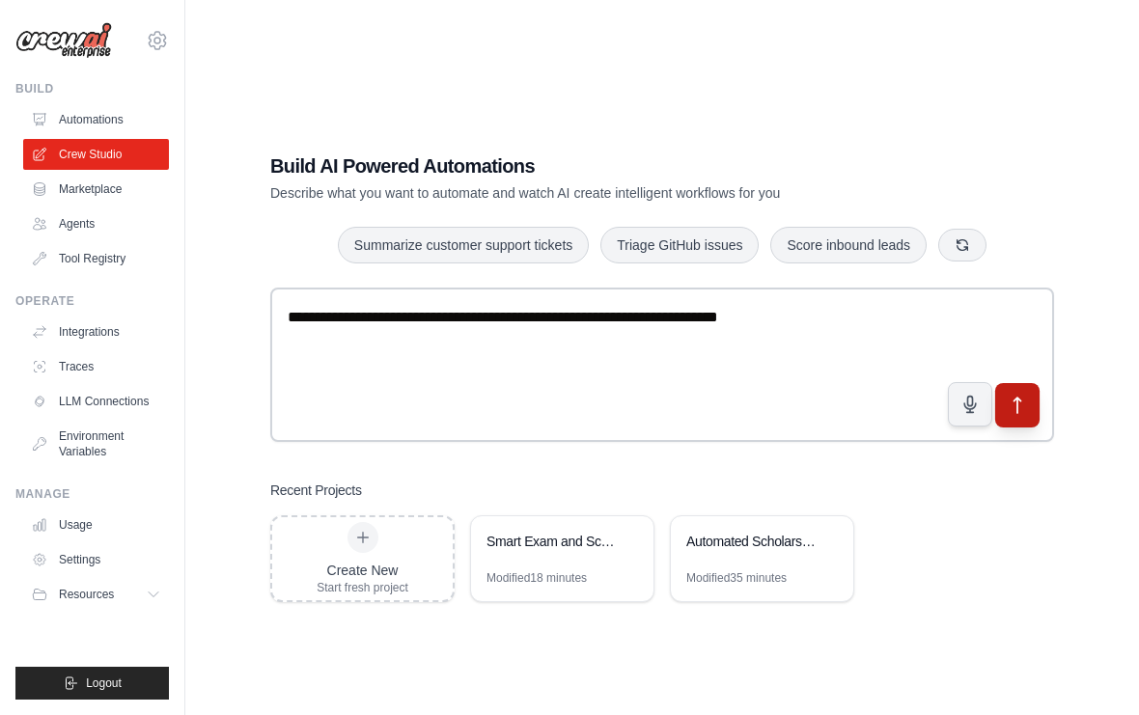
click at [1029, 426] on button "submit" at bounding box center [1017, 404] width 44 height 44
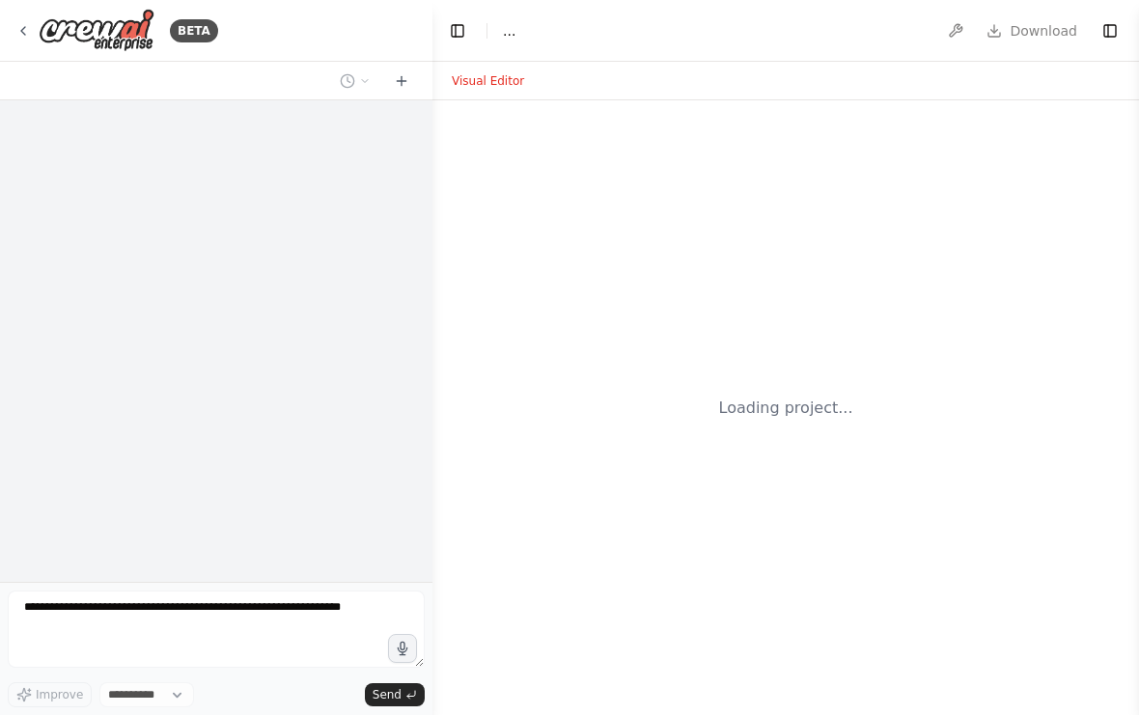
select select "****"
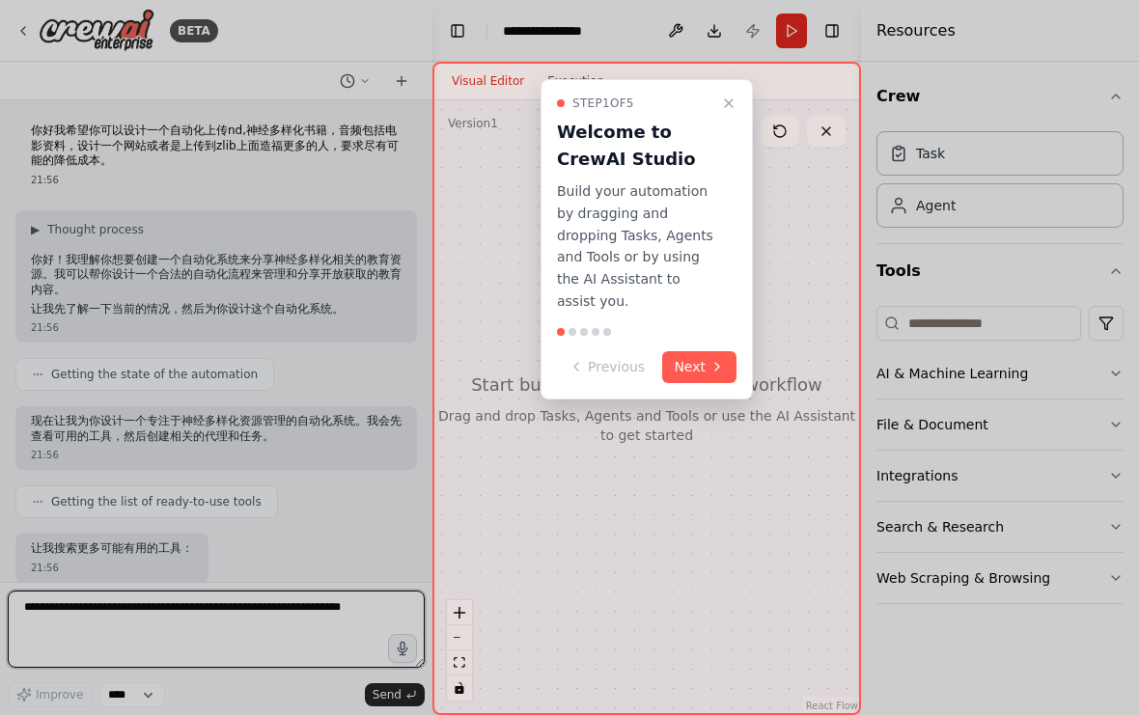
scroll to position [10, 0]
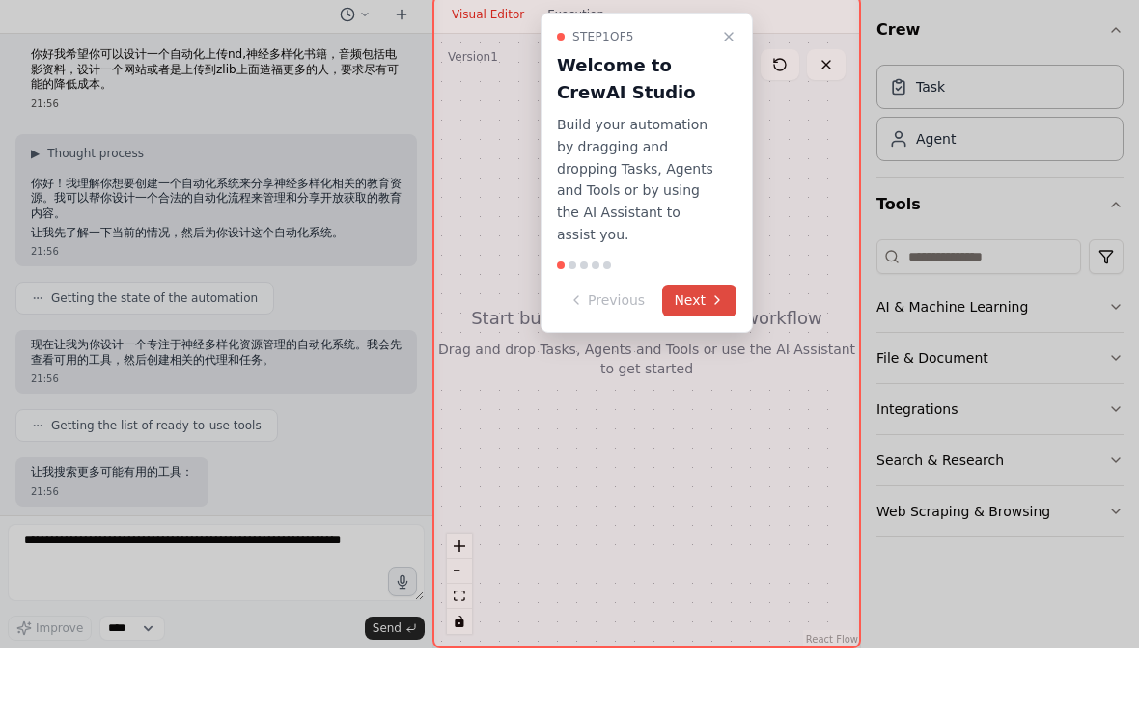
click at [714, 359] on icon at bounding box center [716, 366] width 15 height 15
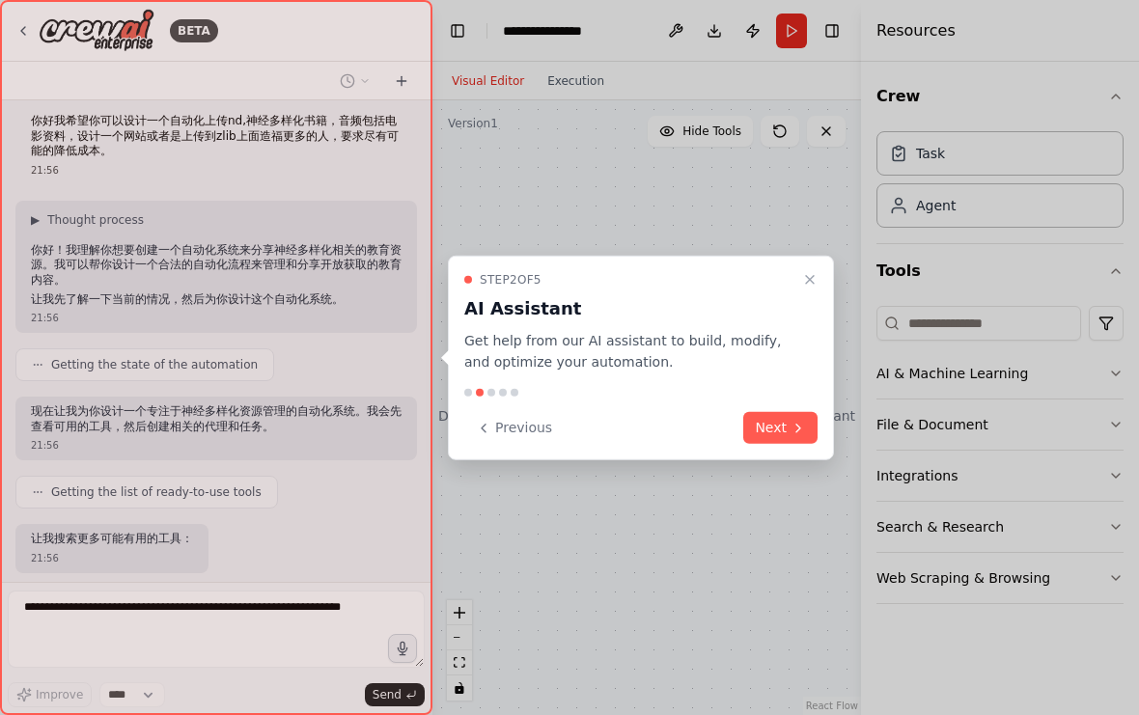
scroll to position [124, 0]
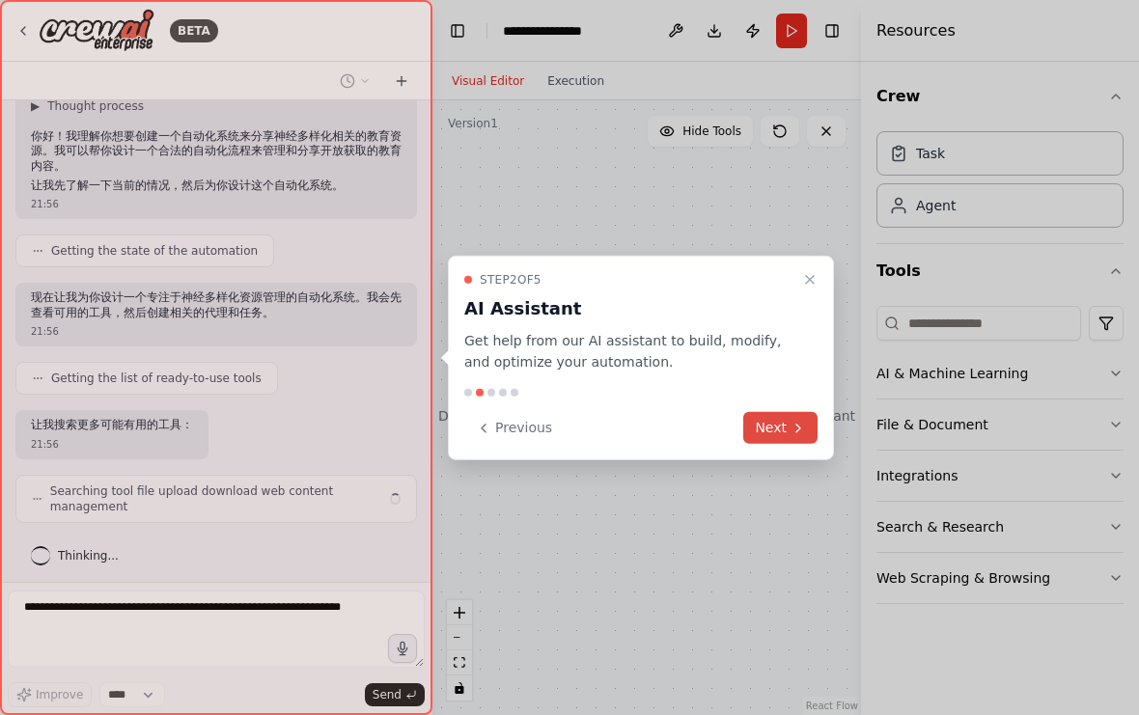
click at [770, 433] on button "Next" at bounding box center [780, 428] width 74 height 32
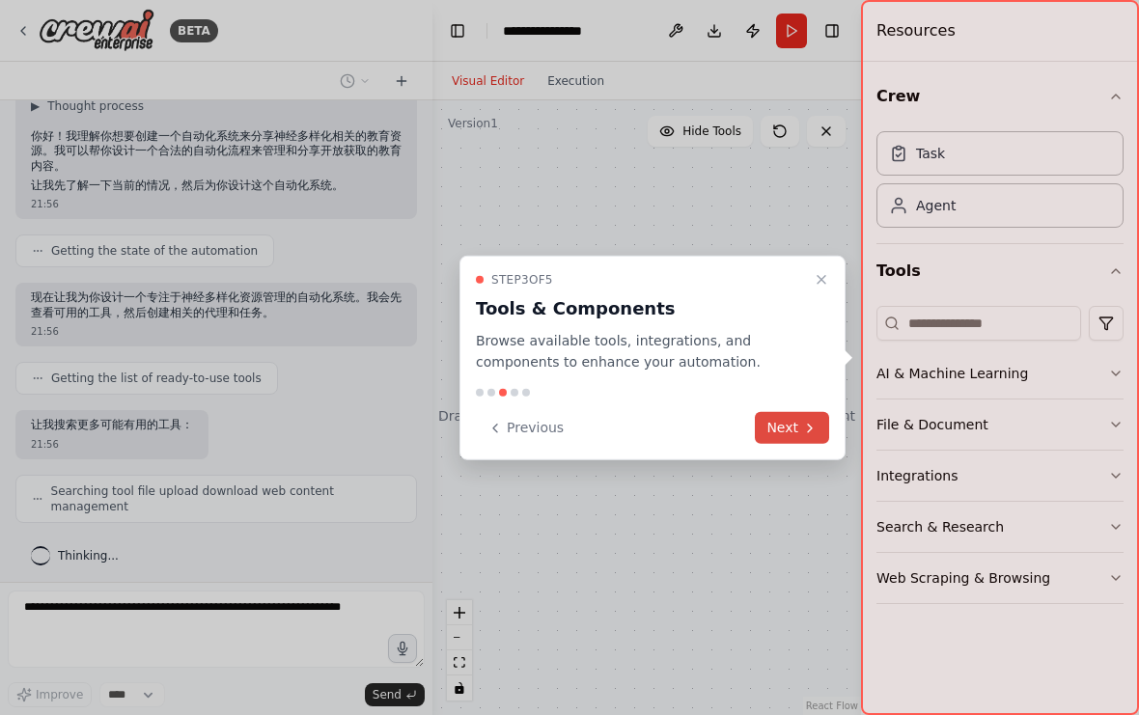
click at [772, 431] on button "Next" at bounding box center [792, 428] width 74 height 32
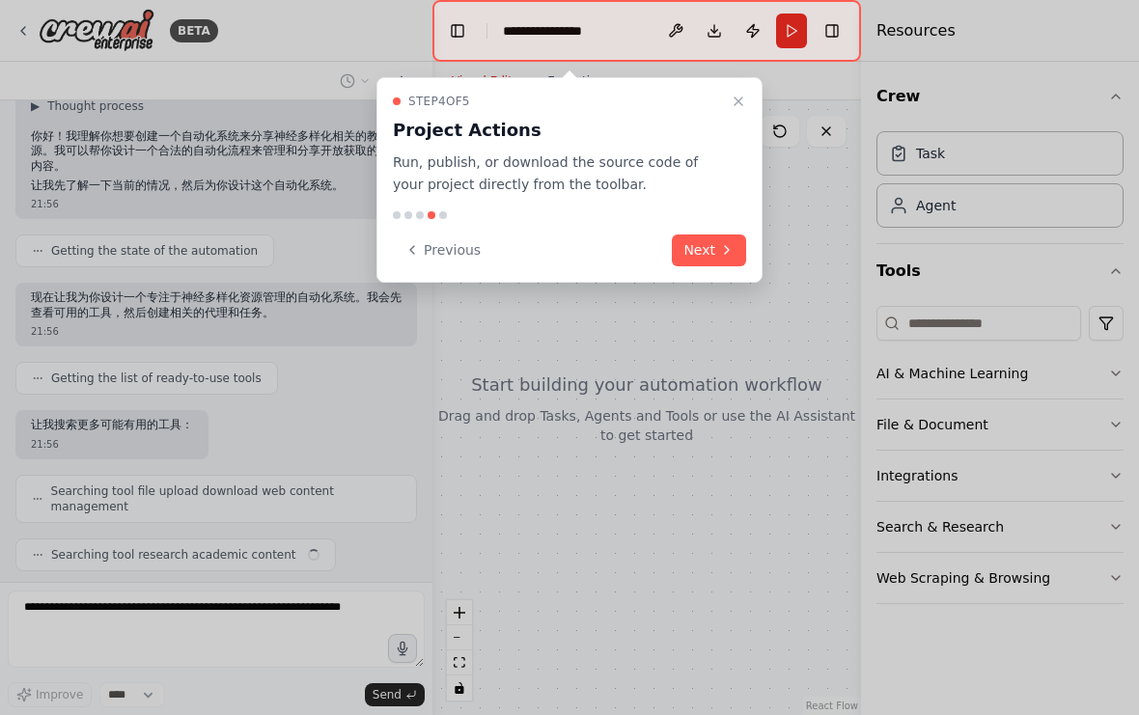
scroll to position [172, 0]
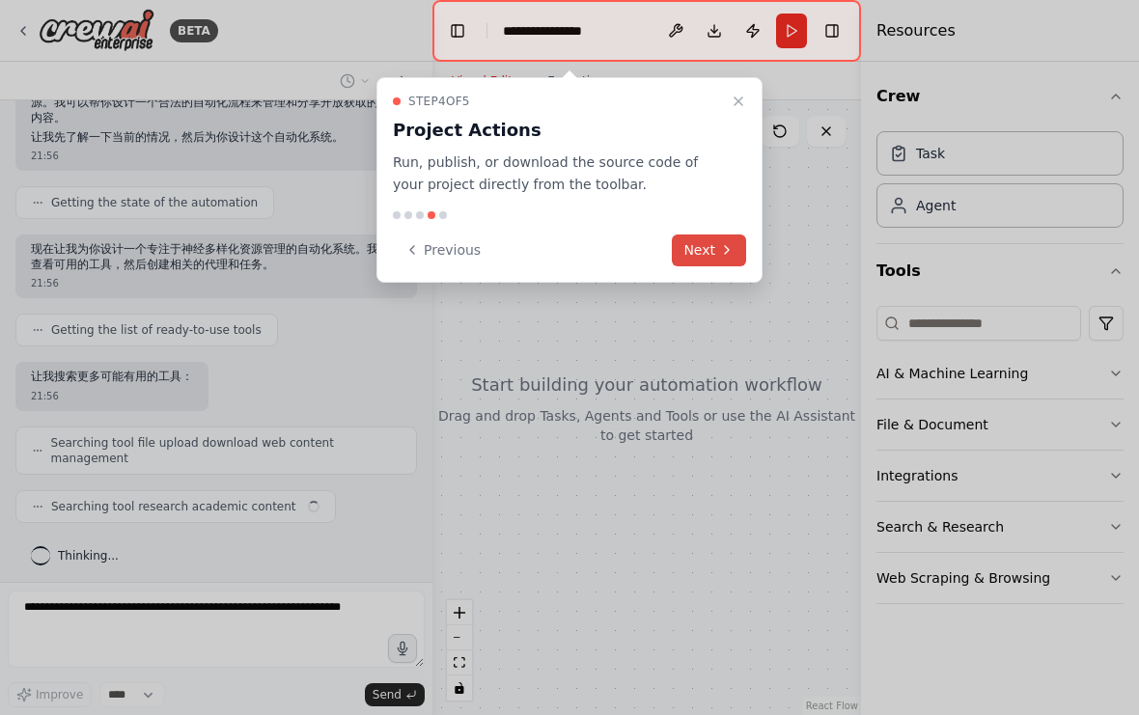
click at [700, 245] on button "Next" at bounding box center [709, 250] width 74 height 32
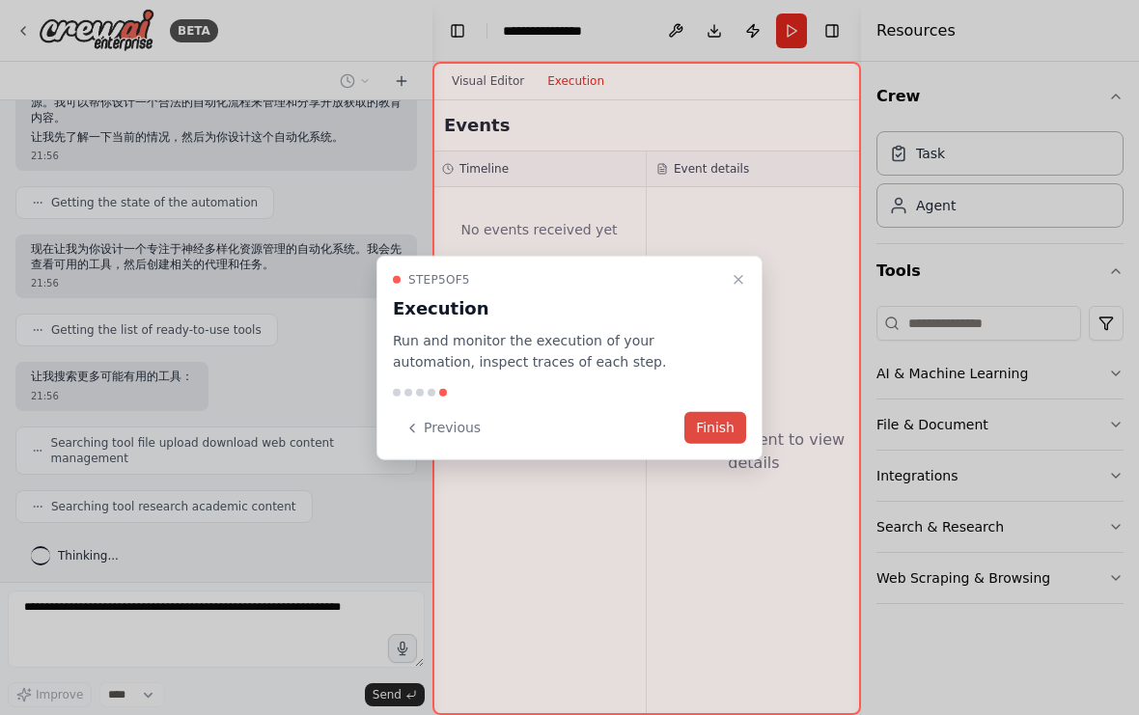
click at [708, 429] on button "Finish" at bounding box center [715, 428] width 62 height 32
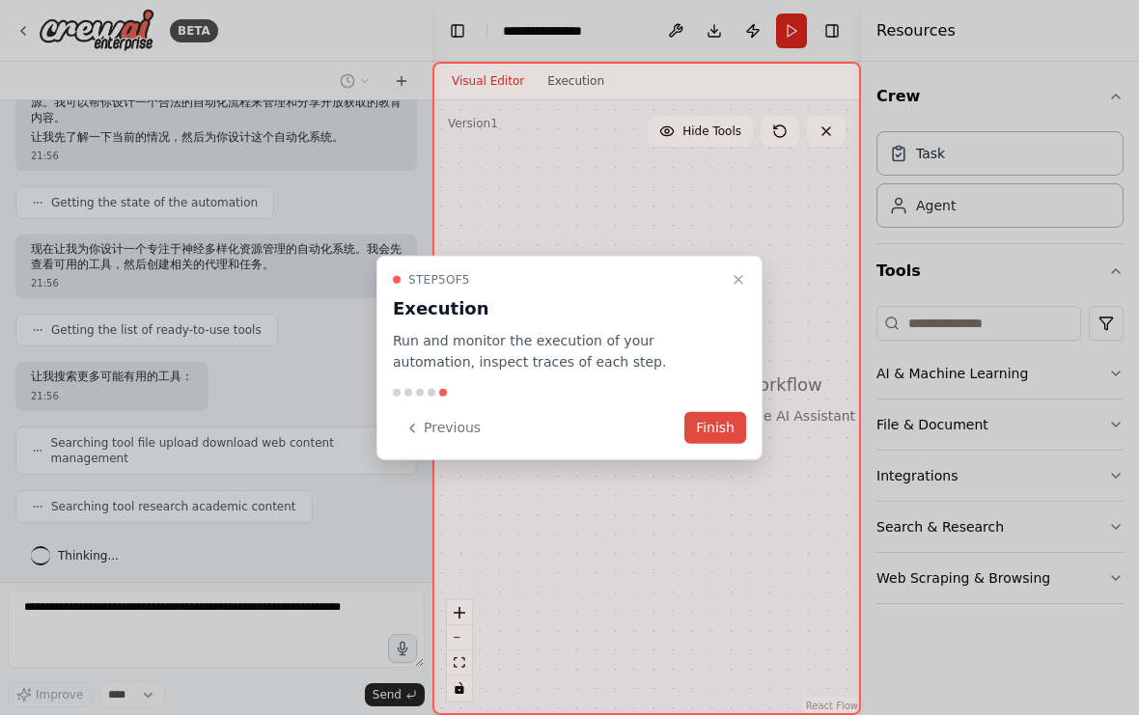
click at [700, 437] on button "Finish" at bounding box center [715, 428] width 62 height 32
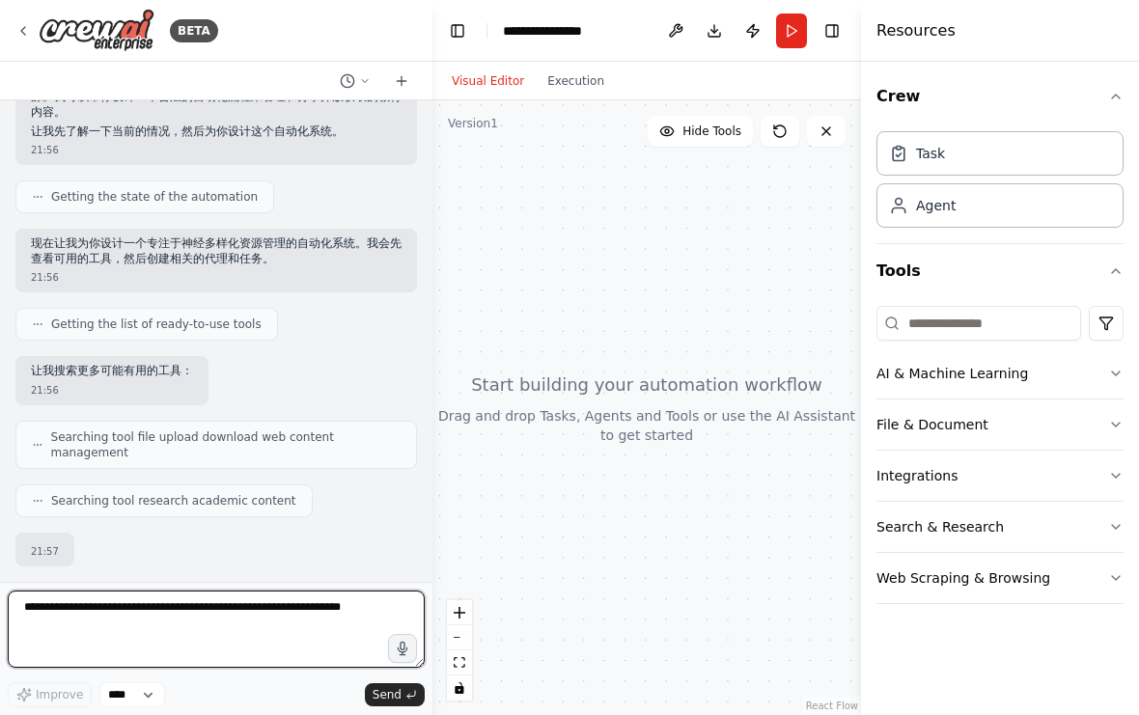
scroll to position [200, 0]
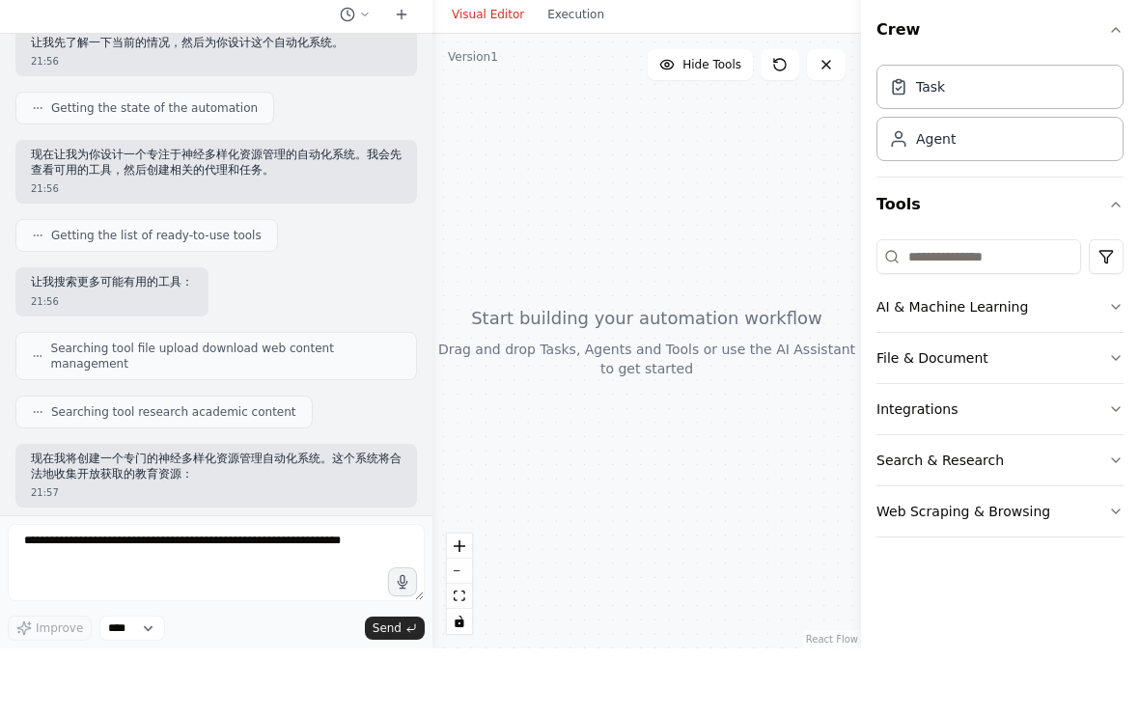
click at [697, 474] on div at bounding box center [646, 407] width 428 height 615
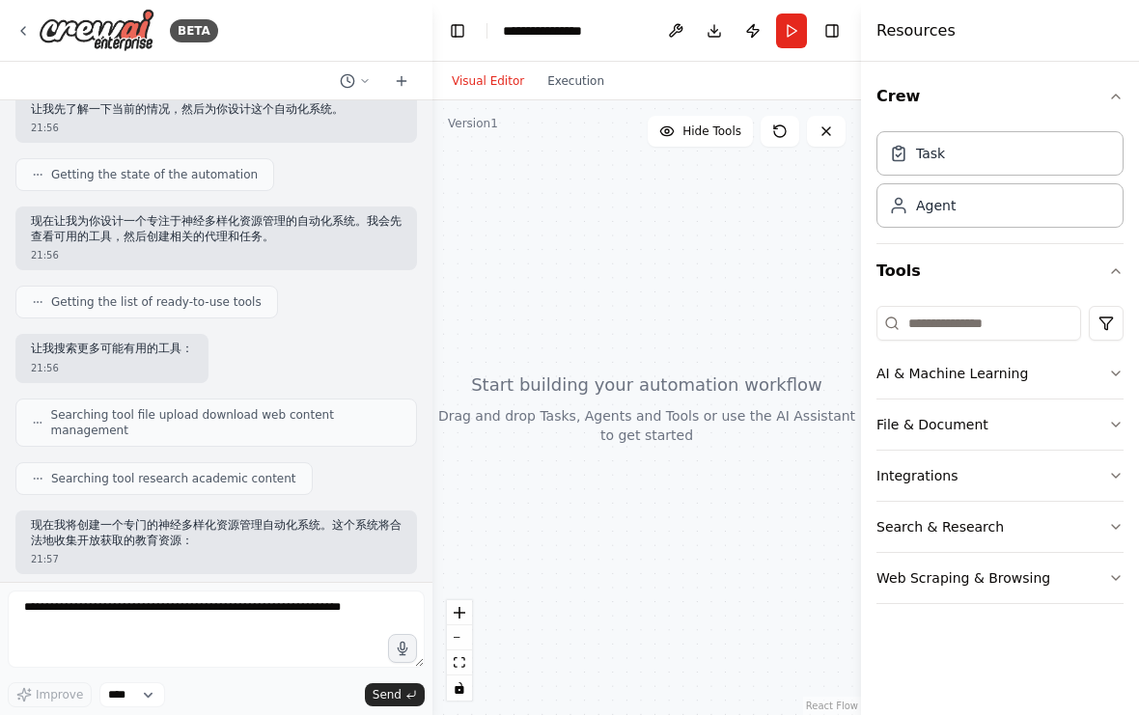
click at [1040, 35] on div "Resources" at bounding box center [1000, 31] width 278 height 62
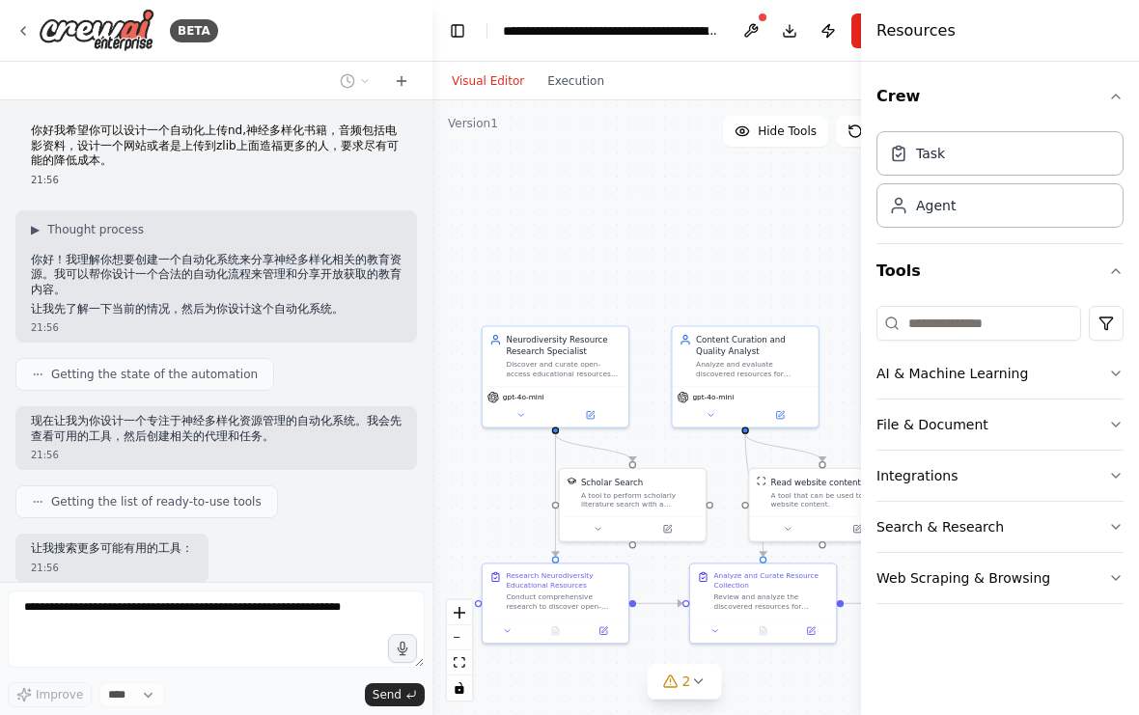
scroll to position [0, 0]
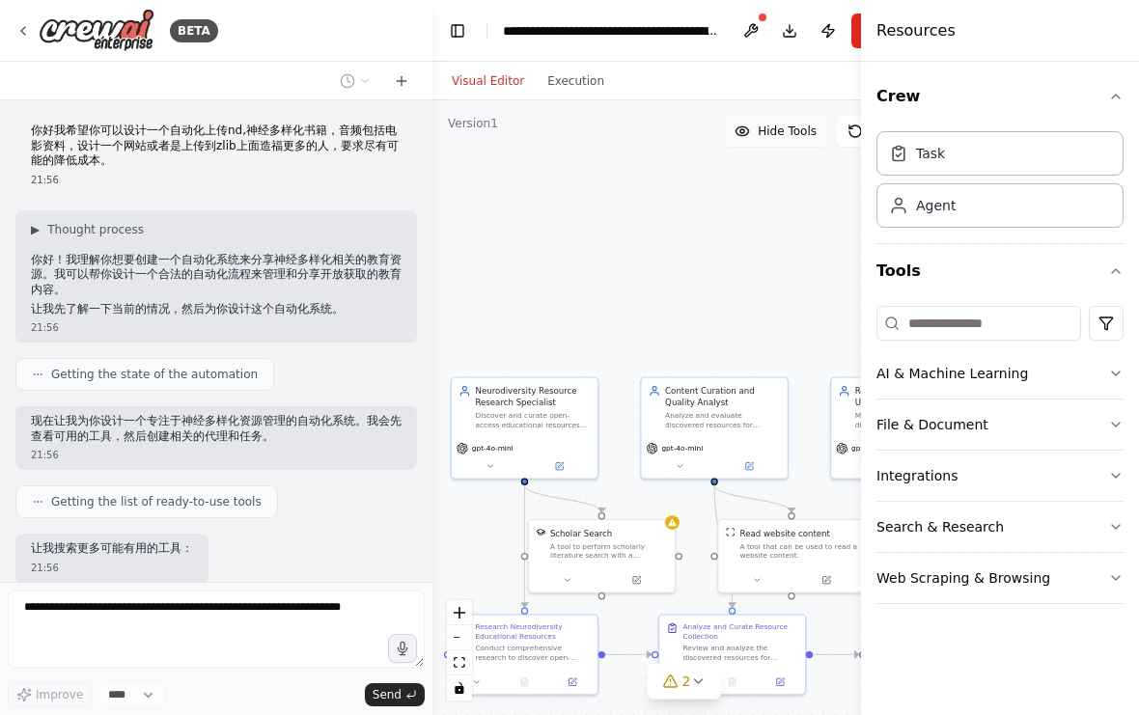
click at [784, 124] on span "Hide Tools" at bounding box center [786, 131] width 59 height 15
click at [789, 116] on button "Show Tools" at bounding box center [773, 131] width 110 height 31
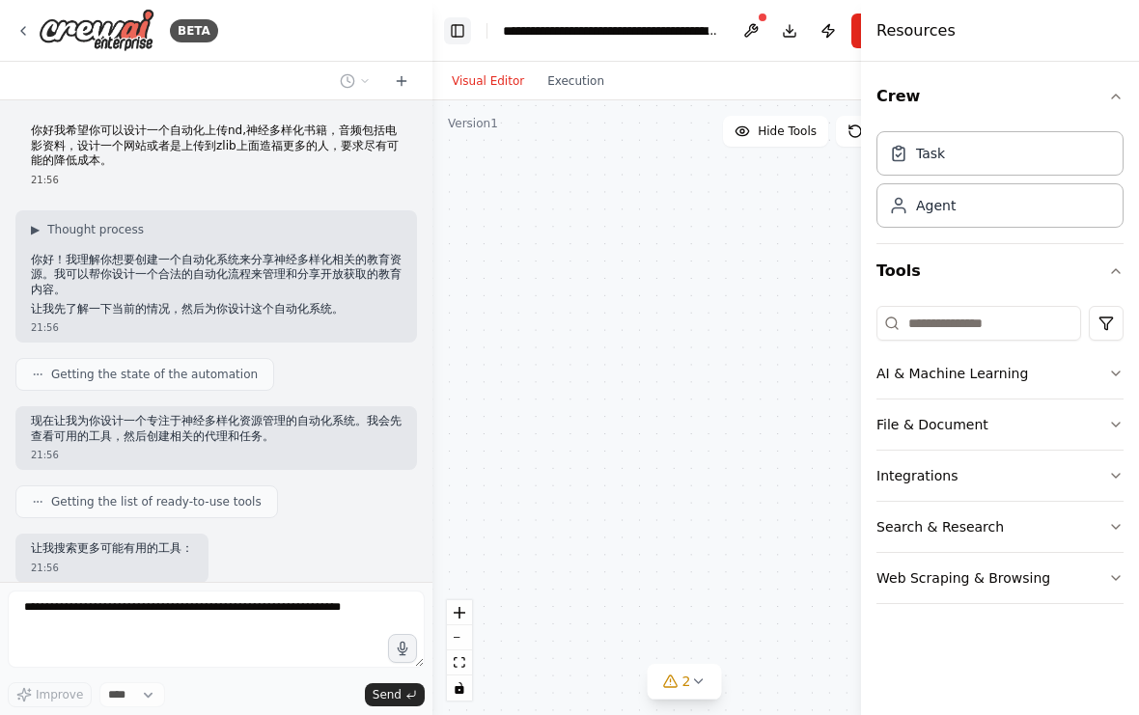
click at [467, 30] on button "Toggle Left Sidebar" at bounding box center [457, 30] width 27 height 27
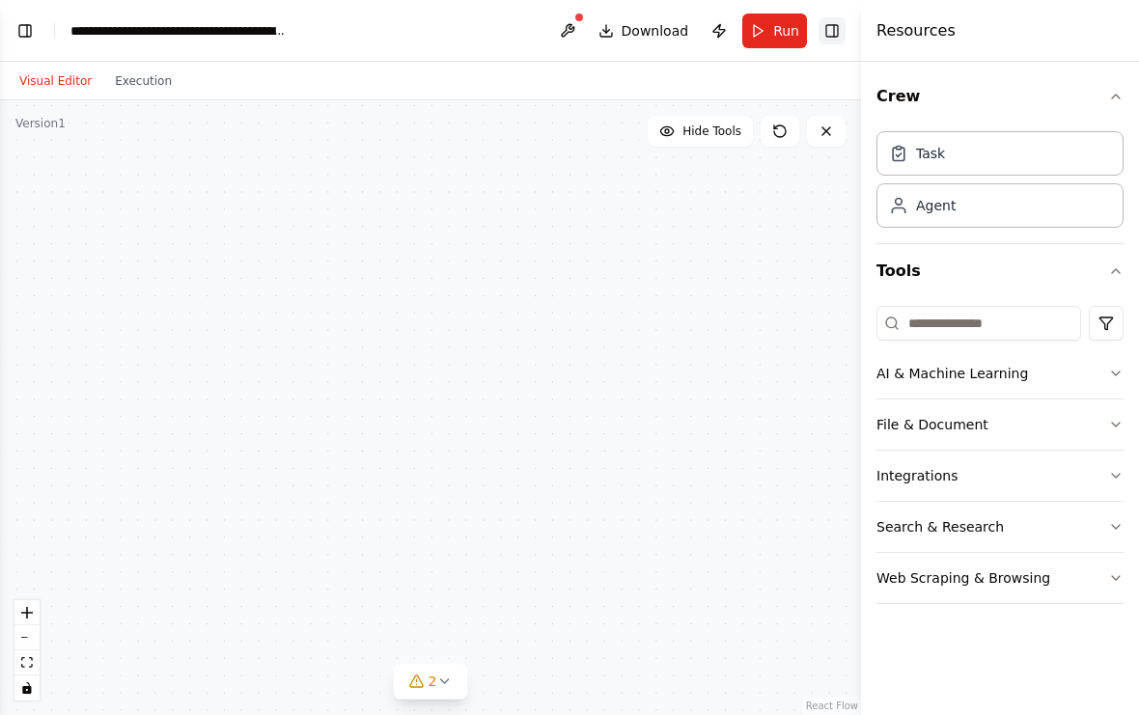
click at [836, 39] on button "Toggle Right Sidebar" at bounding box center [831, 30] width 27 height 27
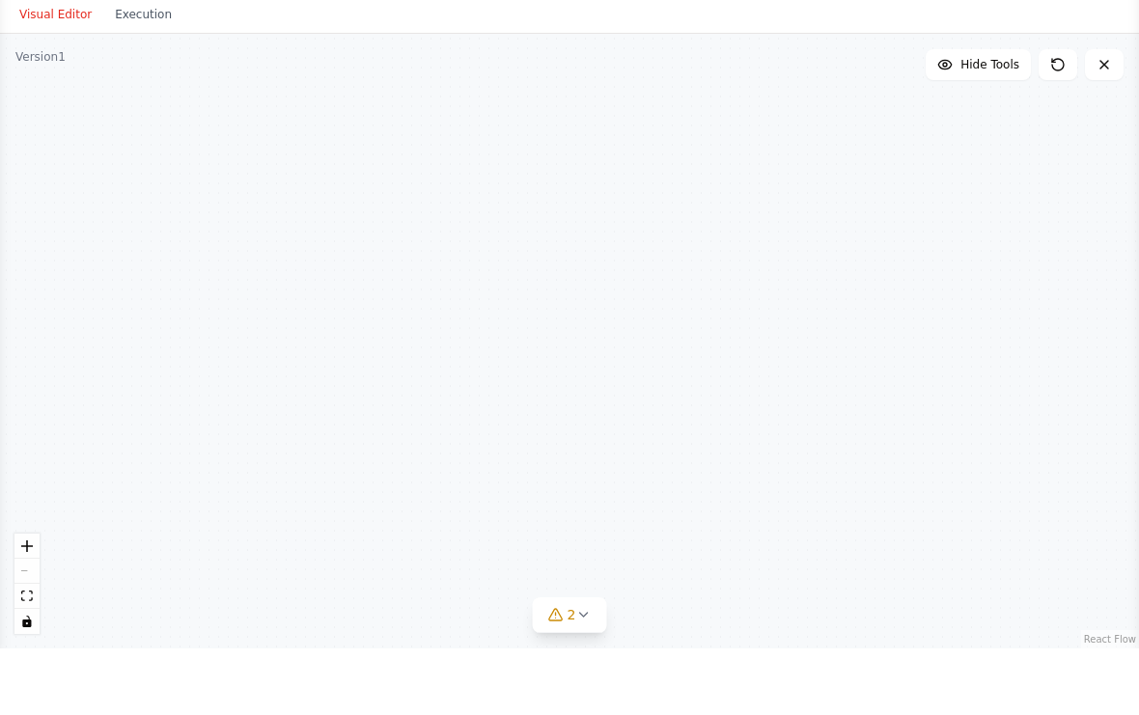
scroll to position [1504, 0]
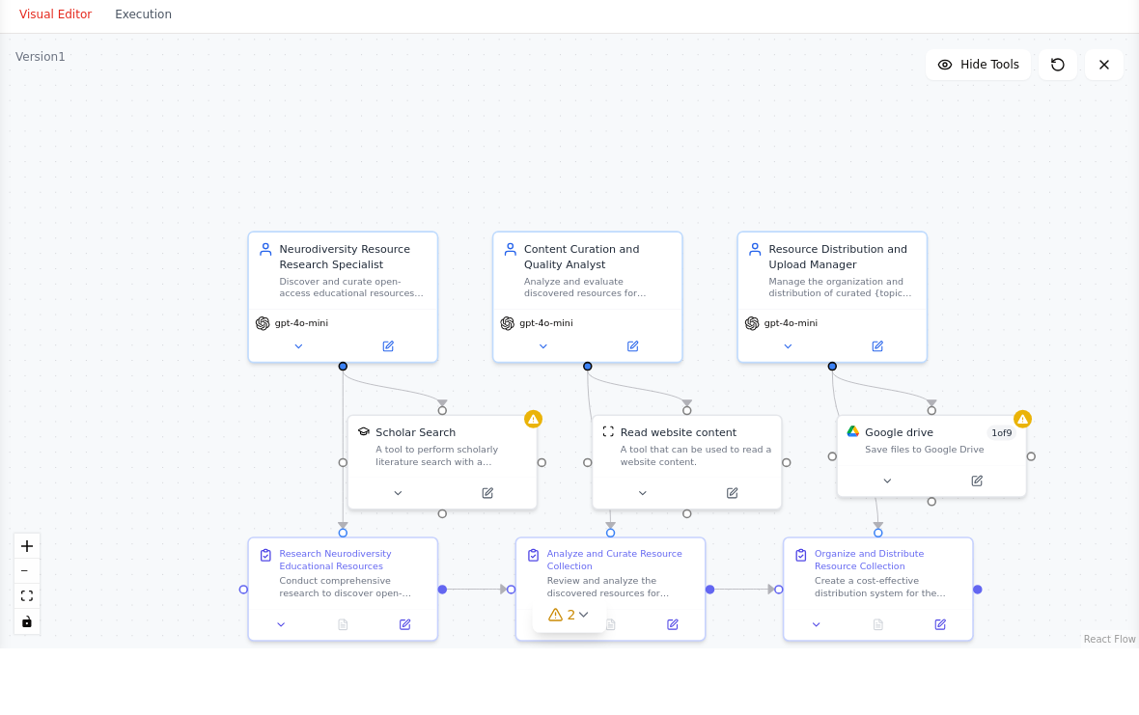
click at [53, 100] on div ".deletable-edge-delete-btn { width: 20px; height: 20px; border: 0px solid #ffff…" at bounding box center [569, 407] width 1139 height 615
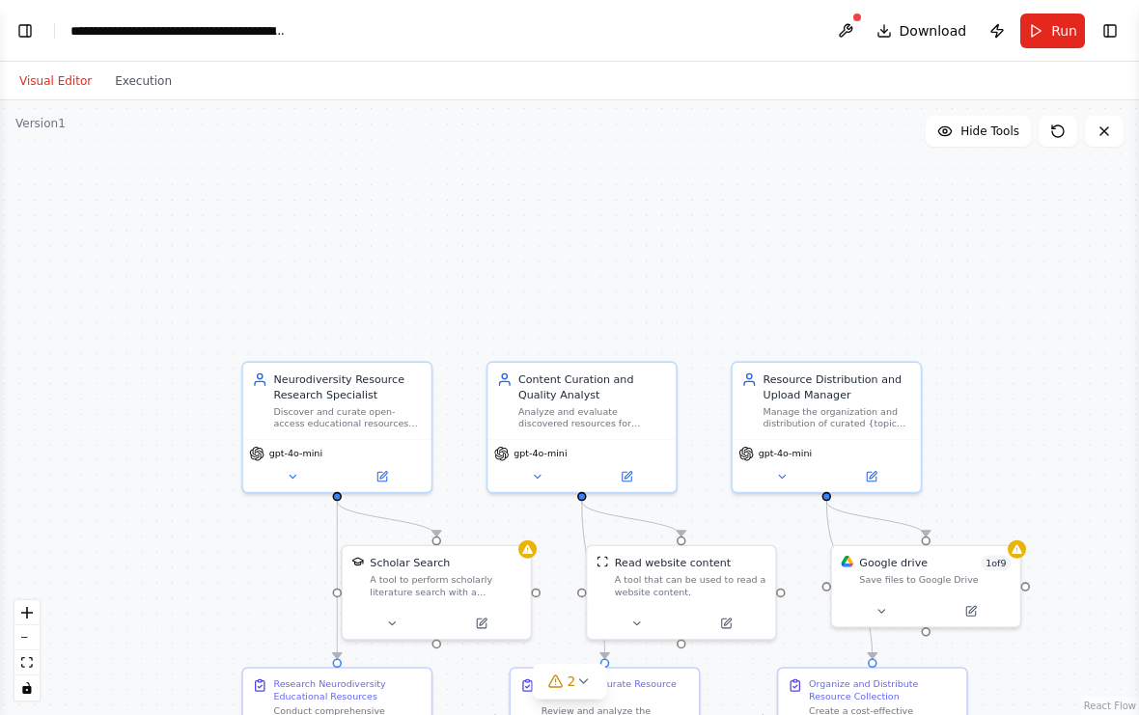
scroll to position [0, 0]
click at [34, 32] on button "Toggle Left Sidebar" at bounding box center [25, 30] width 27 height 27
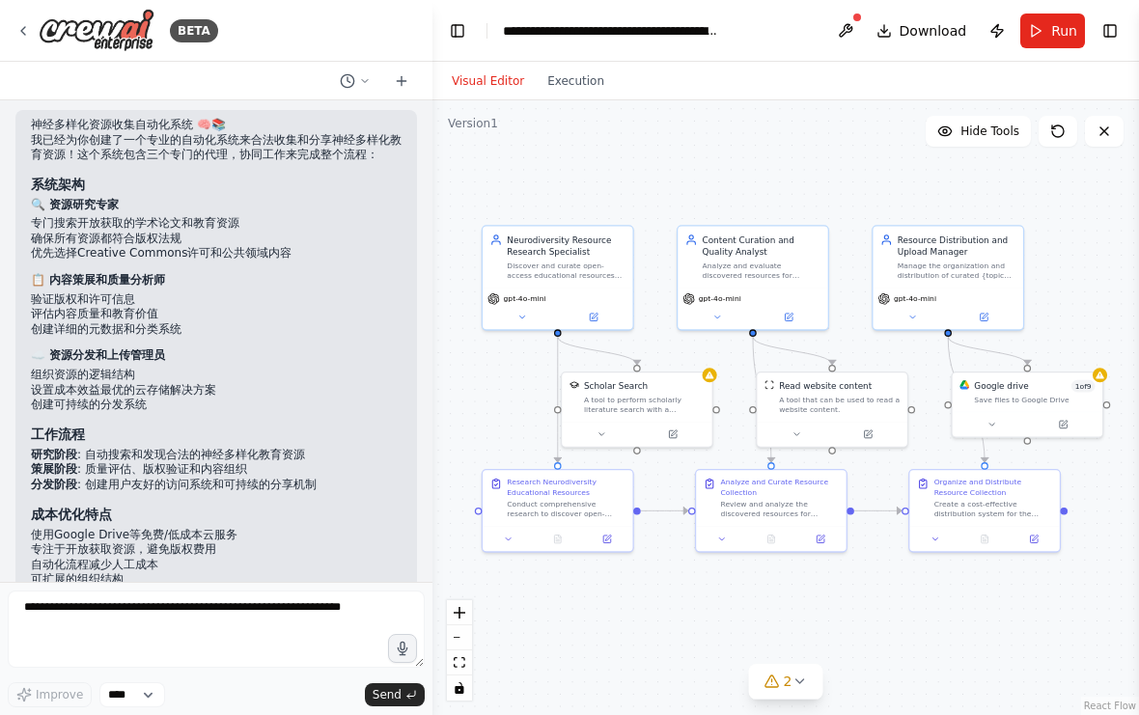
scroll to position [1336, 0]
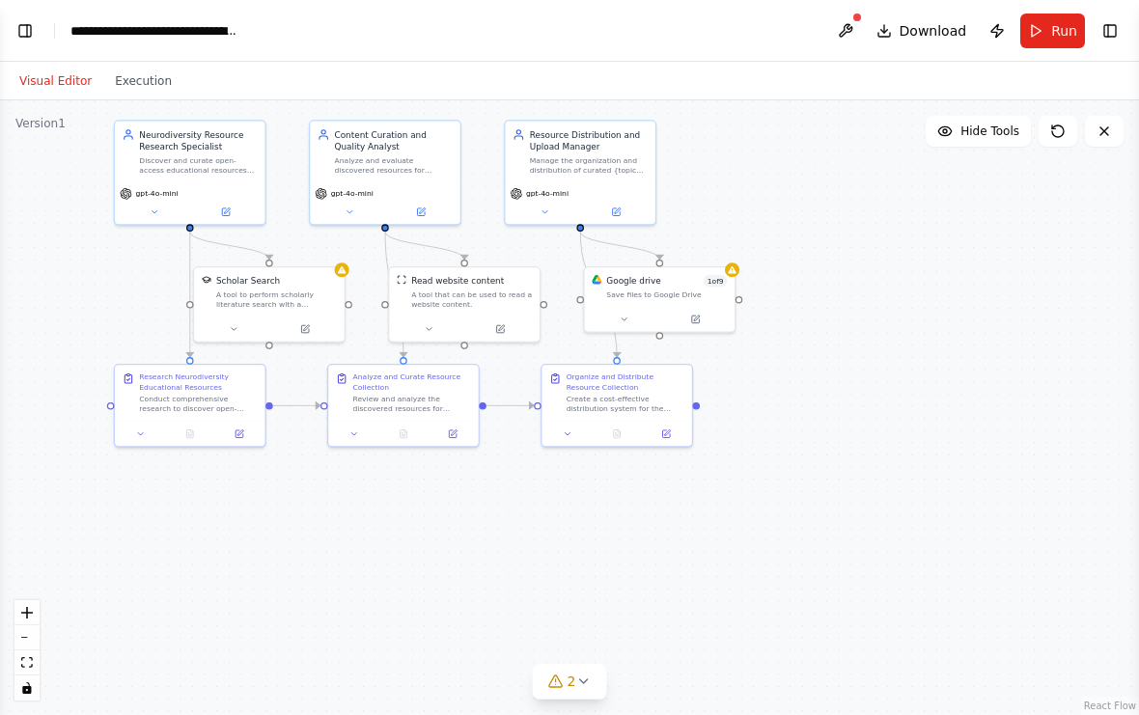
select select "****"
